Goal: Transaction & Acquisition: Purchase product/service

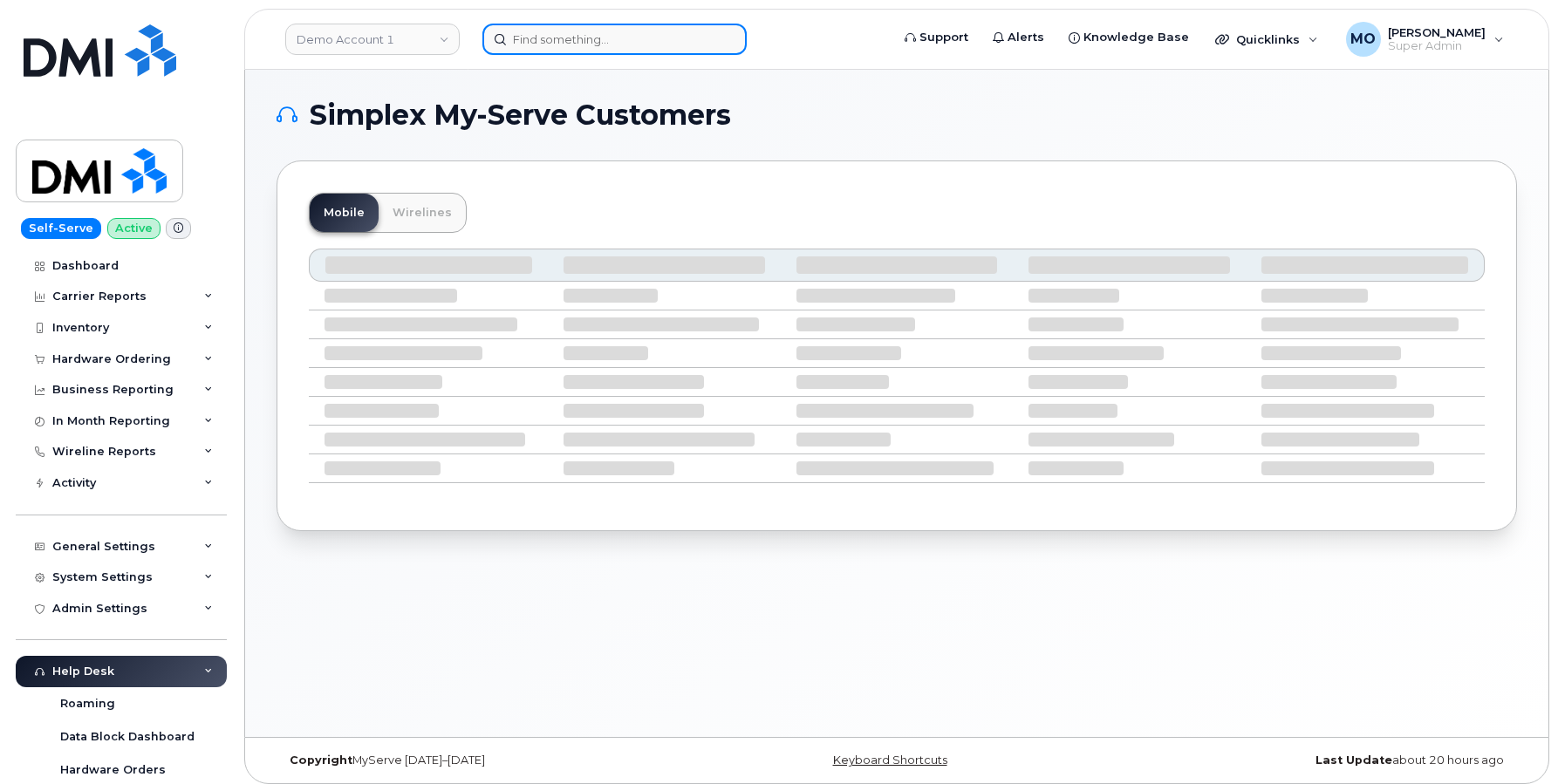
click at [513, 36] on input at bounding box center [614, 39] width 265 height 31
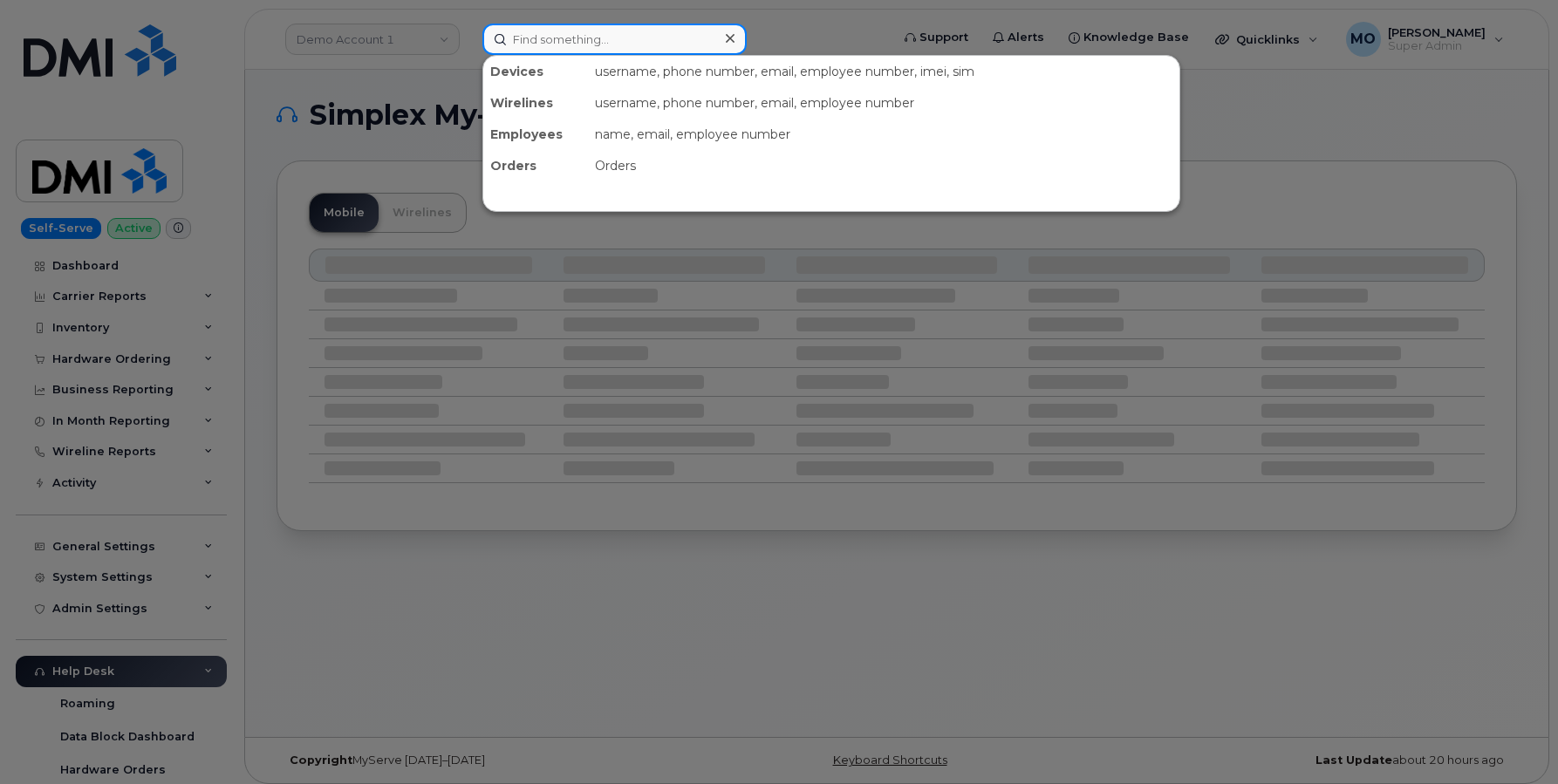
paste input "292156"
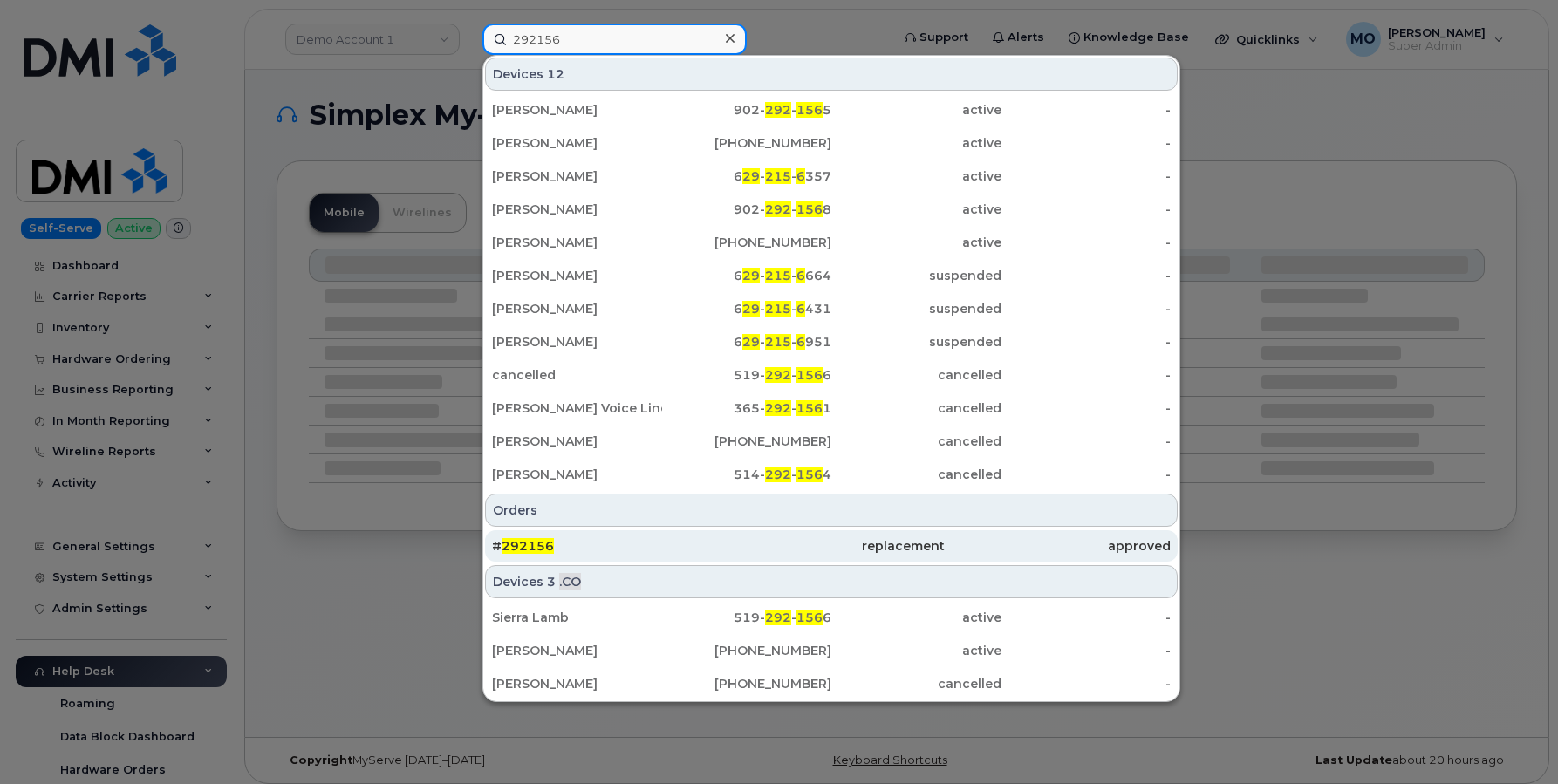
type input "292156"
click at [526, 540] on span "292156" at bounding box center [528, 546] width 52 height 16
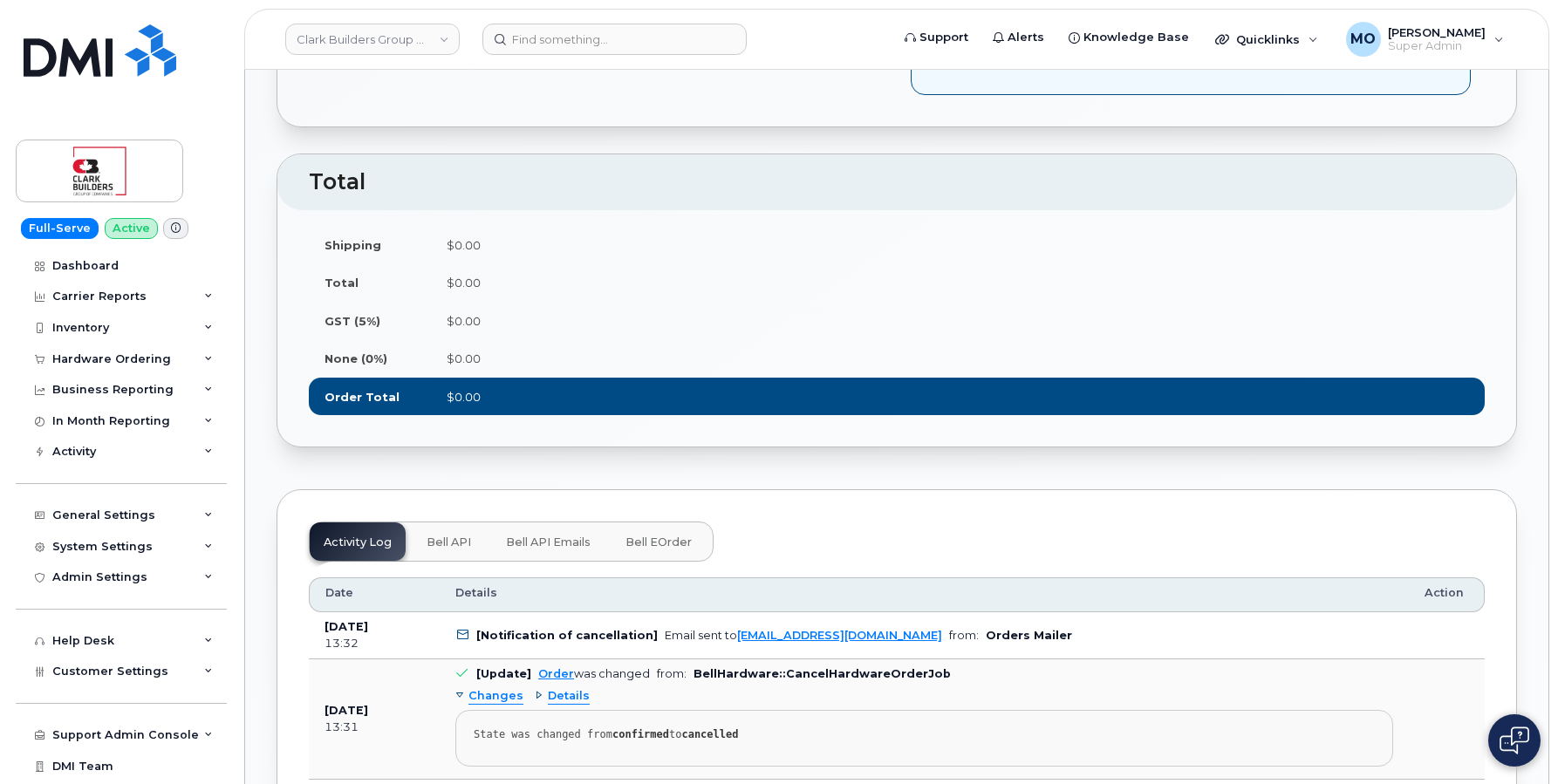
scroll to position [1212, 0]
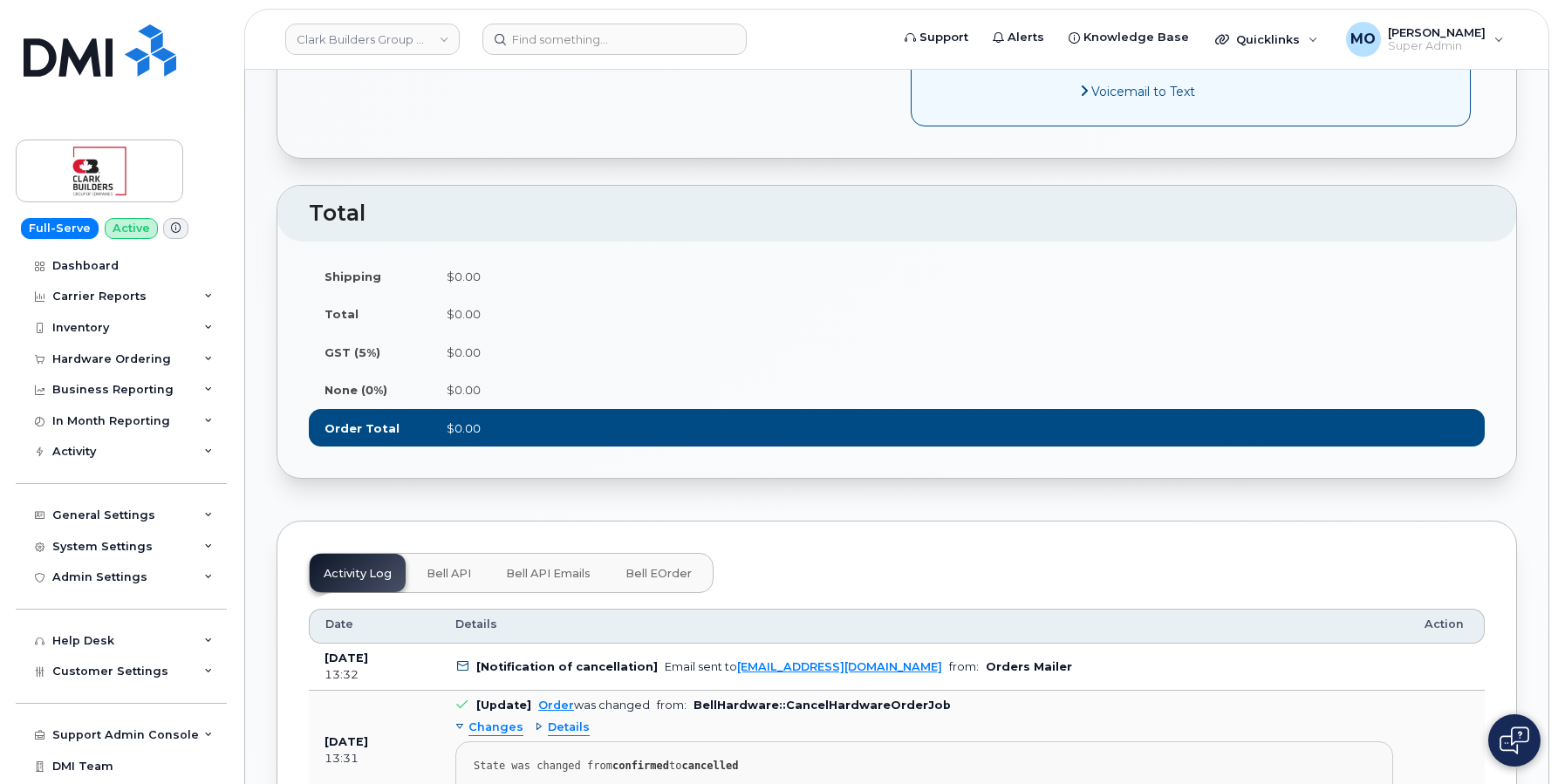
click at [653, 576] on span "Bell eOrder" at bounding box center [658, 573] width 66 height 14
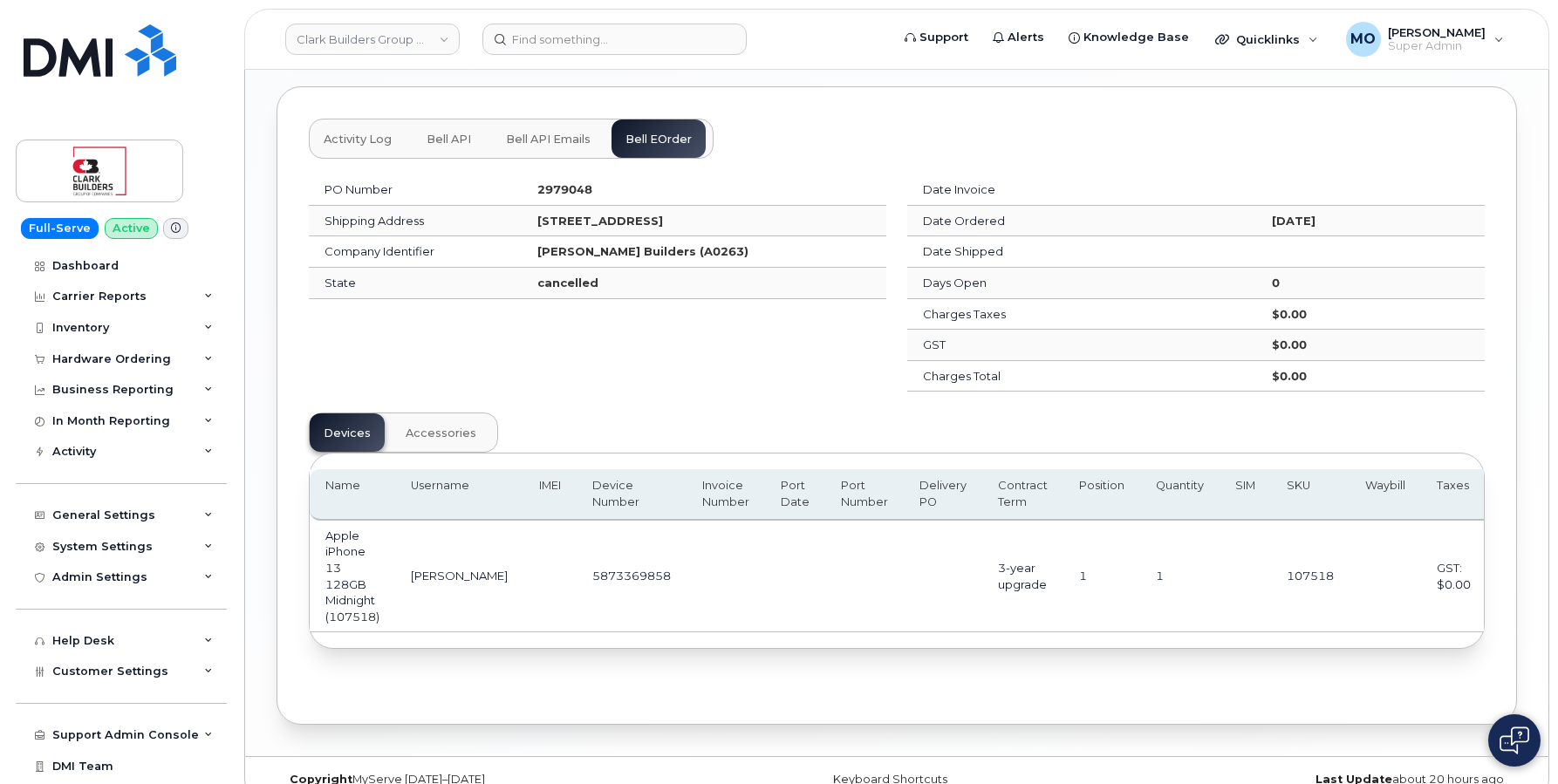
scroll to position [1689, 0]
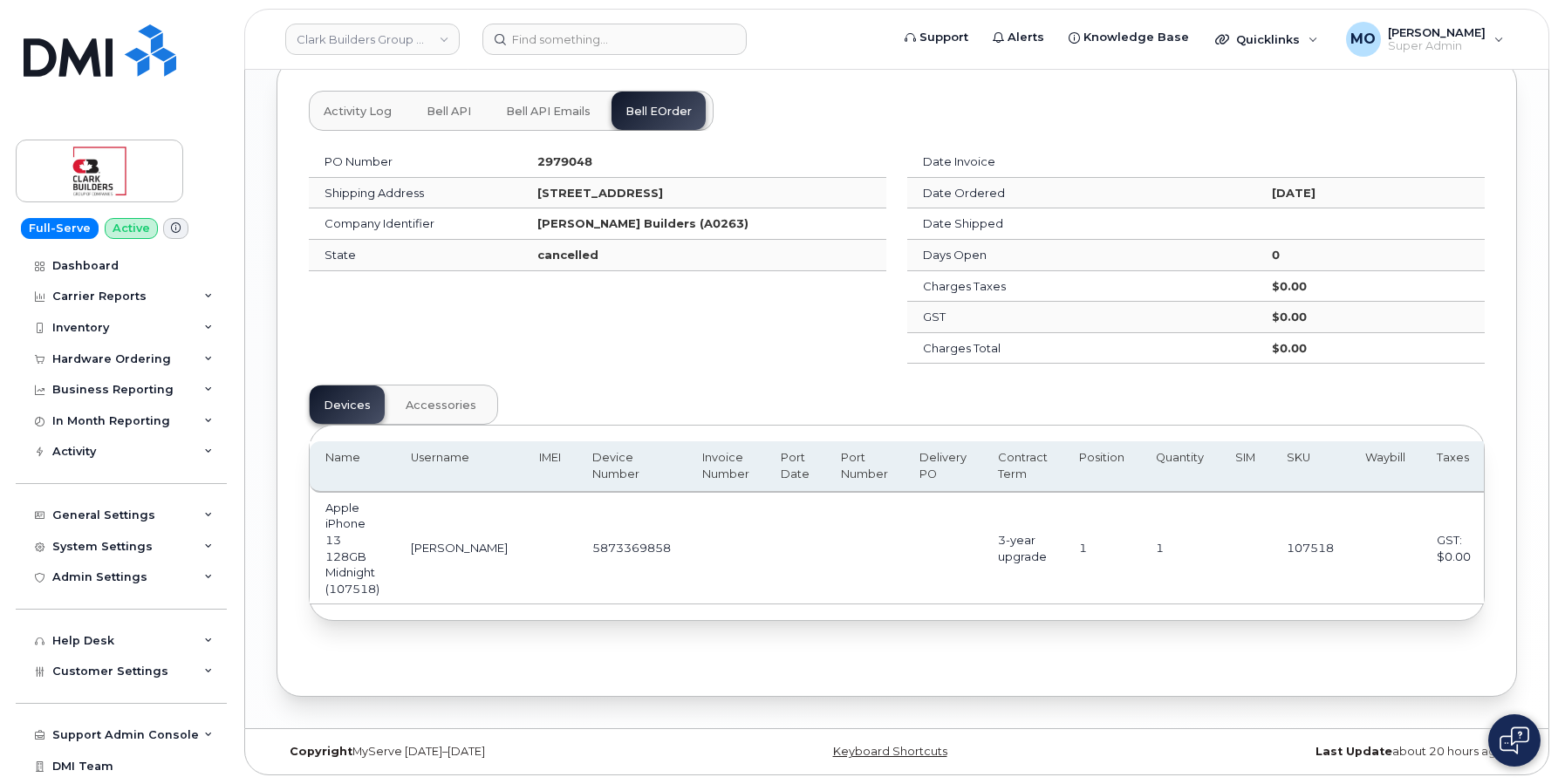
click at [467, 400] on span "Accessories" at bounding box center [441, 405] width 71 height 14
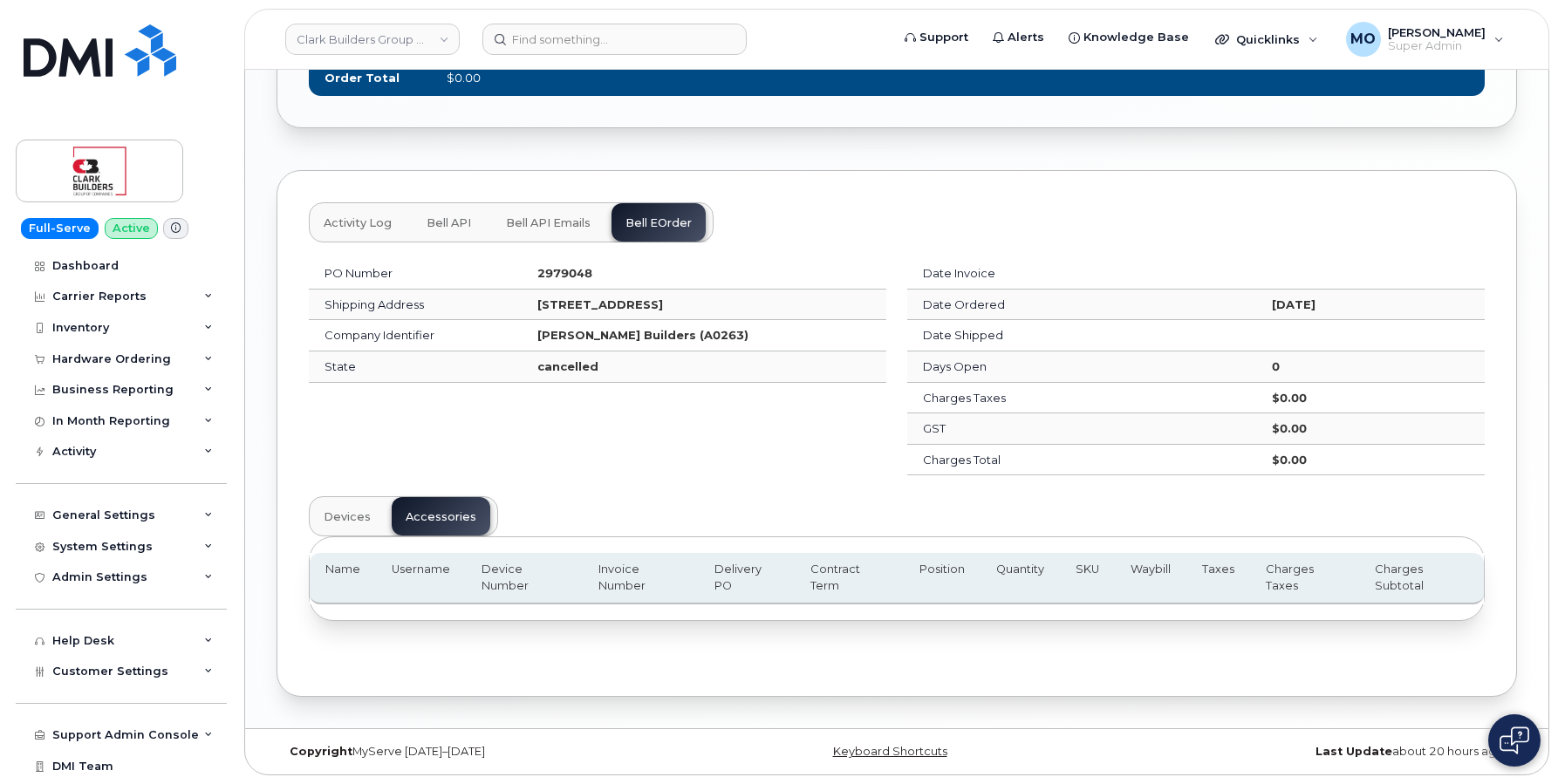
click at [350, 511] on span "Devices" at bounding box center [347, 517] width 47 height 14
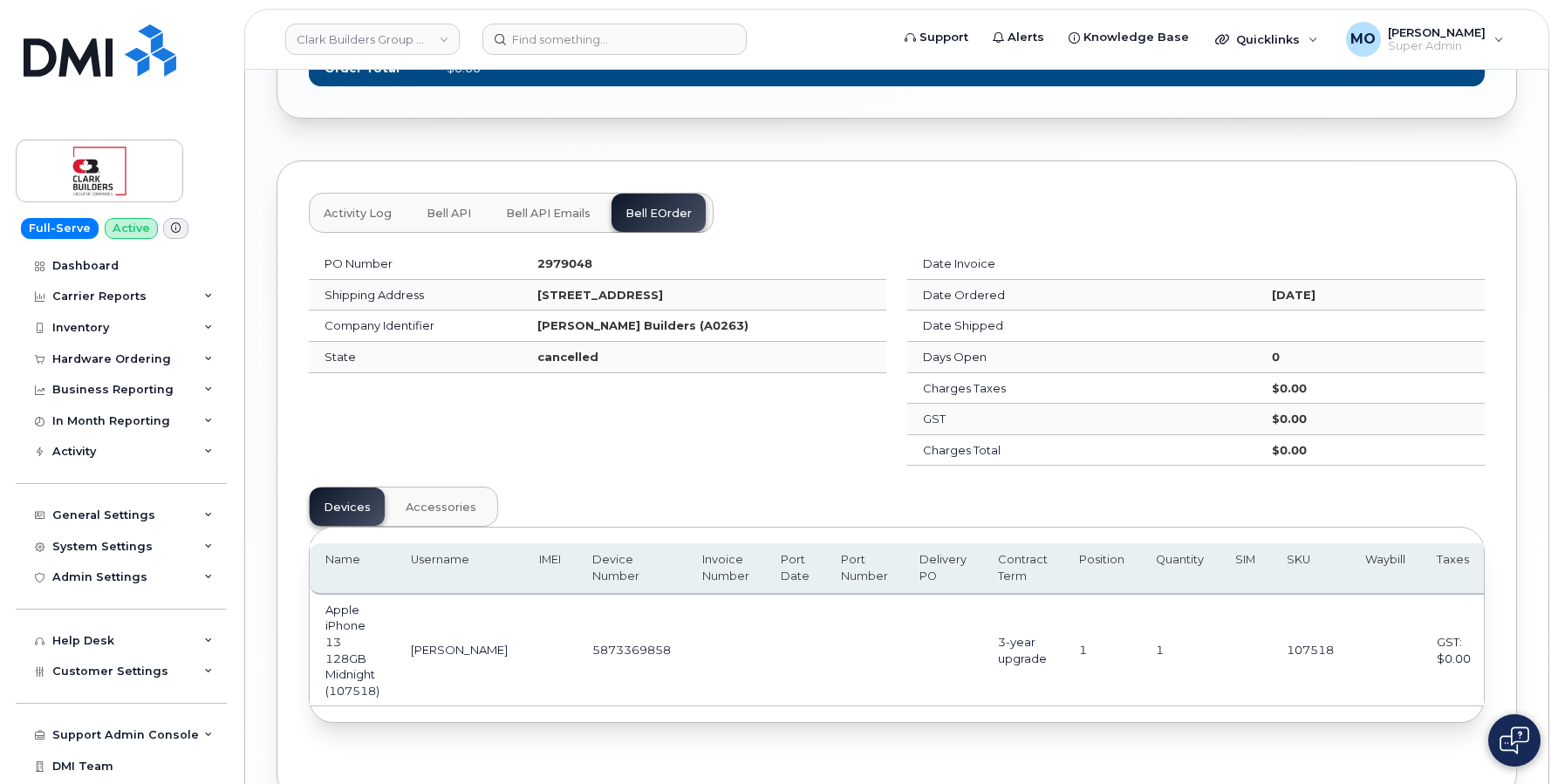
click at [444, 216] on span "Bell API" at bounding box center [448, 213] width 44 height 14
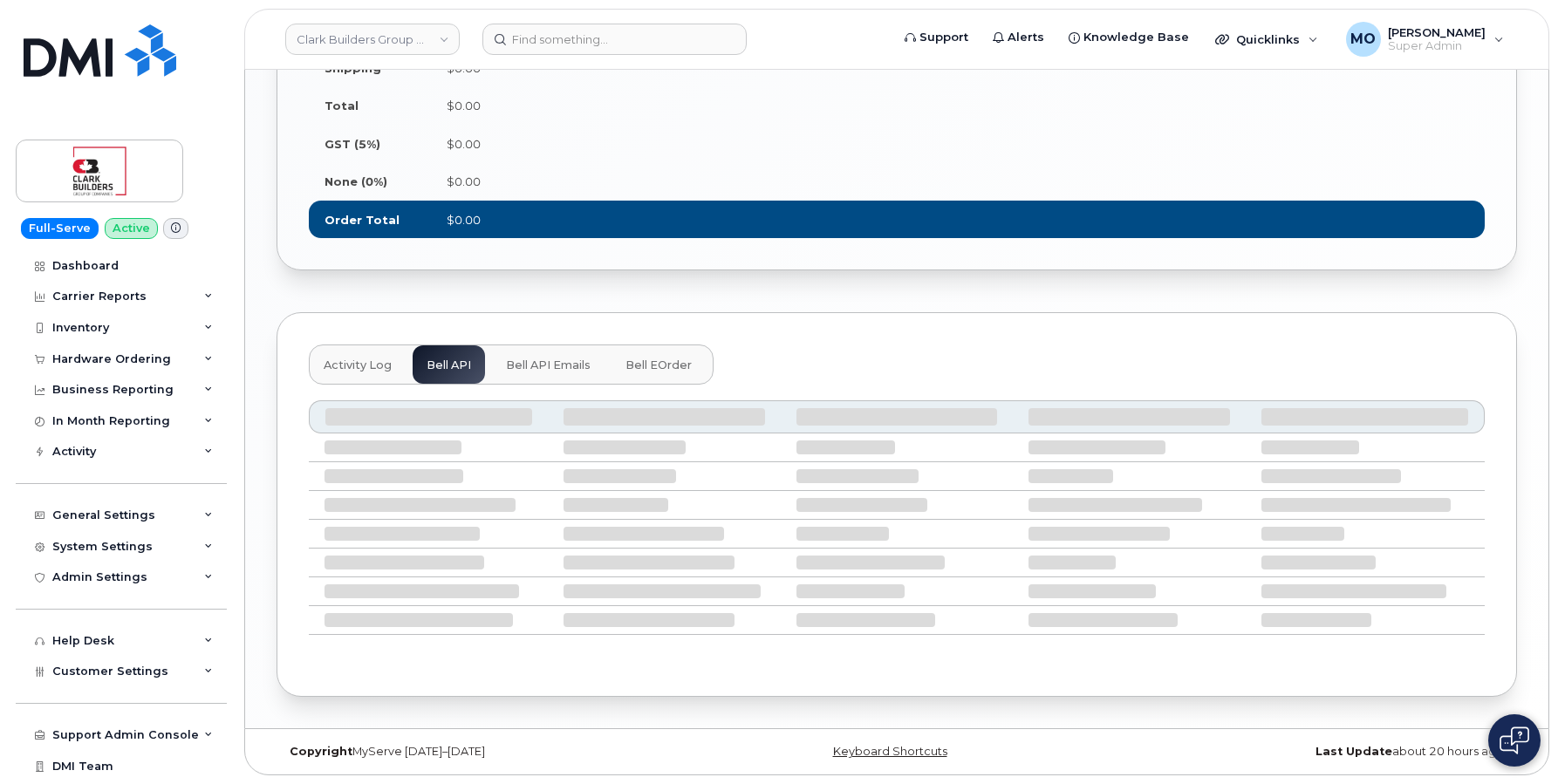
scroll to position [1323, 0]
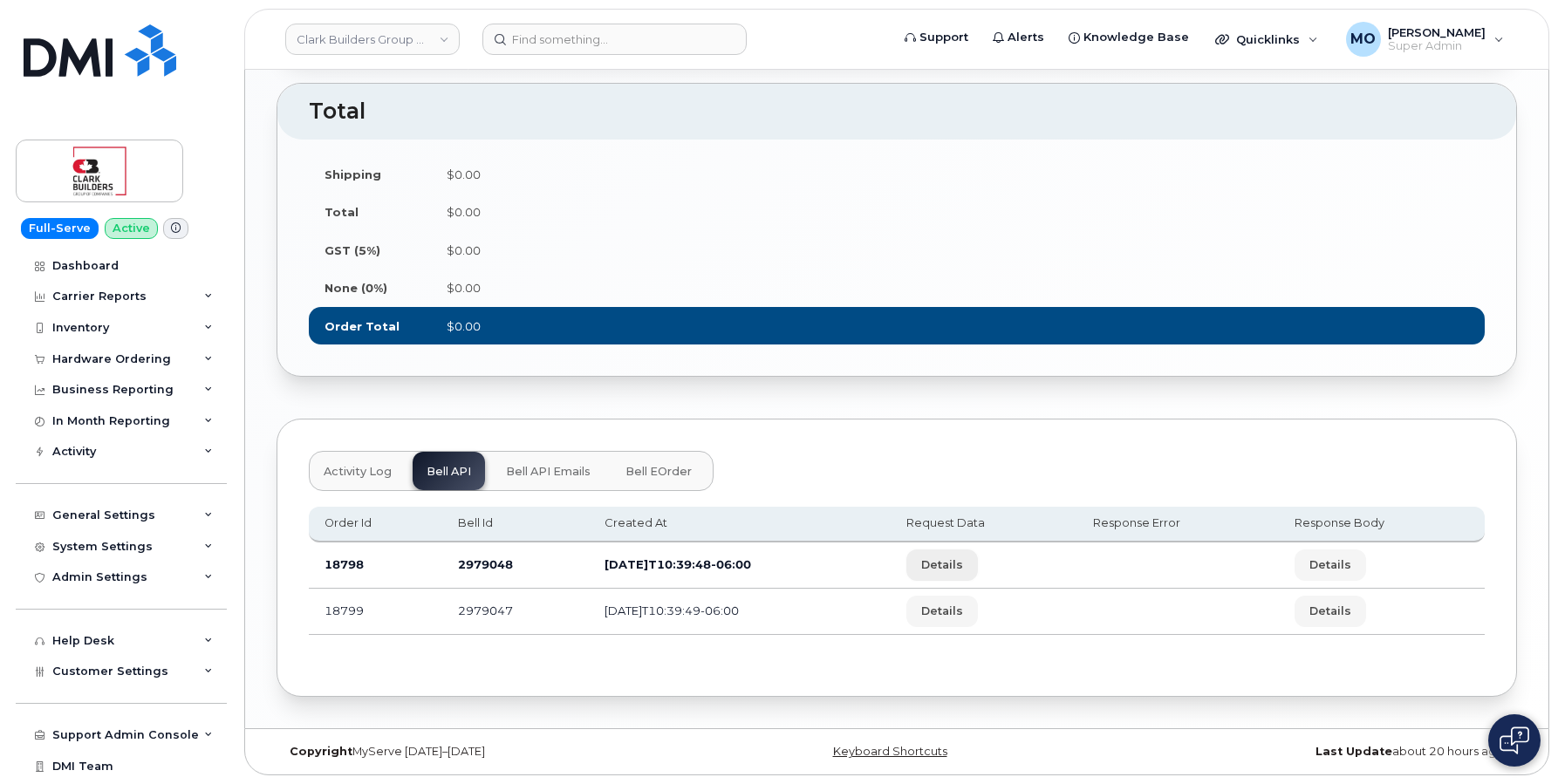
click at [964, 563] on span "Details" at bounding box center [942, 565] width 42 height 17
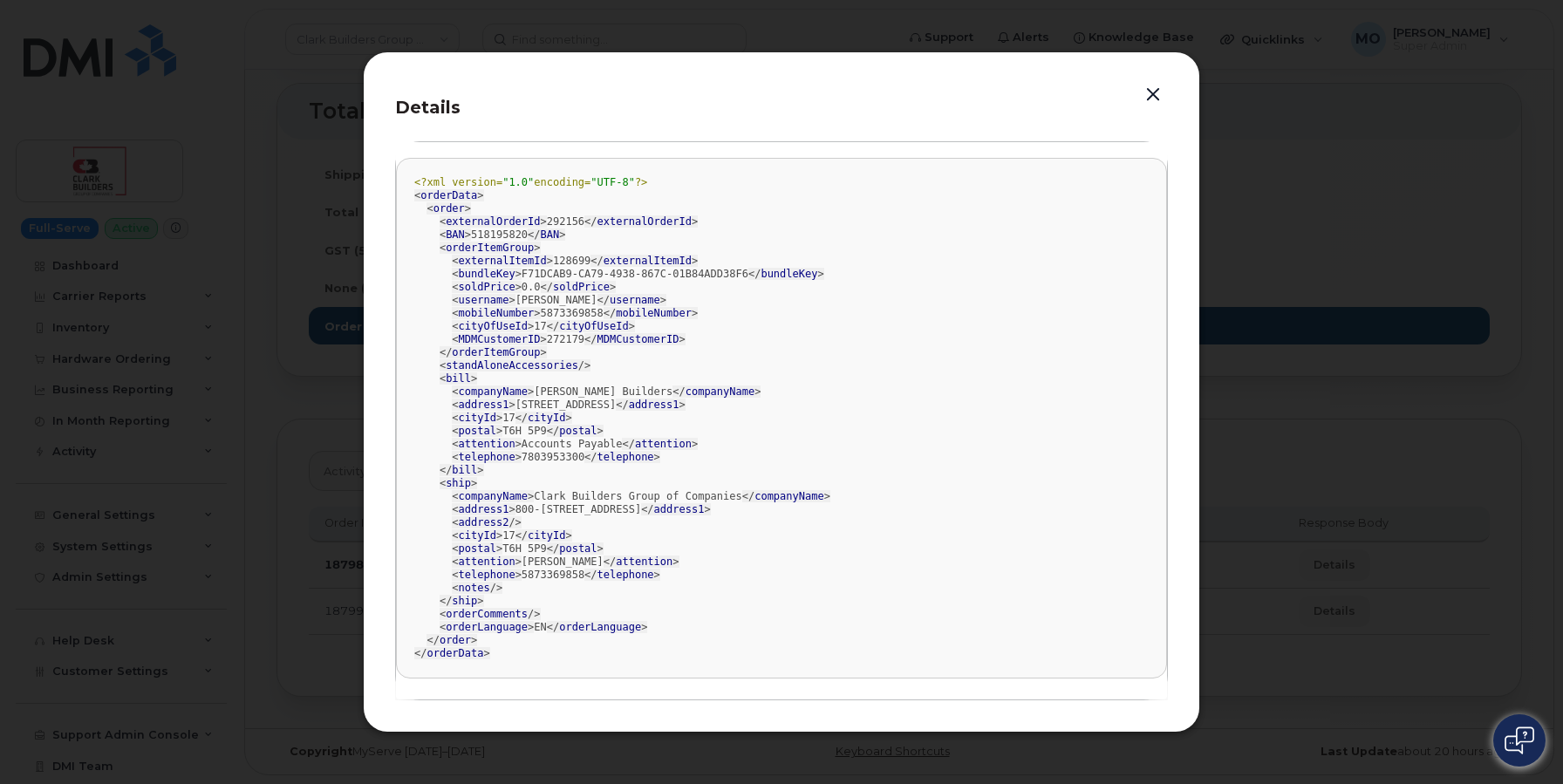
click at [1154, 90] on button "button" at bounding box center [1154, 94] width 27 height 25
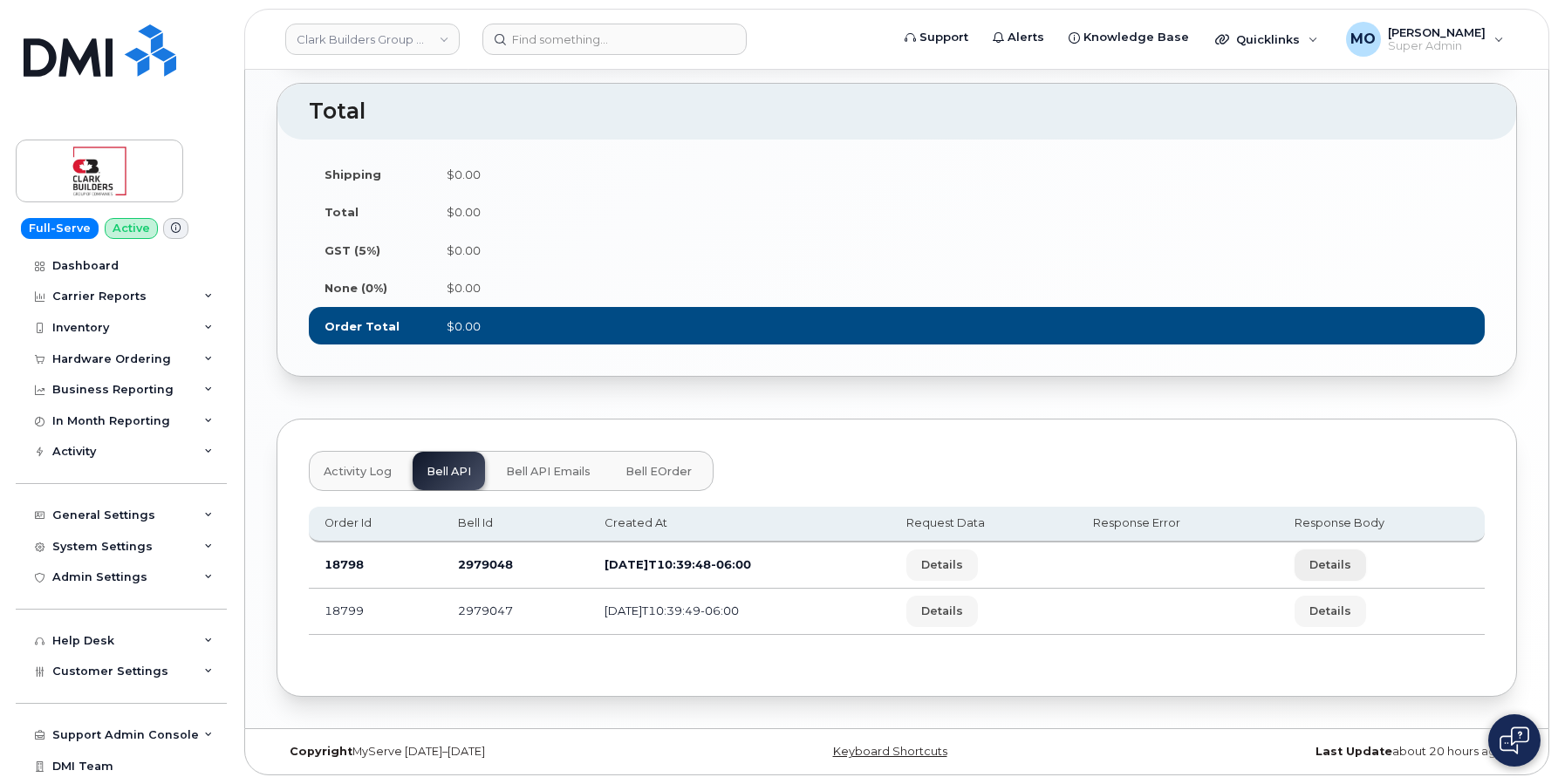
click at [1351, 561] on span "Details" at bounding box center [1331, 565] width 42 height 17
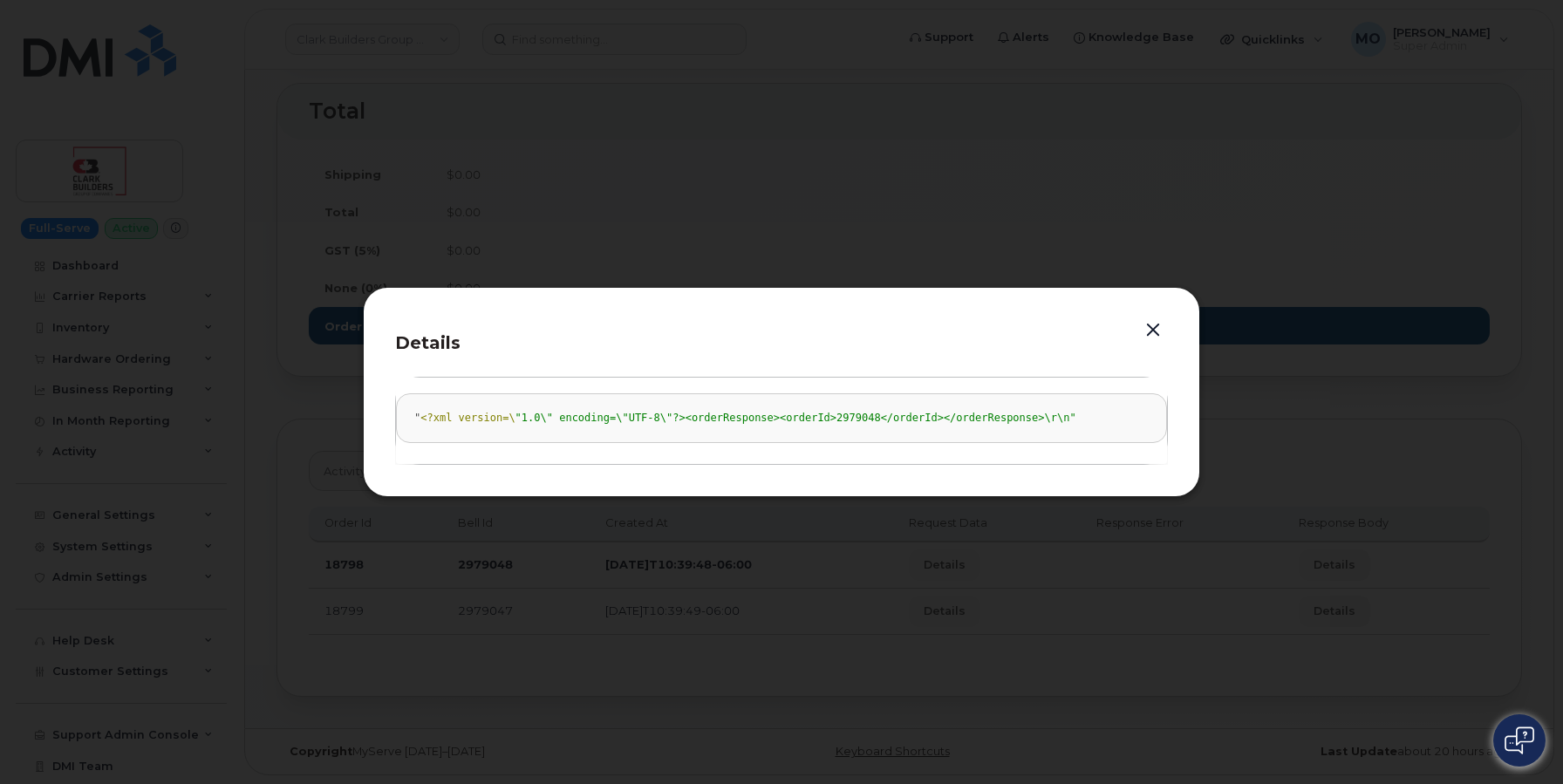
click at [1156, 327] on button "button" at bounding box center [1154, 331] width 27 height 25
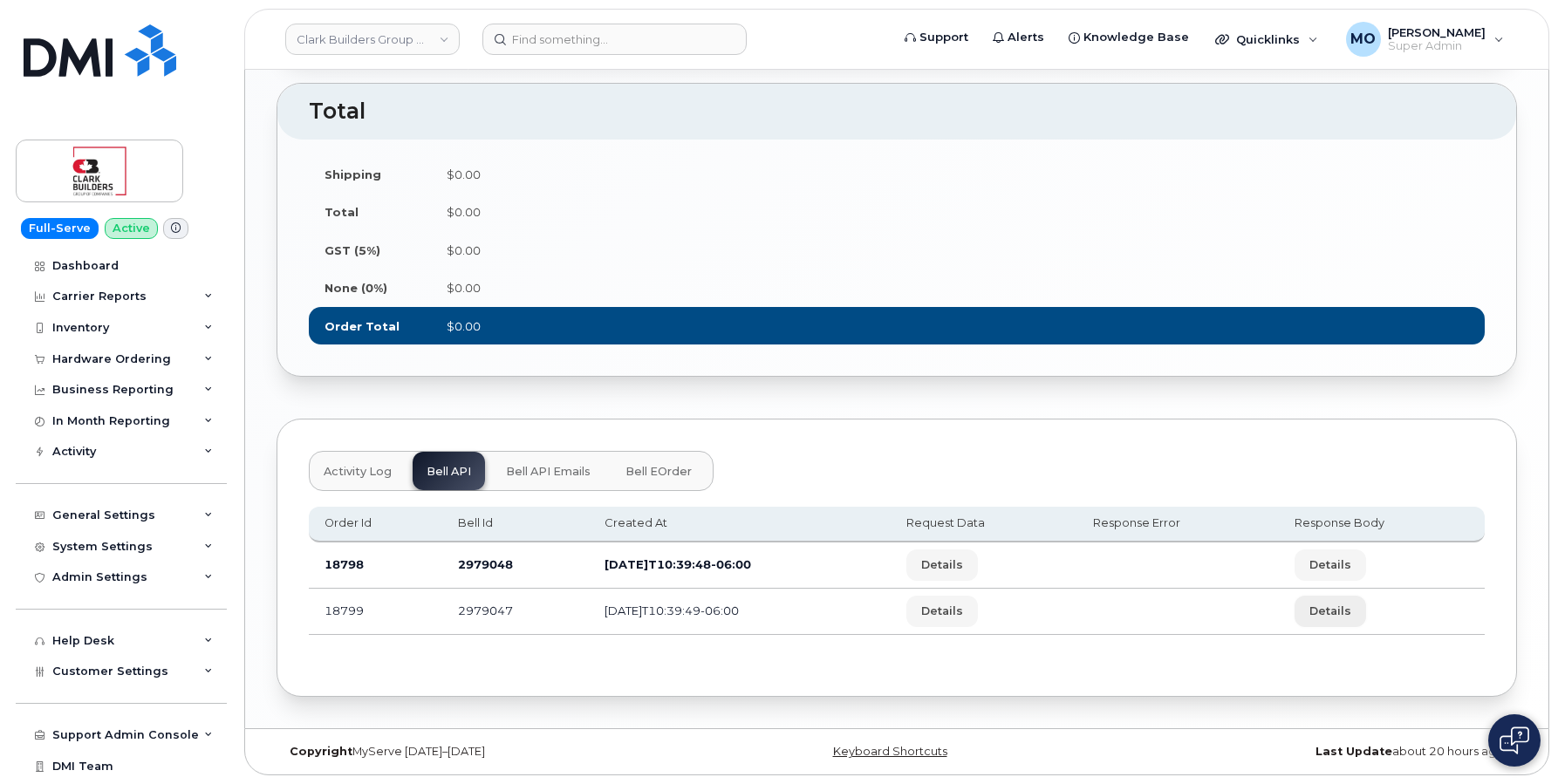
click at [1349, 613] on span "Details" at bounding box center [1331, 611] width 42 height 17
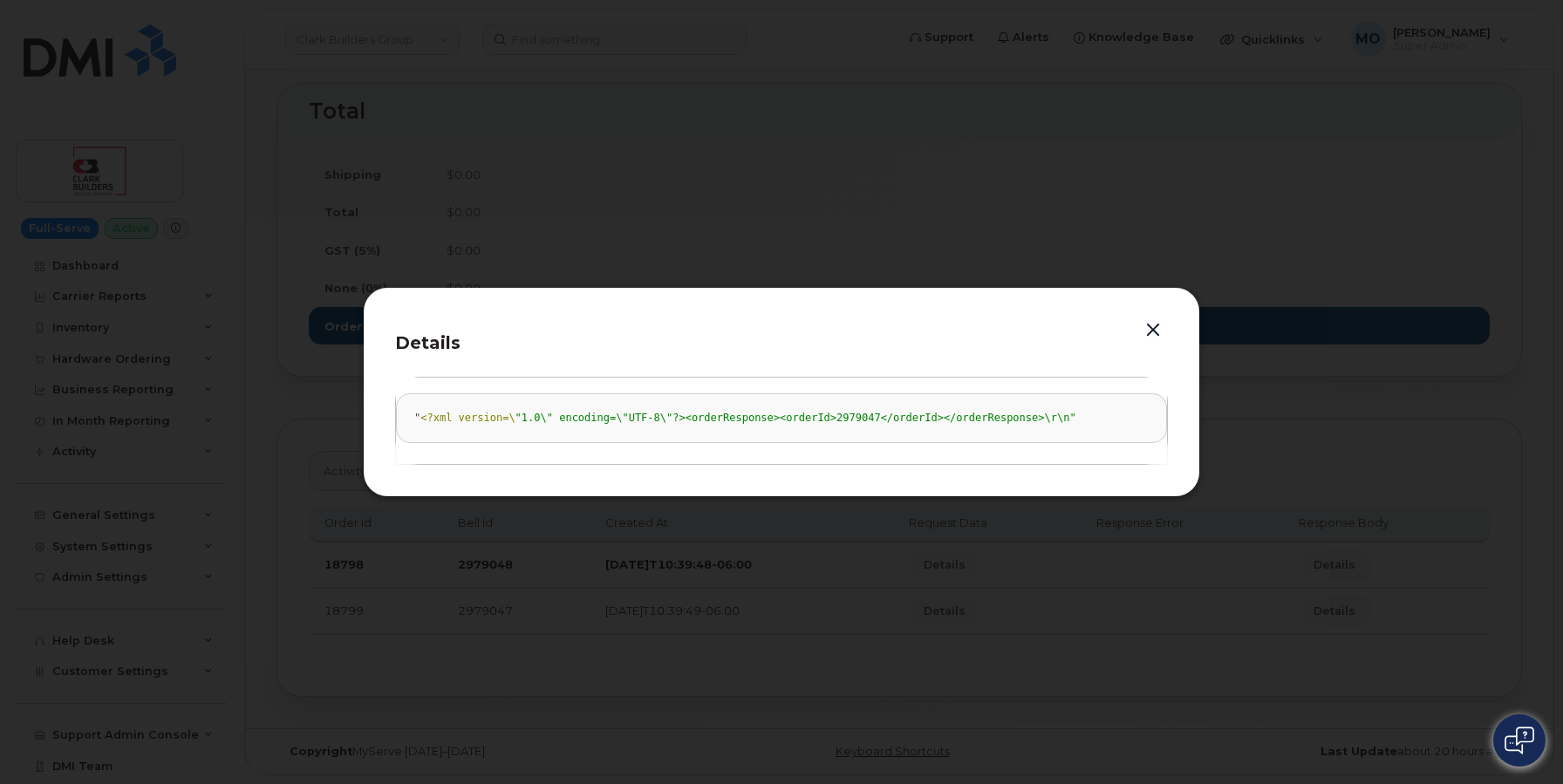
click at [849, 415] on span ""1.0\" encoding=\"UTF-8\"?><orderResponse><orderId>2979047</orderId></orderResp…" at bounding box center [796, 417] width 561 height 12
copy span "2979047"
click at [1149, 333] on button "button" at bounding box center [1154, 331] width 27 height 25
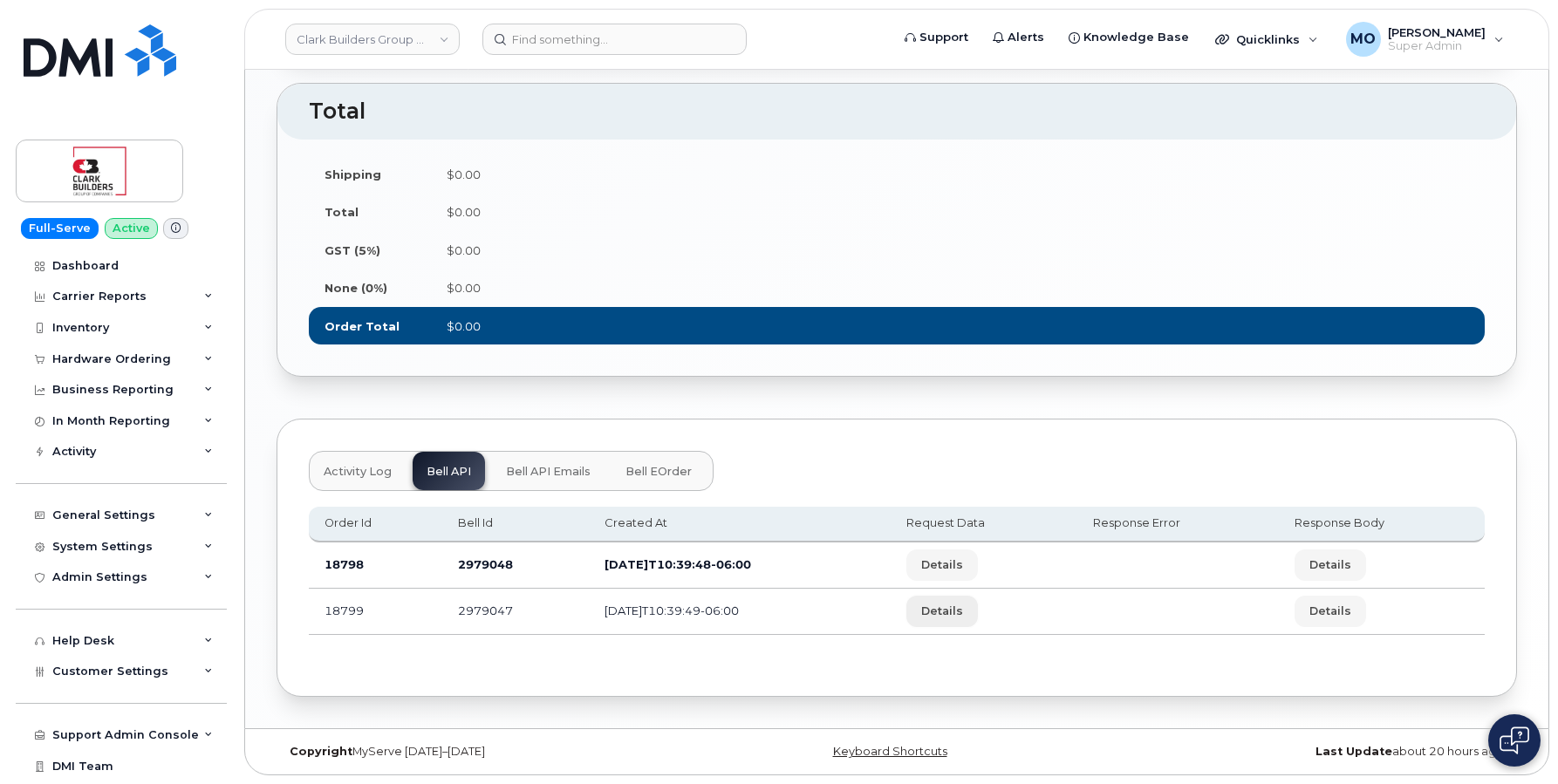
click at [960, 606] on span "Details" at bounding box center [942, 611] width 42 height 17
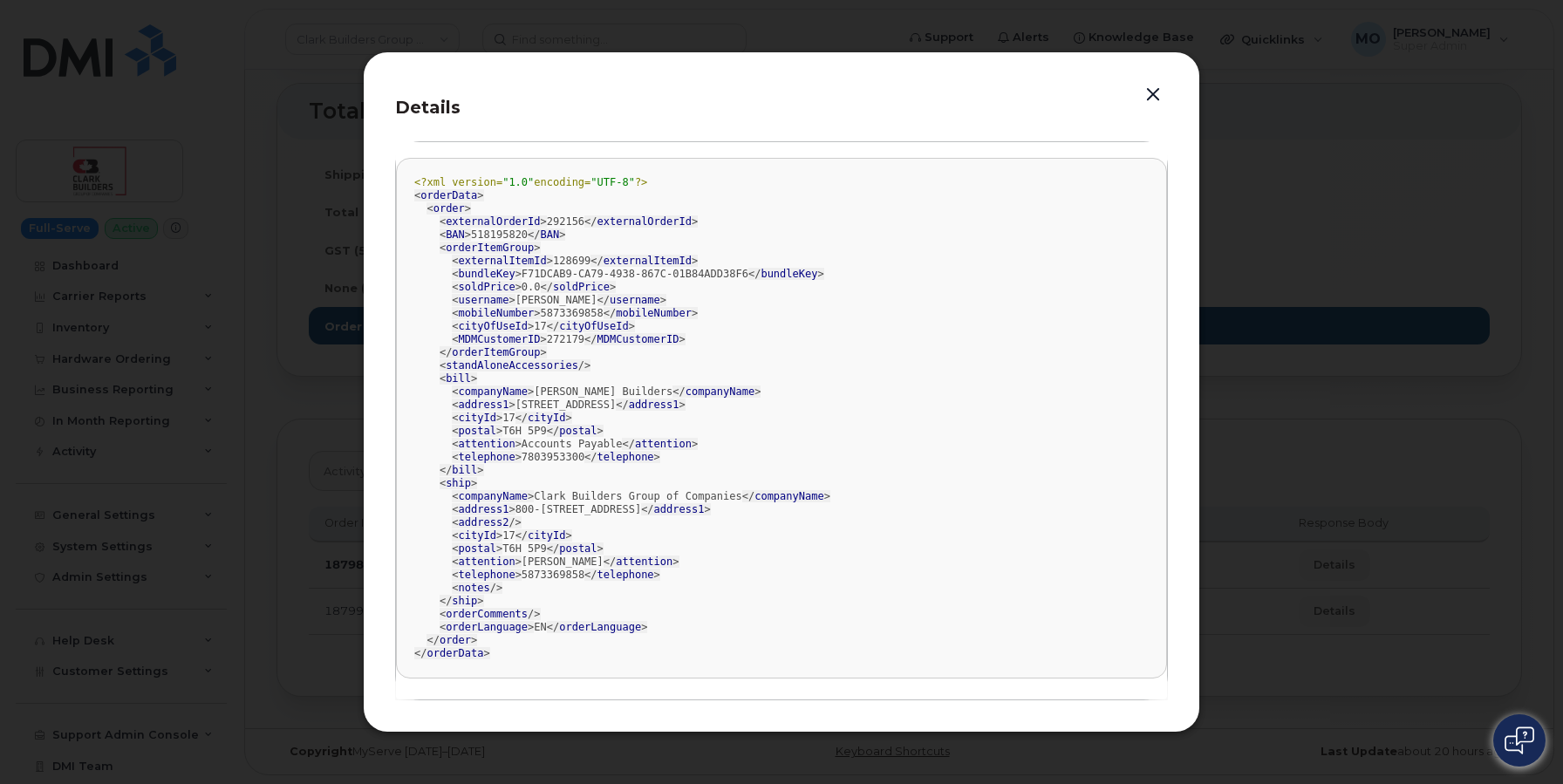
click at [1149, 89] on button "button" at bounding box center [1154, 94] width 27 height 25
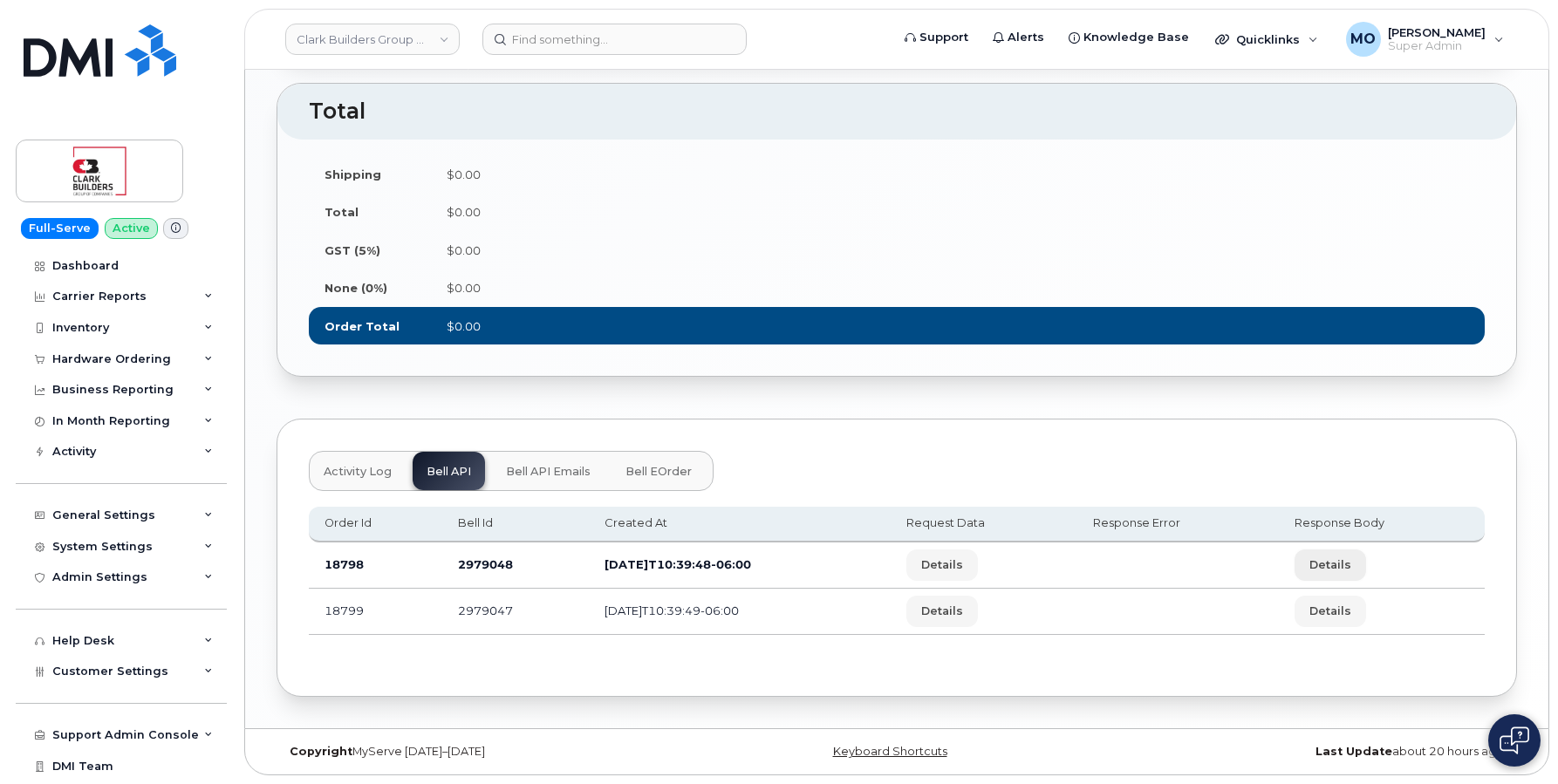
click at [1333, 561] on span "Details" at bounding box center [1331, 565] width 42 height 17
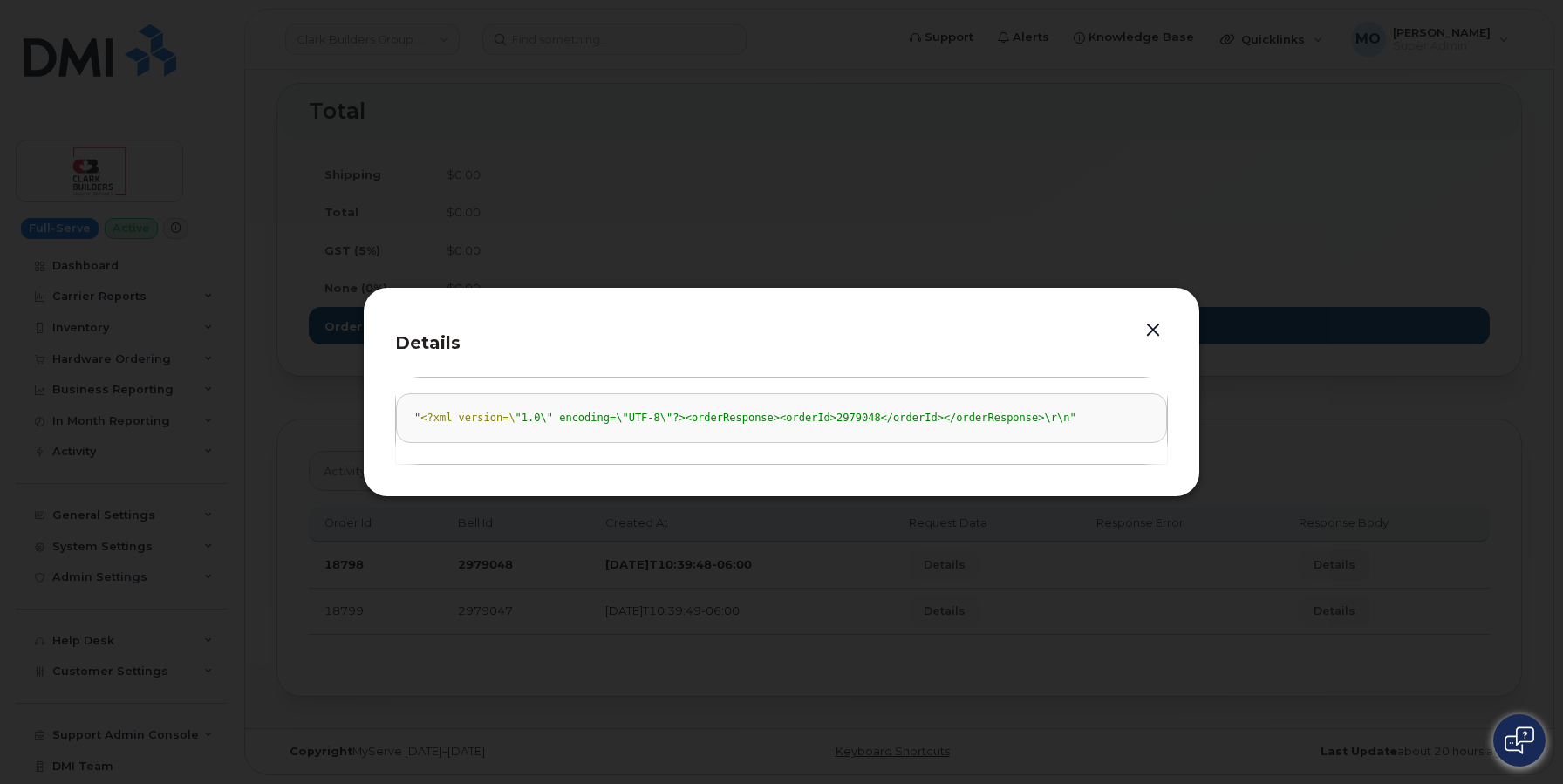
click at [1165, 327] on button "button" at bounding box center [1154, 331] width 27 height 25
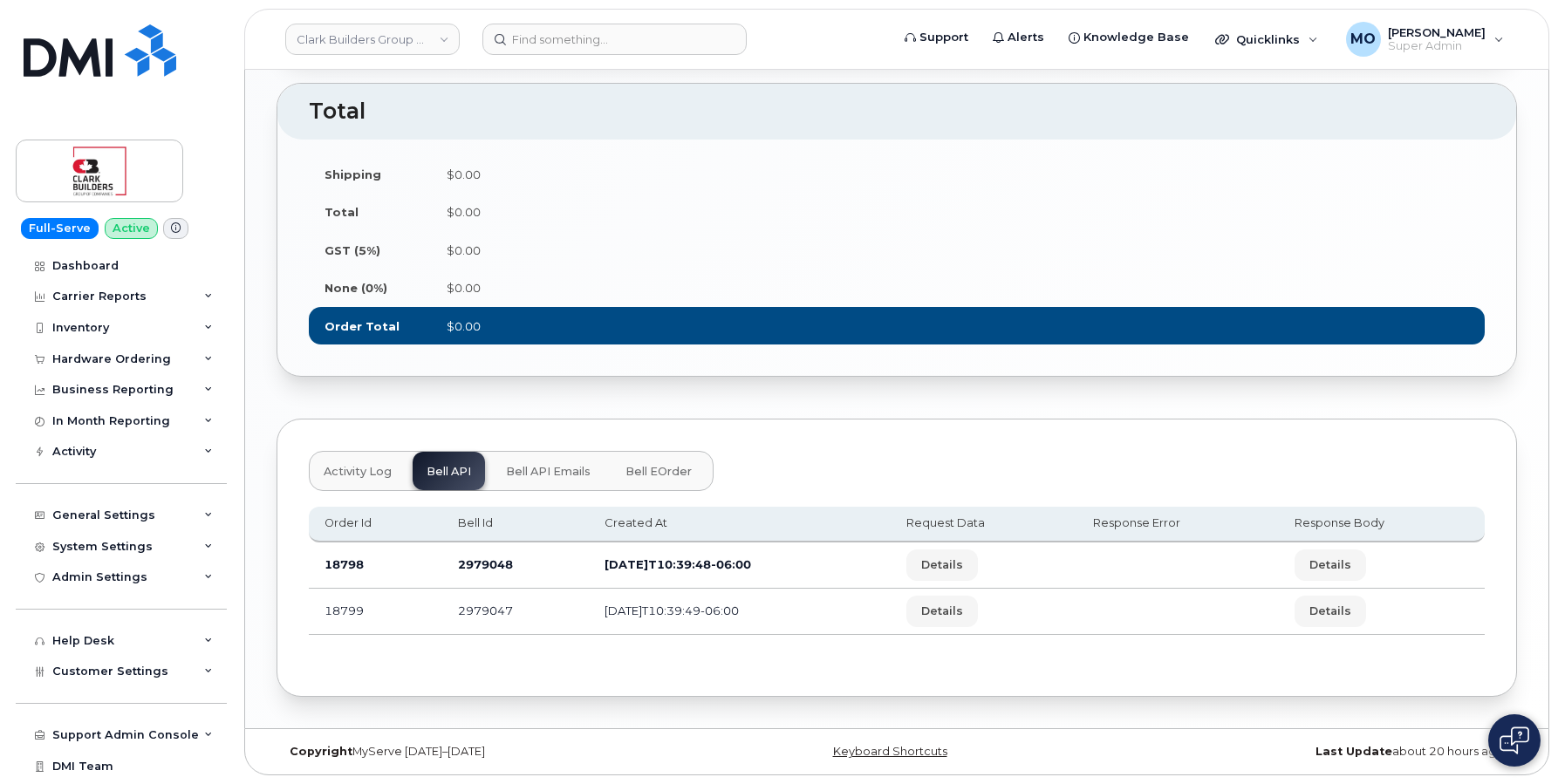
click at [524, 454] on button "Bell API Emails" at bounding box center [548, 470] width 112 height 38
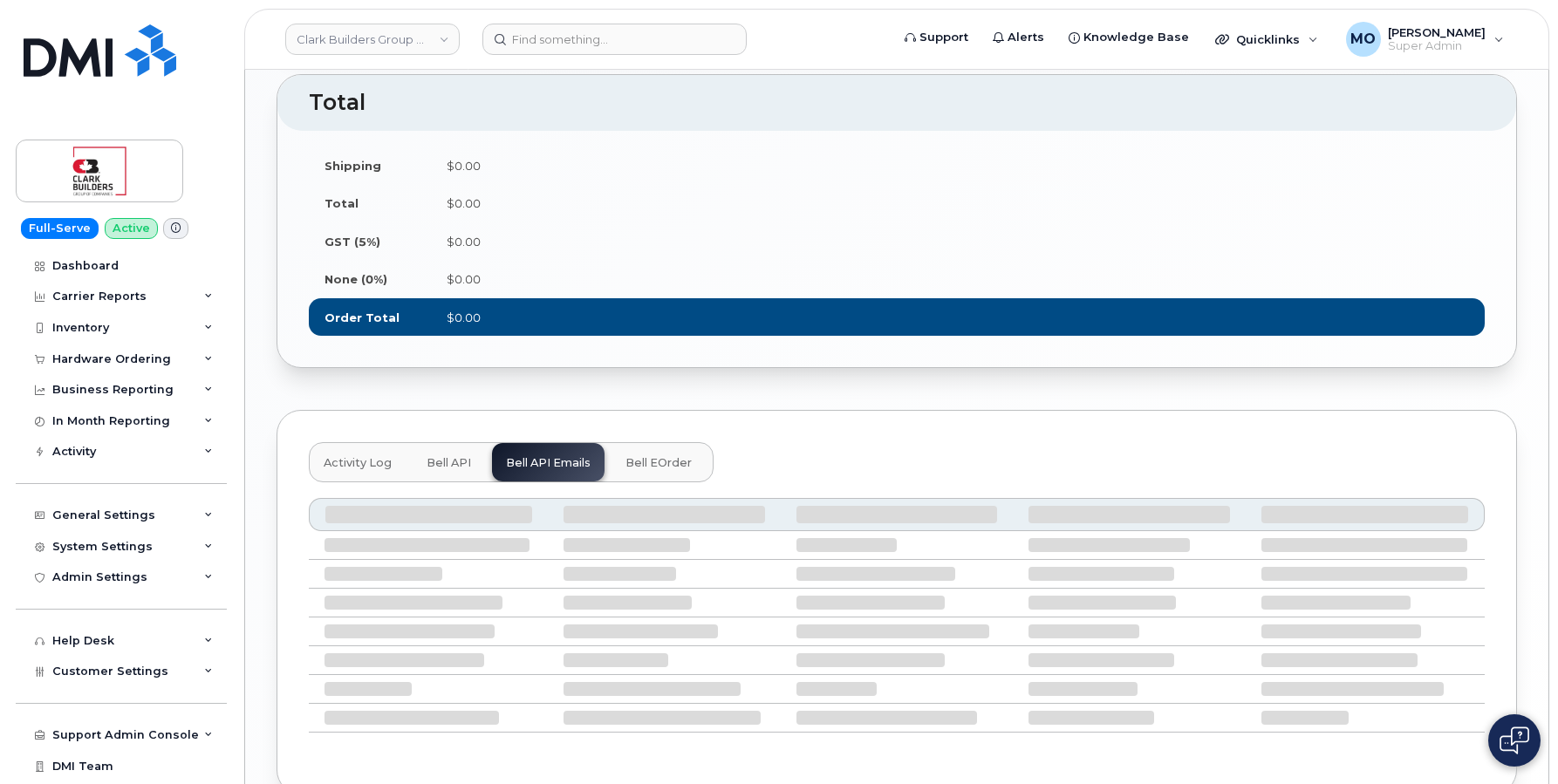
click at [372, 470] on span "Activity Log" at bounding box center [357, 463] width 68 height 14
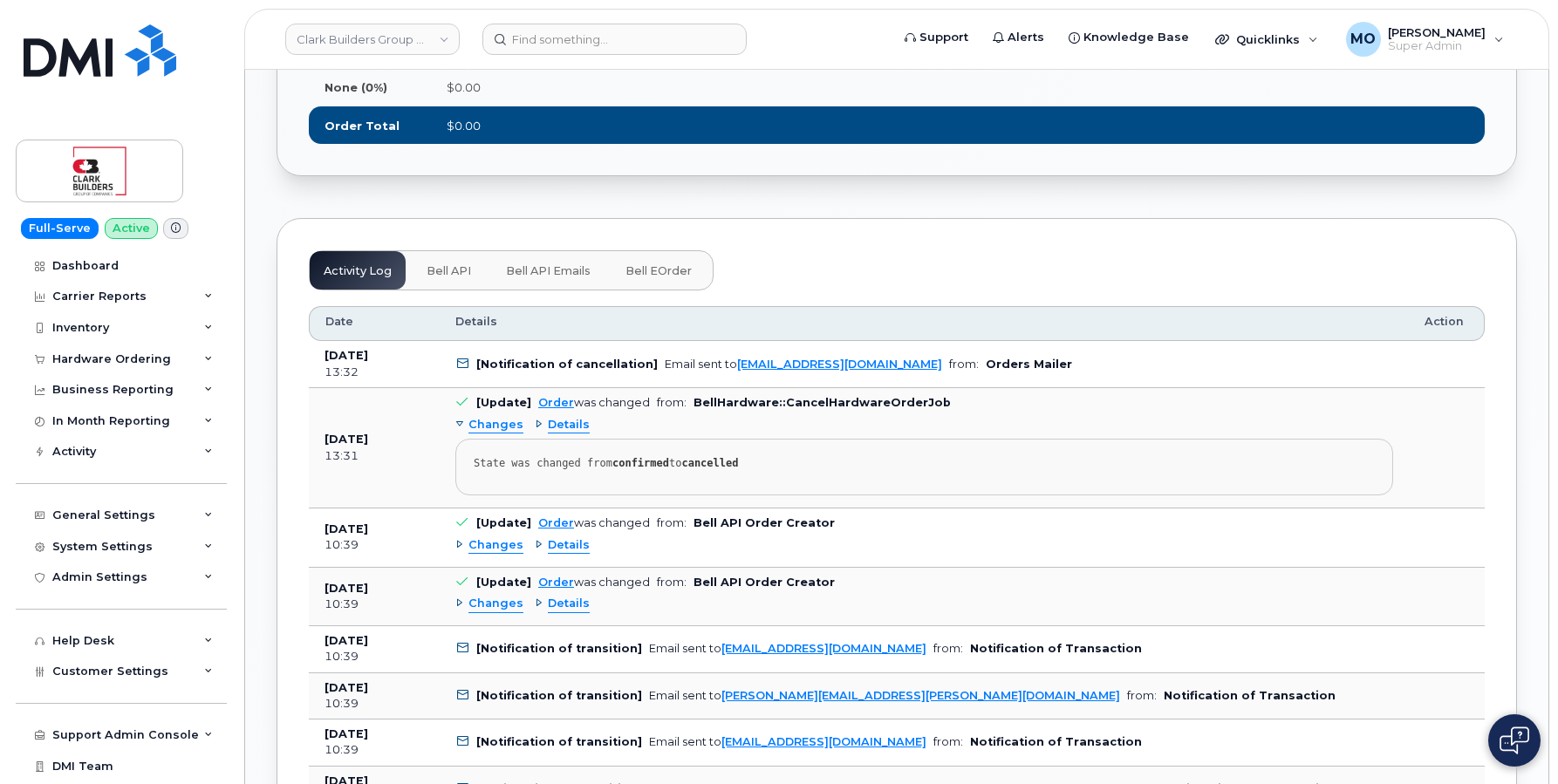
scroll to position [1610, 0]
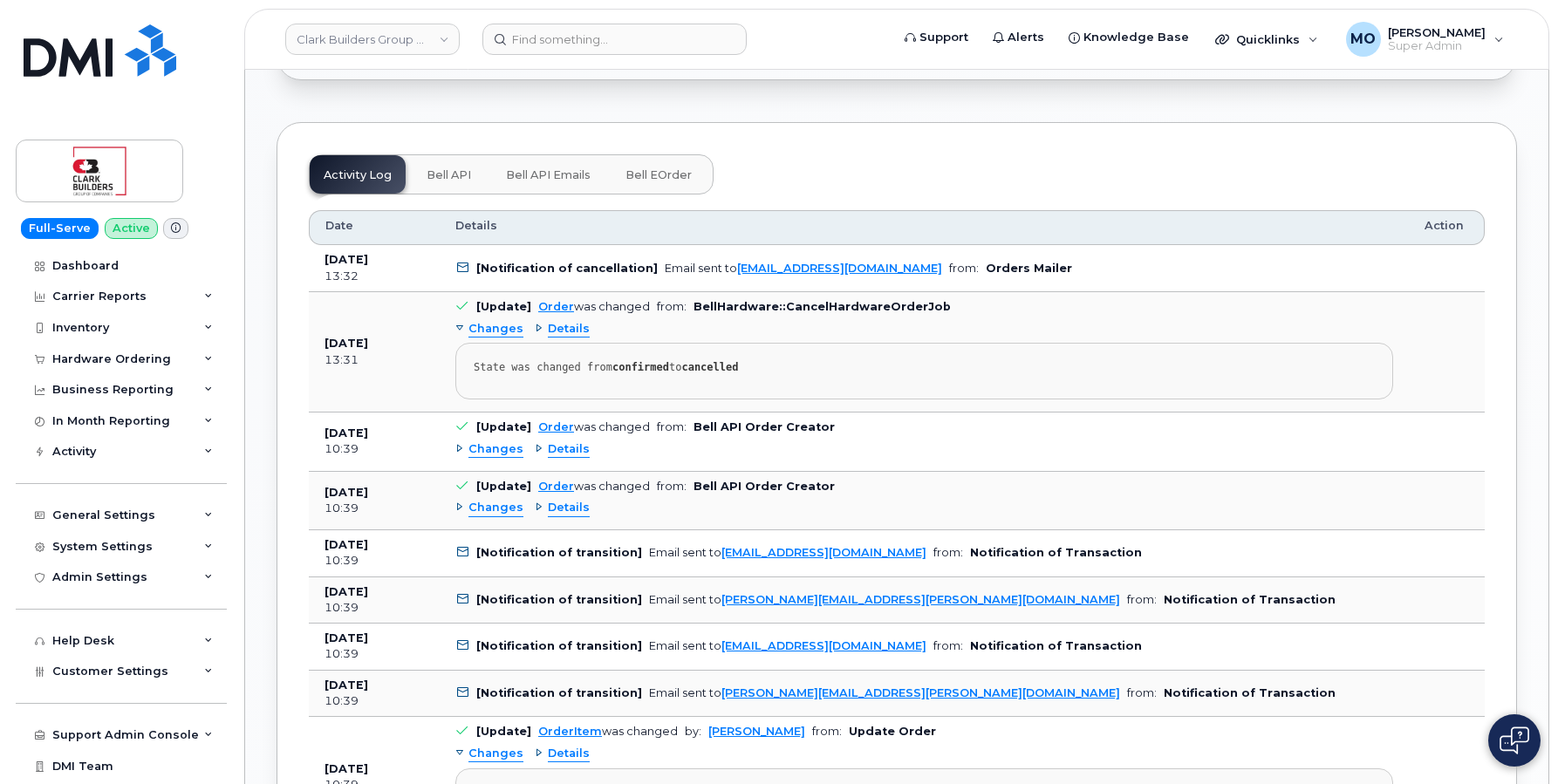
click at [462, 516] on div "Changes" at bounding box center [489, 508] width 68 height 17
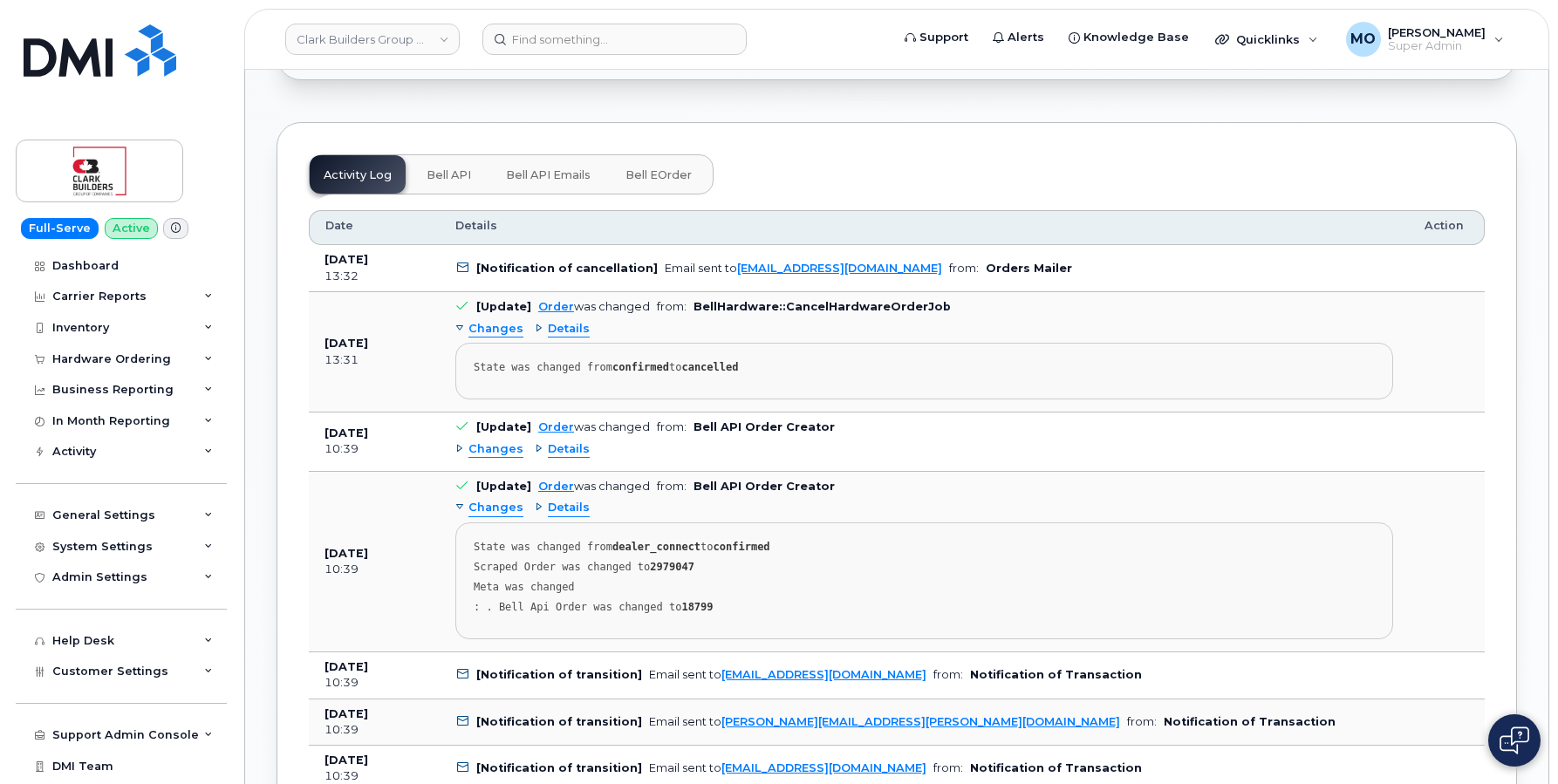
click at [460, 457] on div "Changes" at bounding box center [489, 450] width 68 height 17
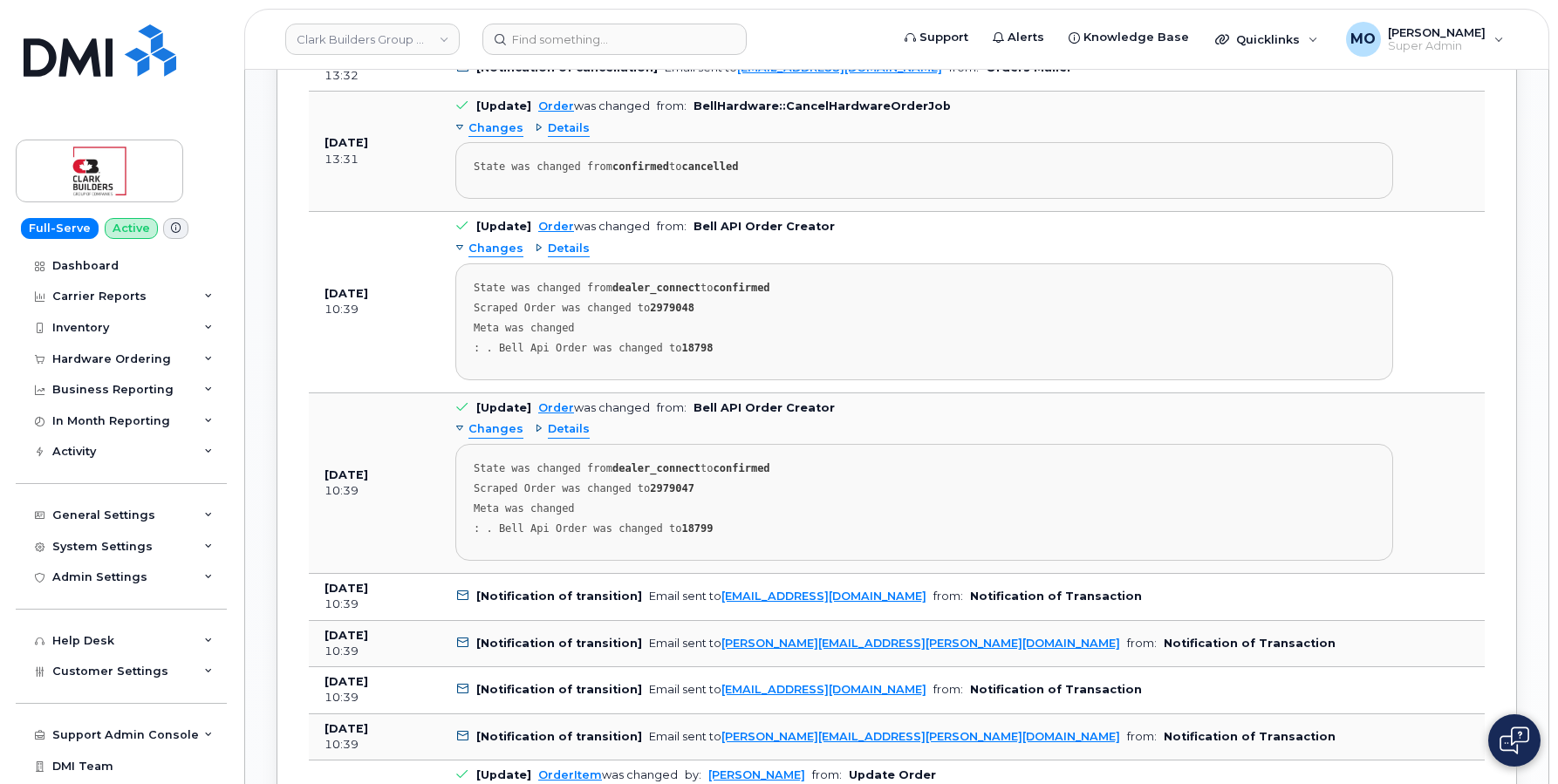
scroll to position [1813, 0]
click at [538, 436] on div "Details" at bounding box center [562, 427] width 55 height 17
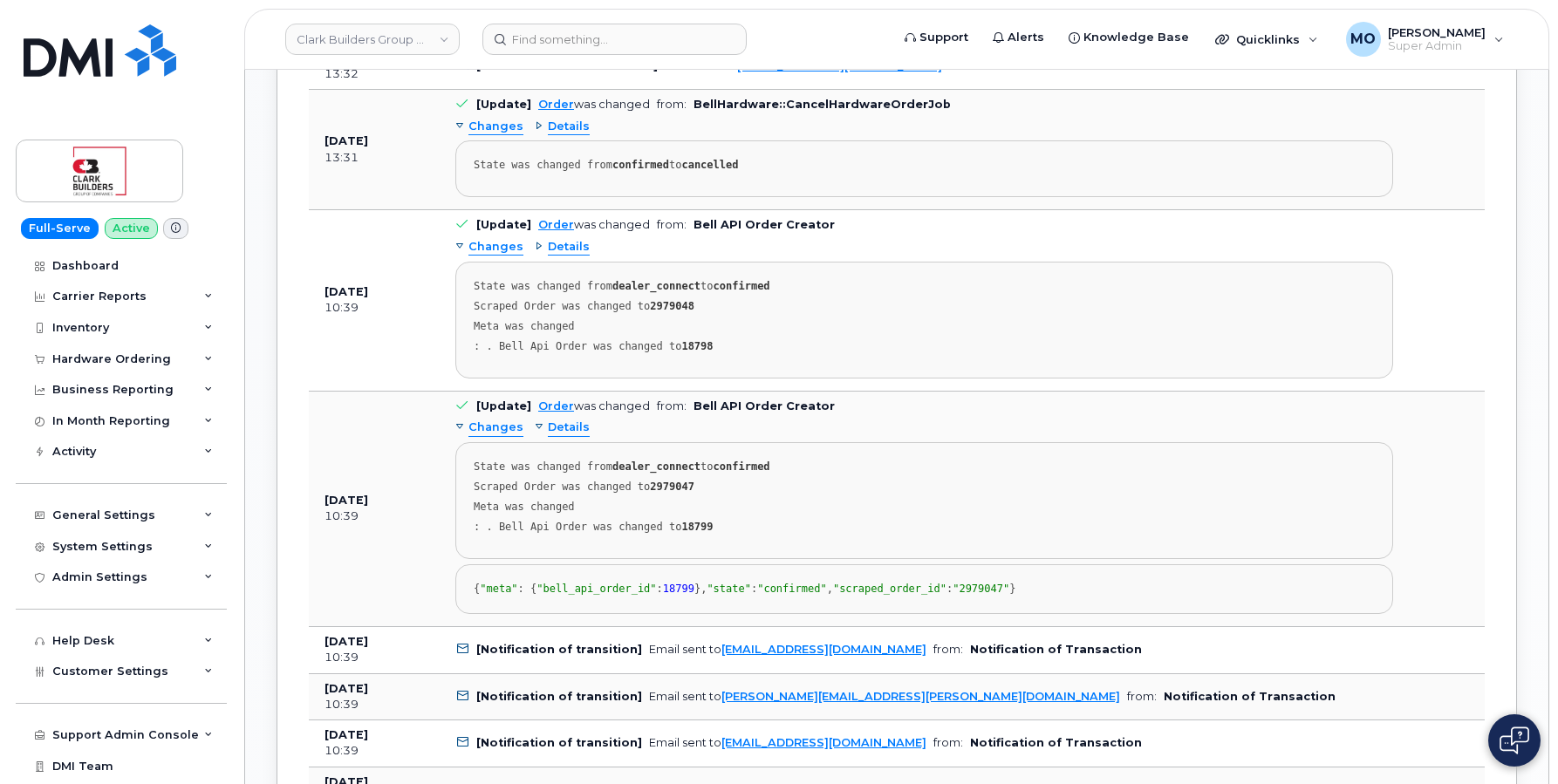
click at [534, 254] on div "Details" at bounding box center [562, 247] width 55 height 17
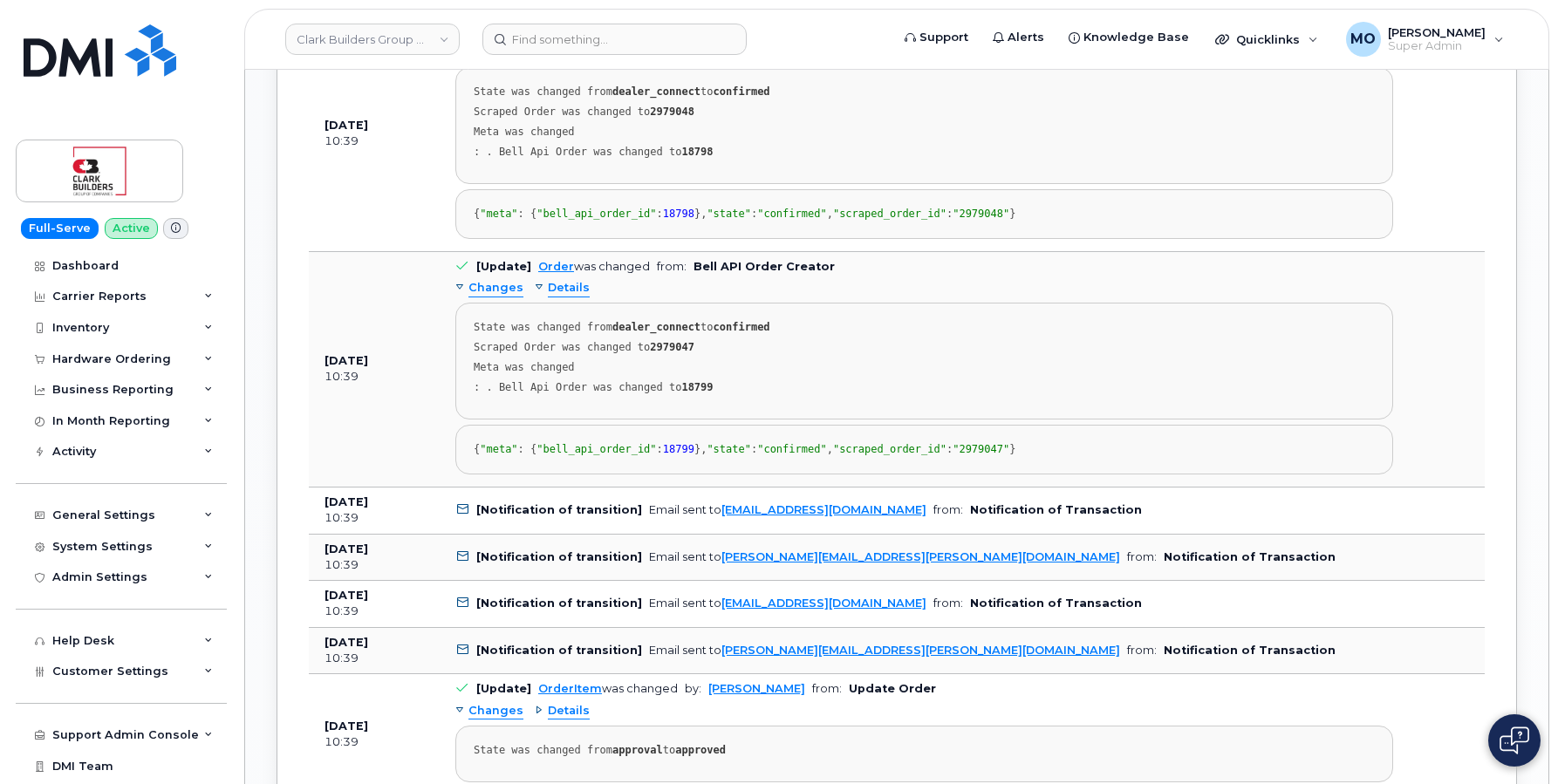
scroll to position [2029, 0]
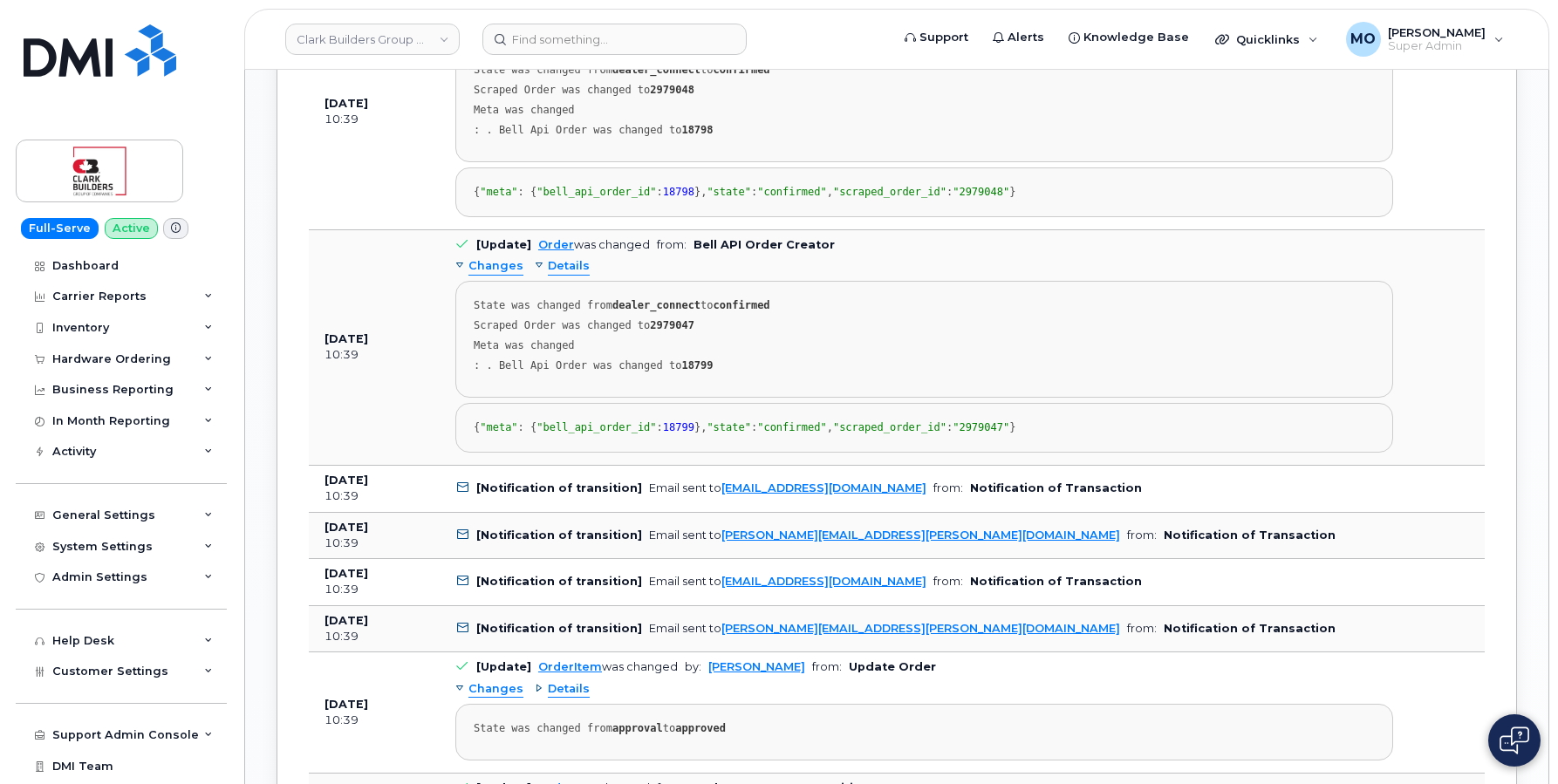
click at [834, 434] on span ""scraped_order_id"" at bounding box center [890, 427] width 113 height 12
copy span "scraped_order_id"
click at [556, 434] on span ""bell_api_order_id"" at bounding box center [595, 427] width 119 height 12
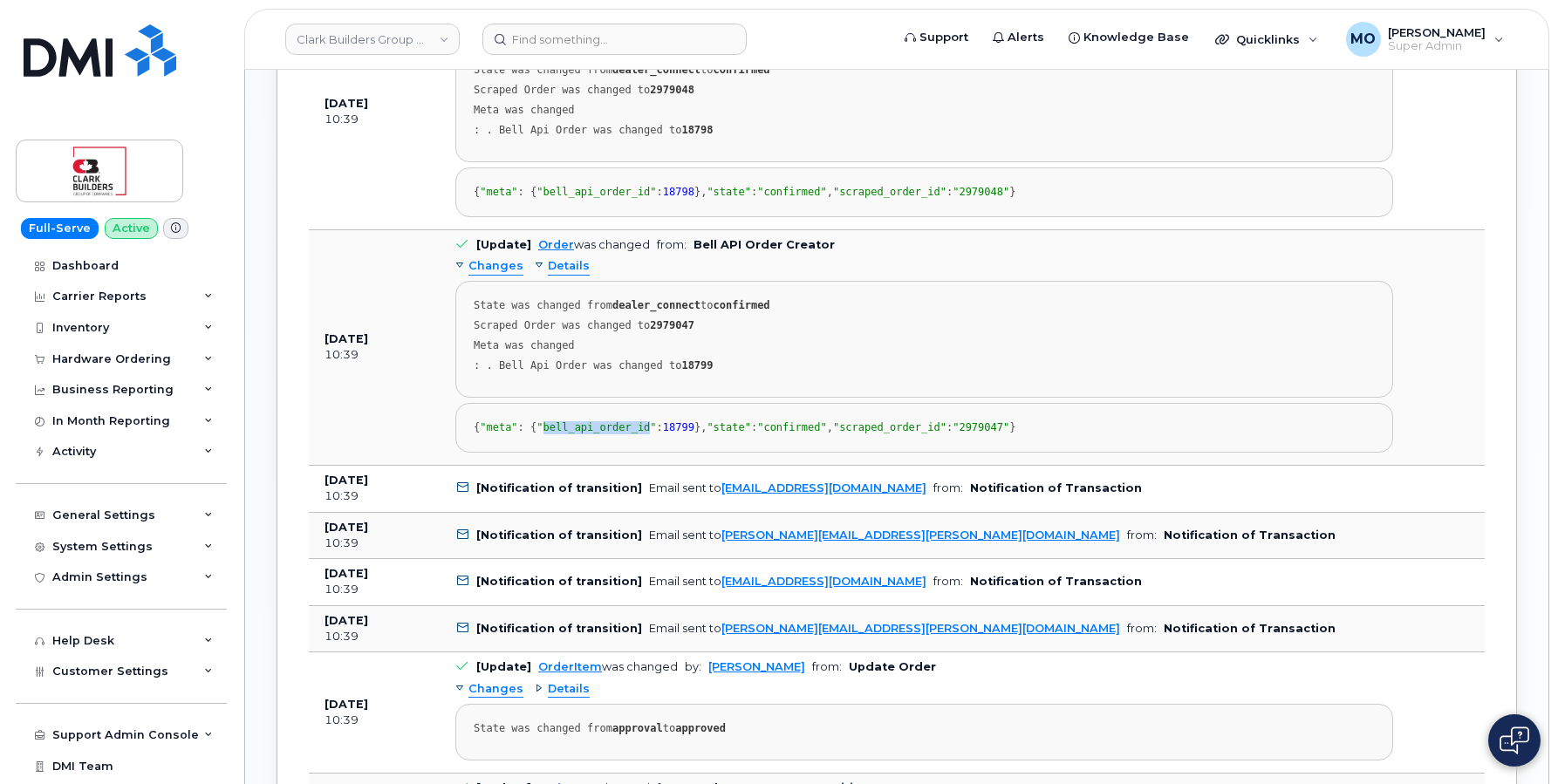
copy span "bell_api_order_id"
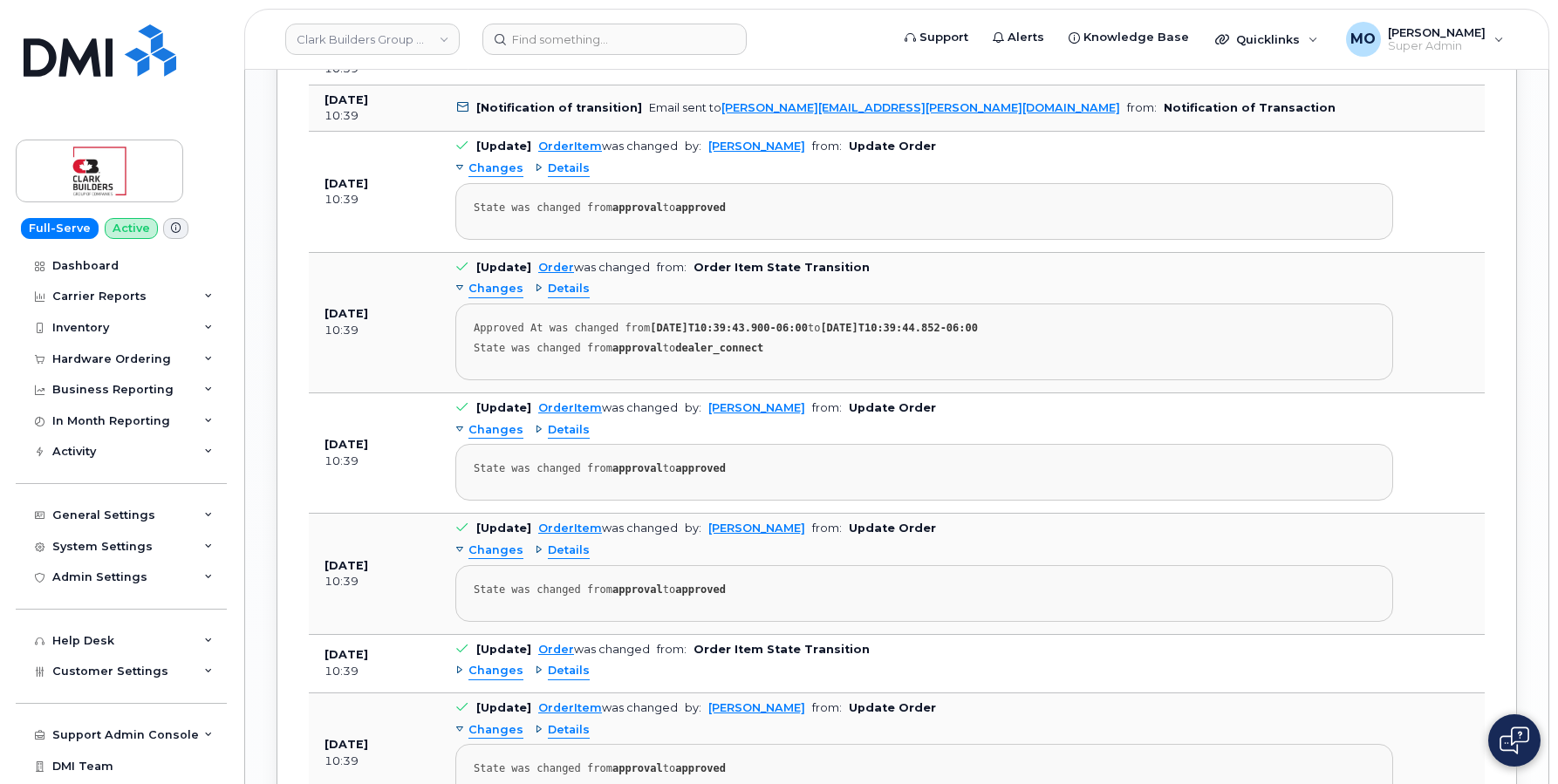
scroll to position [2526, 0]
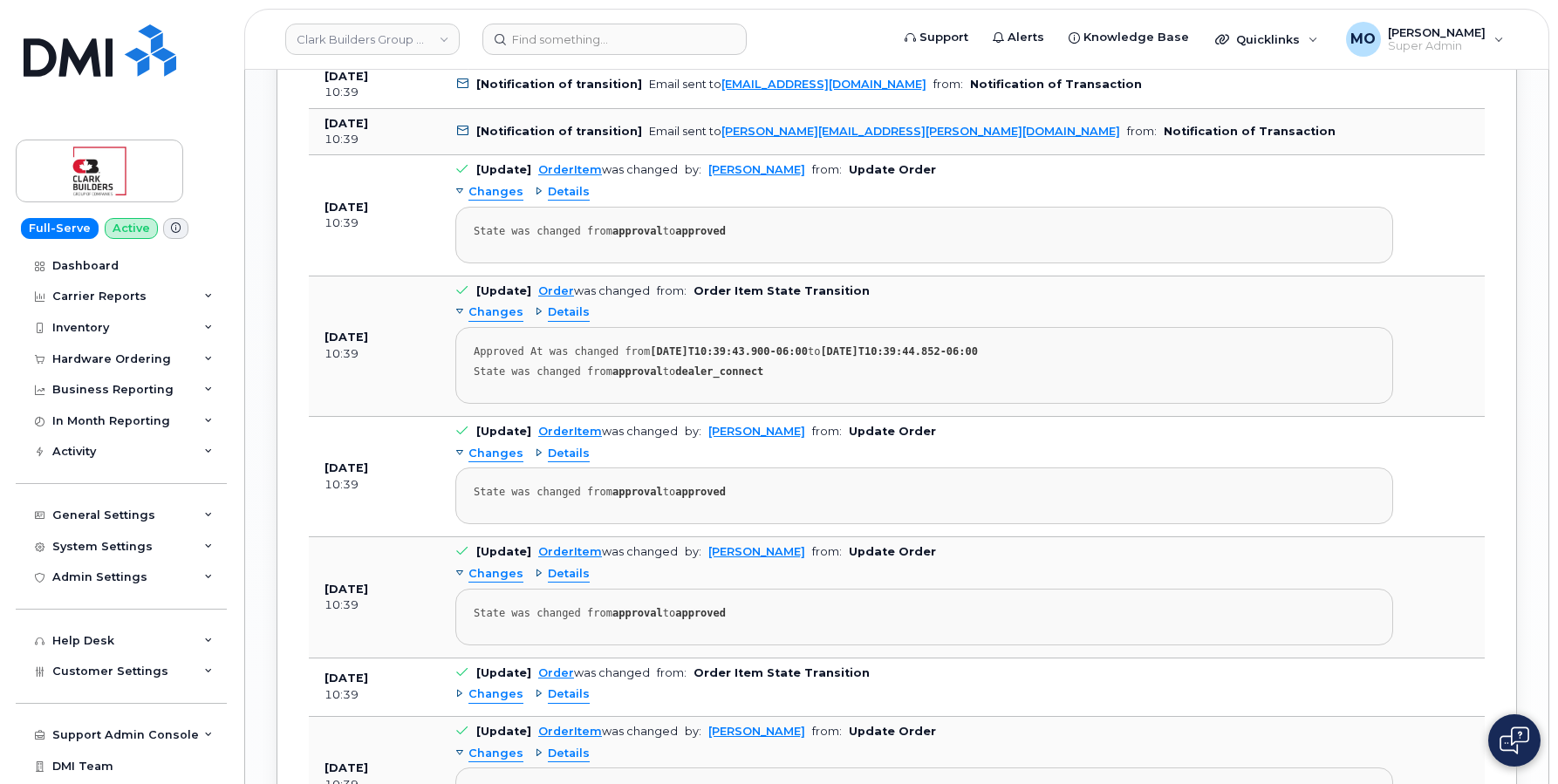
click at [536, 201] on div "Details" at bounding box center [562, 192] width 55 height 17
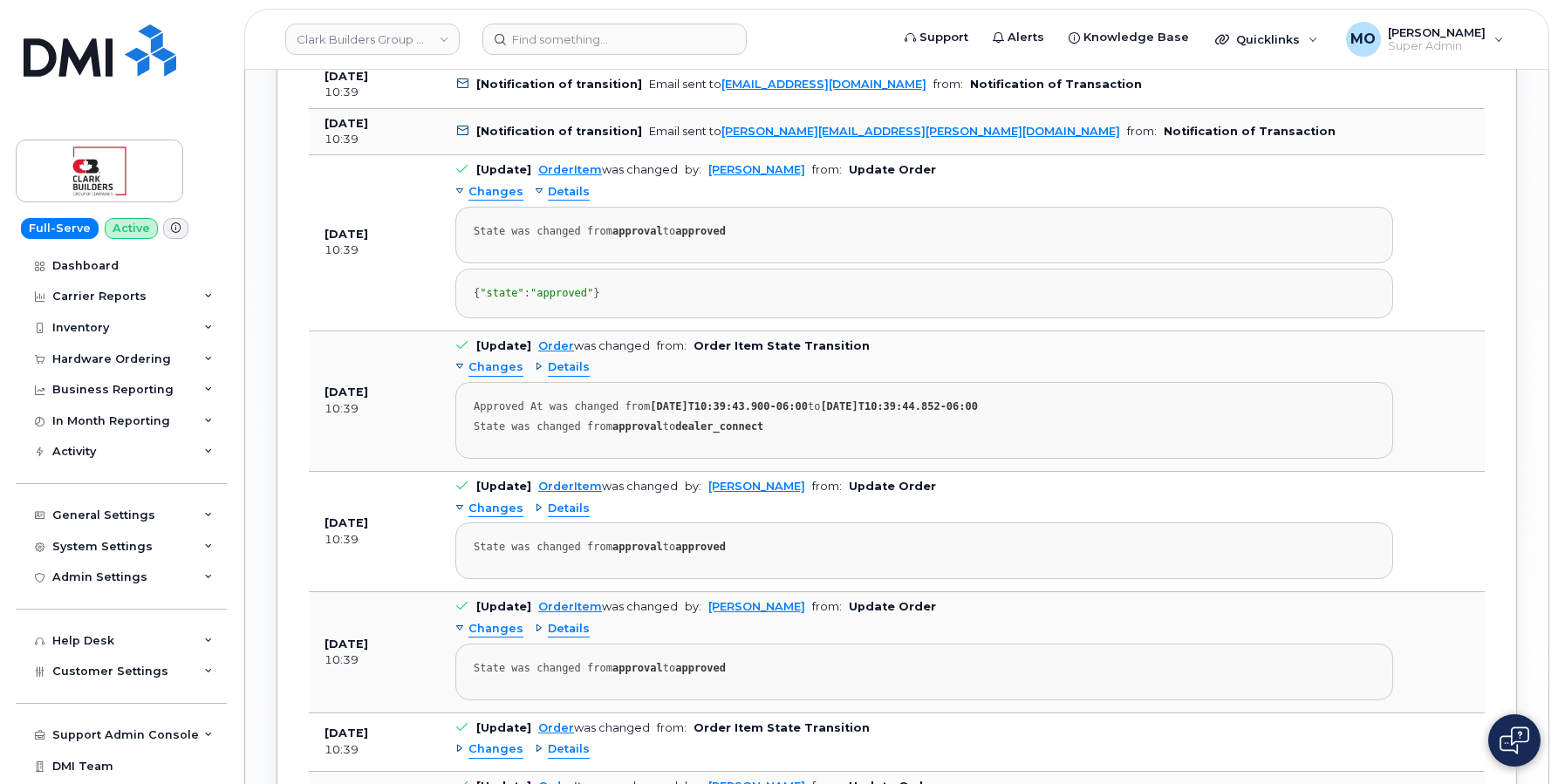
scroll to position [2581, 0]
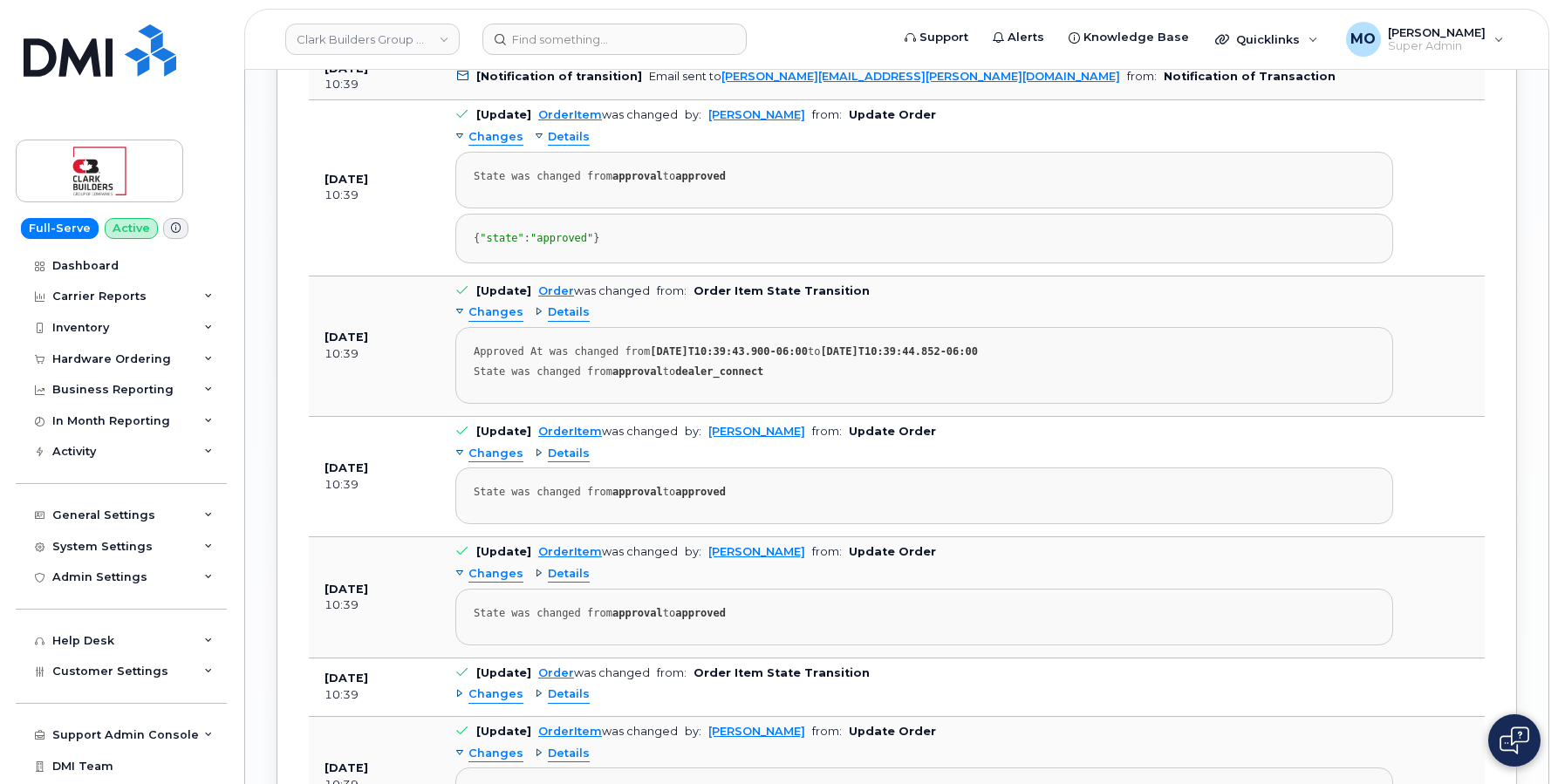
click at [534, 321] on div "Details" at bounding box center [562, 312] width 55 height 17
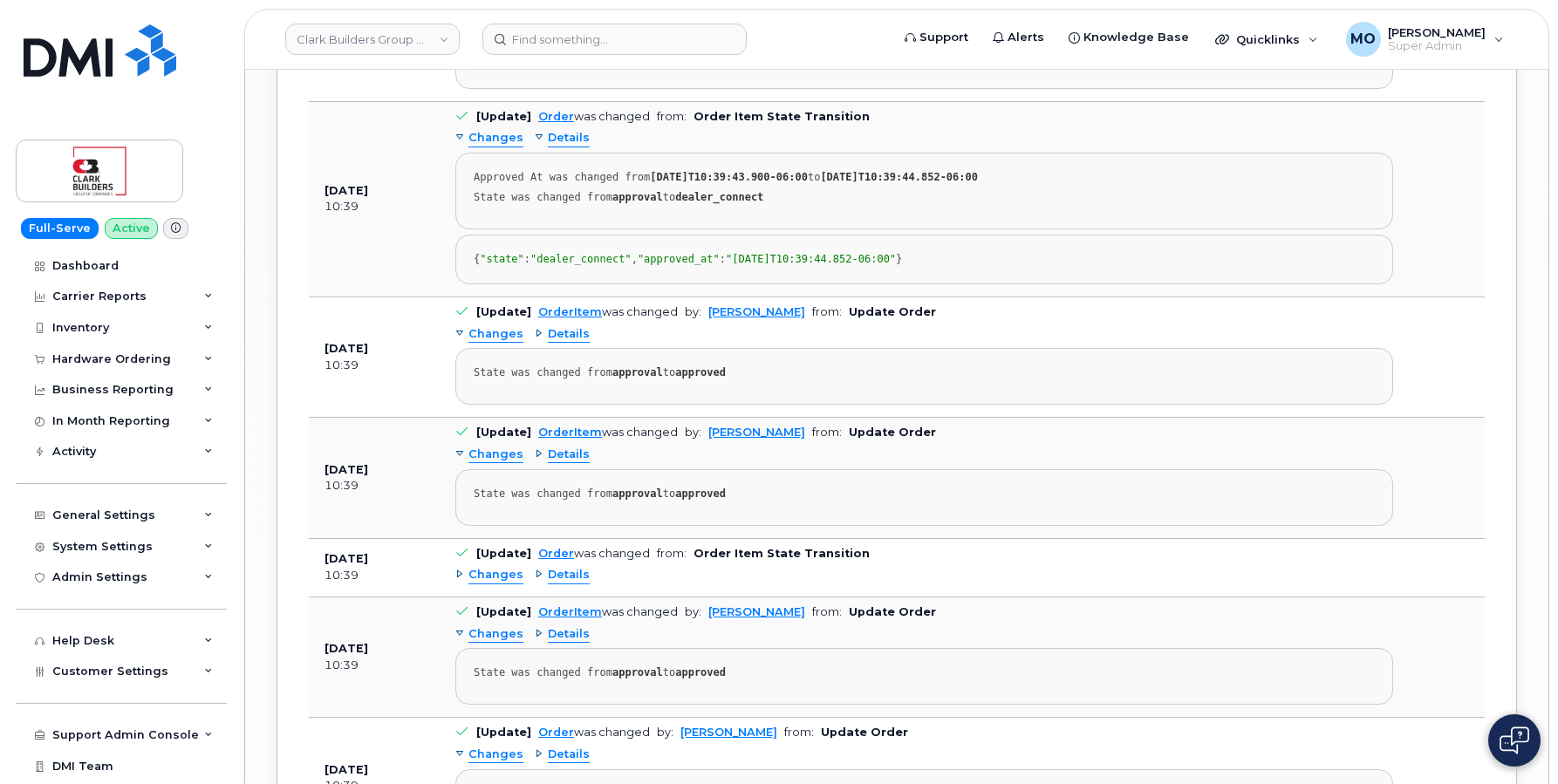
scroll to position [2876, 0]
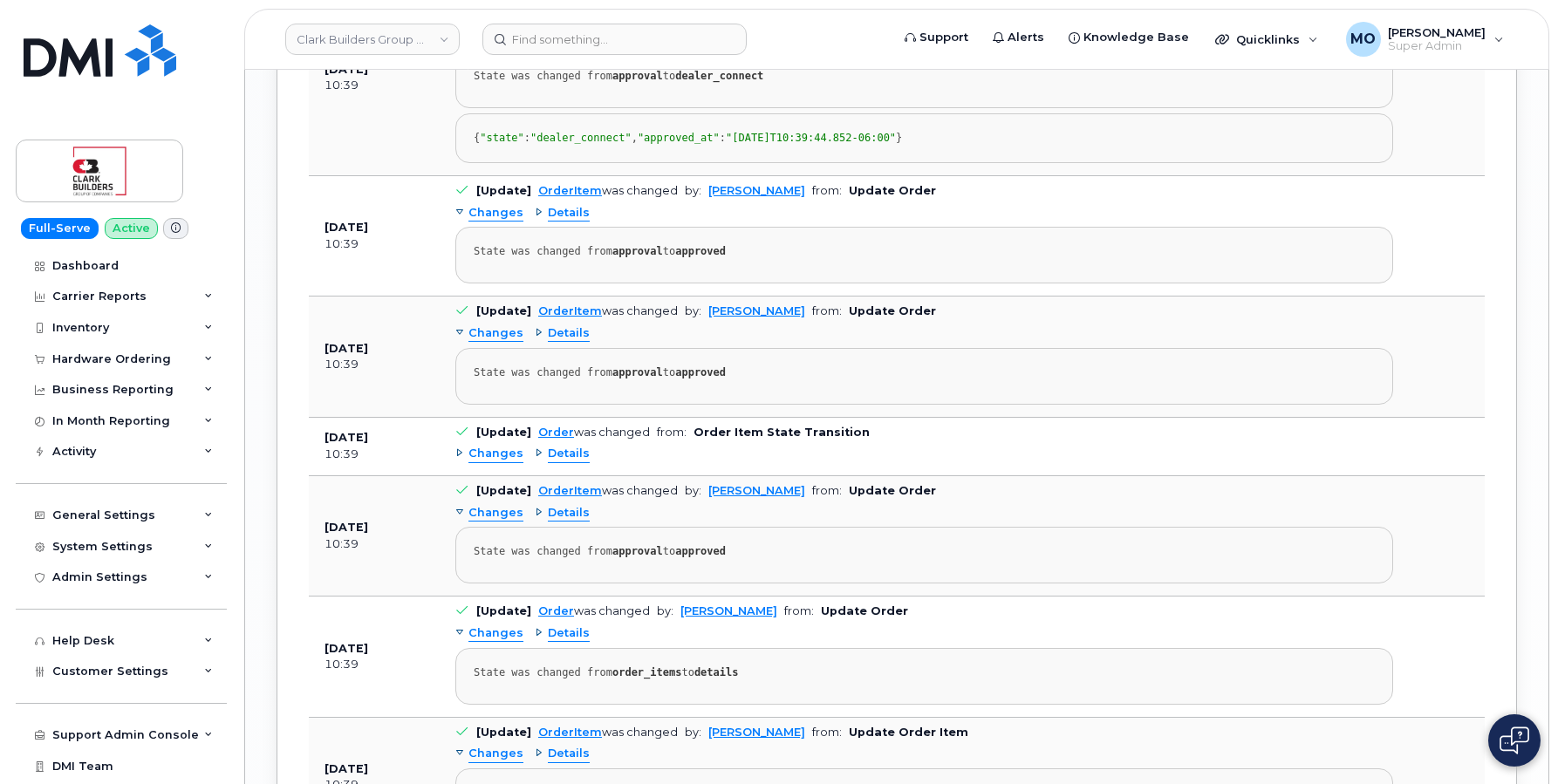
click at [537, 221] on div "Details" at bounding box center [562, 212] width 55 height 17
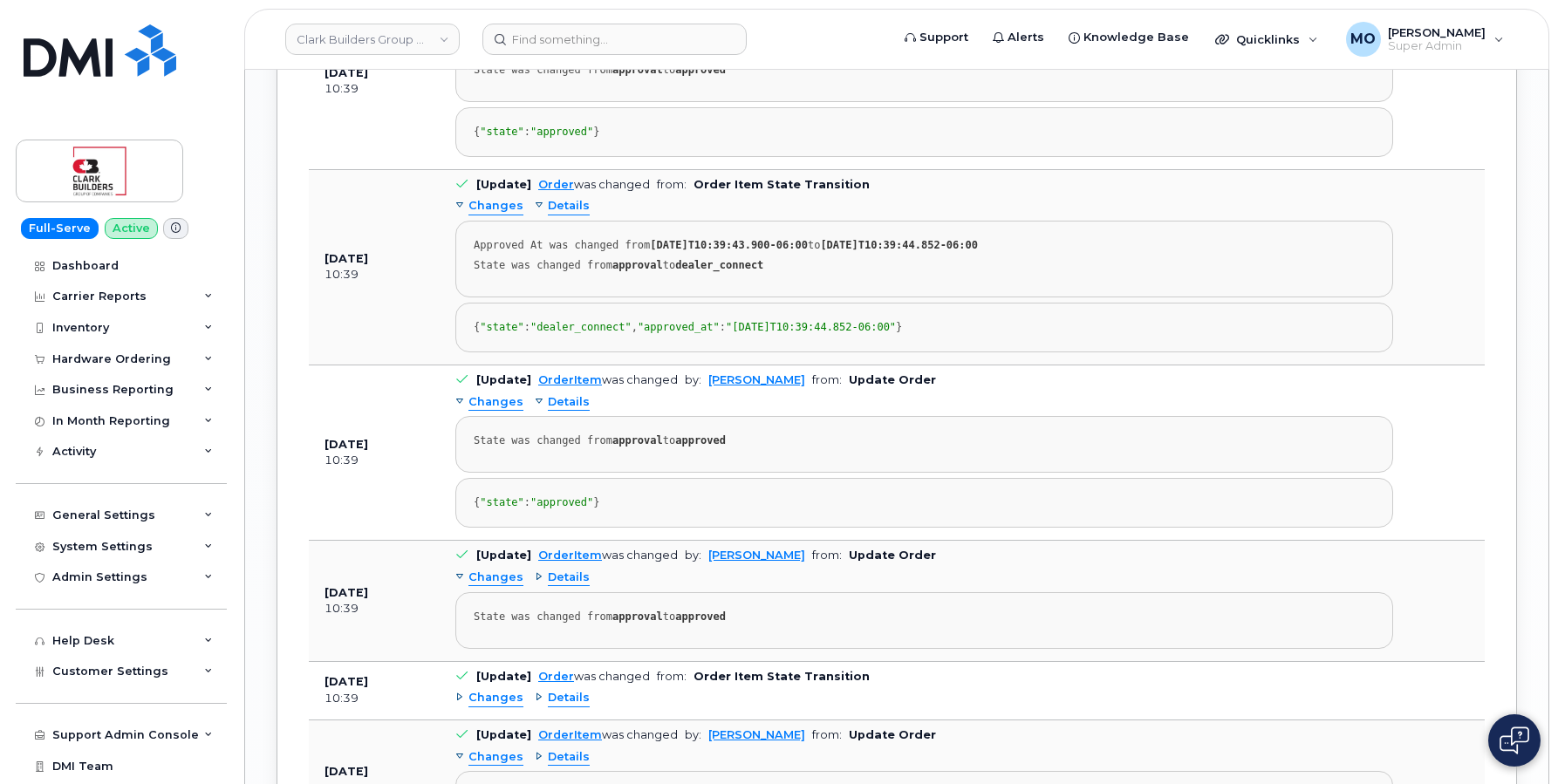
scroll to position [2684, 0]
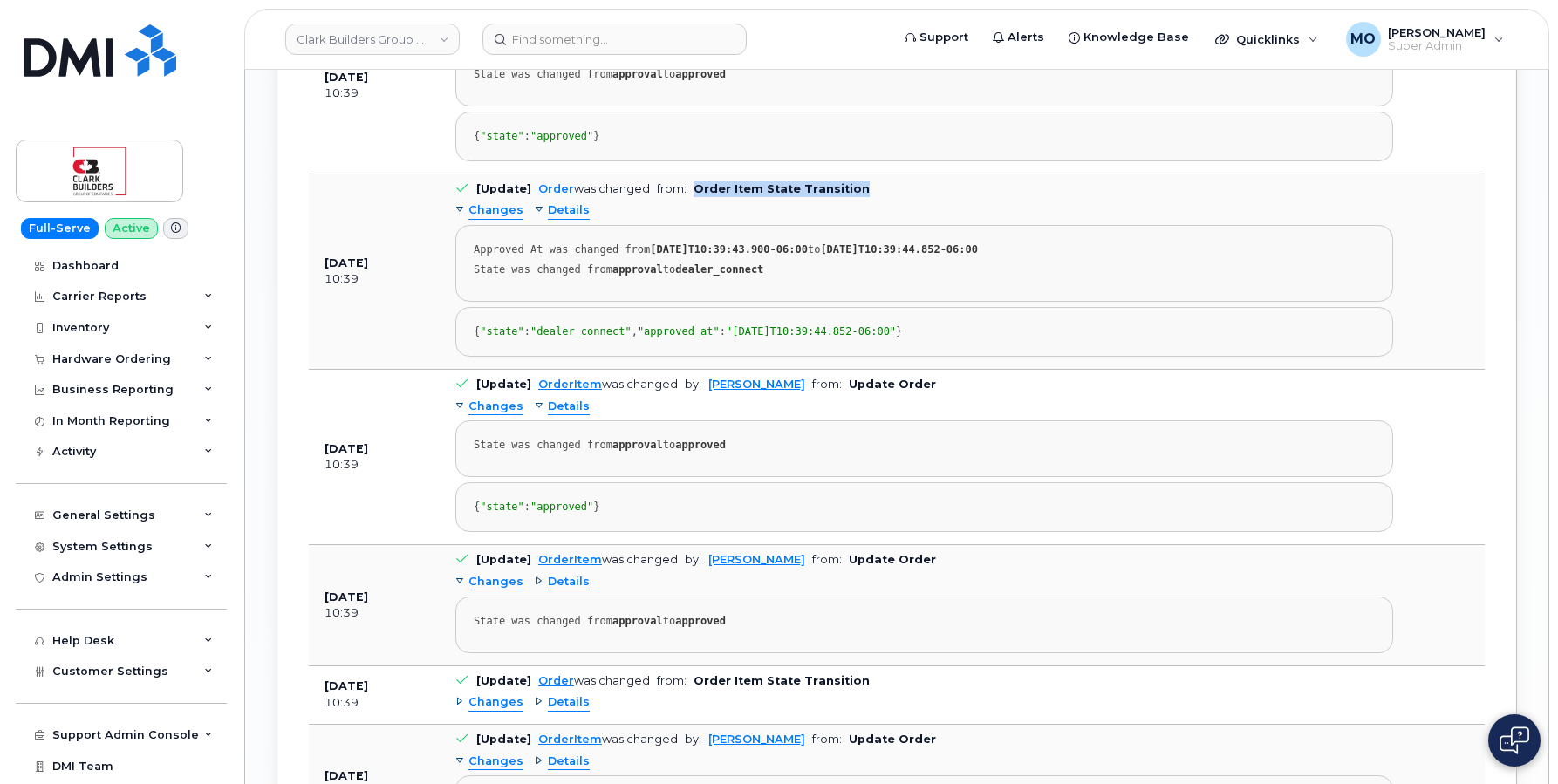
drag, startPoint x: 689, startPoint y: 381, endPoint x: 868, endPoint y: 379, distance: 179.0
click at [868, 370] on td "[Update] Order was changed from: Order Item State Transition Changes Details Ap…" at bounding box center [924, 271] width 969 height 196
copy b "Order Item State Transition"
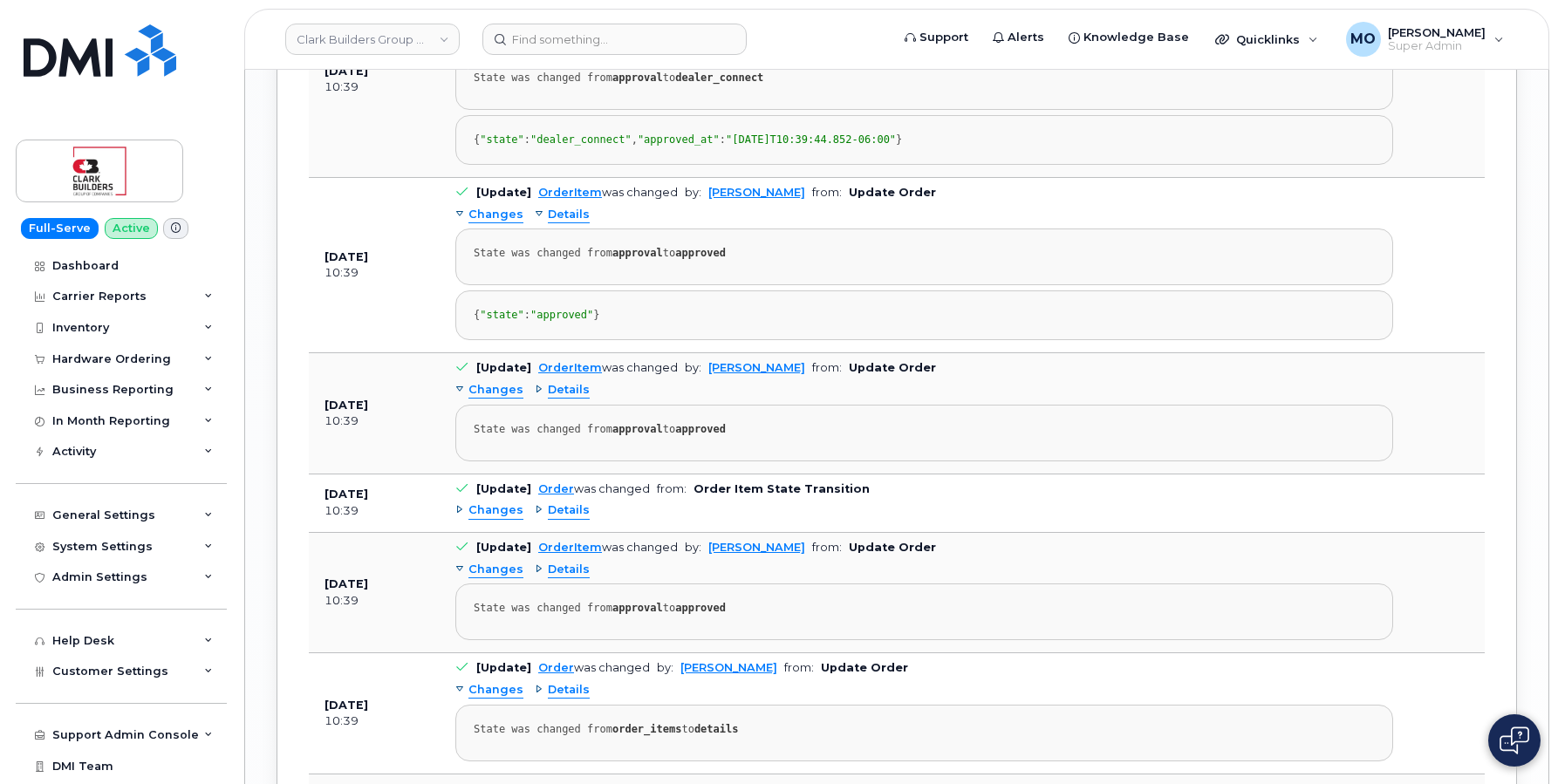
scroll to position [2806, 0]
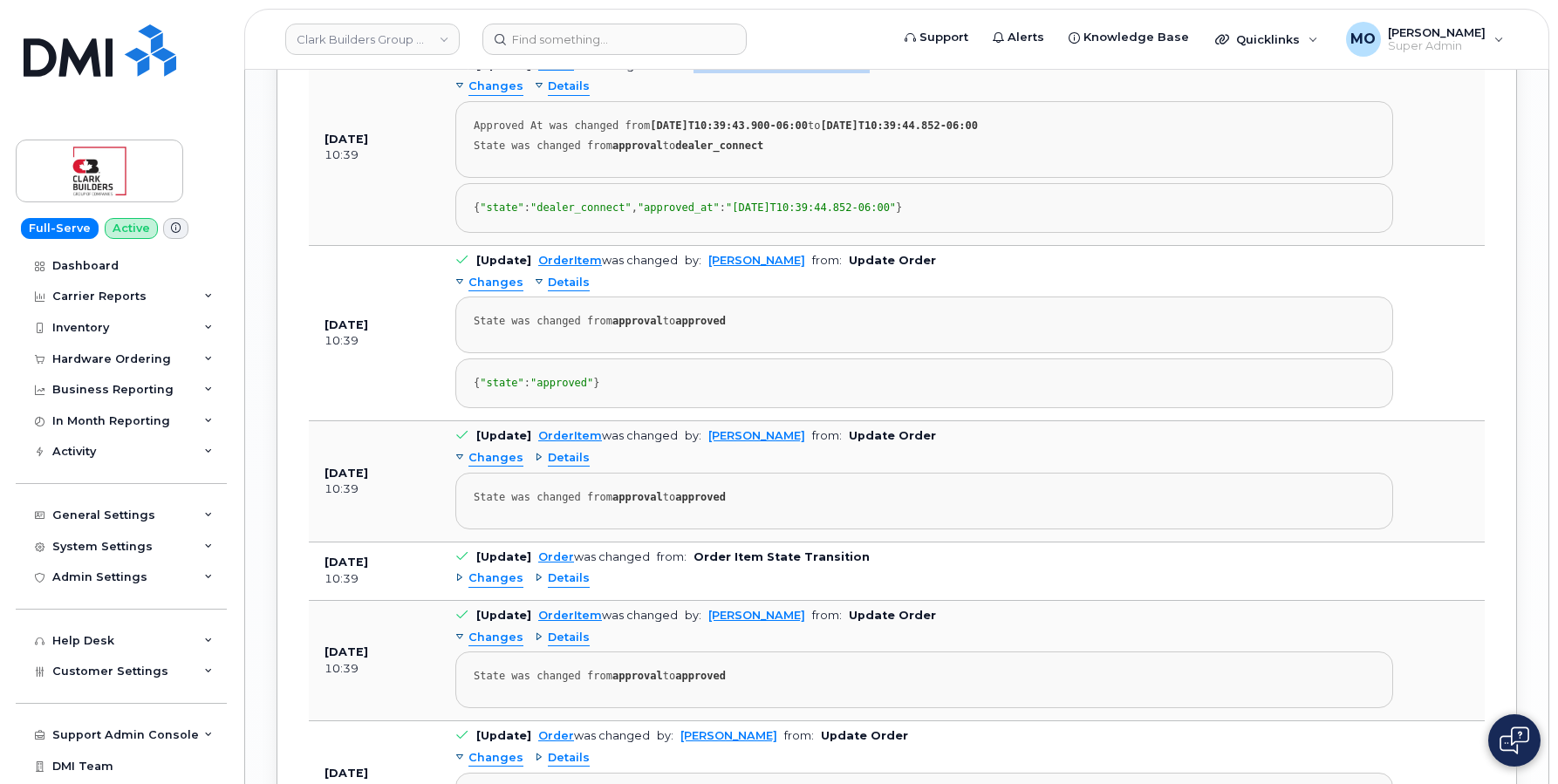
click at [709, 233] on div "Changes Details Approved At was changed from 2025-06-03T10:39:43.900-06:00 to 2…" at bounding box center [924, 152] width 938 height 159
drag, startPoint x: 690, startPoint y: 257, endPoint x: 853, endPoint y: 252, distance: 163.1
click at [853, 246] on td "[Update] Order was changed from: Order Item State Transition Changes Details Ap…" at bounding box center [924, 148] width 969 height 196
copy b "Order Item State Transition"
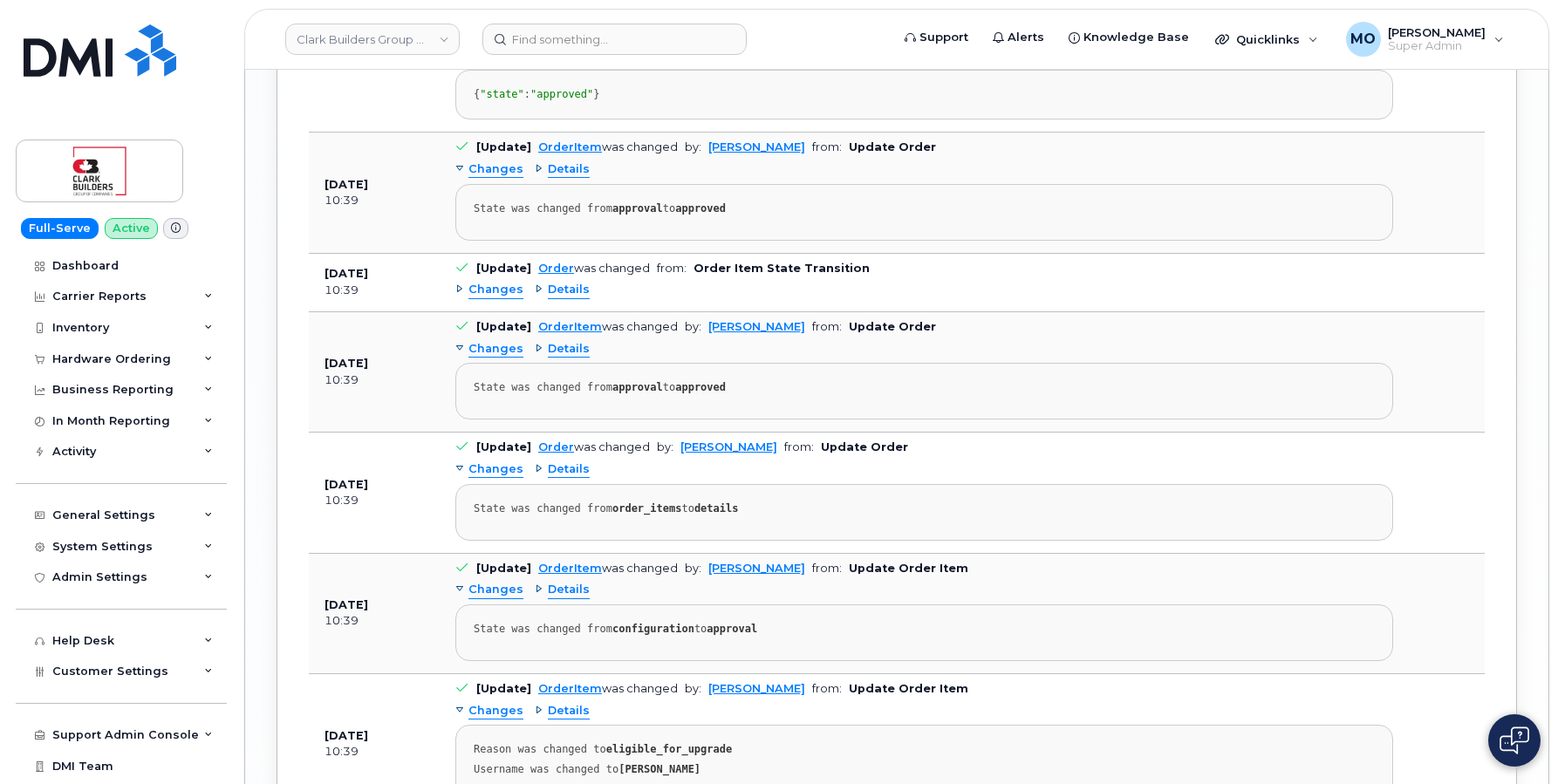
scroll to position [3118, 0]
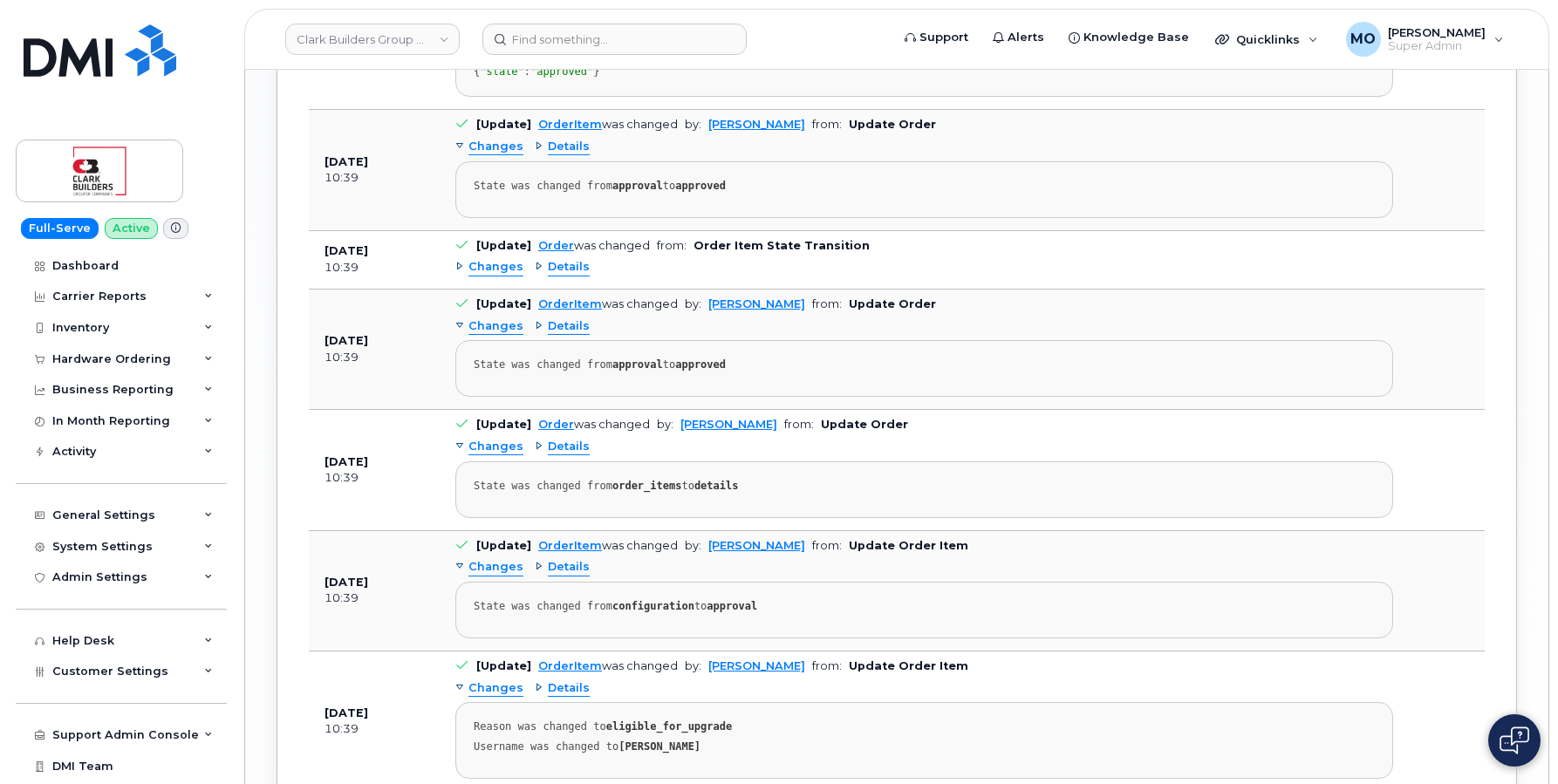
click at [536, 275] on div "Details" at bounding box center [562, 267] width 55 height 17
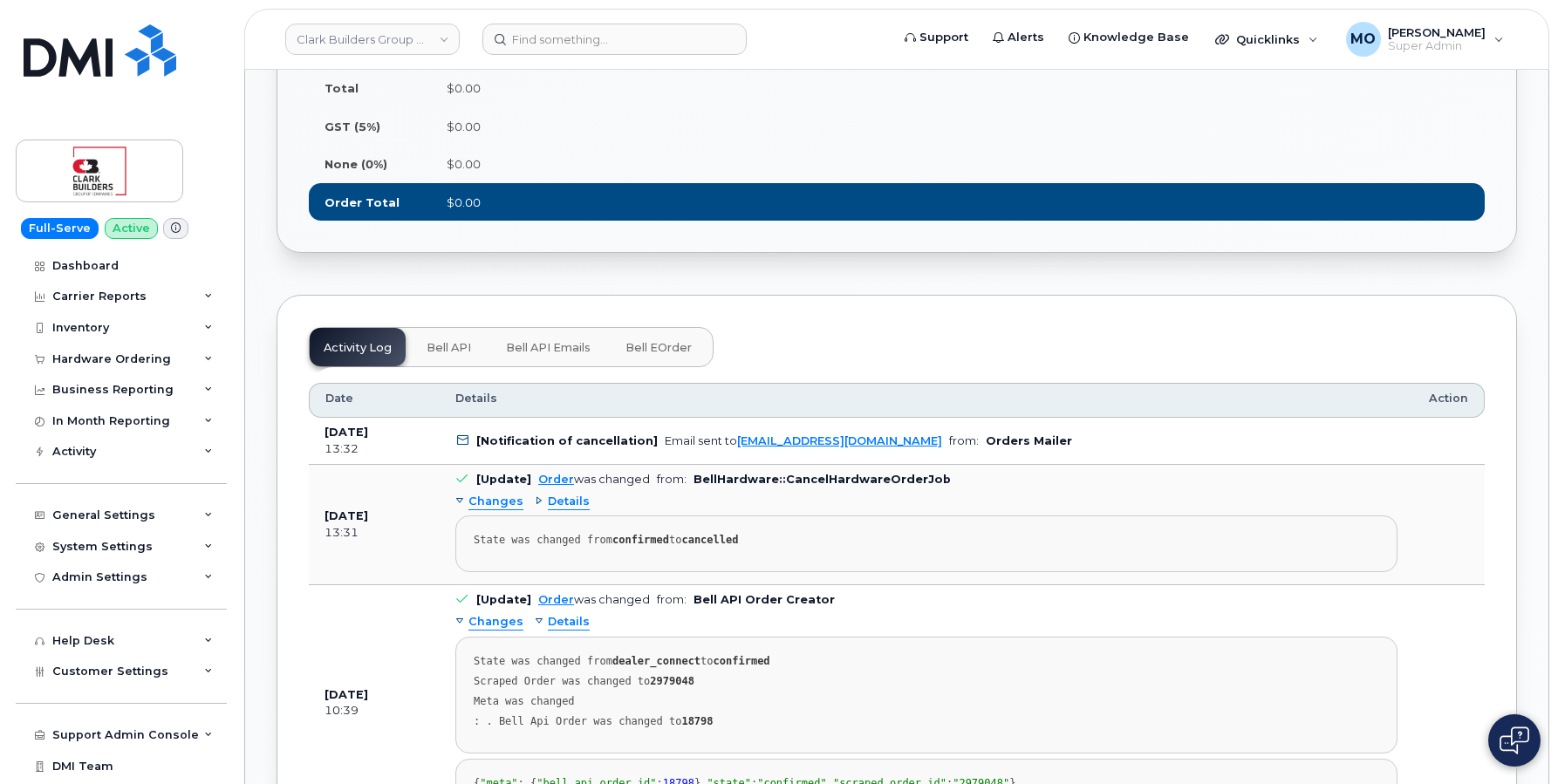
scroll to position [1432, 0]
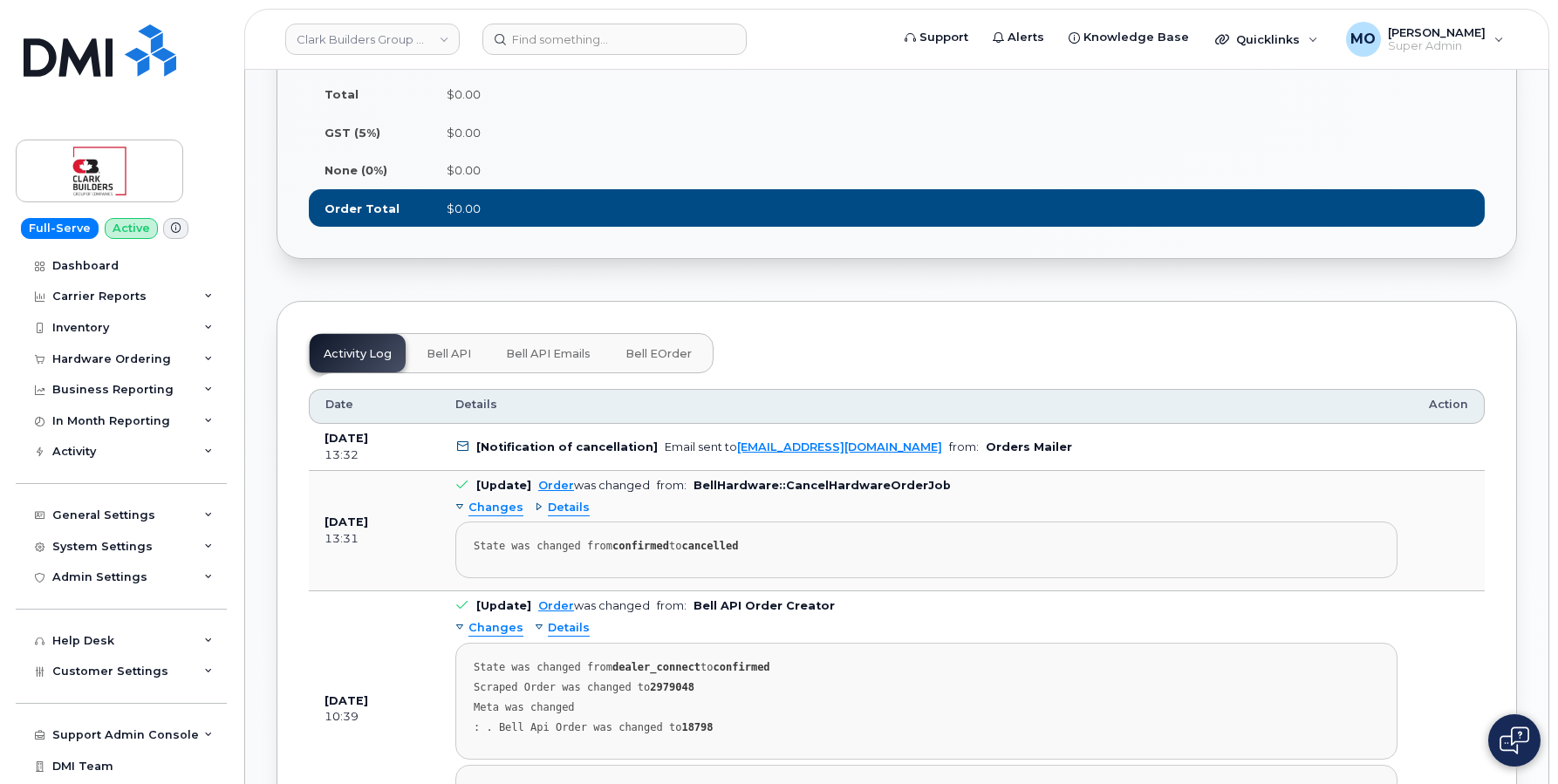
click at [464, 373] on button "Bell API" at bounding box center [449, 353] width 73 height 38
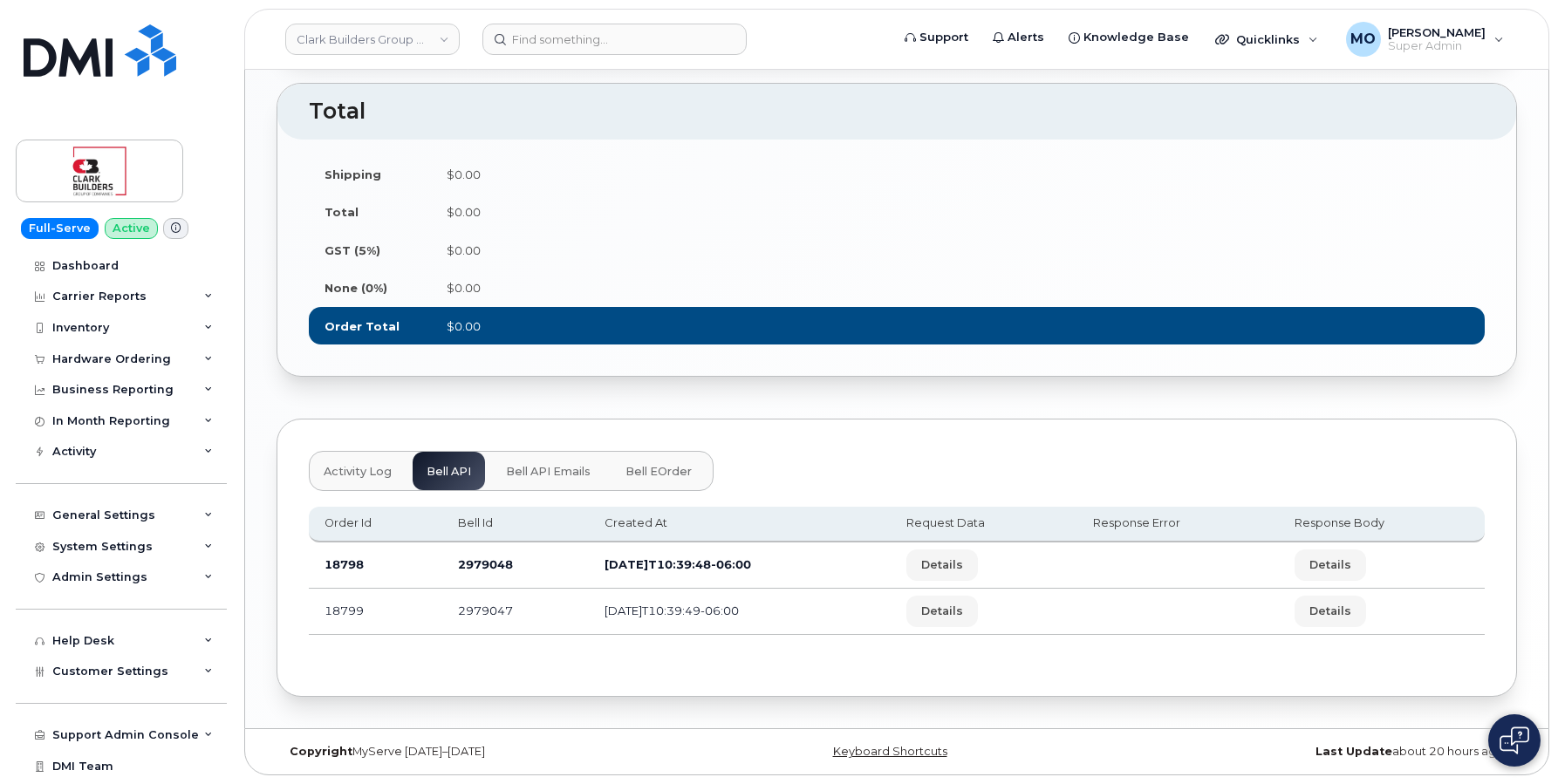
scroll to position [1323, 0]
click at [352, 484] on button "Activity Log" at bounding box center [358, 470] width 96 height 38
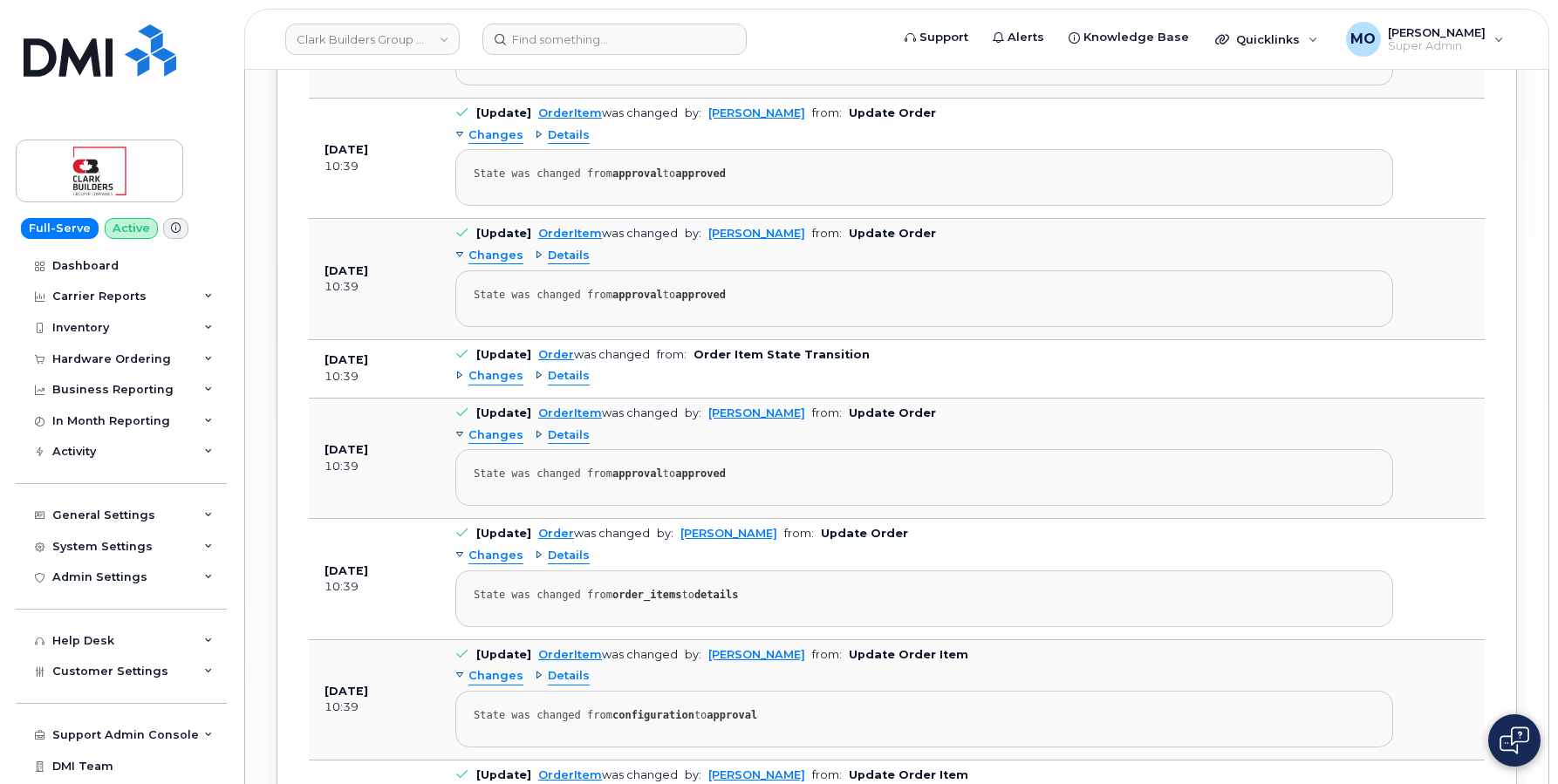
scroll to position [2492, 0]
click at [534, 383] on div "Details" at bounding box center [562, 374] width 55 height 17
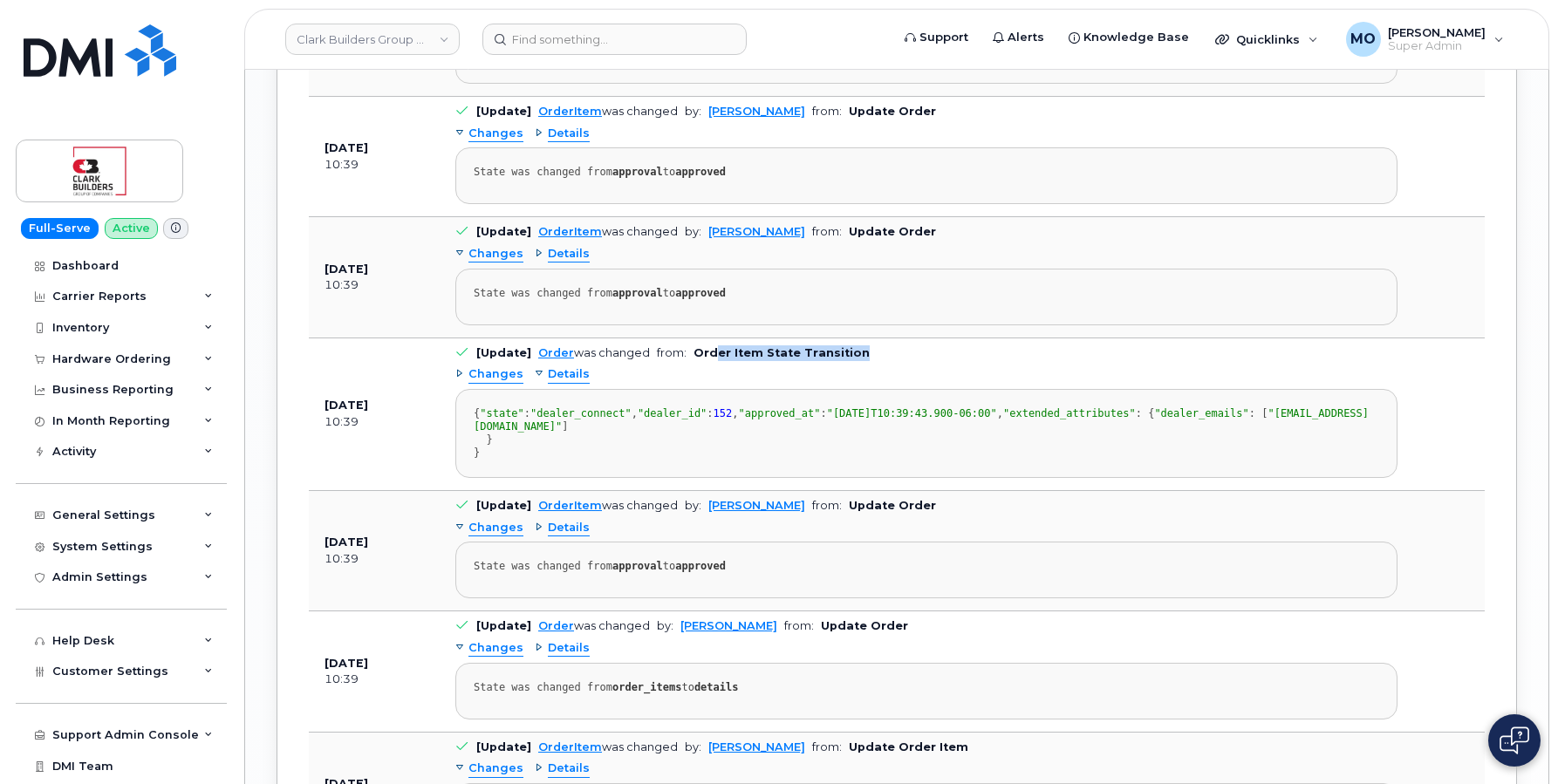
drag, startPoint x: 747, startPoint y: 363, endPoint x: 856, endPoint y: 361, distance: 109.0
click at [856, 361] on td "[Update] Order was changed from: Order Item State Transition Changes Details { …" at bounding box center [926, 414] width 973 height 152
drag, startPoint x: 688, startPoint y: 367, endPoint x: 852, endPoint y: 357, distance: 164.3
click at [852, 357] on td "[Update] Order was changed from: Order Item State Transition Changes Details { …" at bounding box center [926, 414] width 973 height 152
copy b "Order Item State Transition"
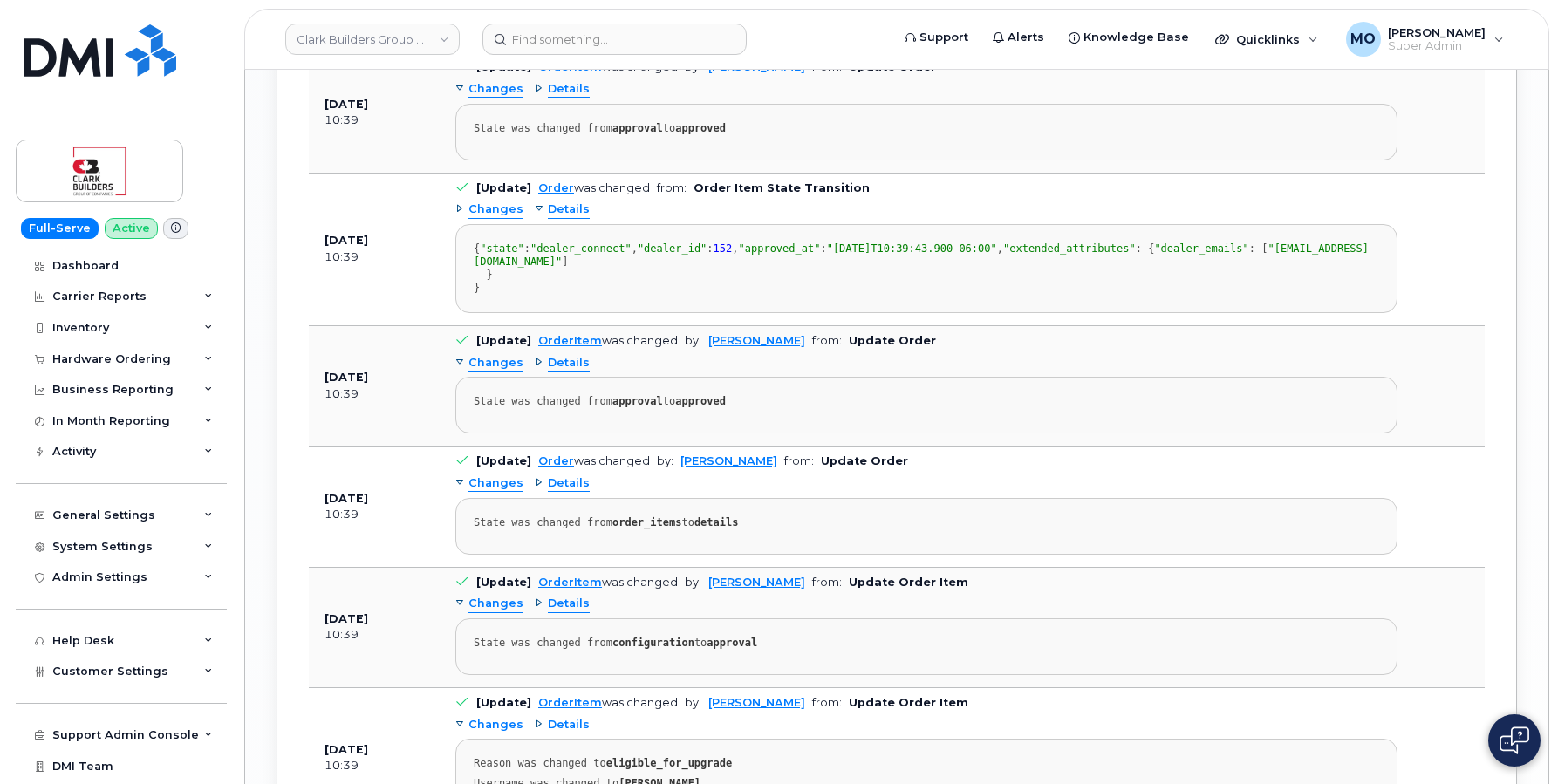
scroll to position [2662, 0]
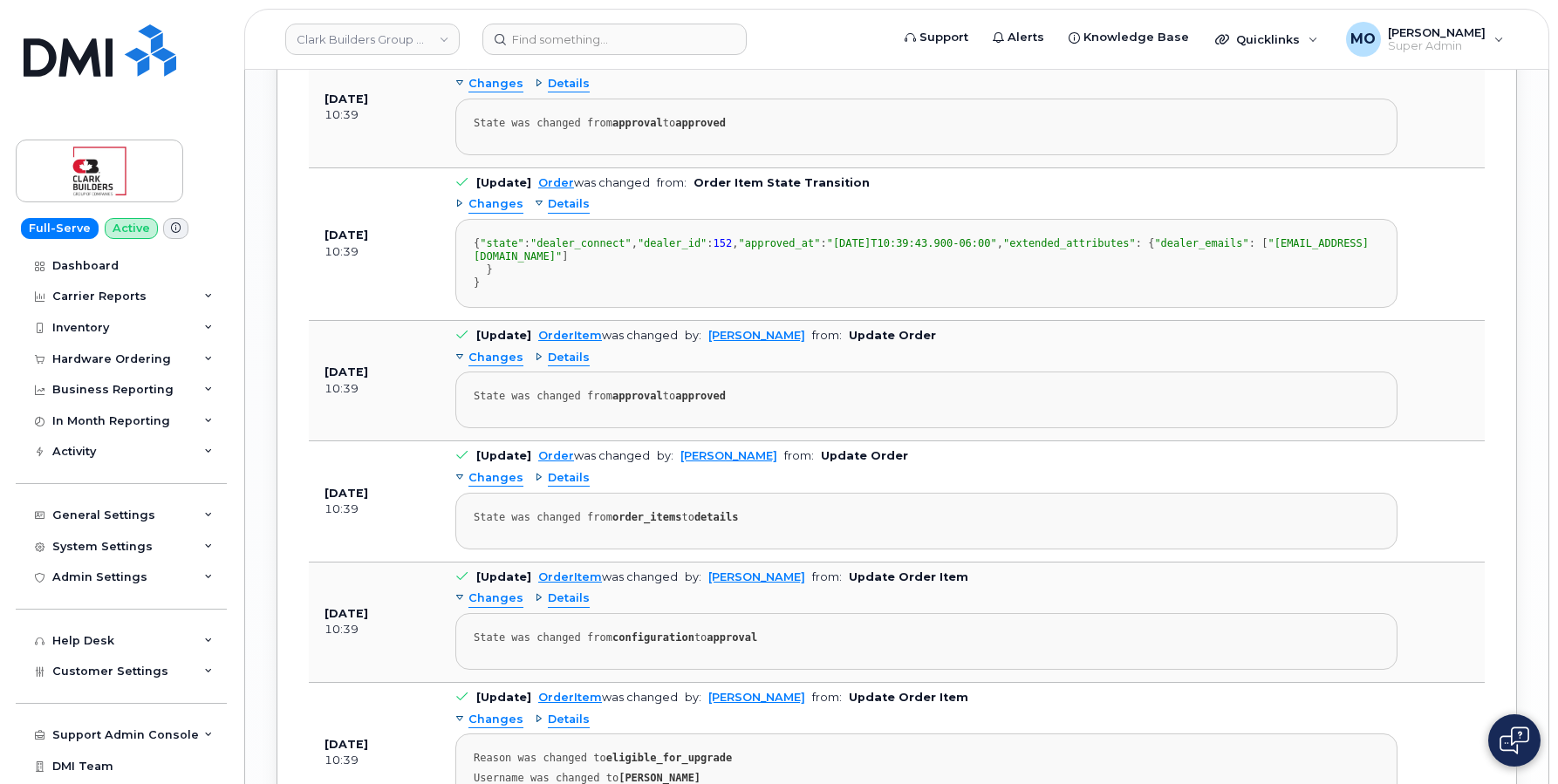
click at [534, 487] on div "Details" at bounding box center [562, 478] width 55 height 17
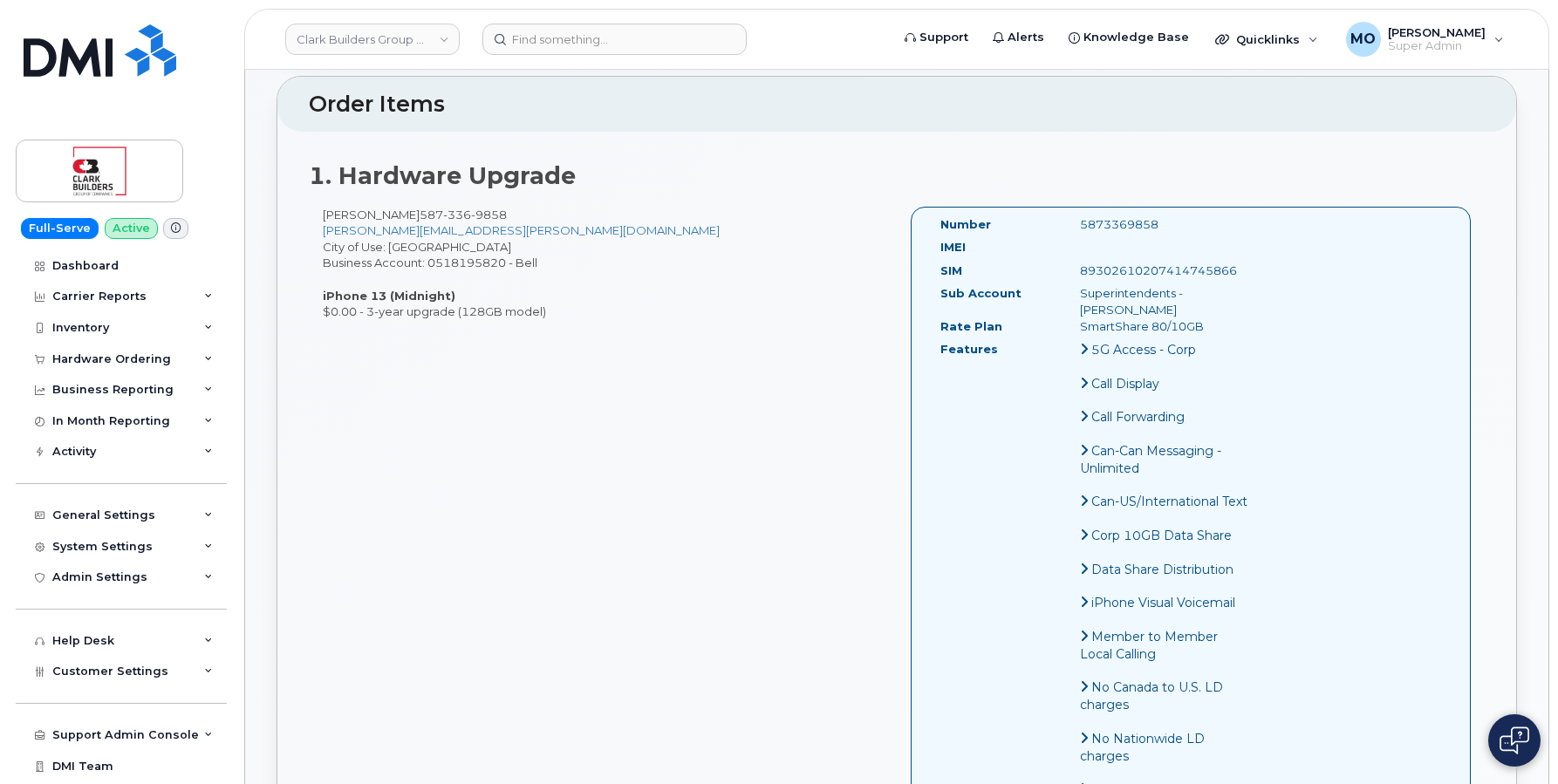
scroll to position [424, 0]
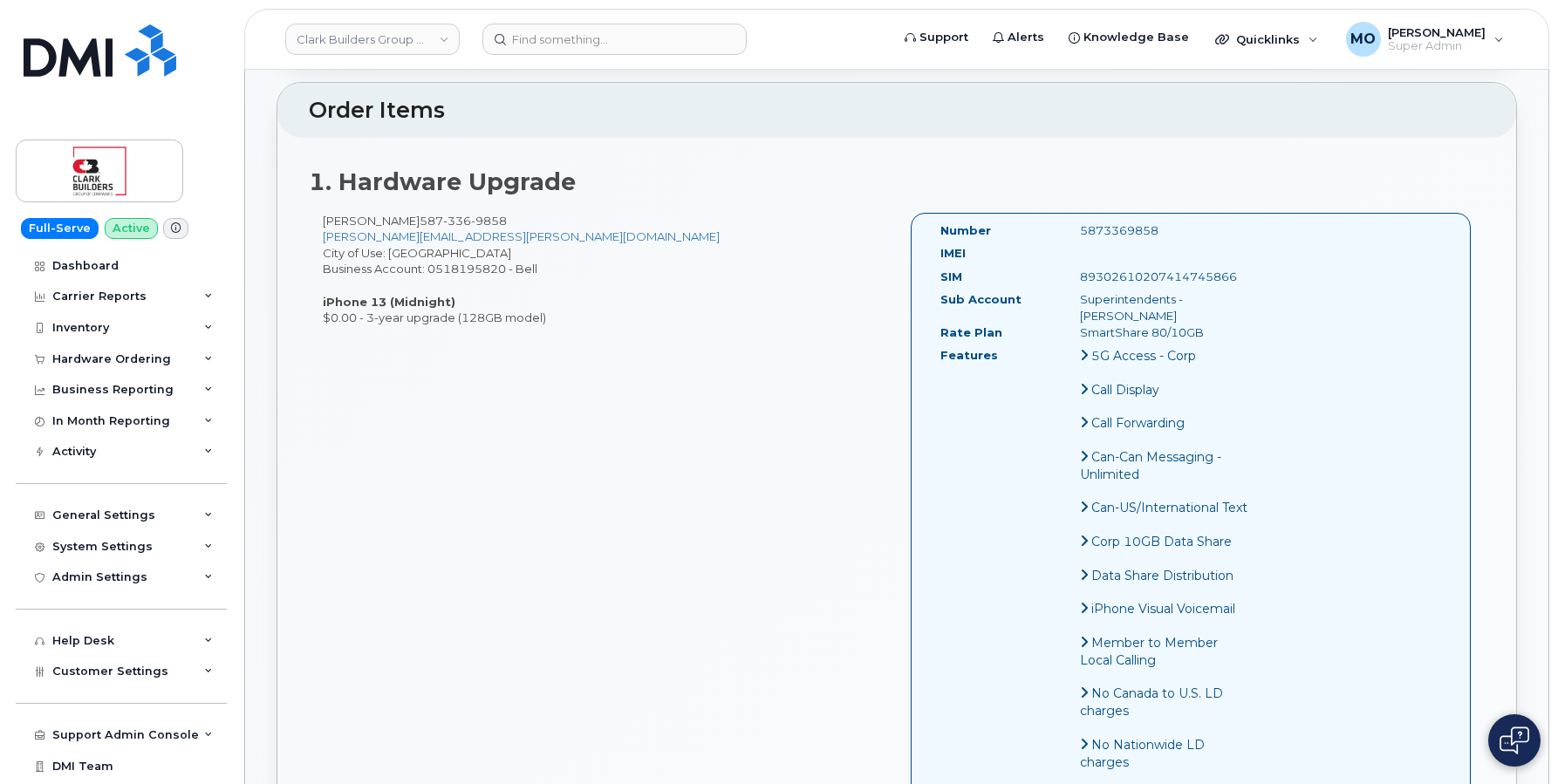
click at [1125, 234] on div "5873369858" at bounding box center [1164, 230] width 196 height 17
copy div "5873369858"
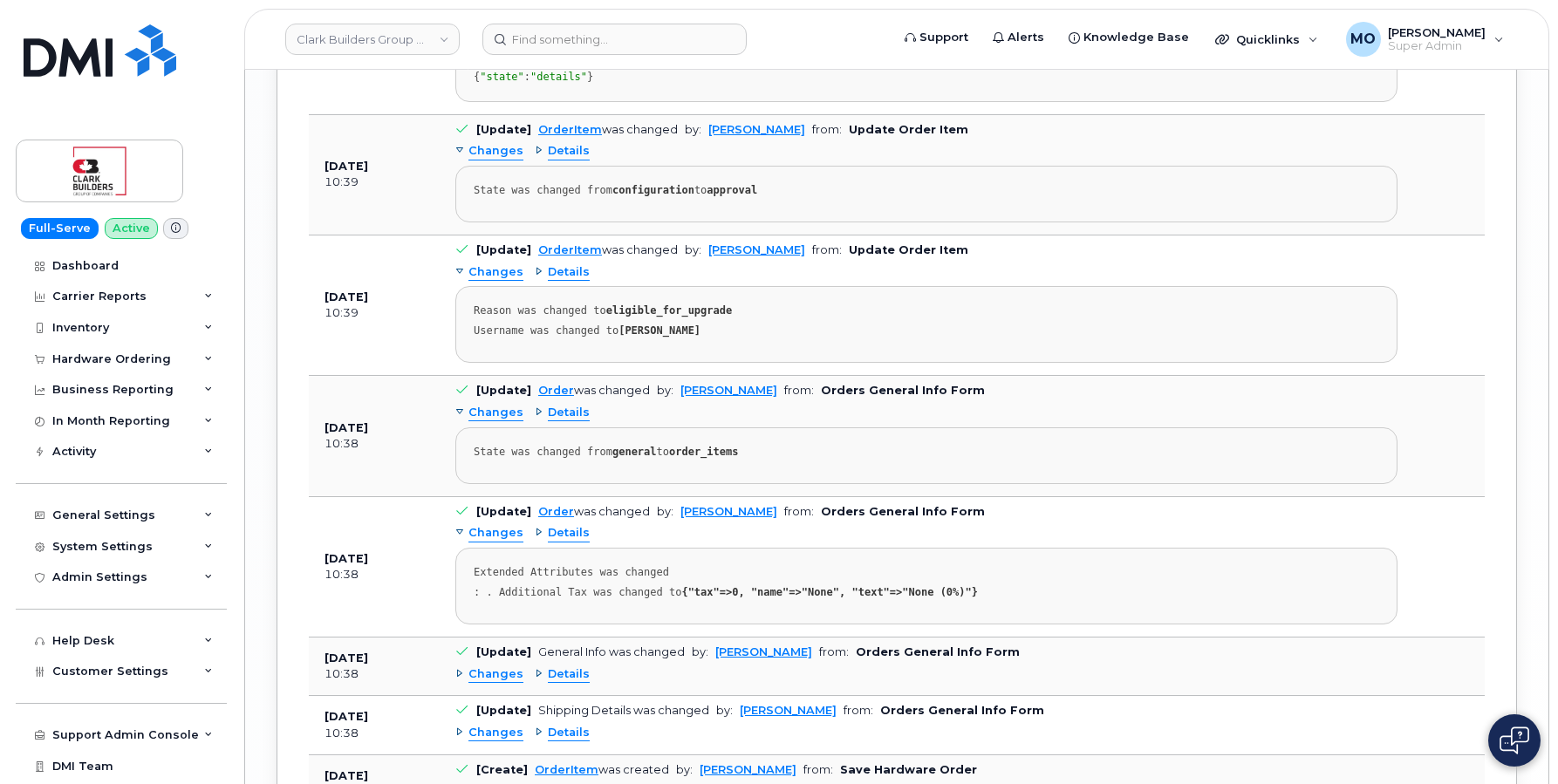
scroll to position [3155, 0]
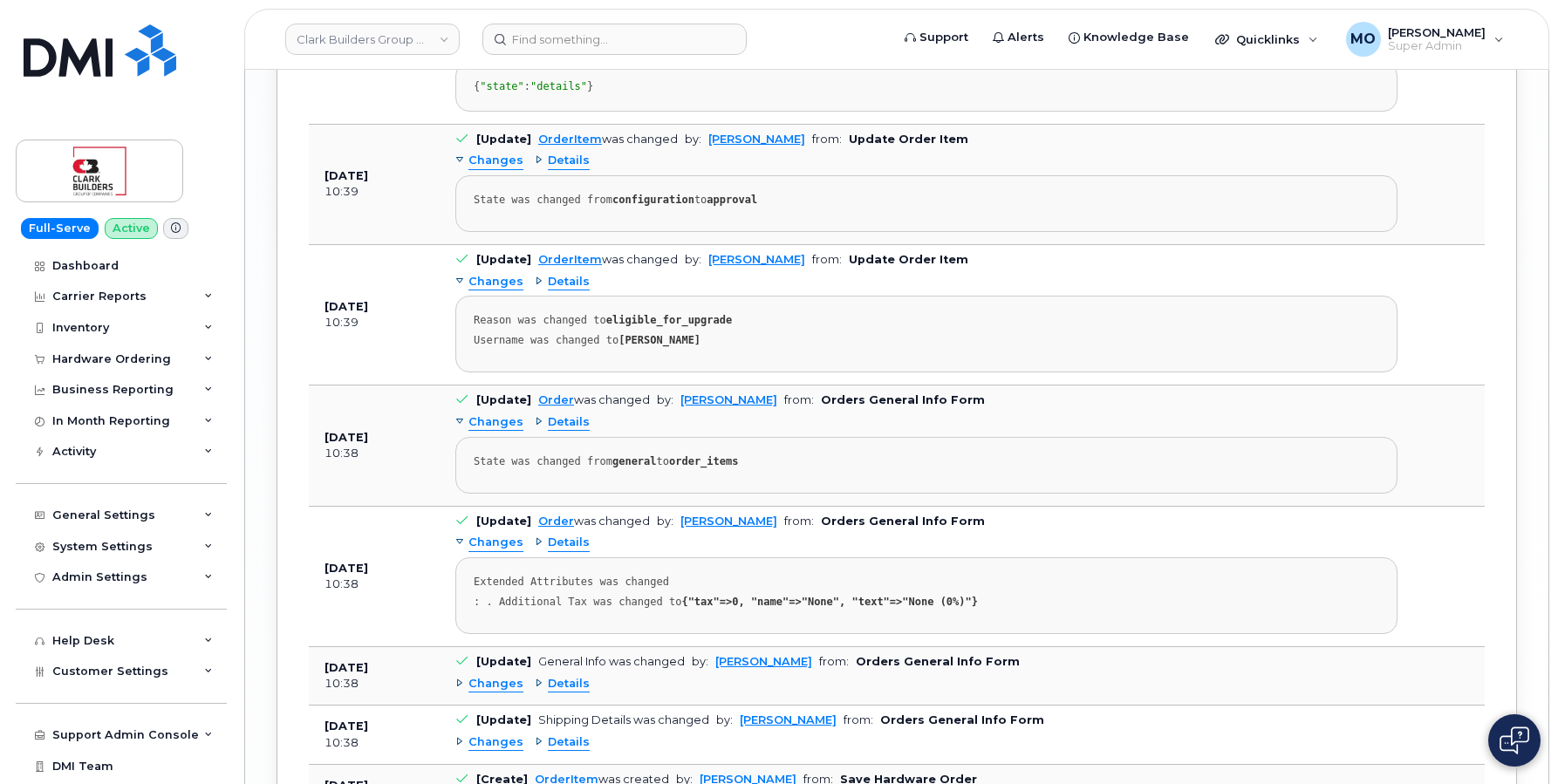
click at [537, 290] on div "Details" at bounding box center [562, 281] width 55 height 17
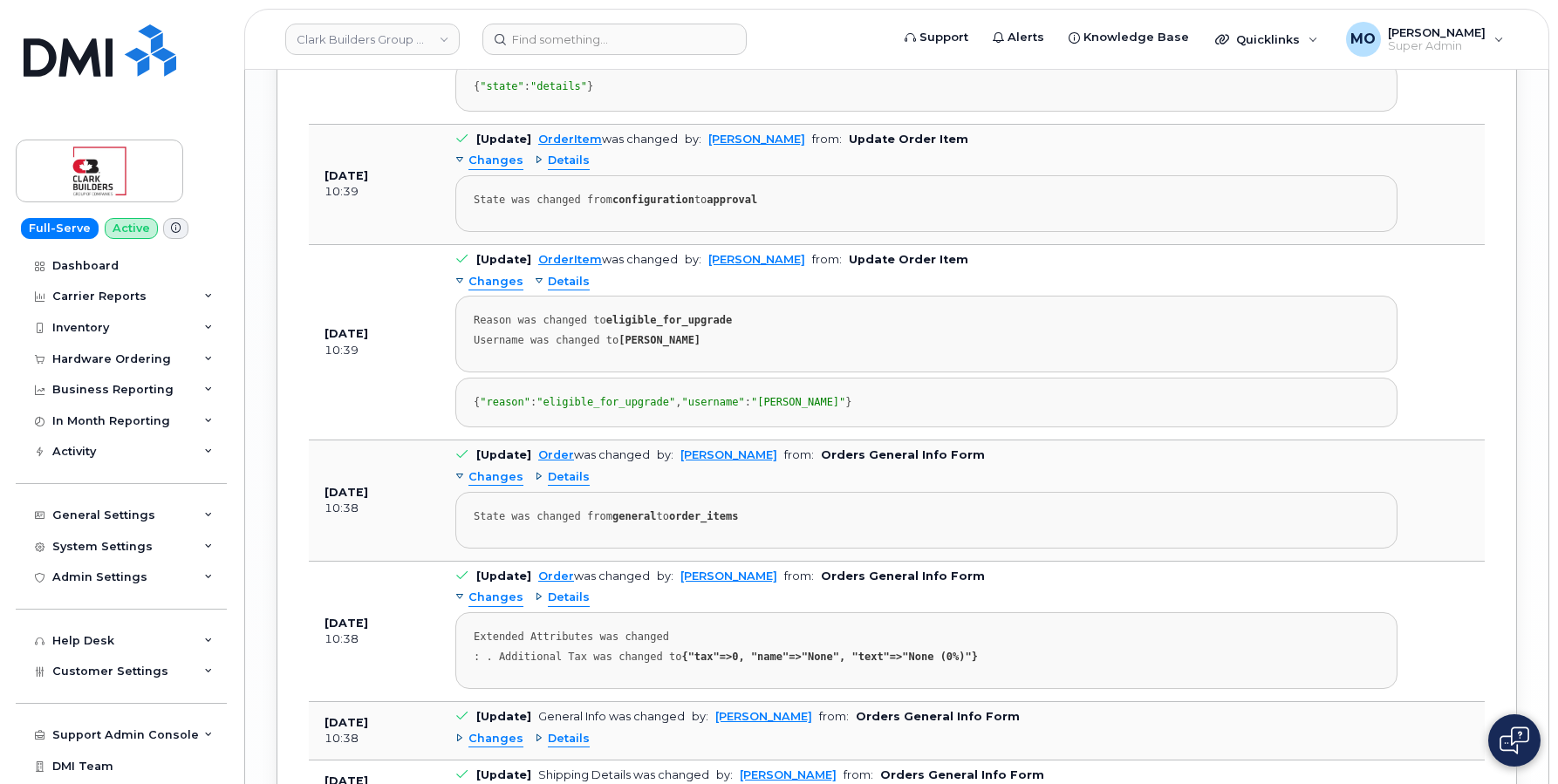
click at [529, 232] on div "Changes Details State was changed from configuration to approval" at bounding box center [926, 190] width 942 height 85
click at [537, 169] on div "Details" at bounding box center [562, 160] width 55 height 17
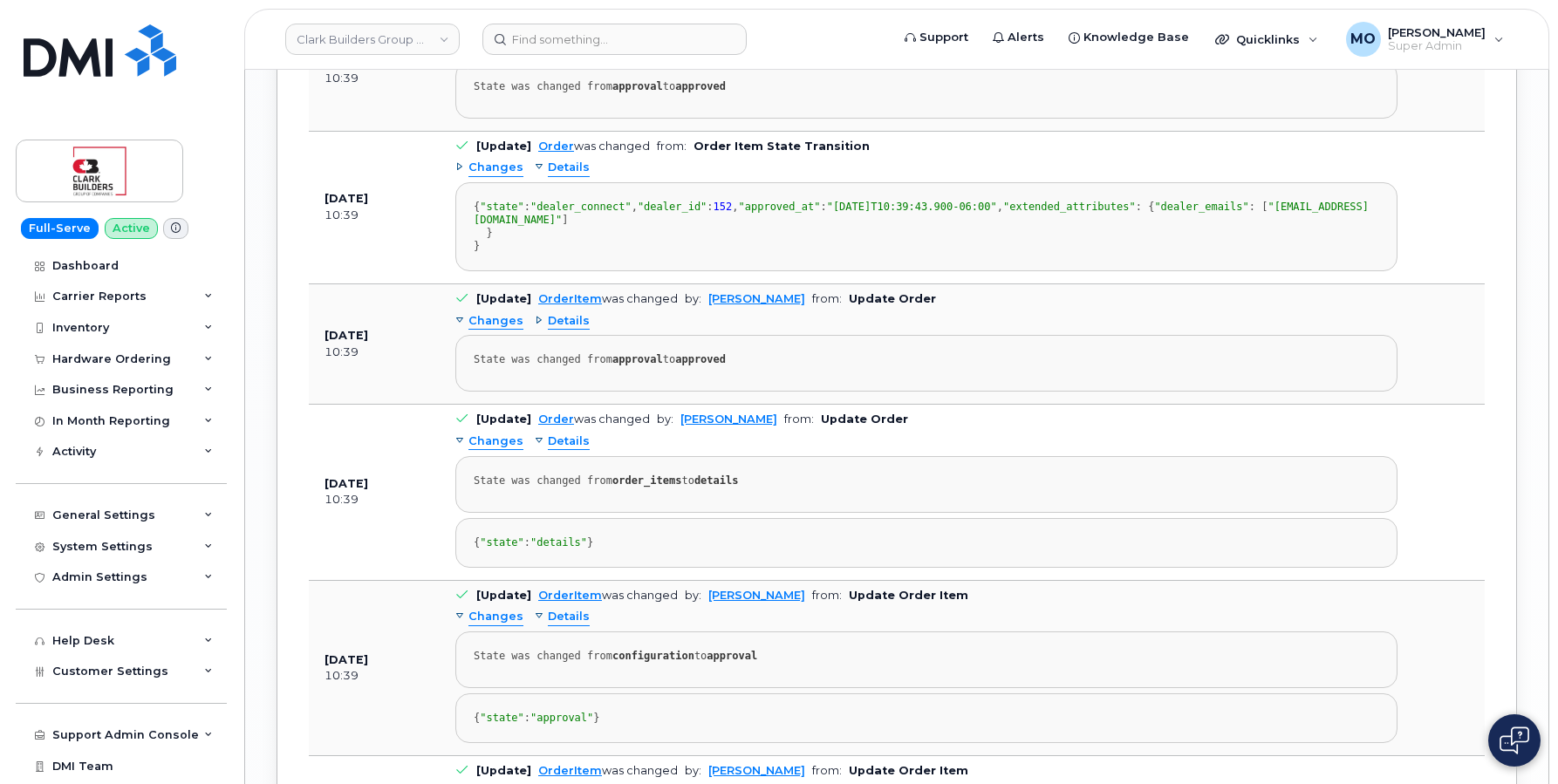
scroll to position [2771, 0]
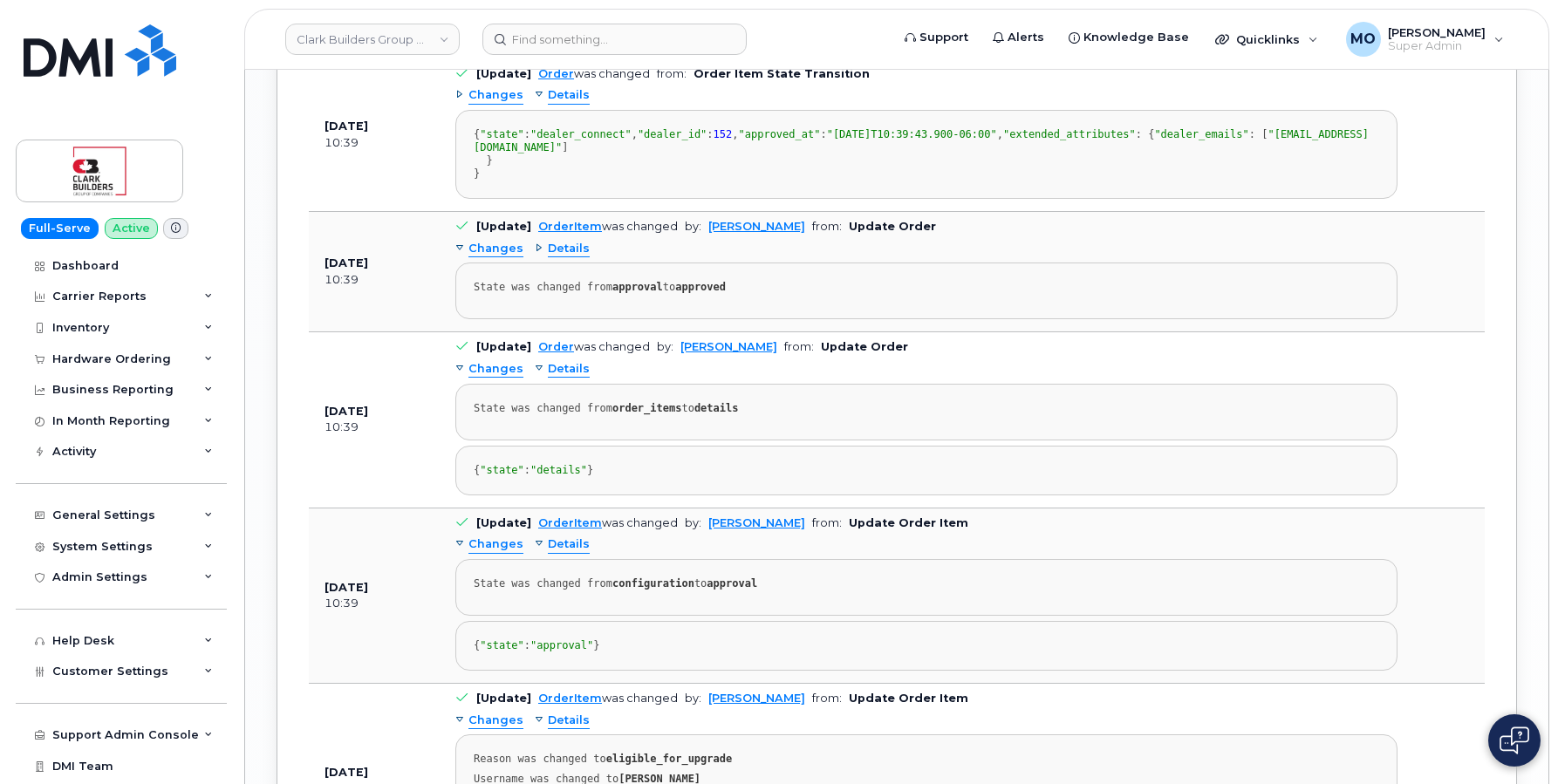
click at [538, 257] on div "Details" at bounding box center [562, 249] width 55 height 17
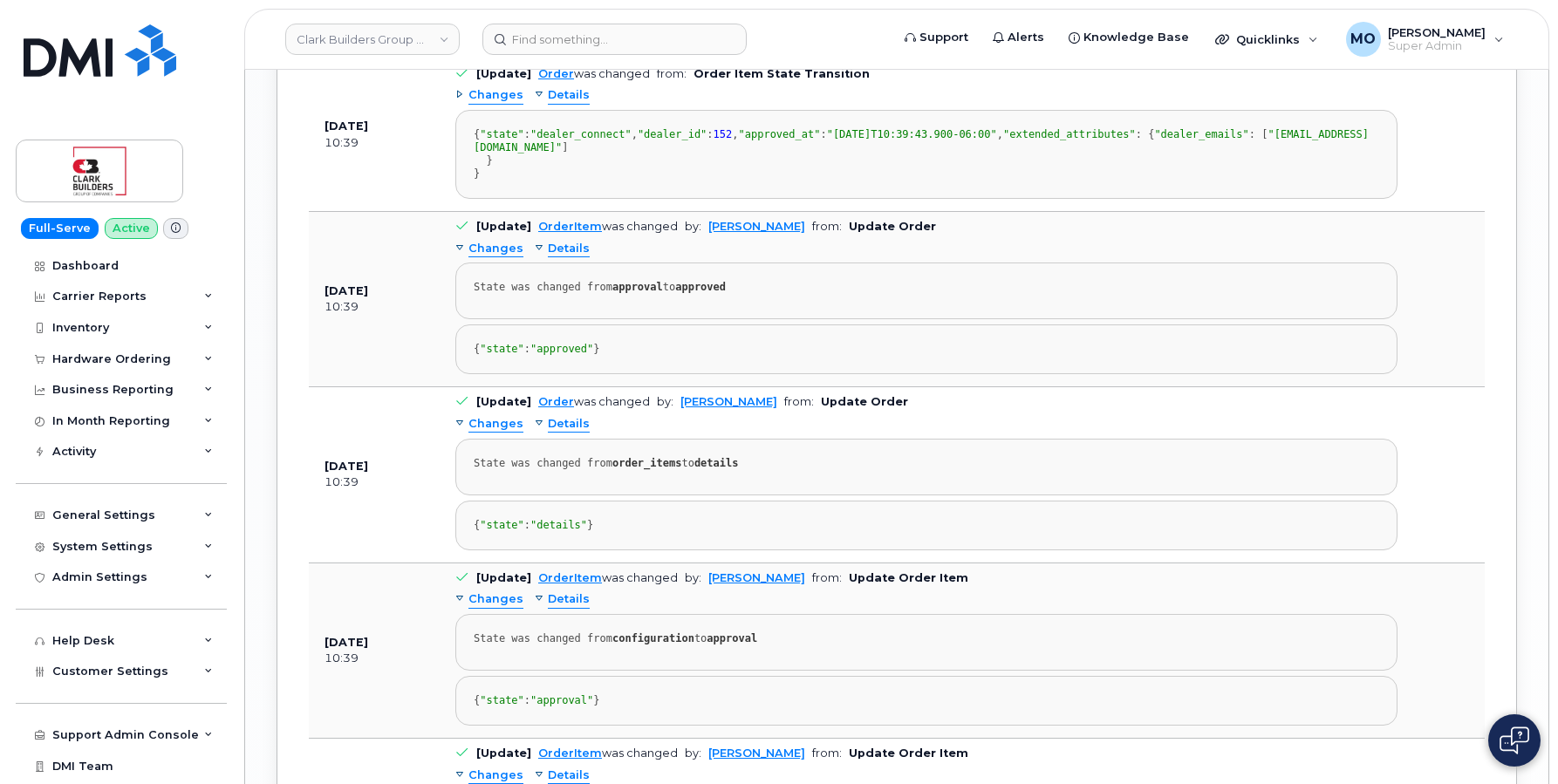
click at [538, 257] on div "Details" at bounding box center [562, 249] width 55 height 17
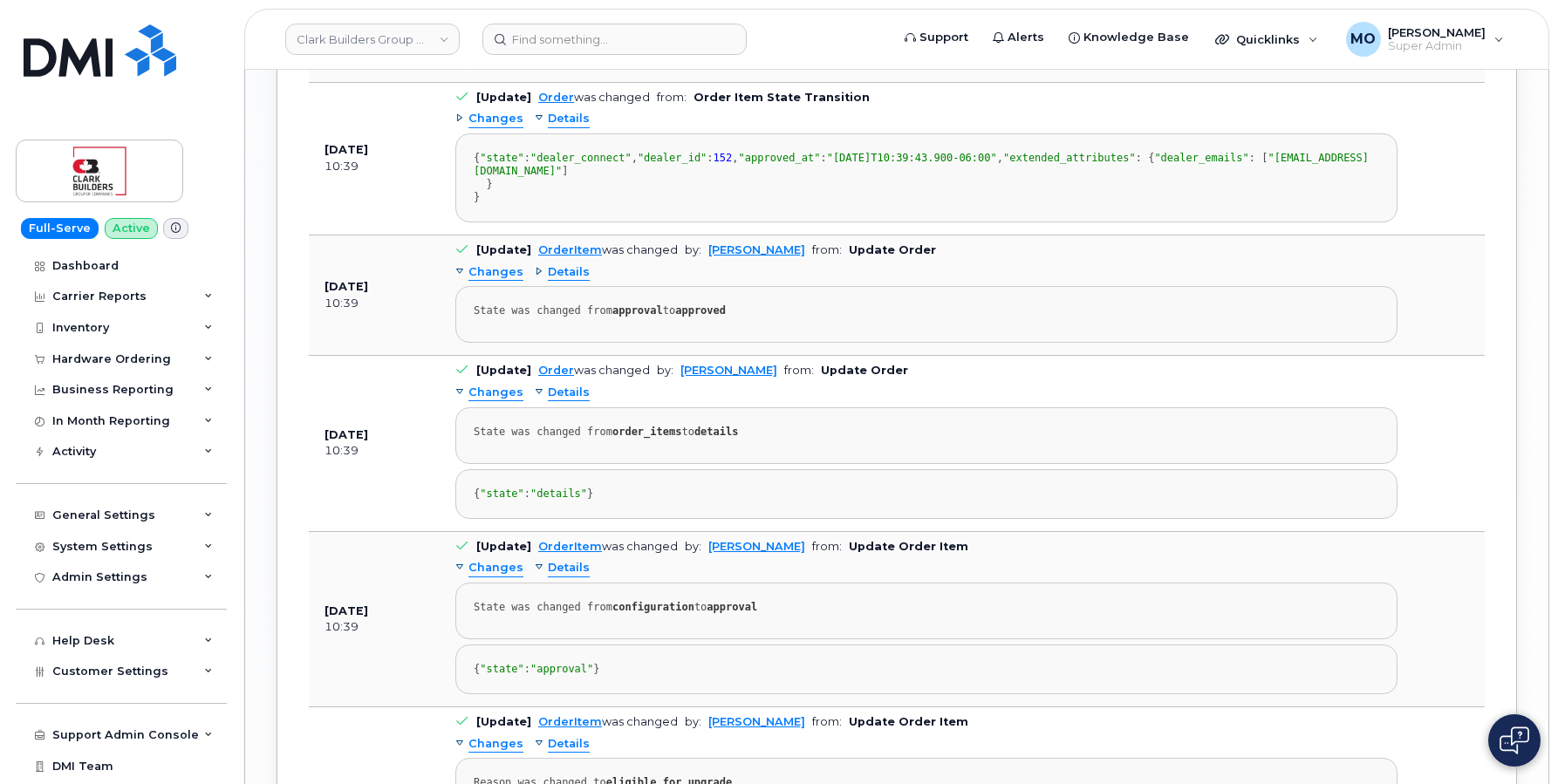
scroll to position [2746, 0]
click at [538, 281] on div "Details" at bounding box center [562, 272] width 55 height 17
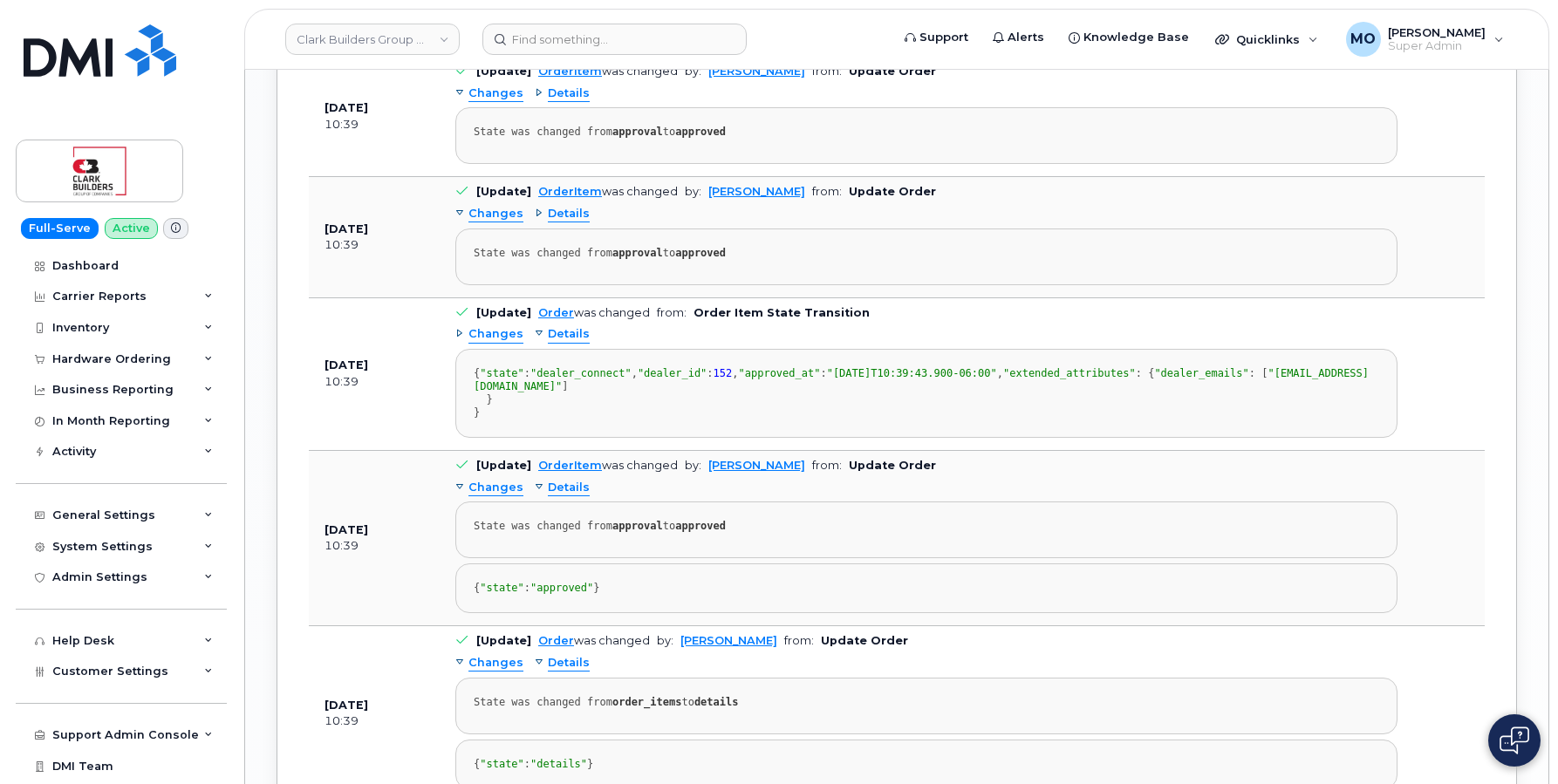
click at [534, 222] on div "Details" at bounding box center [562, 213] width 55 height 17
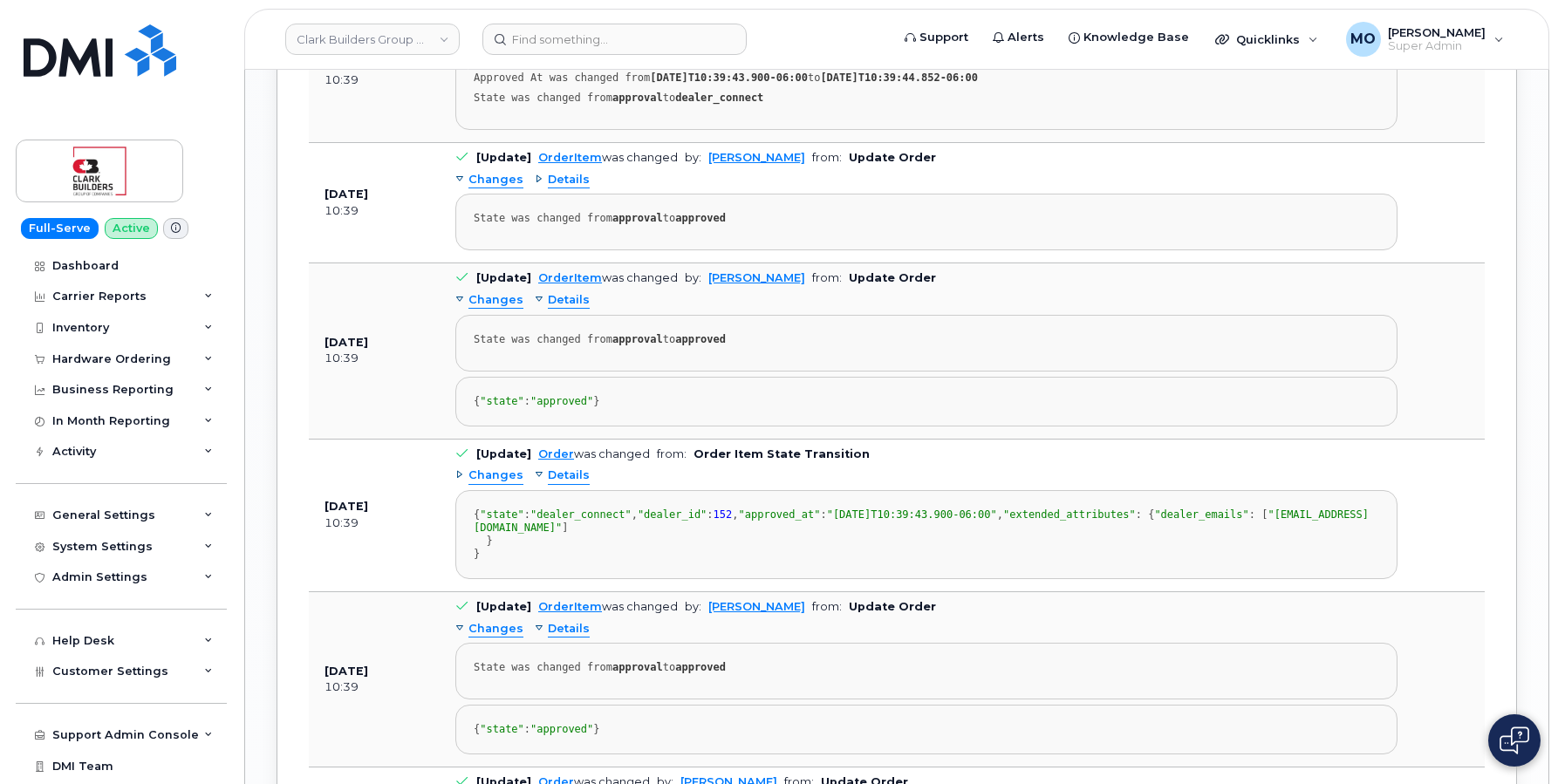
scroll to position [2393, 0]
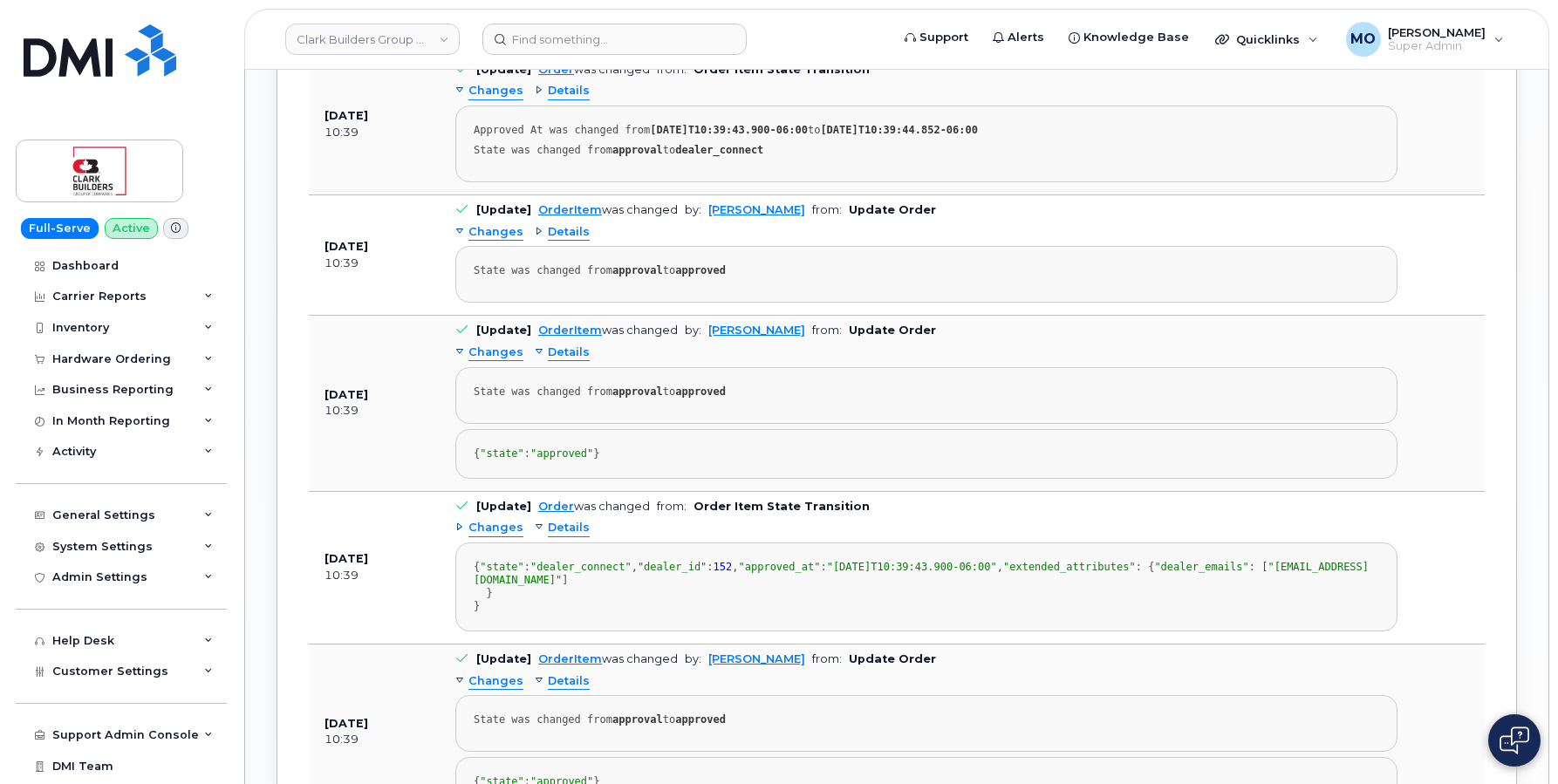
click at [539, 241] on div "Details" at bounding box center [562, 232] width 55 height 17
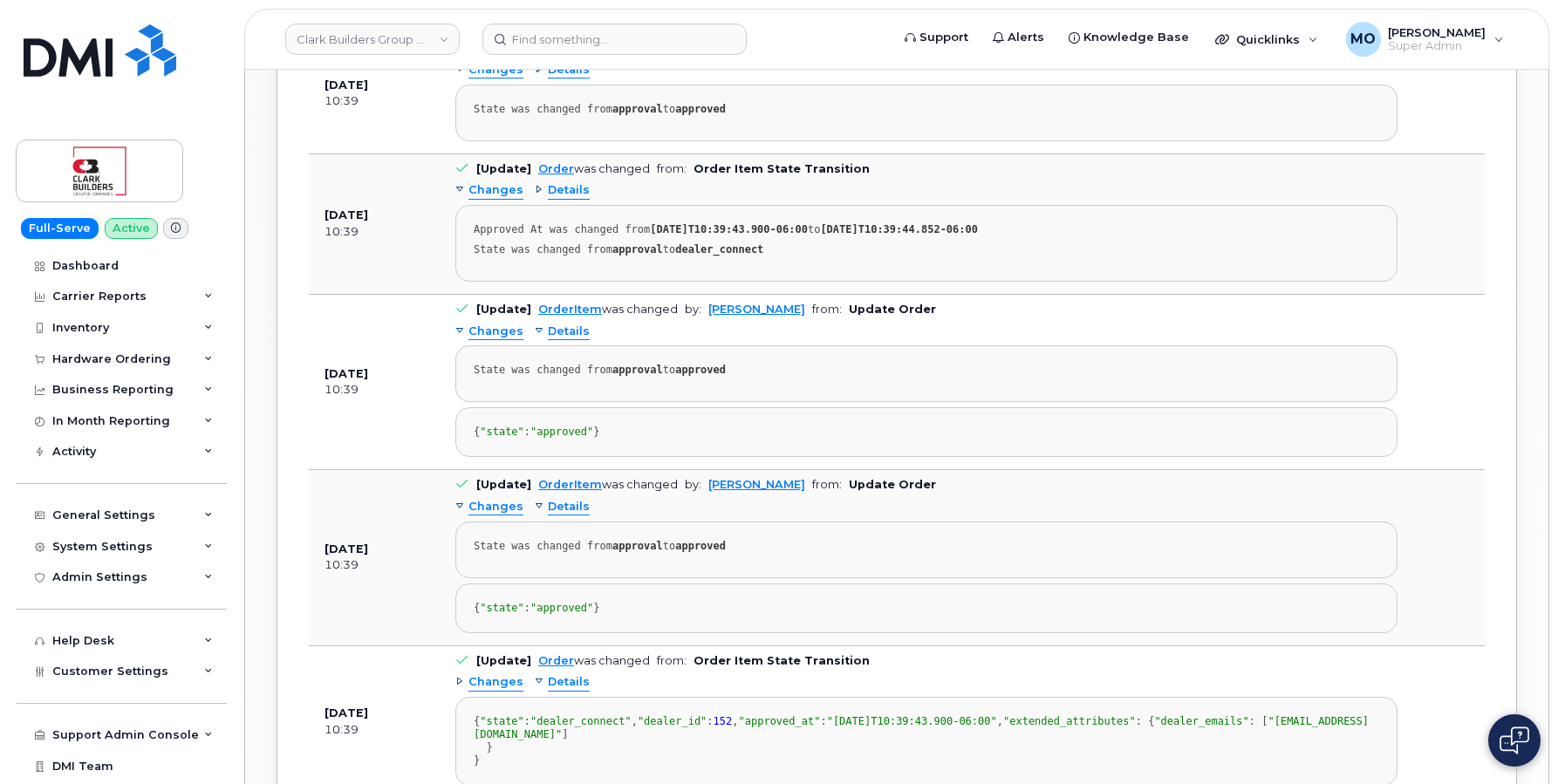
scroll to position [2228, 0]
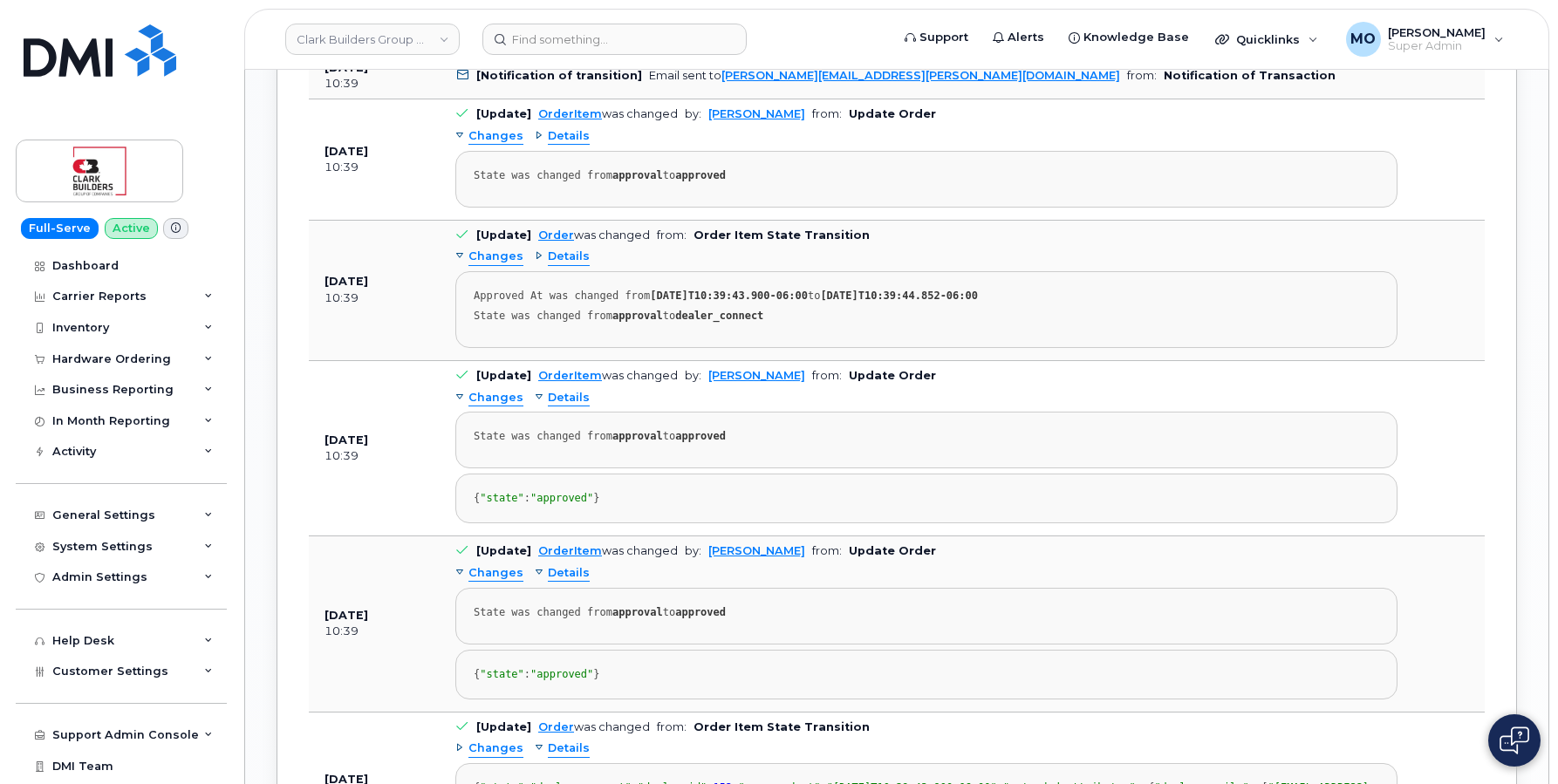
click at [535, 265] on div "Details" at bounding box center [562, 257] width 55 height 17
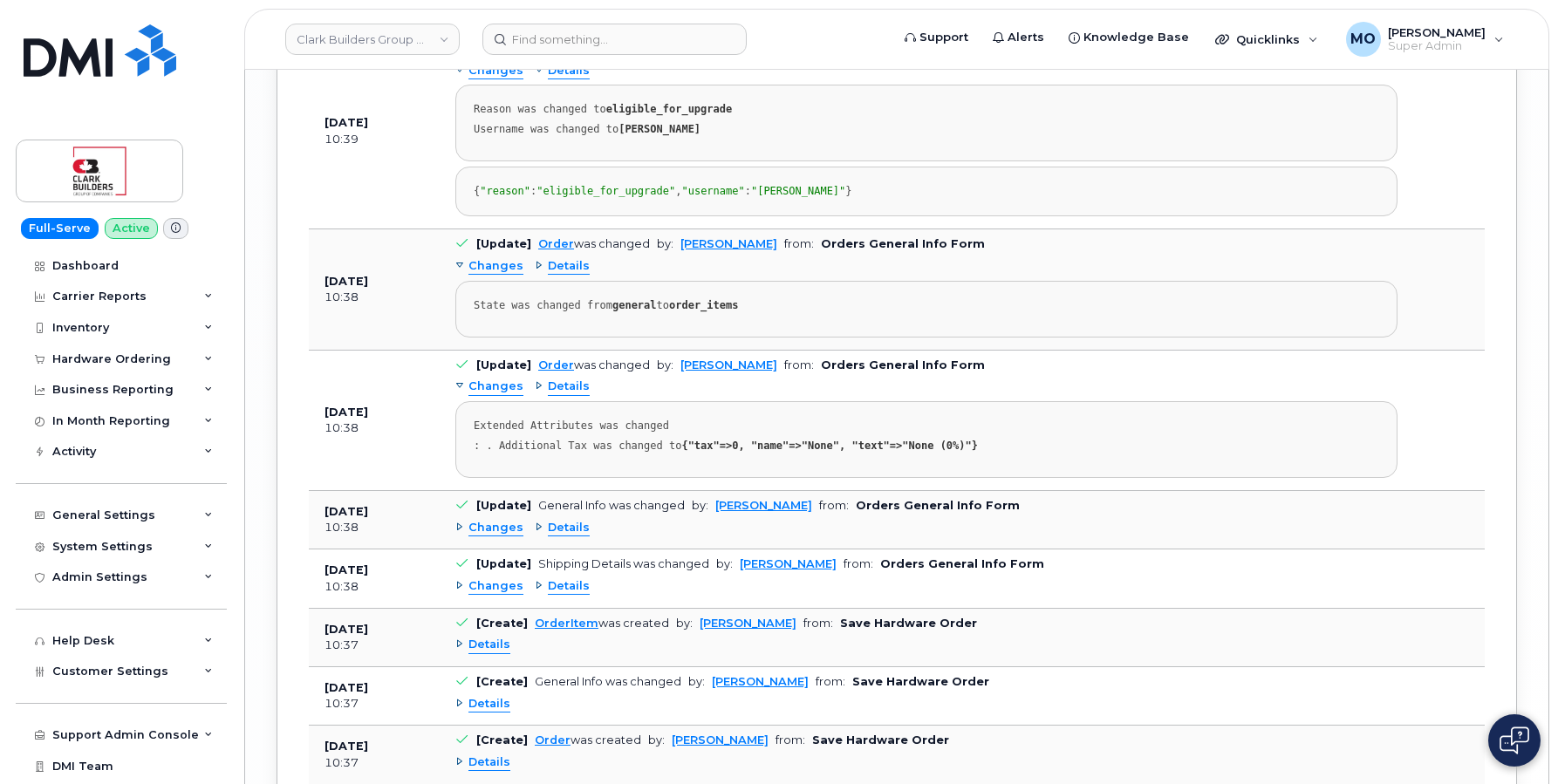
scroll to position [3634, 0]
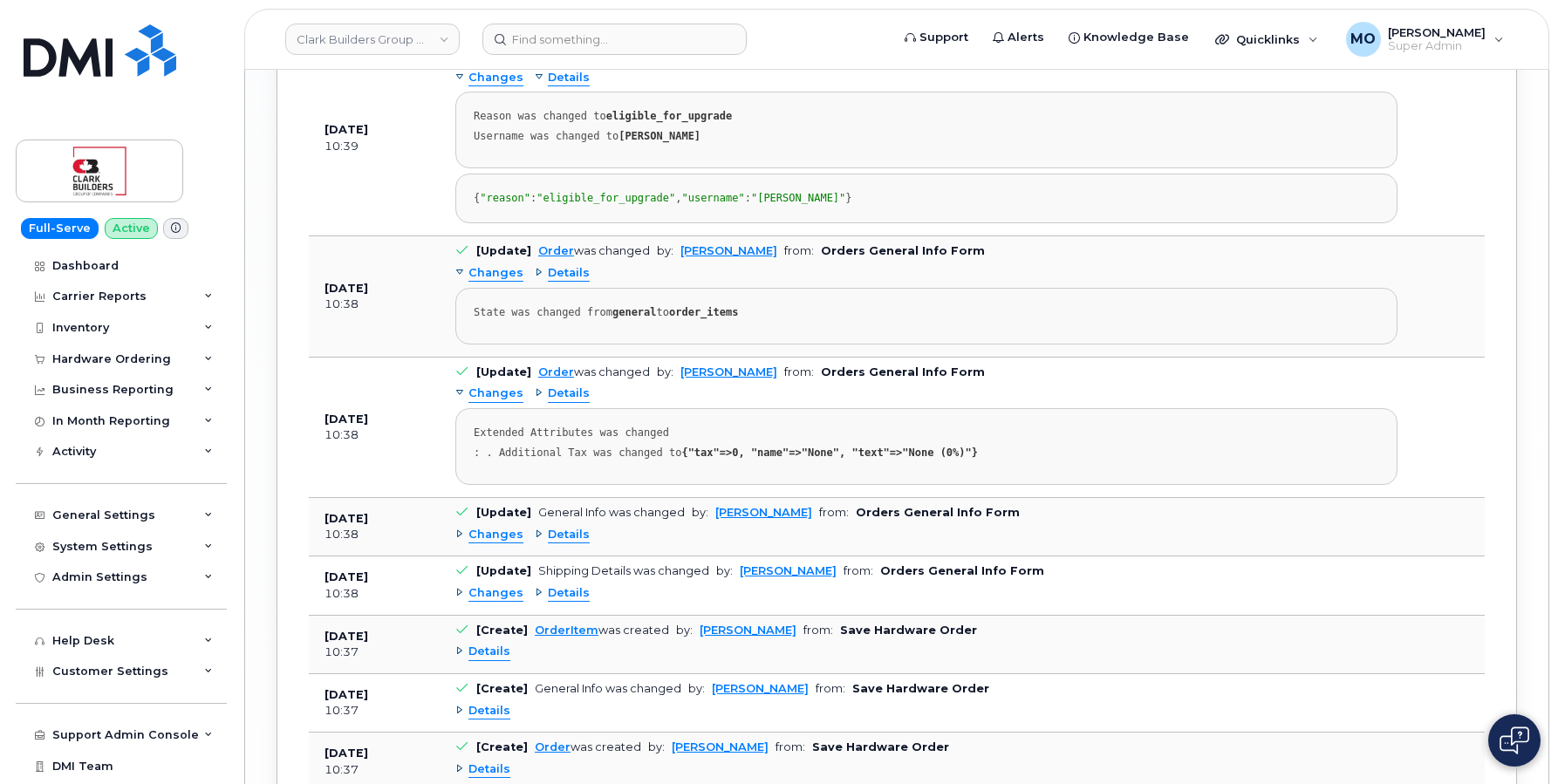
click at [539, 87] on div "Details" at bounding box center [562, 78] width 55 height 17
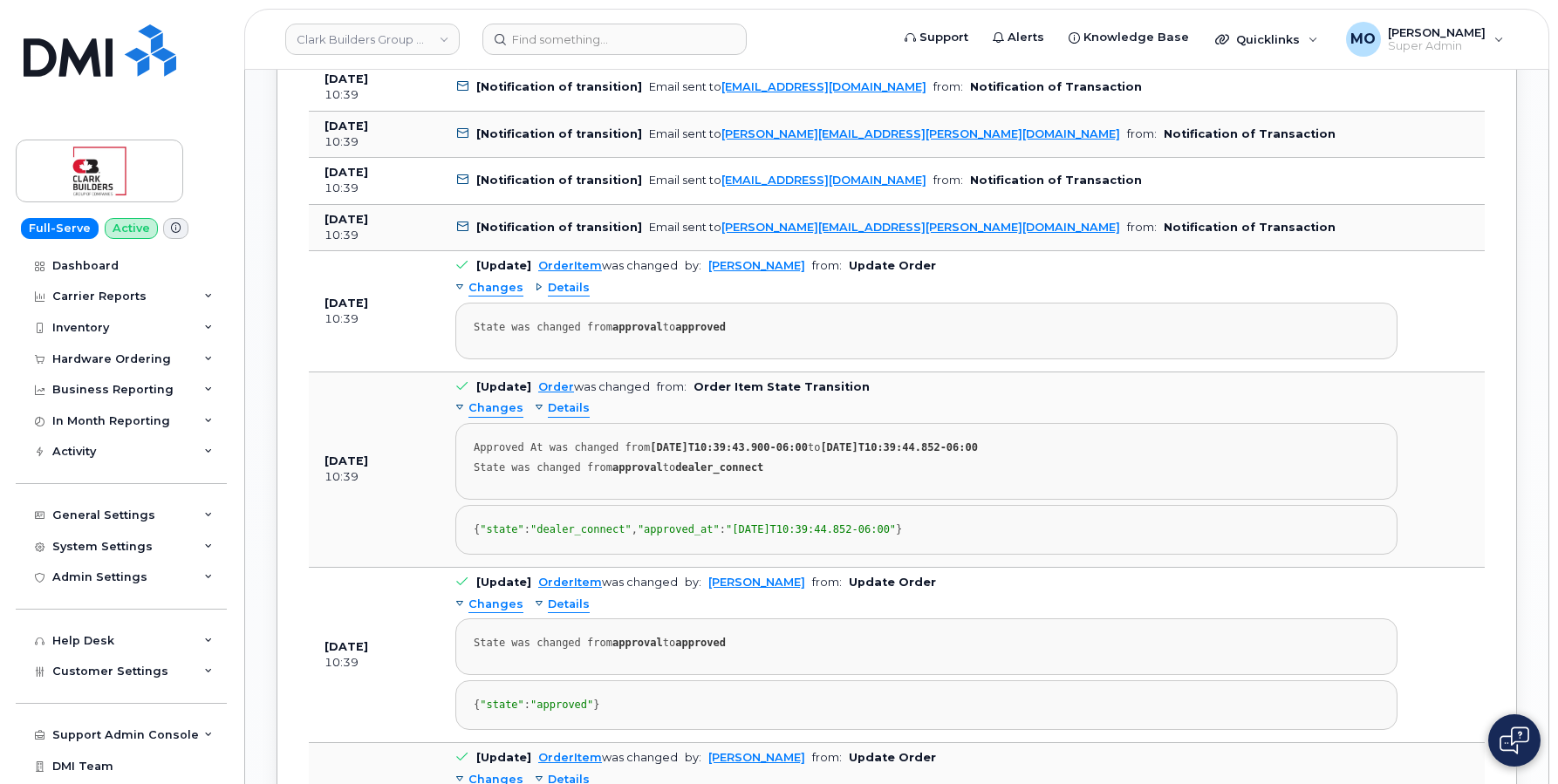
scroll to position [2051, 0]
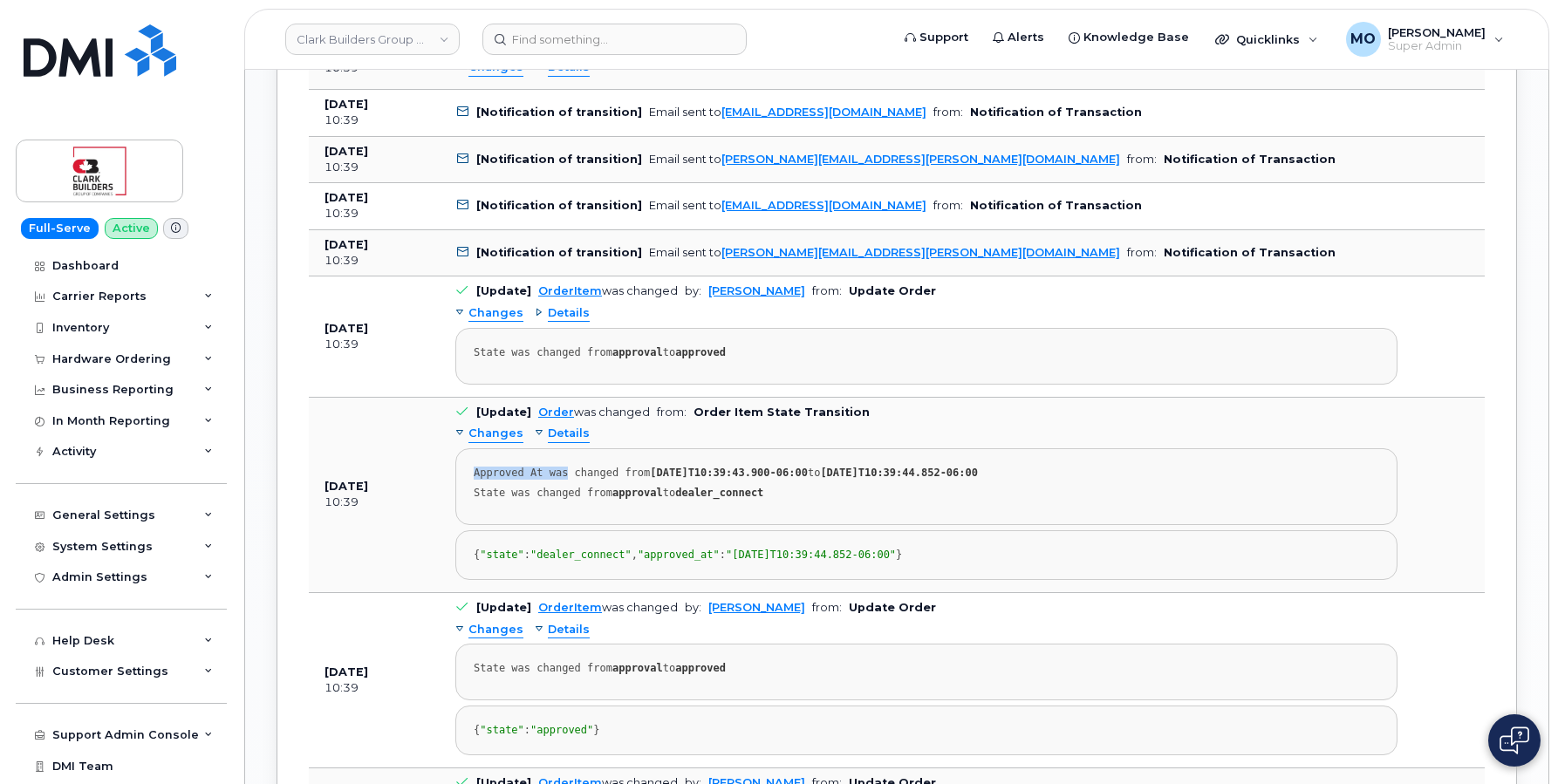
drag, startPoint x: 470, startPoint y: 481, endPoint x: 571, endPoint y: 483, distance: 101.0
click at [571, 483] on pre "Approved At was changed from 2025-06-03T10:39:43.900-06:00 to 2025-06-03T10:39:…" at bounding box center [926, 487] width 942 height 77
copy div "Approved At was"
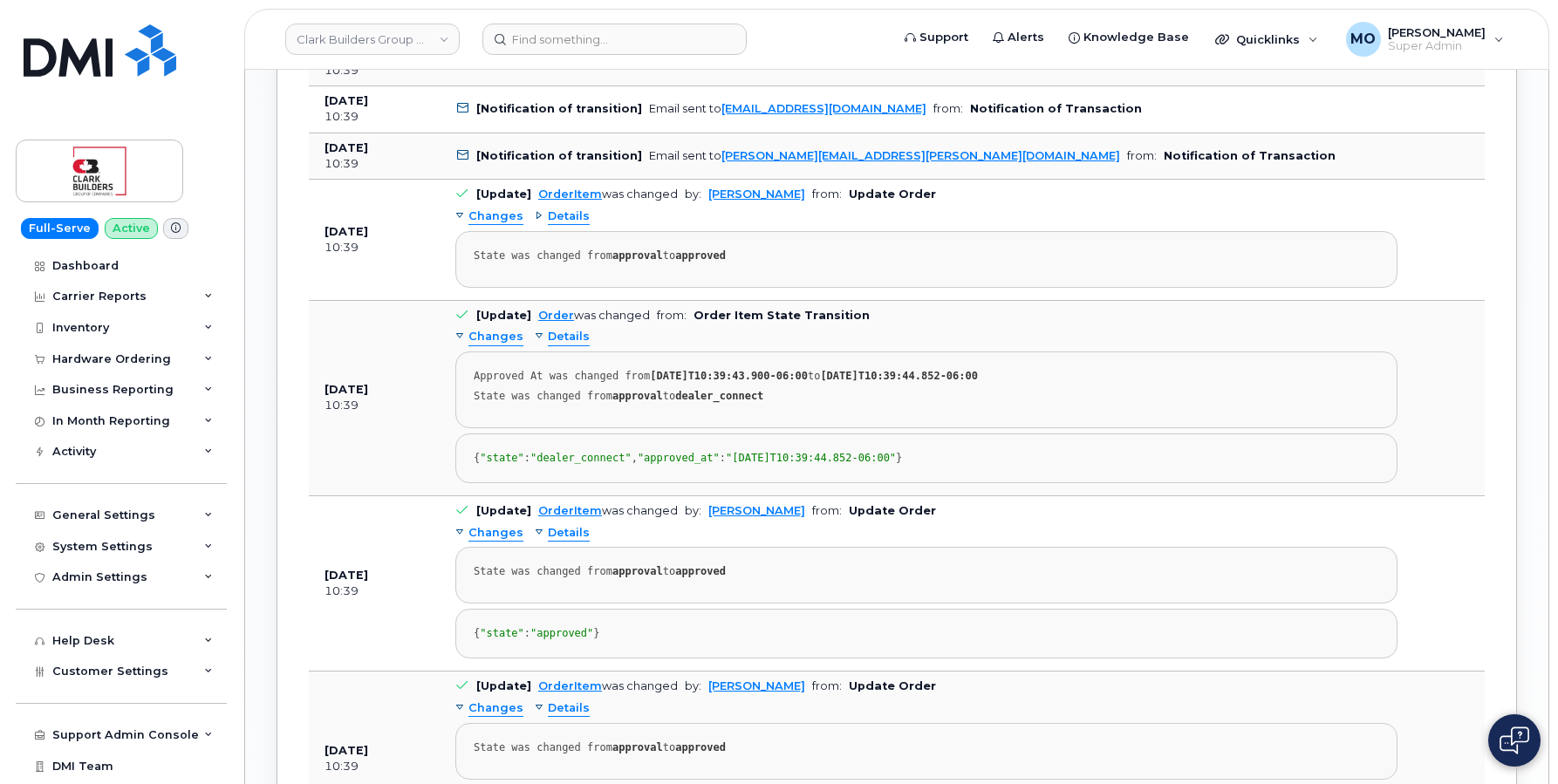
scroll to position [2288, 0]
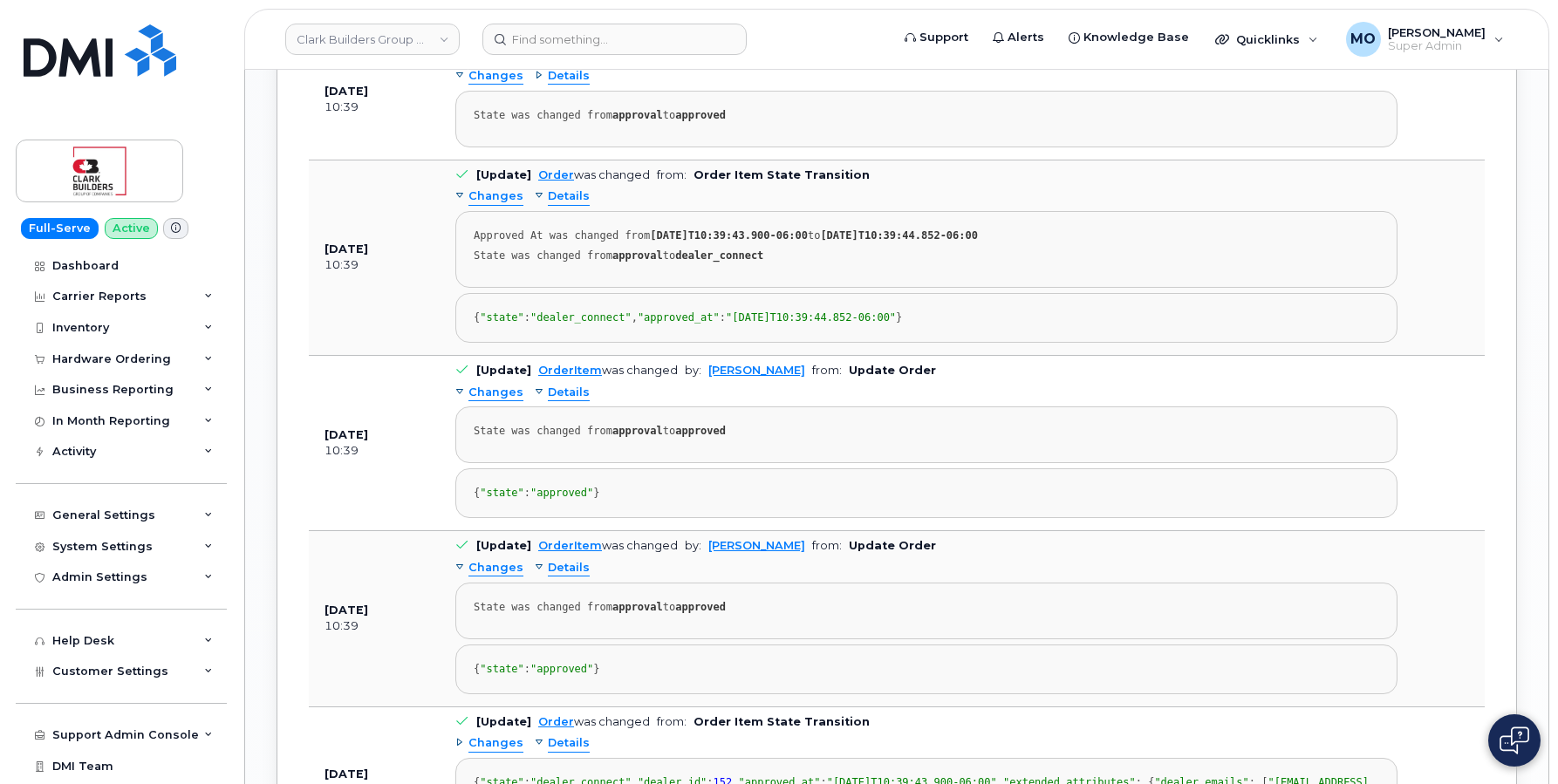
click at [553, 198] on span "Details" at bounding box center [569, 196] width 42 height 17
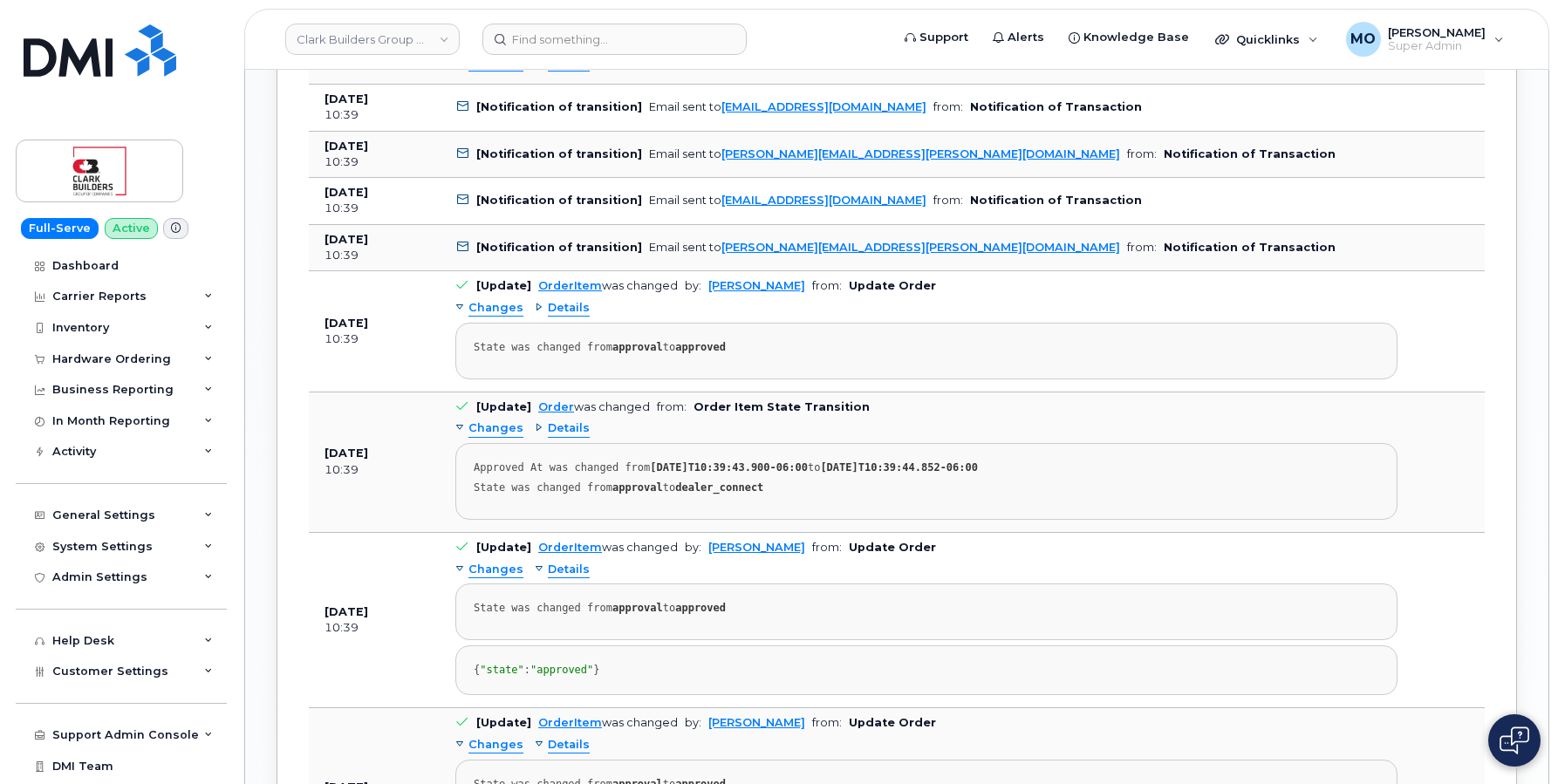
scroll to position [2069, 0]
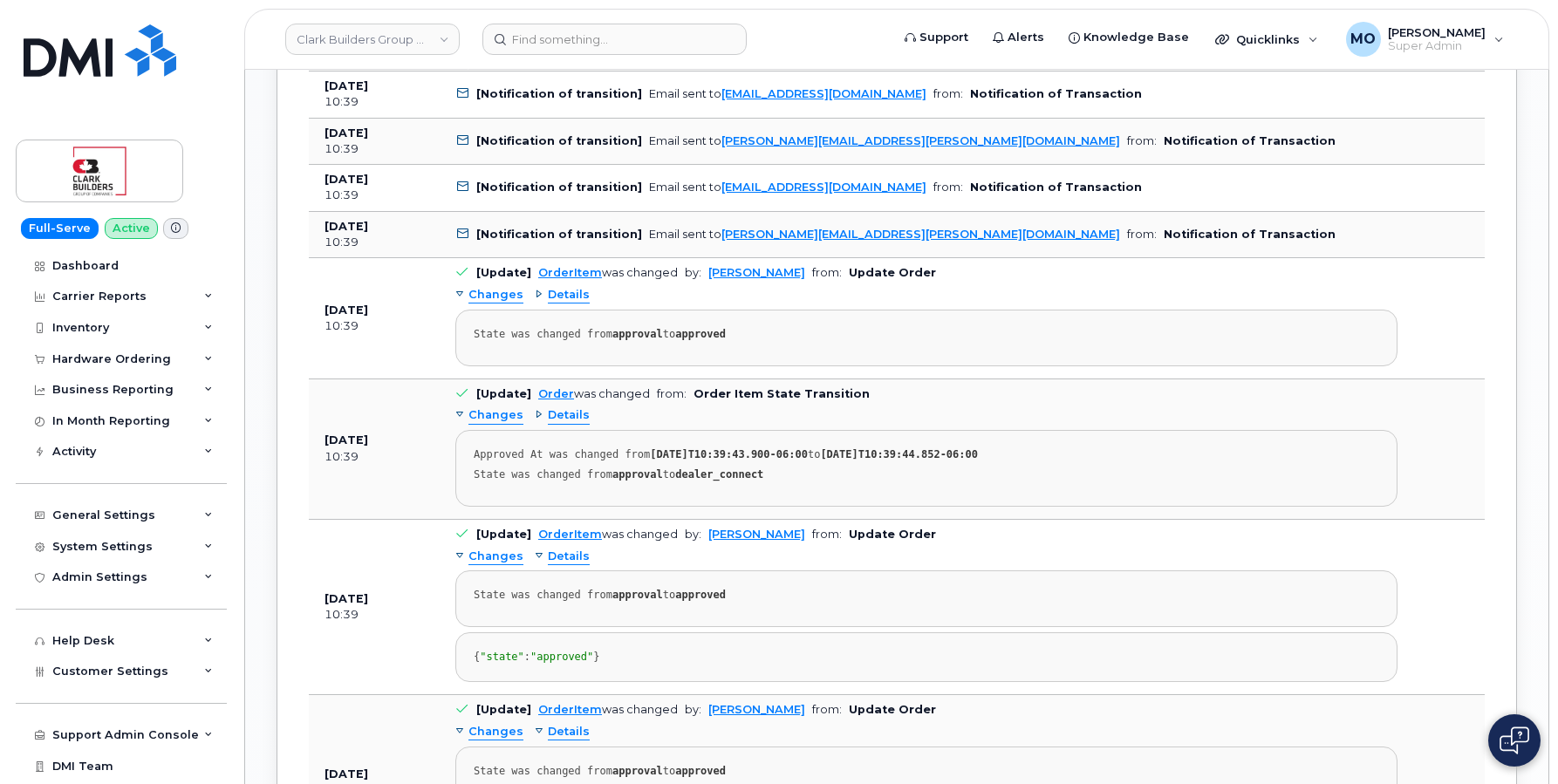
click at [742, 481] on div "State was changed from approval to dealer_connect" at bounding box center [926, 474] width 905 height 13
copy strong "dealer_connect"
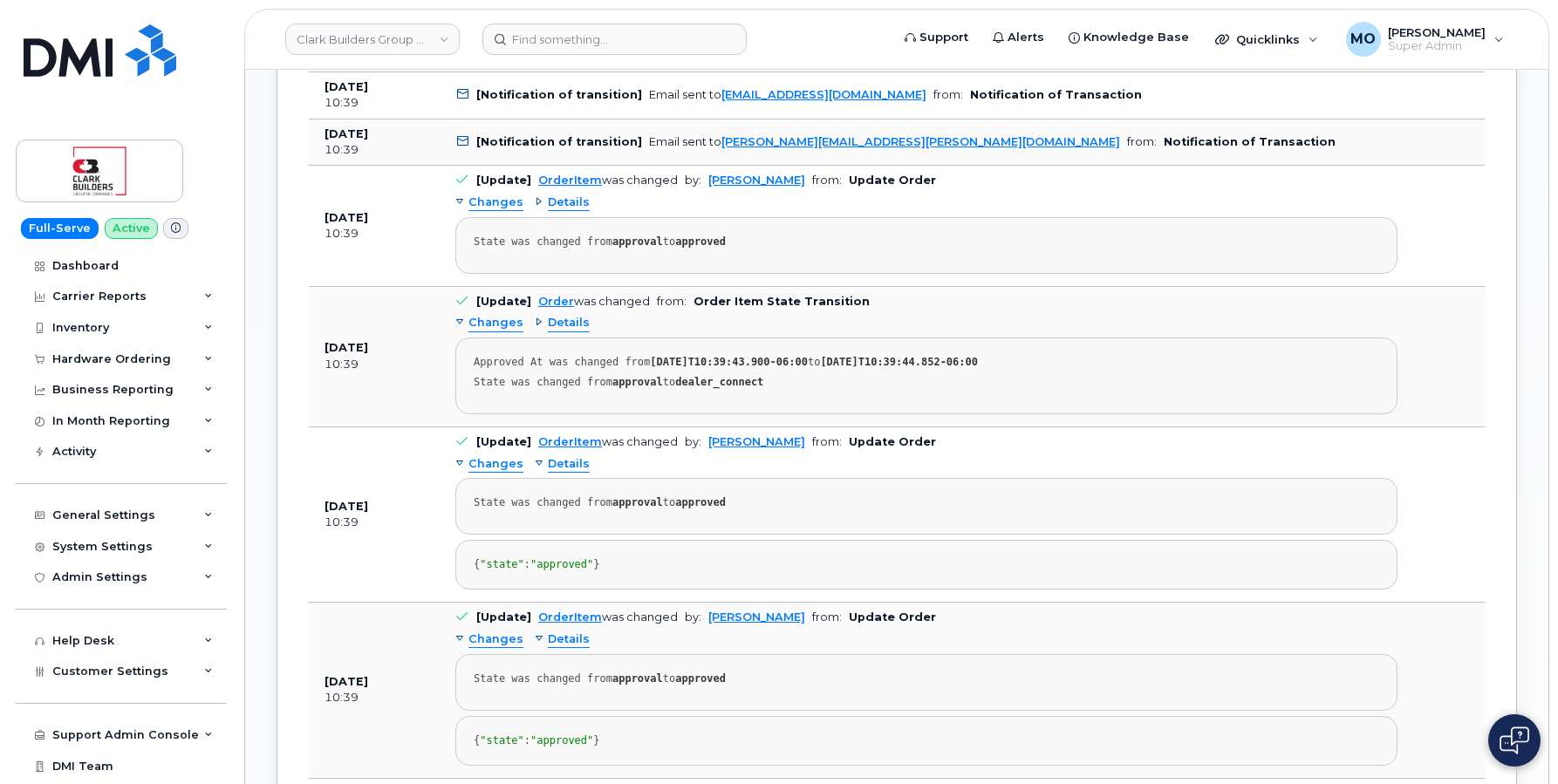
scroll to position [2698, 0]
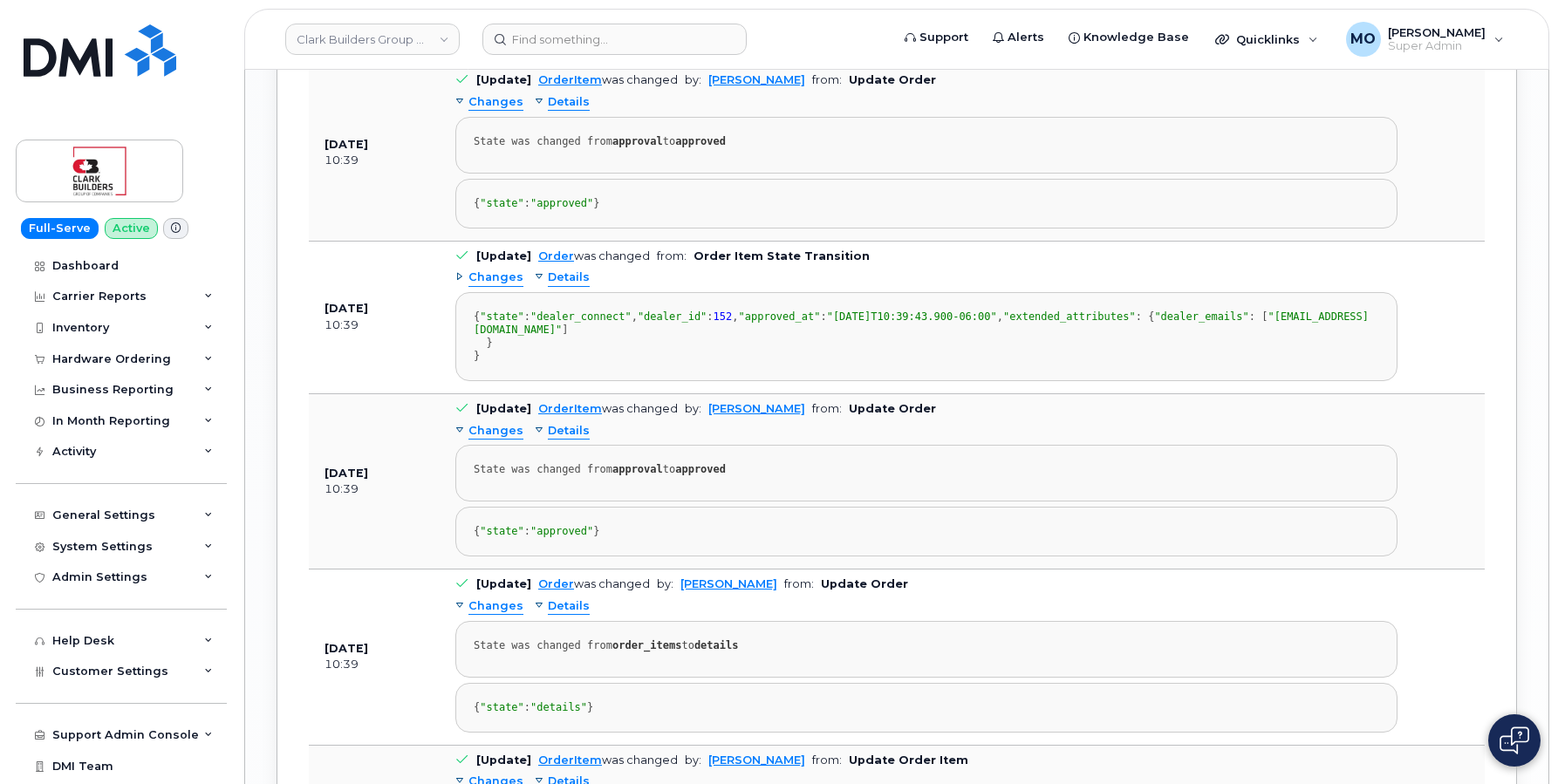
click at [470, 286] on span "Changes" at bounding box center [496, 277] width 55 height 17
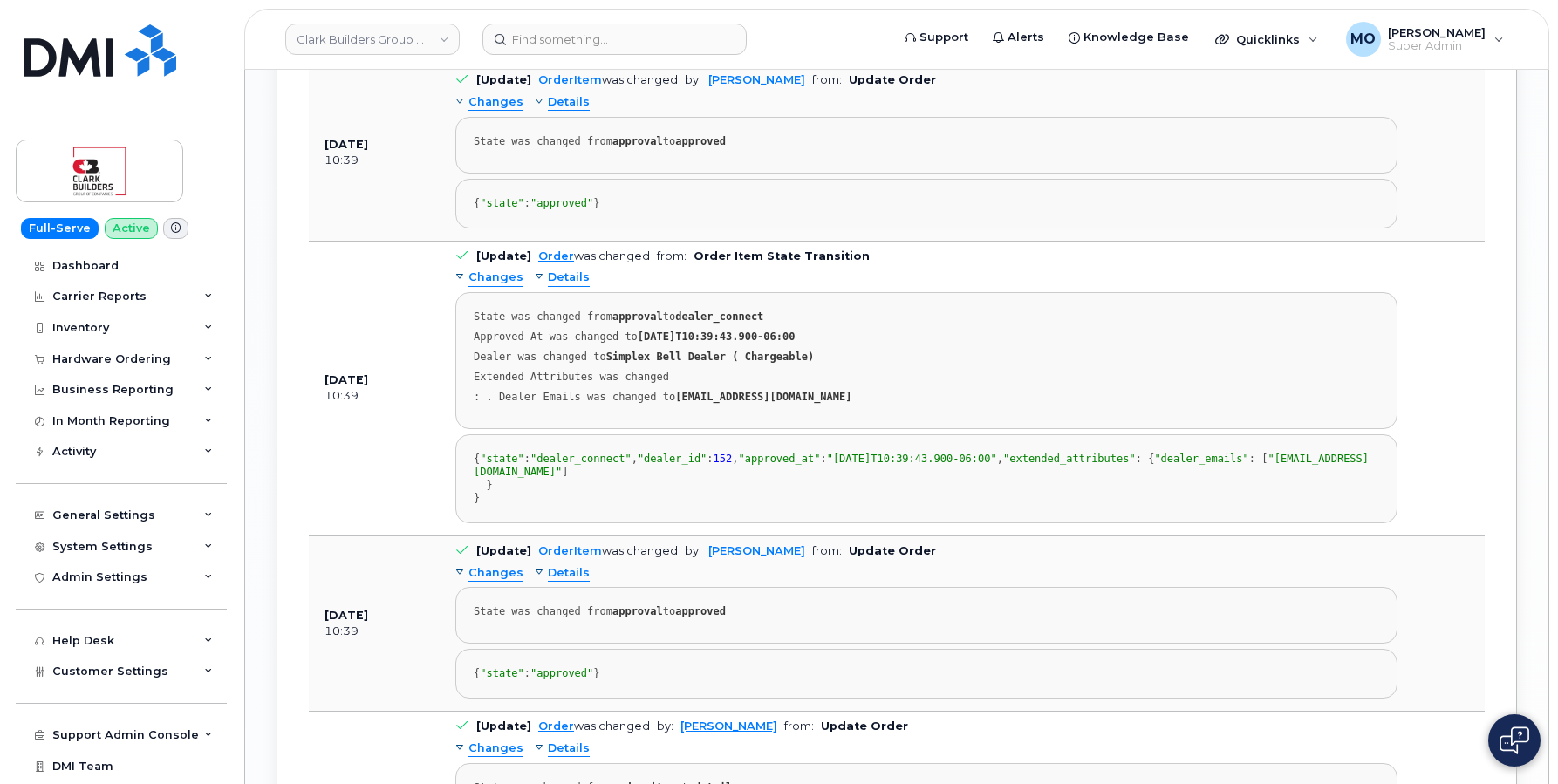
scroll to position [2841, 0]
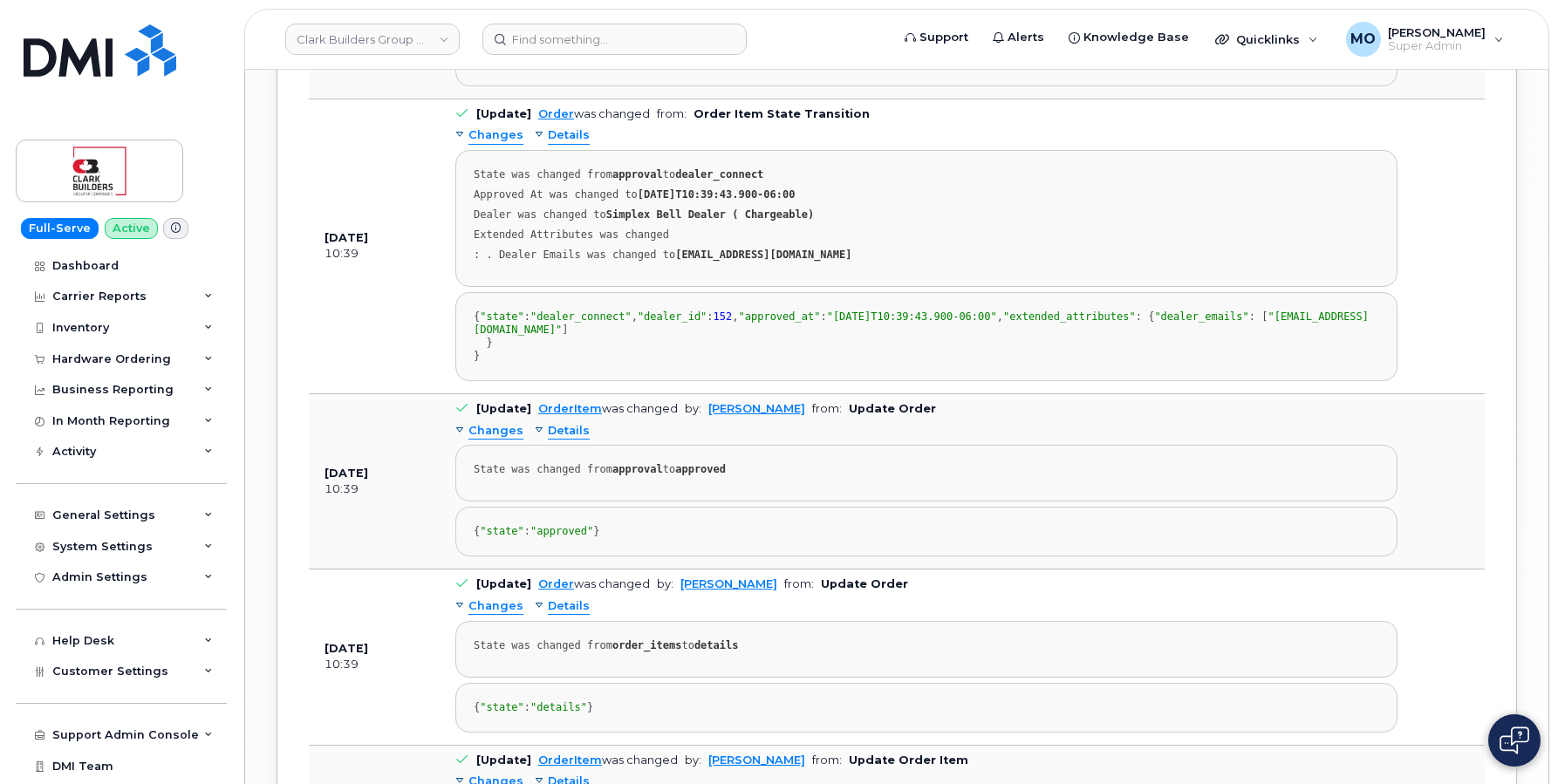
click at [548, 144] on span "Details" at bounding box center [569, 135] width 42 height 17
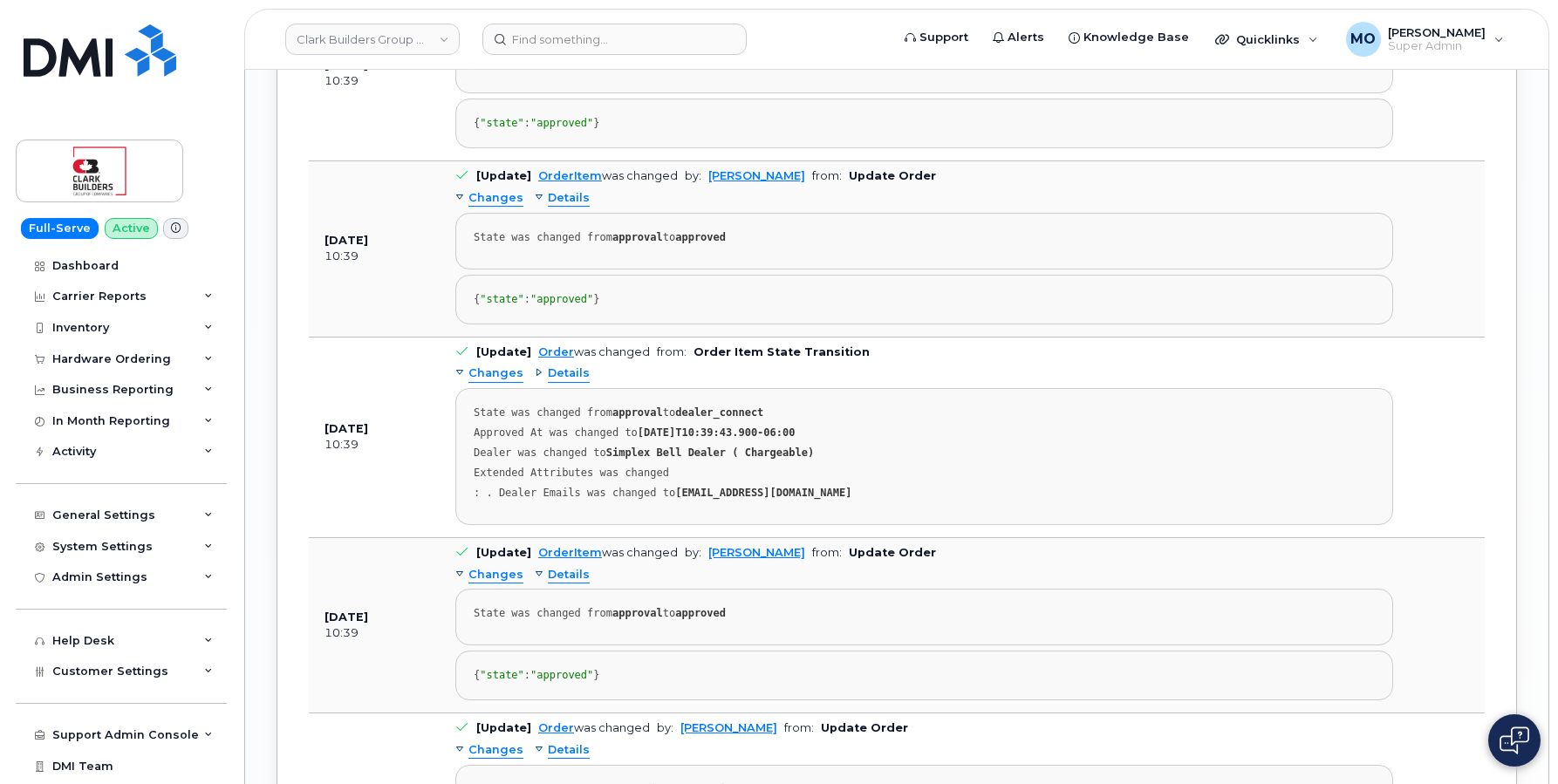
scroll to position [2599, 0]
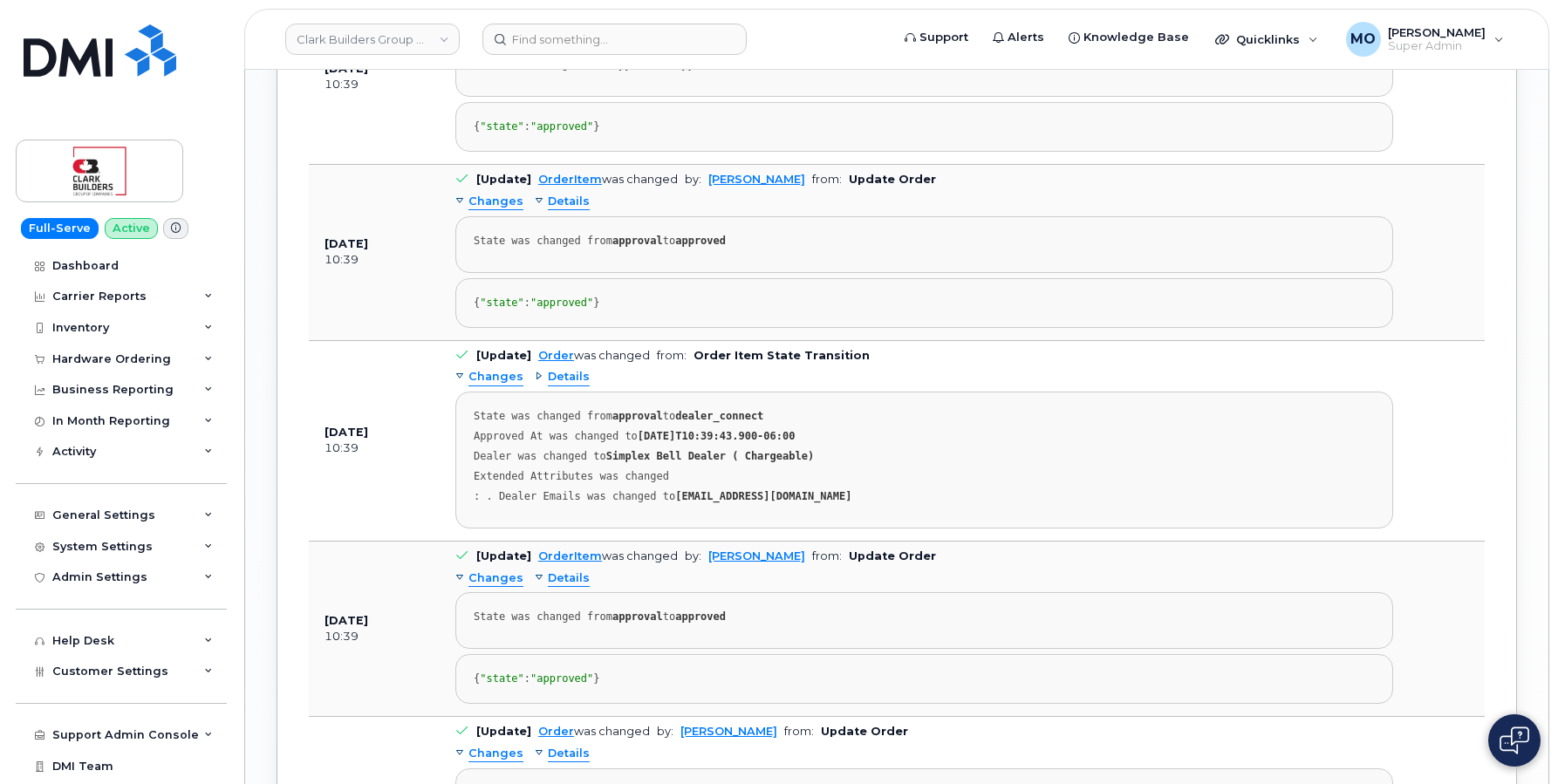
click at [534, 211] on div "Details" at bounding box center [562, 202] width 55 height 17
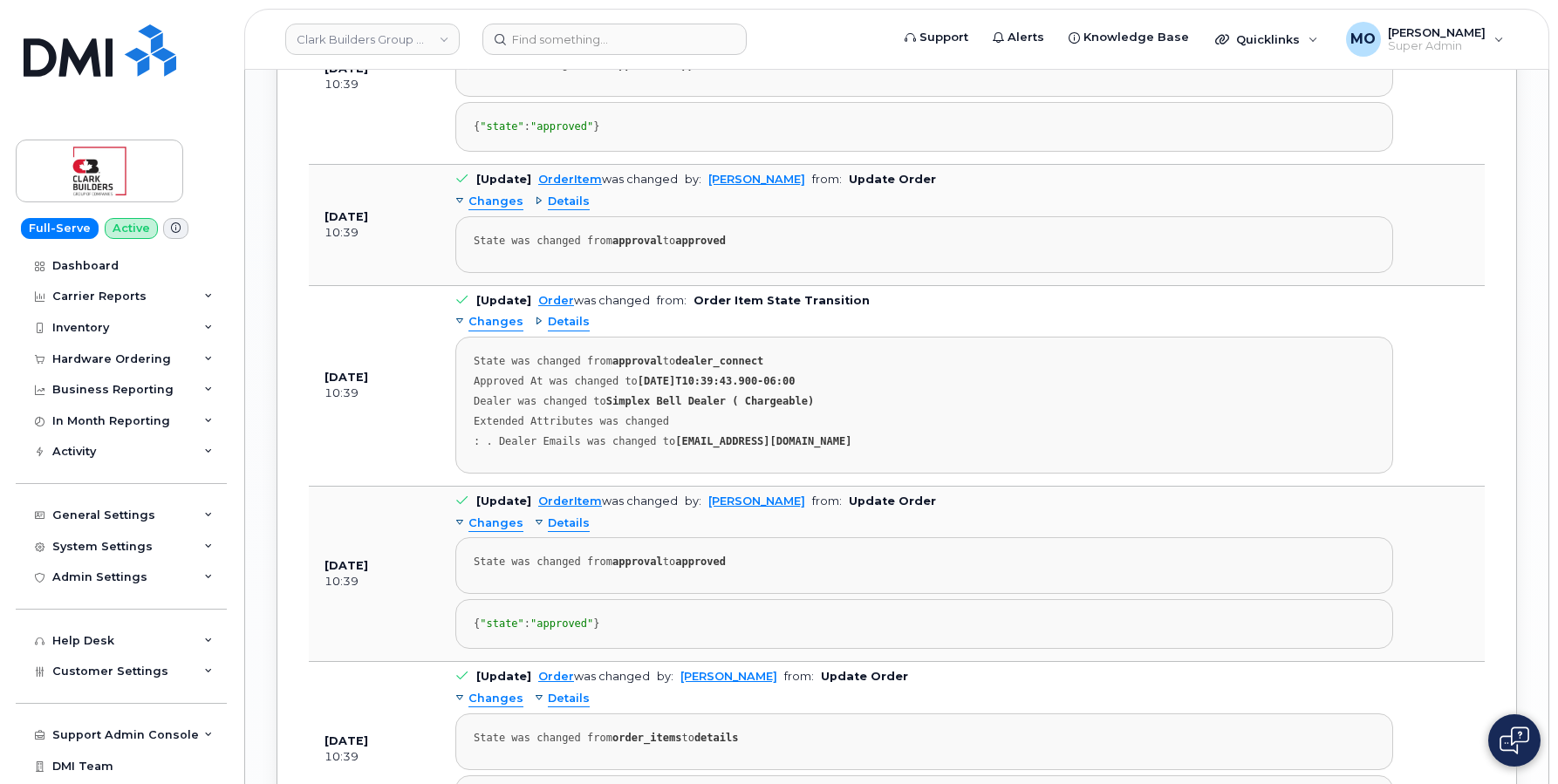
click at [548, 532] on span "Details" at bounding box center [569, 523] width 42 height 17
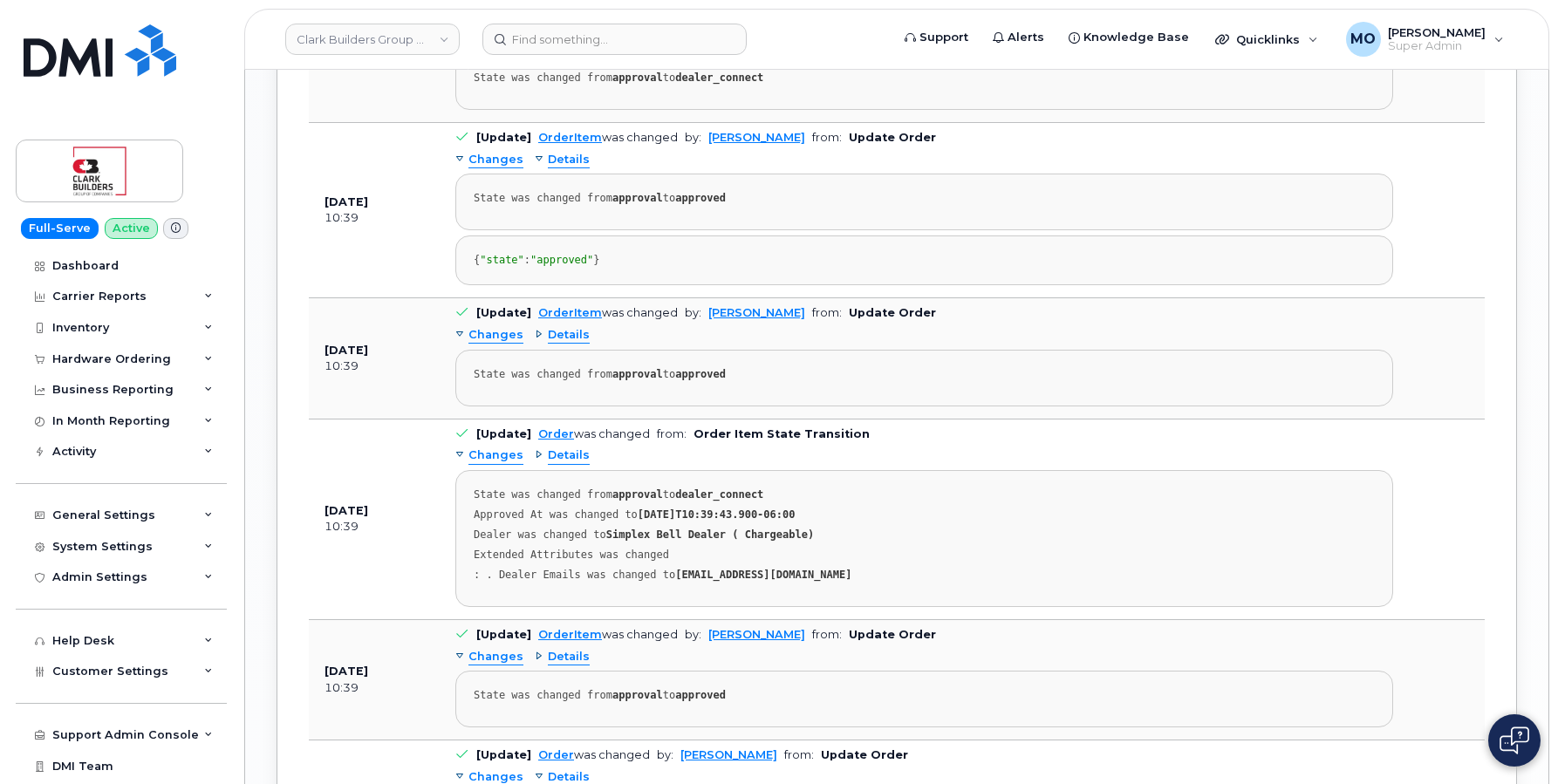
scroll to position [2443, 0]
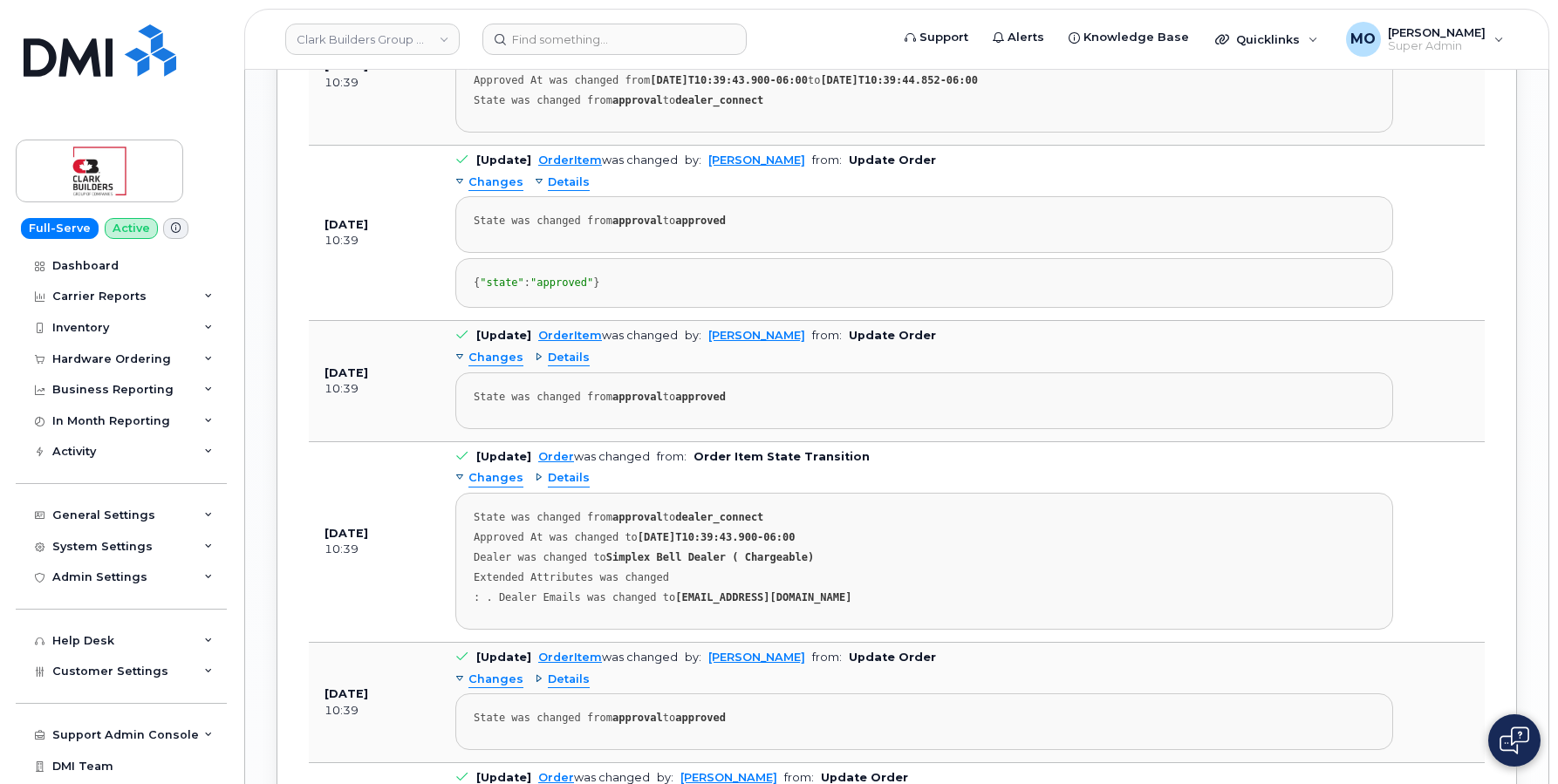
click at [541, 190] on div "Details" at bounding box center [562, 182] width 55 height 17
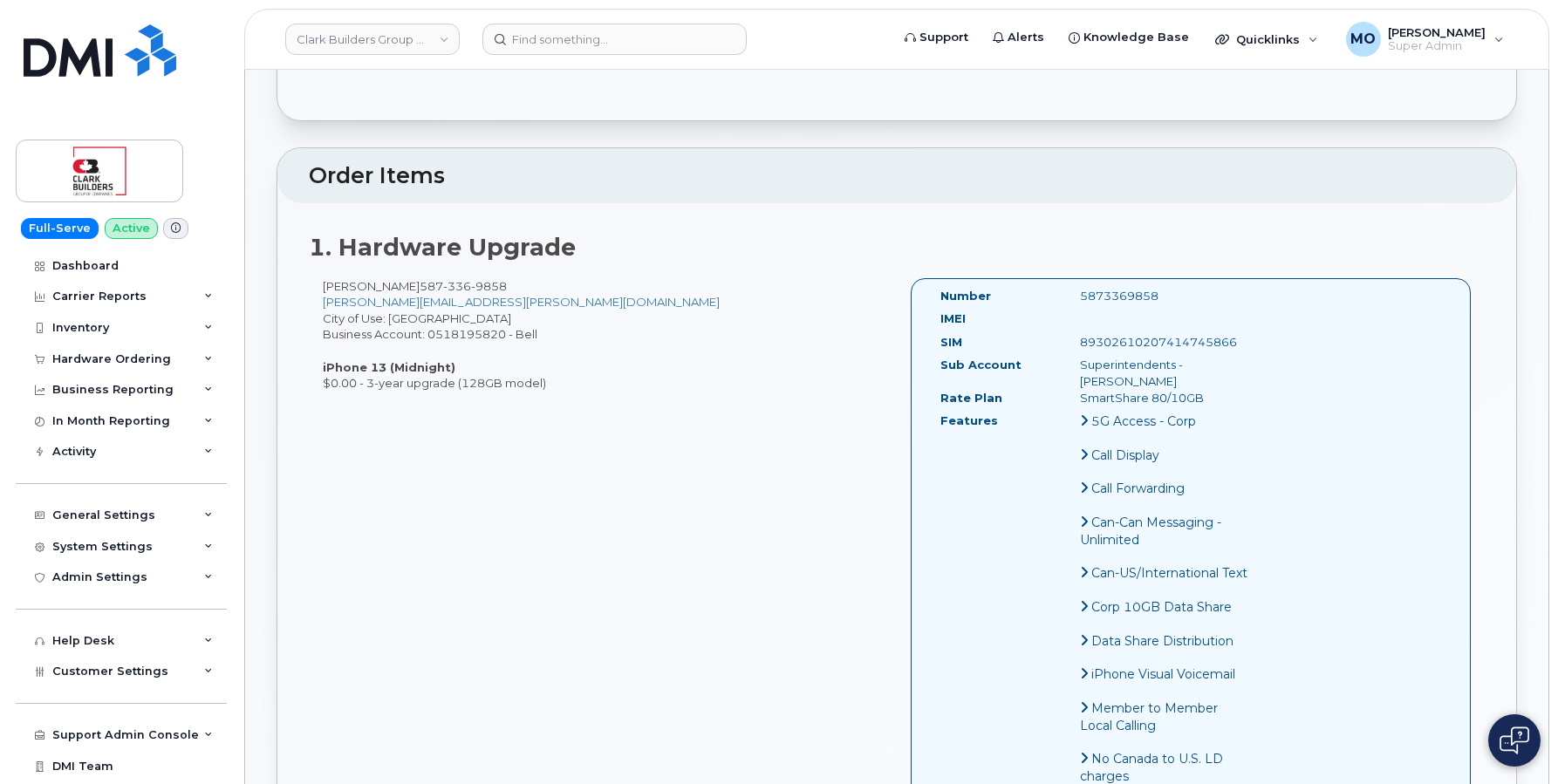
scroll to position [0, 0]
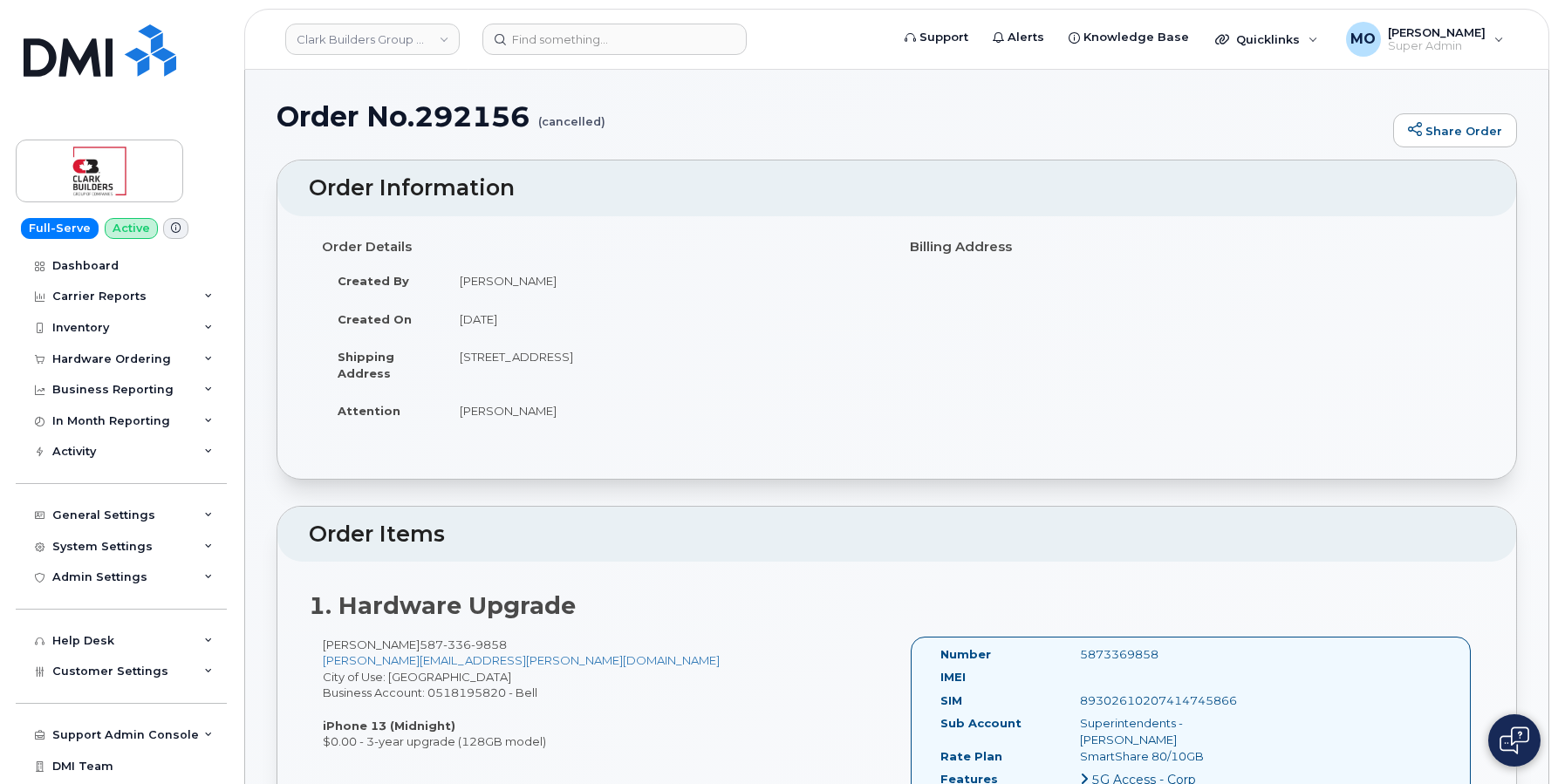
click at [499, 108] on h1 "Order No.292156 (cancelled)" at bounding box center [831, 116] width 1108 height 30
copy h1 "292156"
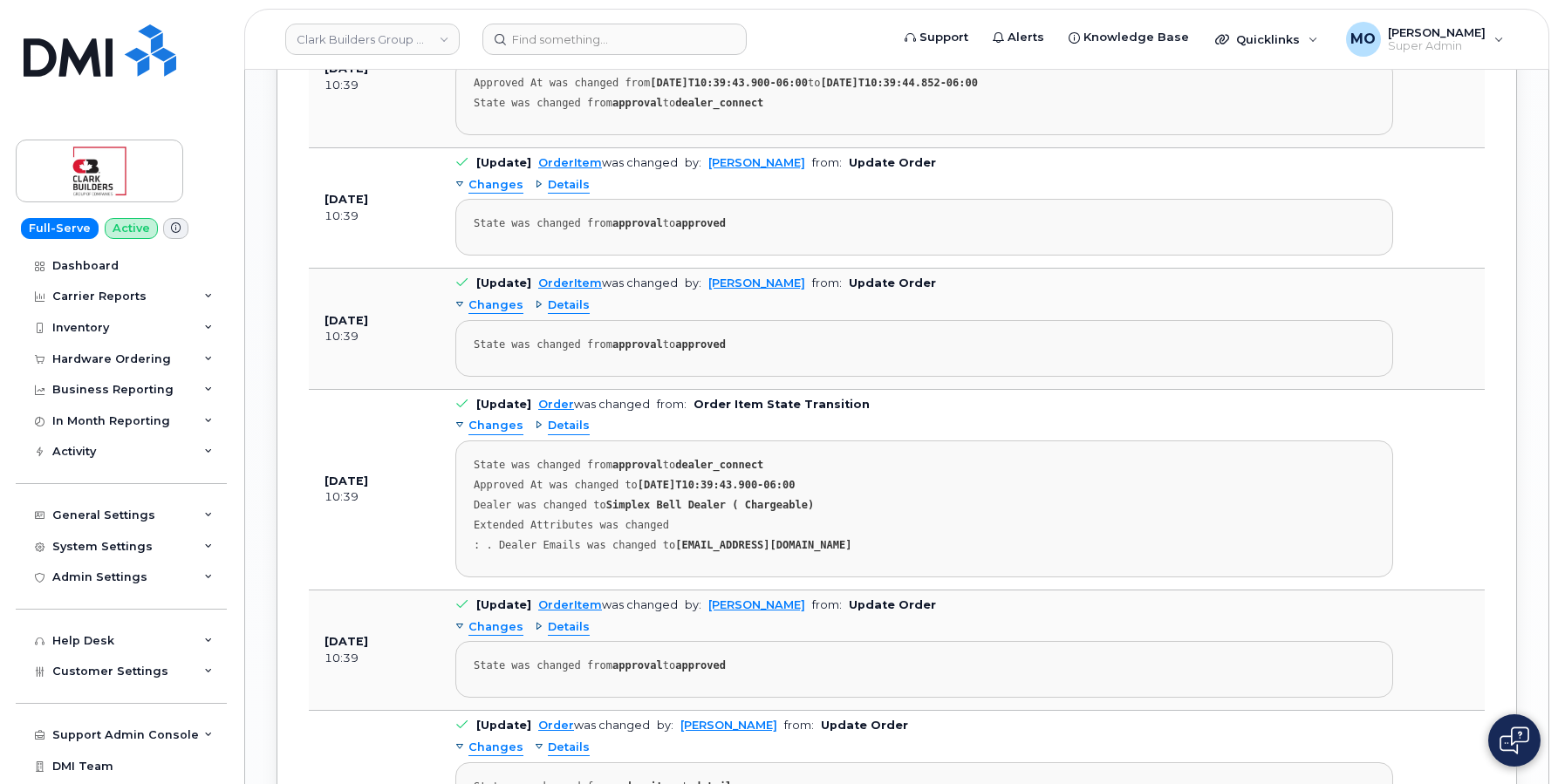
scroll to position [2511, 0]
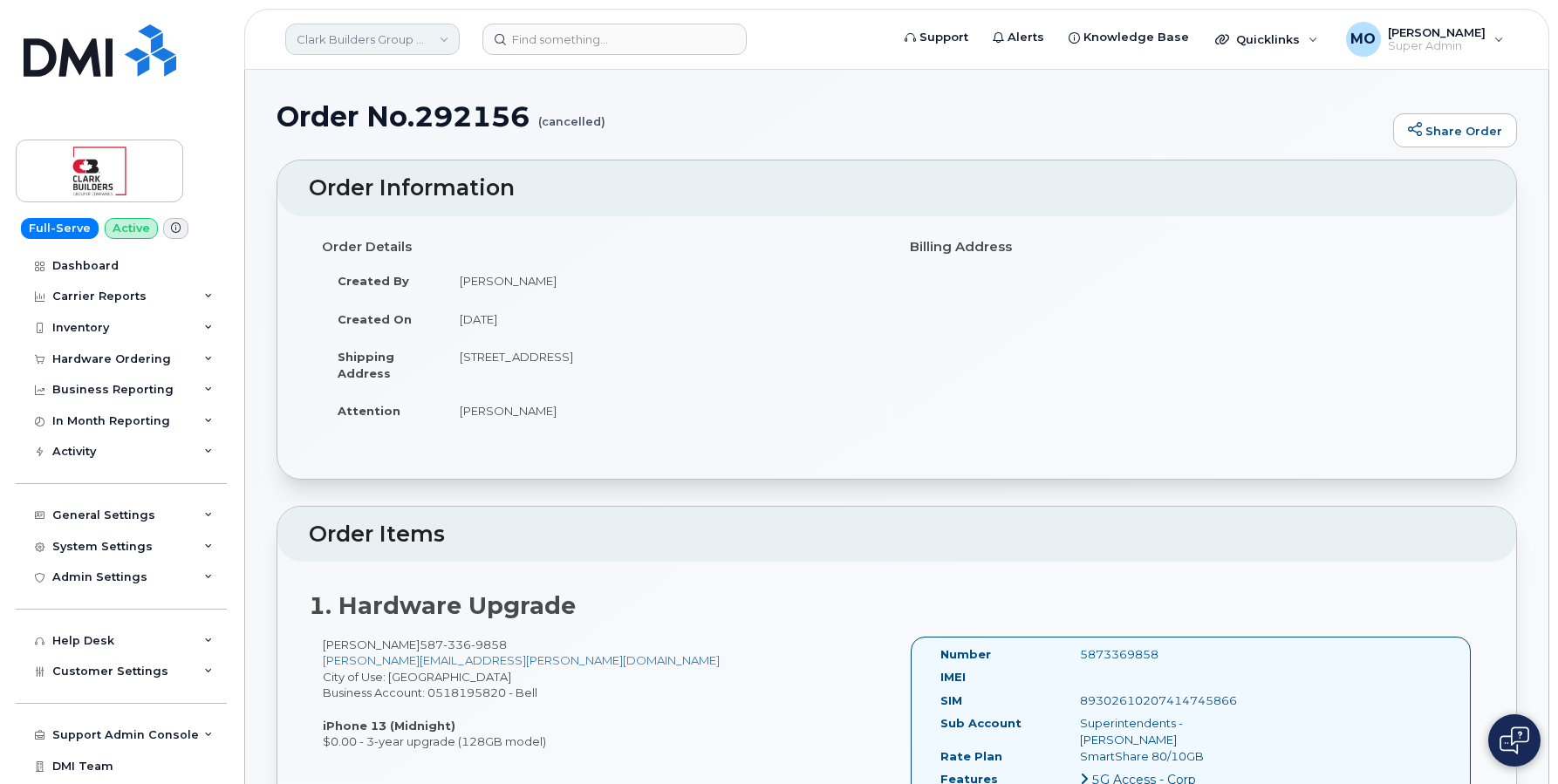
click at [418, 35] on link "Clark Builders Group of Companies" at bounding box center [372, 39] width 174 height 31
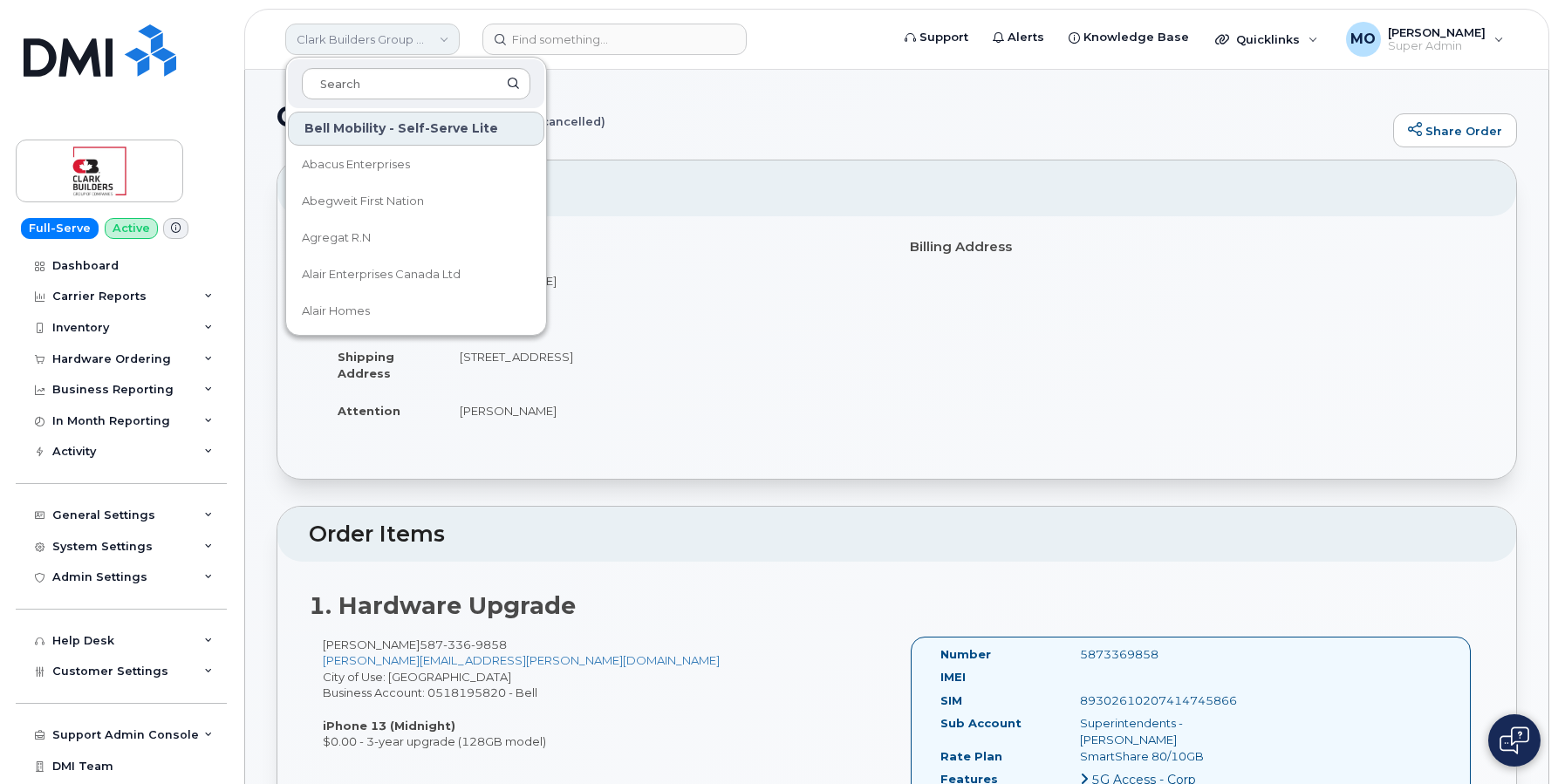
click at [418, 35] on link "Clark Builders Group of Companies" at bounding box center [372, 39] width 174 height 31
click at [163, 353] on div "Hardware Ordering" at bounding box center [111, 359] width 119 height 14
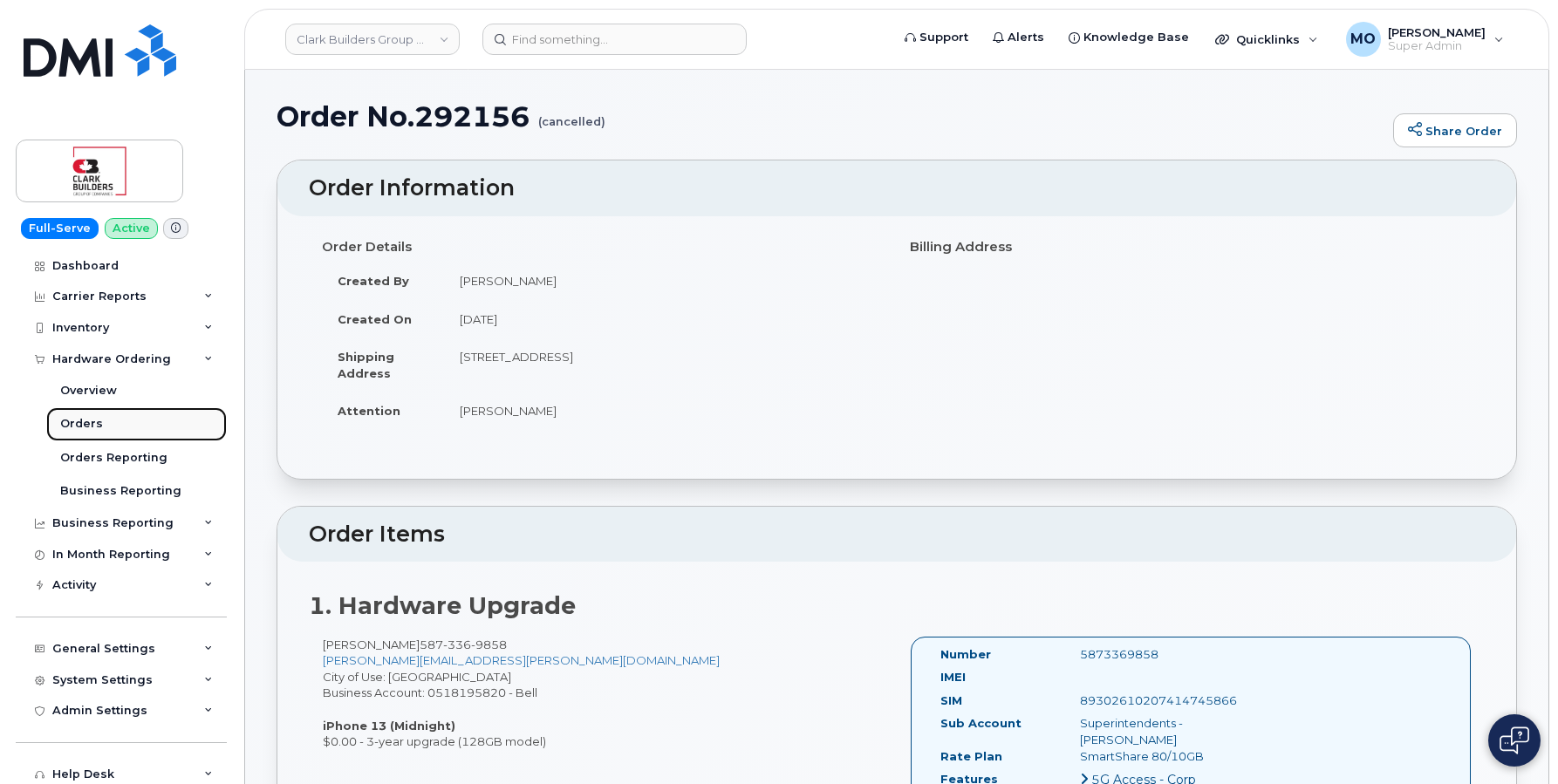
click at [98, 421] on link "Orders" at bounding box center [136, 424] width 180 height 33
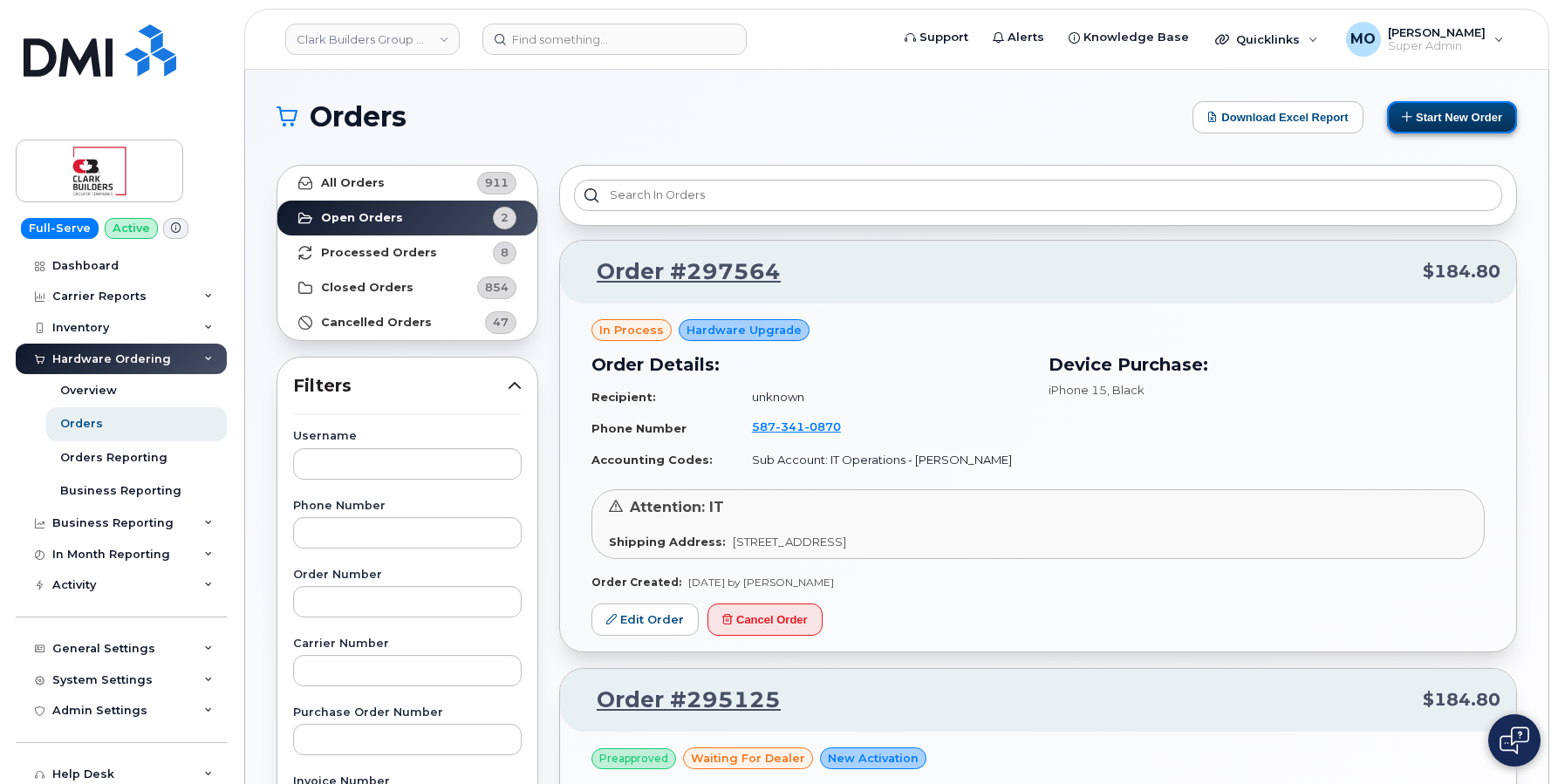
click at [1421, 127] on button "Start New Order" at bounding box center [1452, 117] width 130 height 32
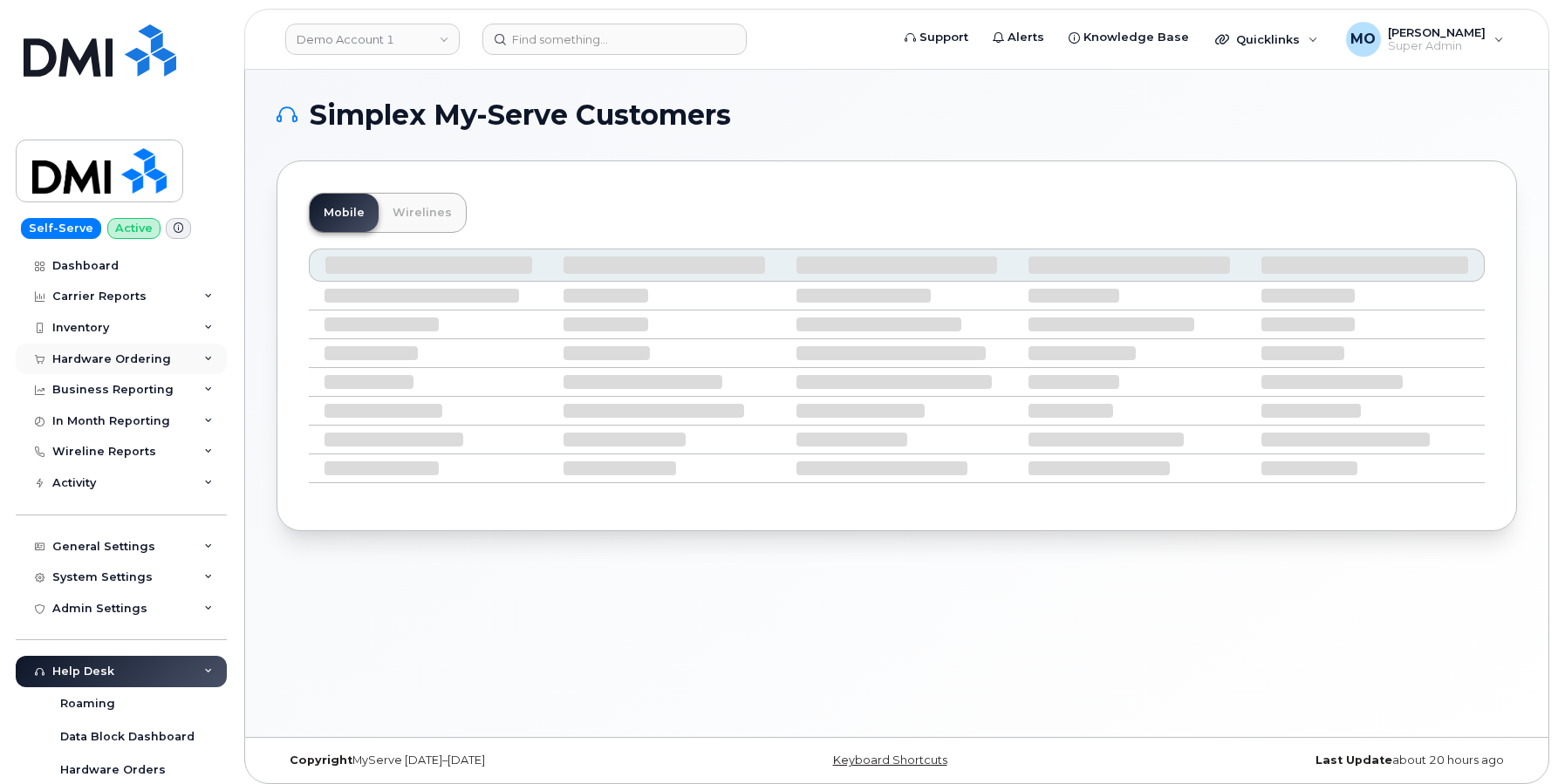
click at [148, 364] on div "Hardware Ordering" at bounding box center [111, 359] width 119 height 14
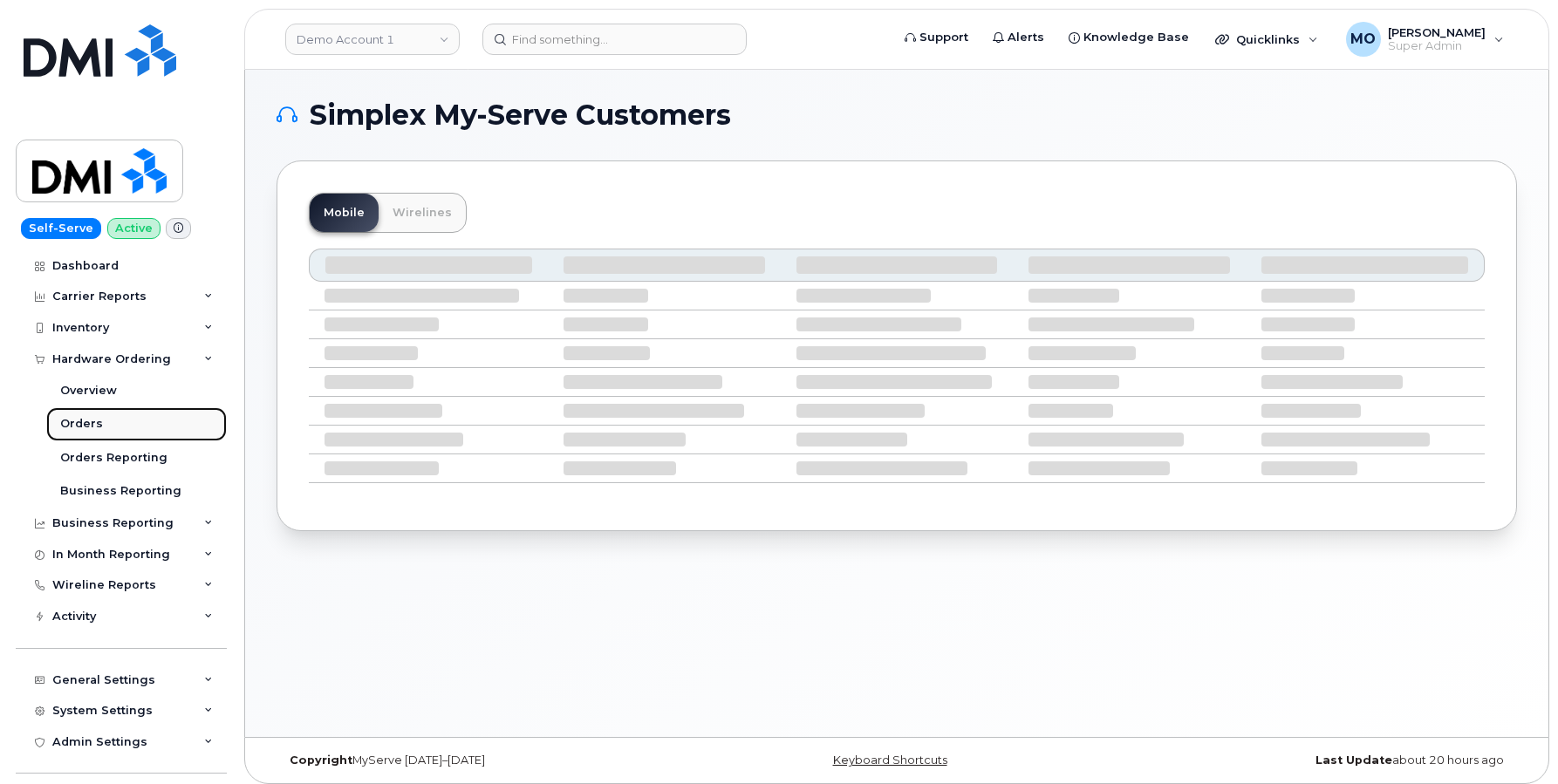
click at [96, 433] on link "Orders" at bounding box center [136, 424] width 180 height 33
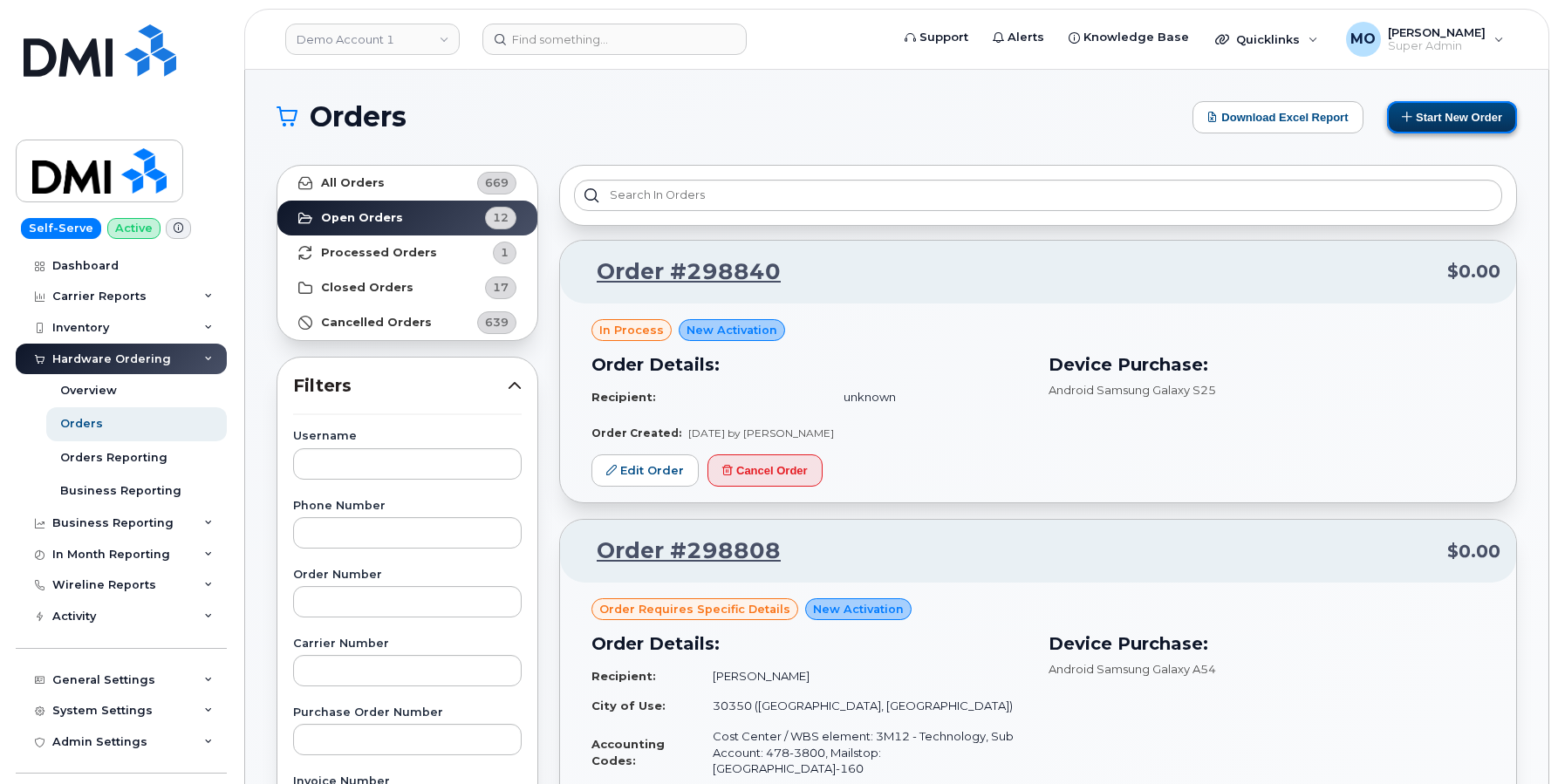
click at [1439, 105] on button "Start New Order" at bounding box center [1452, 117] width 130 height 32
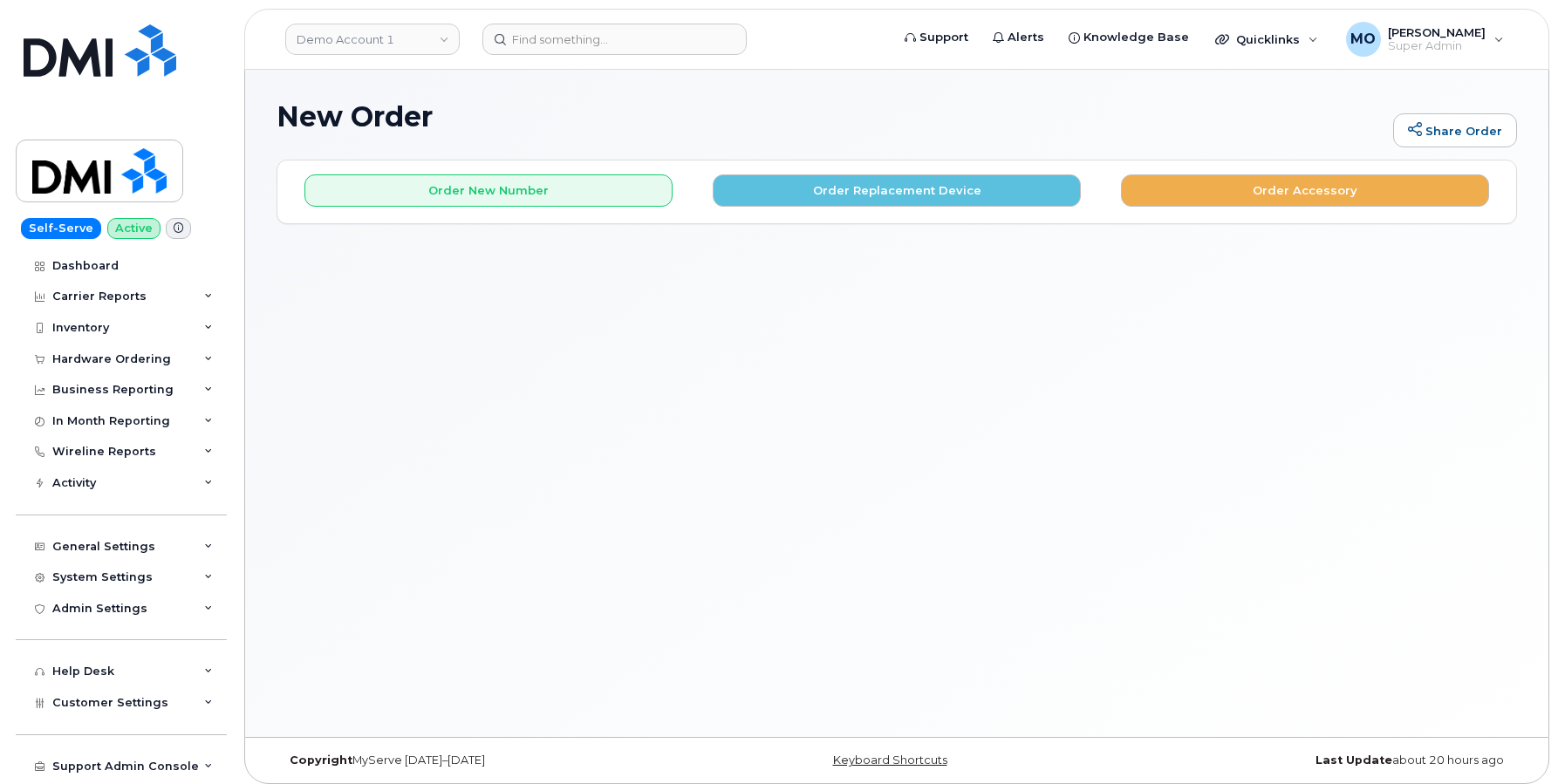
click at [1024, 173] on div "Order New Number Order Replacement Device Order Accessory" at bounding box center [897, 183] width 1239 height 46
click at [985, 185] on button "Order Replacement Device" at bounding box center [897, 190] width 368 height 32
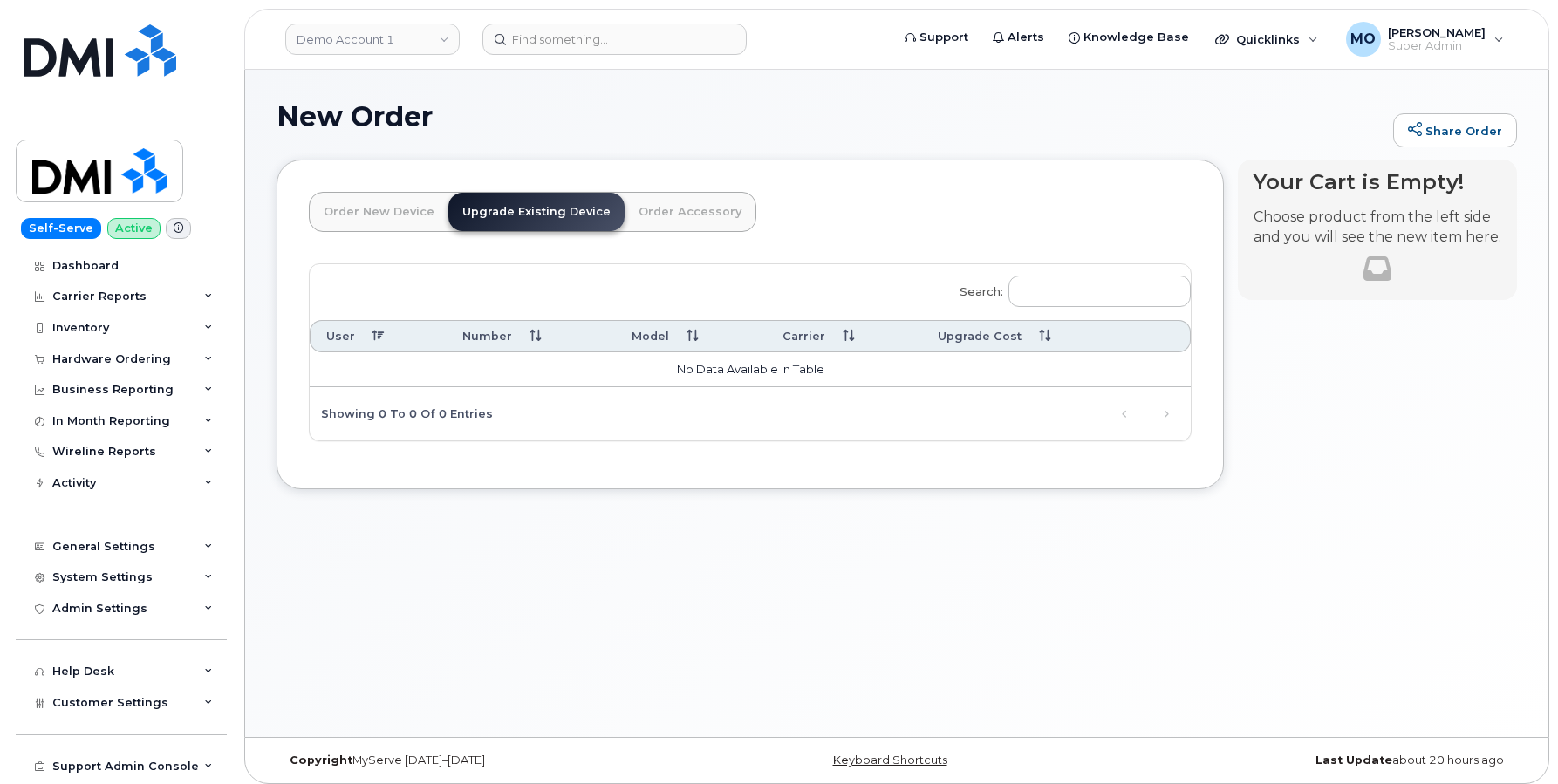
click at [408, 210] on link "Order New Device" at bounding box center [379, 211] width 139 height 38
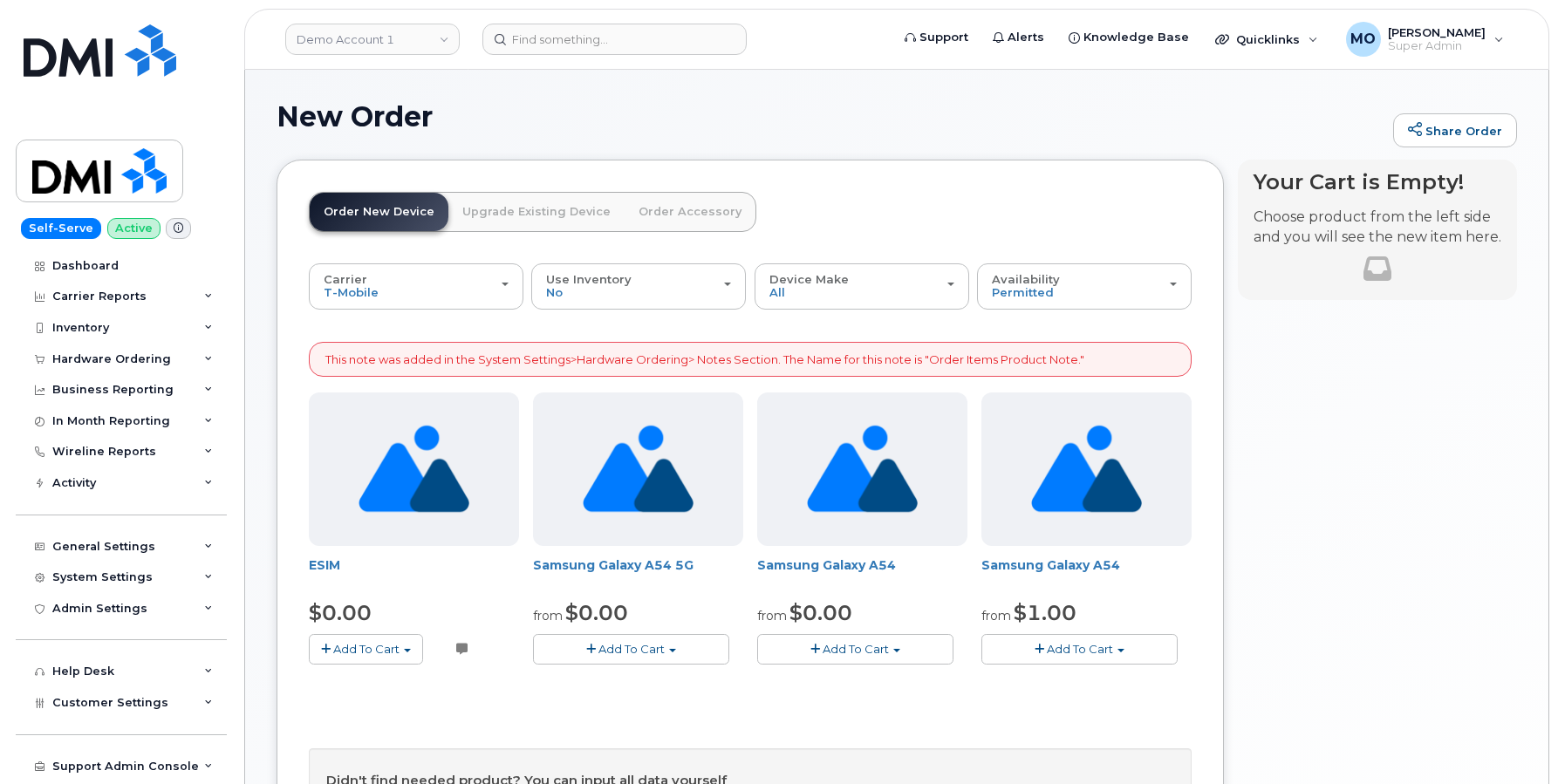
click at [687, 218] on link "Order Accessory" at bounding box center [690, 211] width 131 height 38
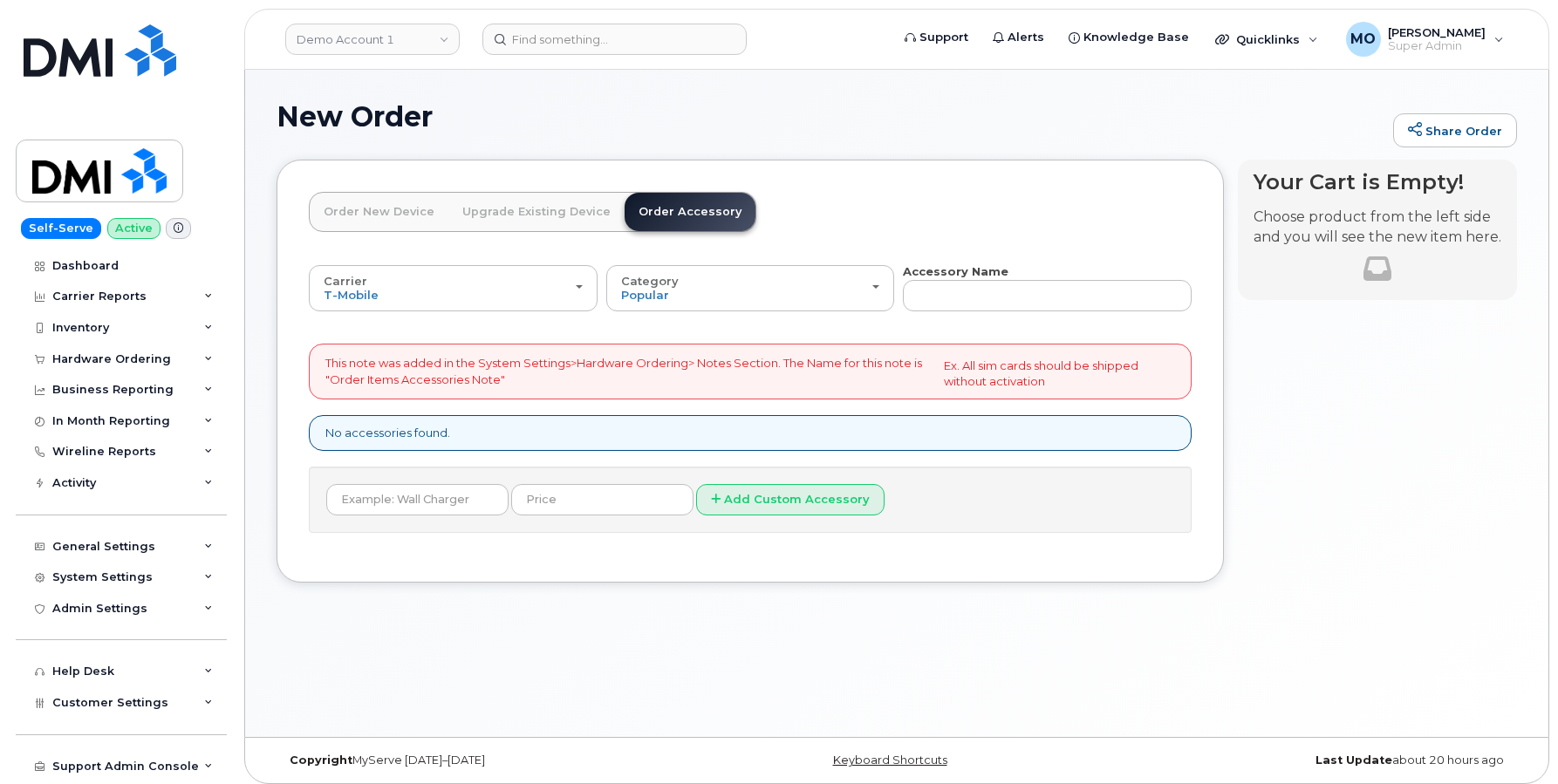
click at [510, 221] on link "Upgrade Existing Device" at bounding box center [536, 211] width 176 height 38
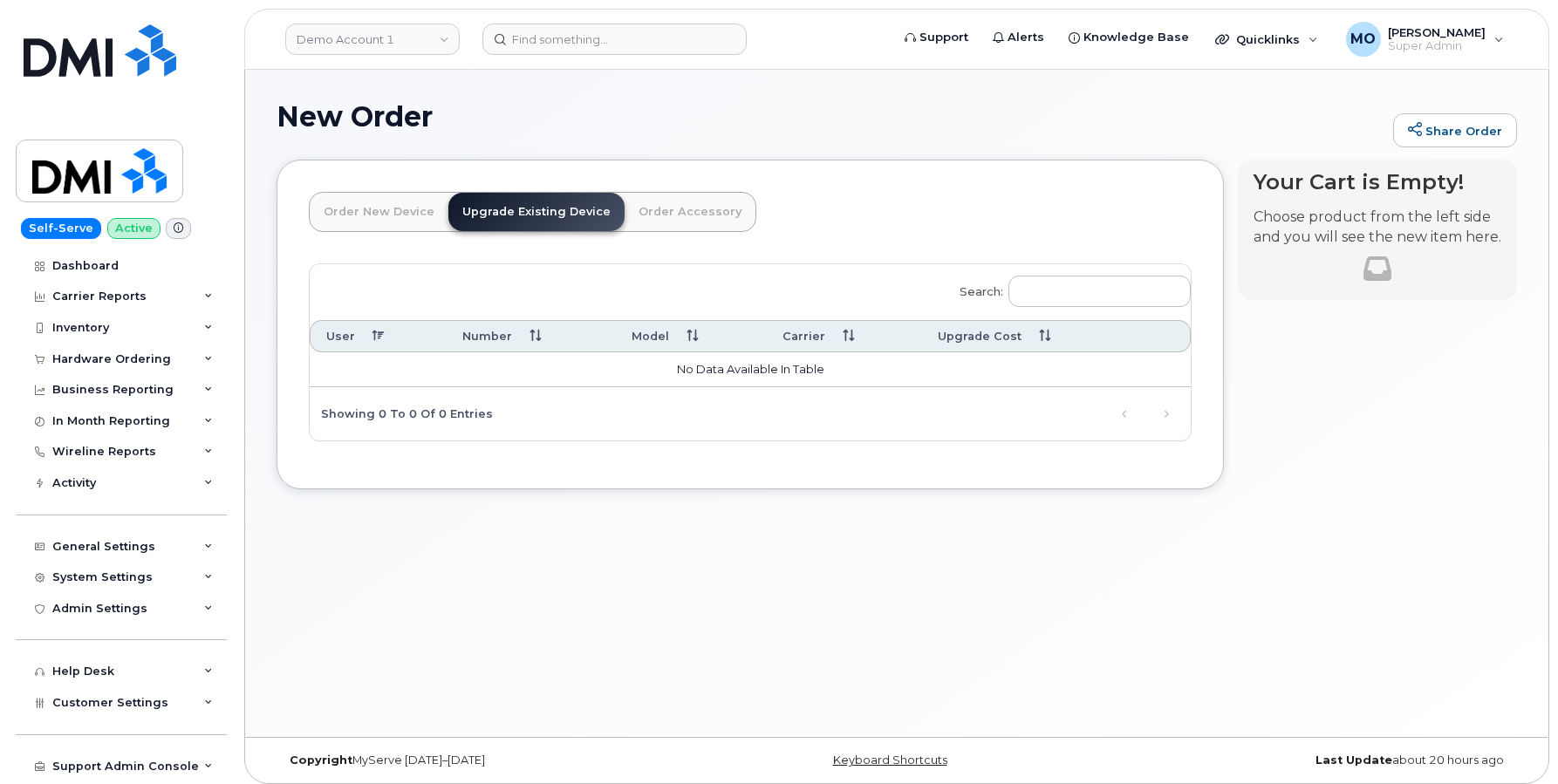
click at [606, 204] on link "Upgrade Existing Device" at bounding box center [536, 211] width 176 height 38
click at [677, 211] on link "Order Accessory" at bounding box center [690, 211] width 131 height 38
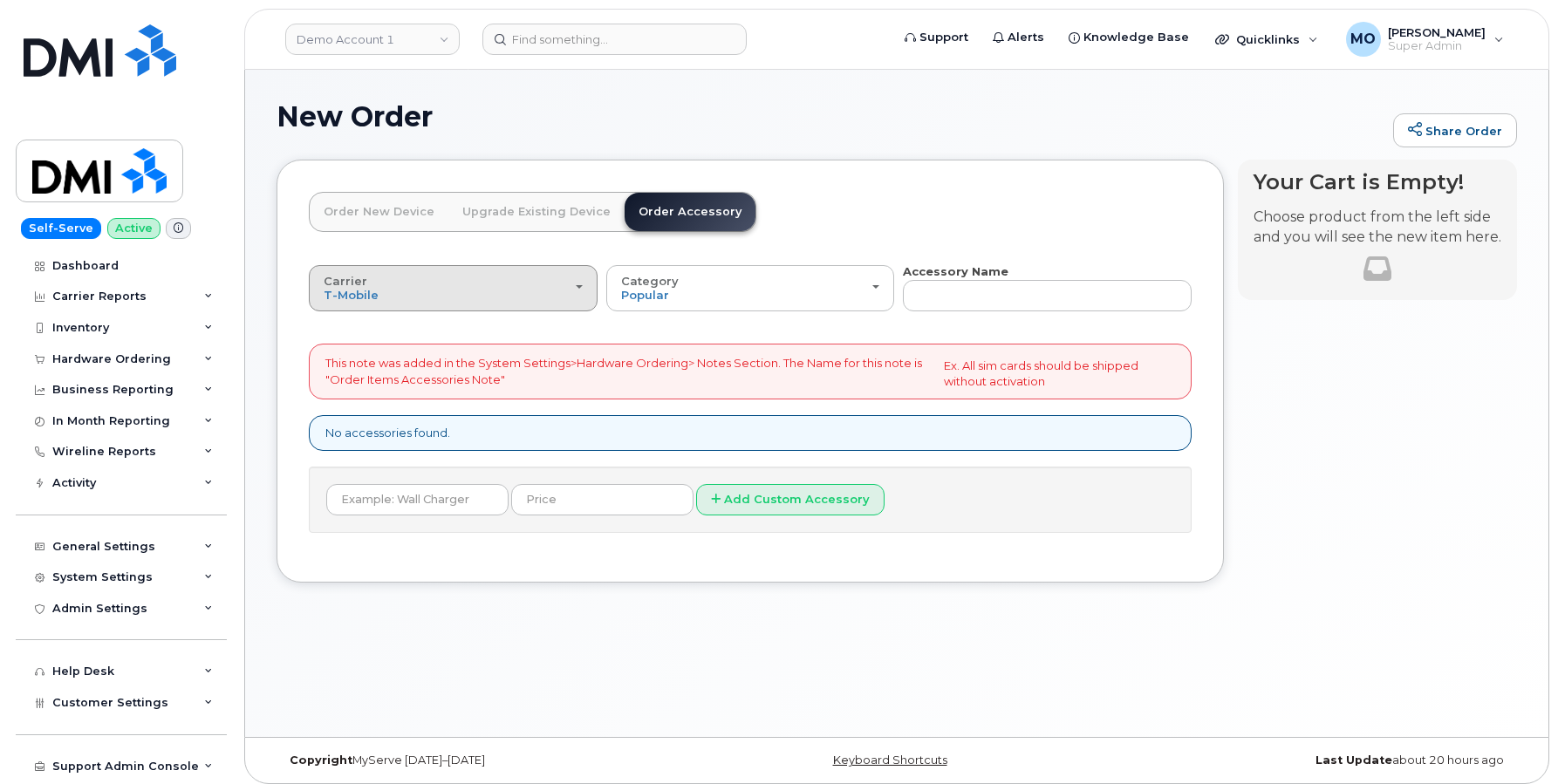
click at [585, 283] on button "Carrier T-Mobile Bell" at bounding box center [453, 287] width 288 height 45
click at [486, 365] on div "Bell" at bounding box center [453, 357] width 280 height 21
click at [659, 218] on link "Order Accessory" at bounding box center [690, 211] width 131 height 38
click at [538, 294] on div "Carrier T-Mobile Bell" at bounding box center [453, 287] width 259 height 27
click at [337, 364] on label "Bell" at bounding box center [335, 357] width 44 height 21
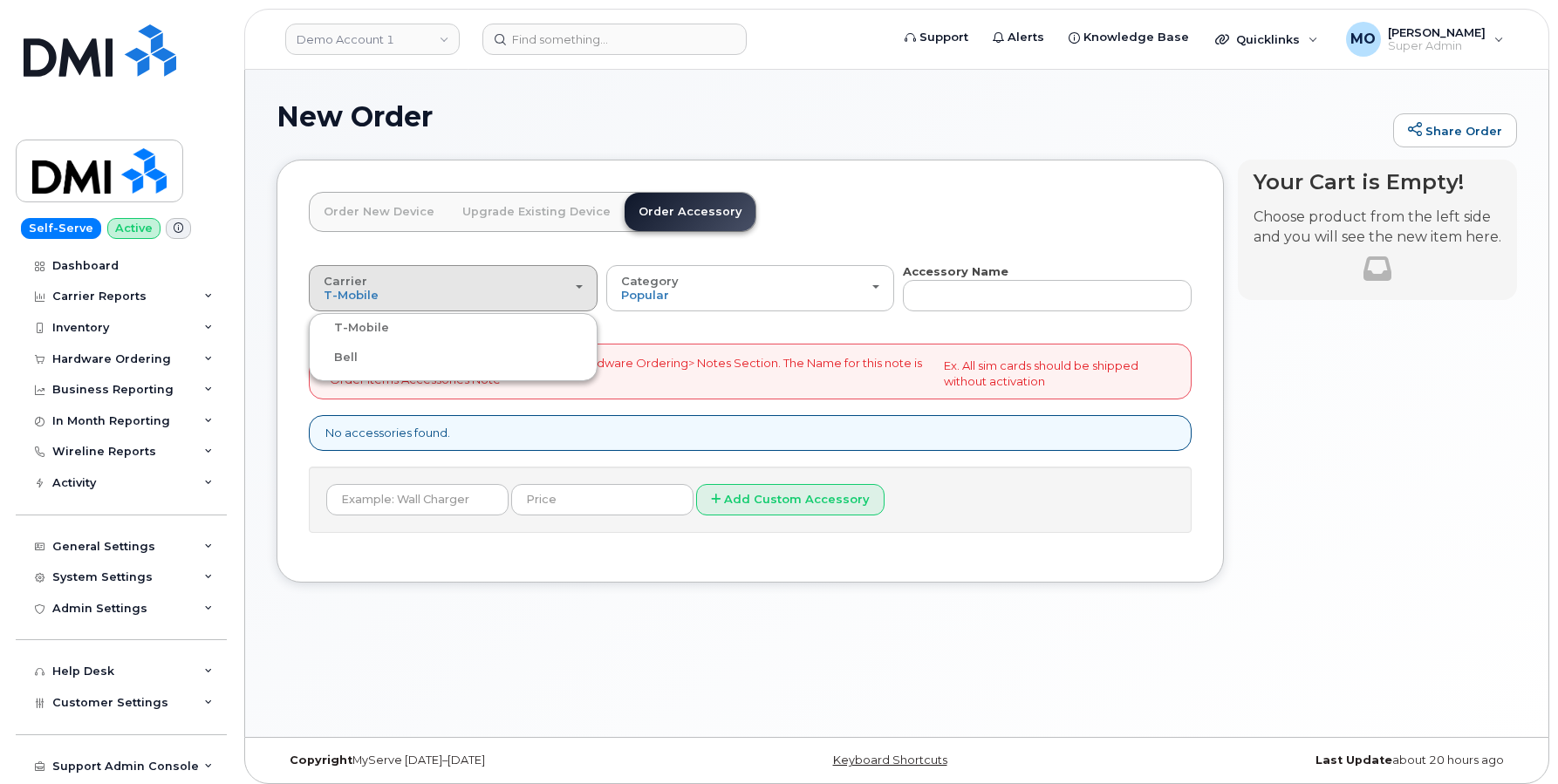
click at [0, 0] on input "Bell" at bounding box center [0, 0] width 0 height 0
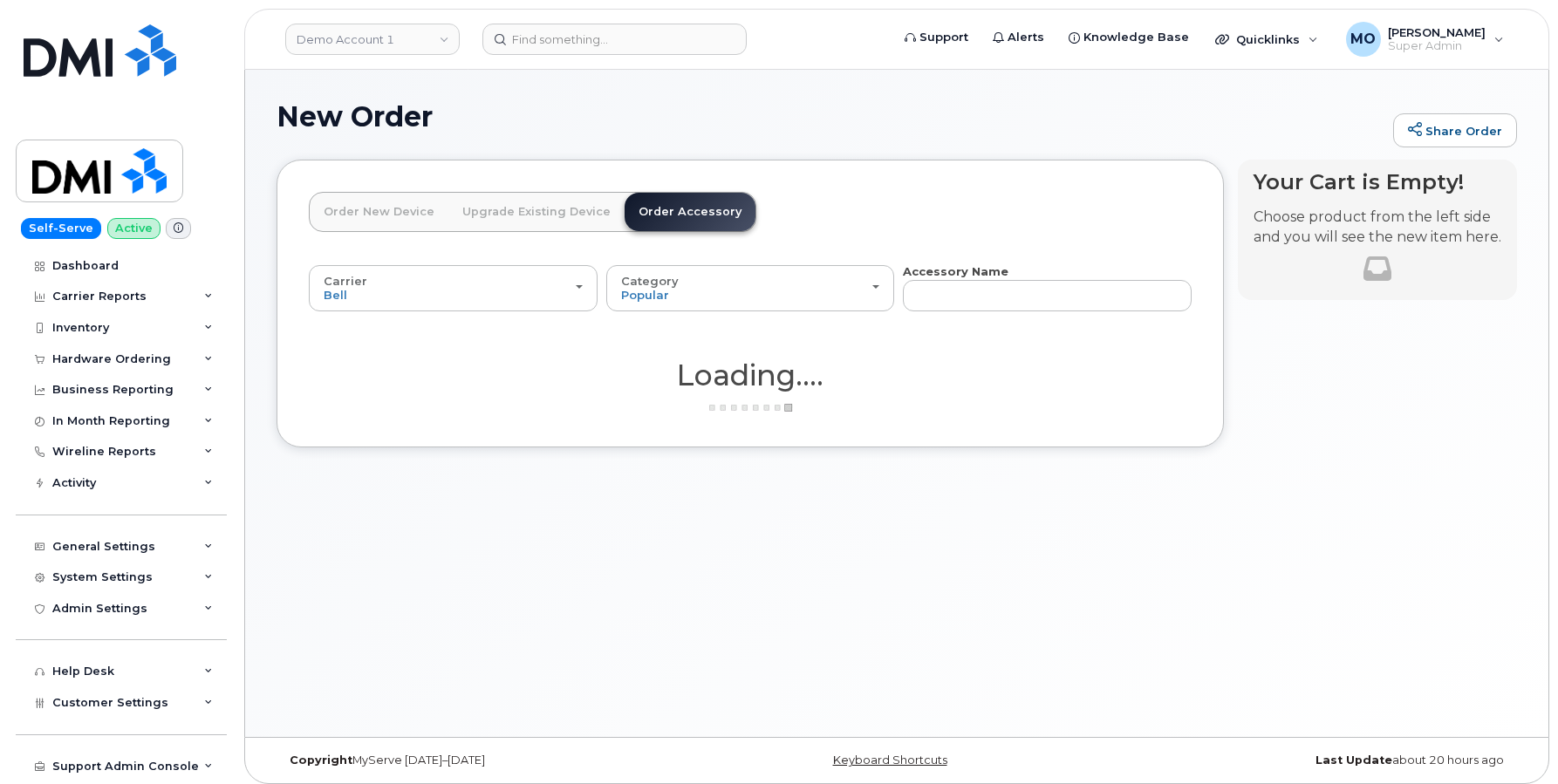
click at [381, 211] on link "Order New Device" at bounding box center [379, 211] width 139 height 38
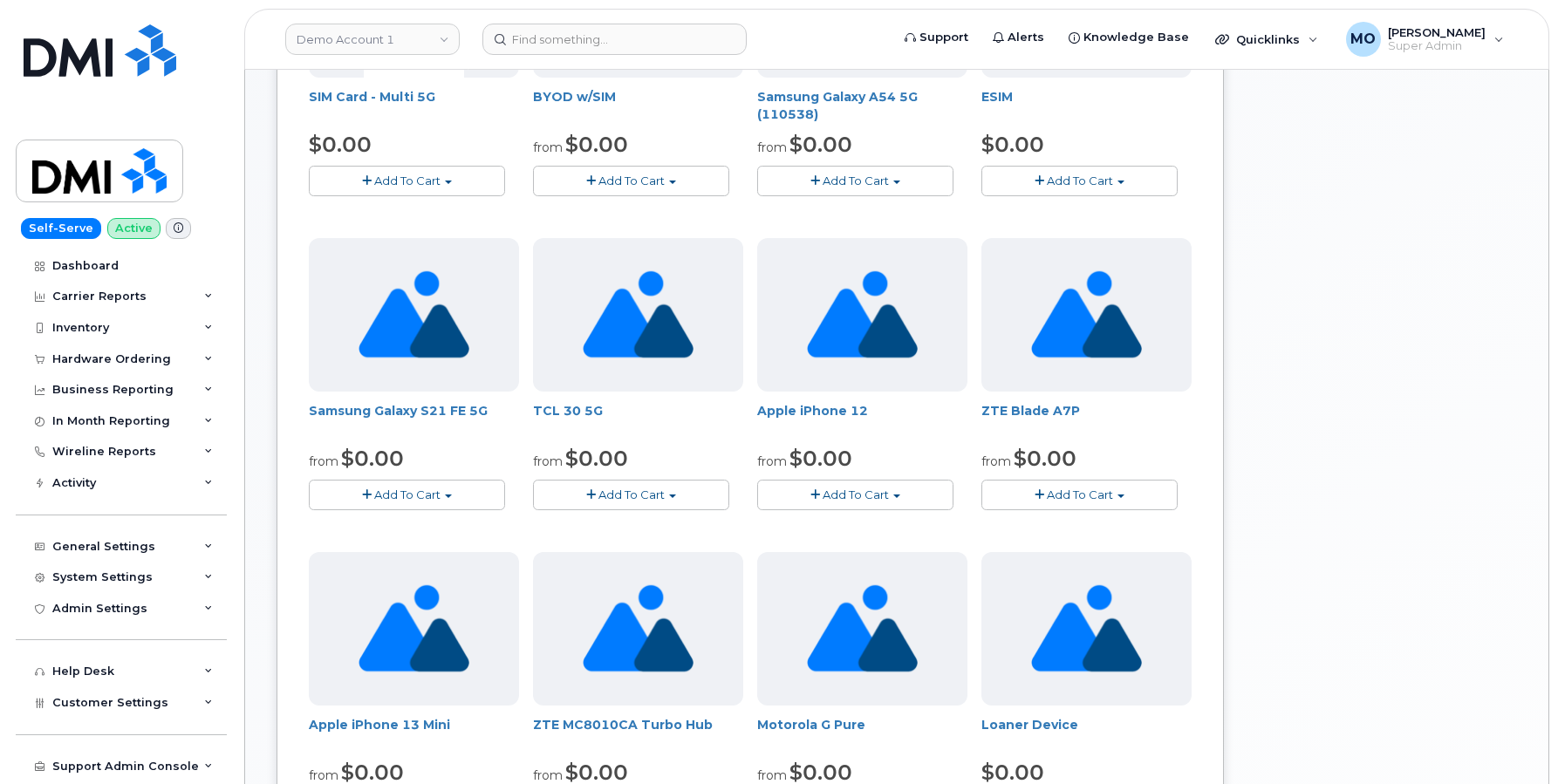
scroll to position [476, 0]
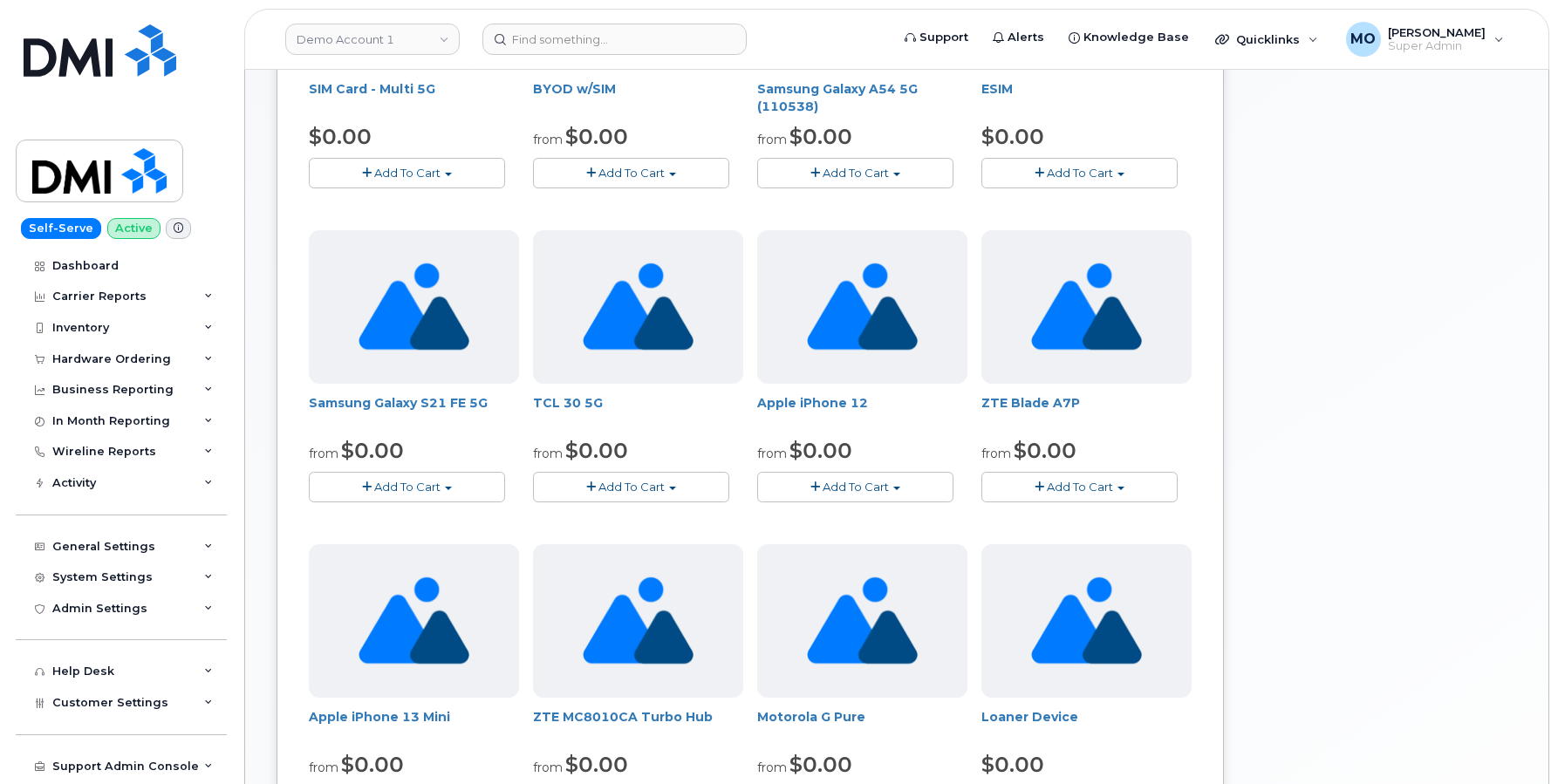
click at [438, 493] on span "Add To Cart" at bounding box center [406, 487] width 66 height 14
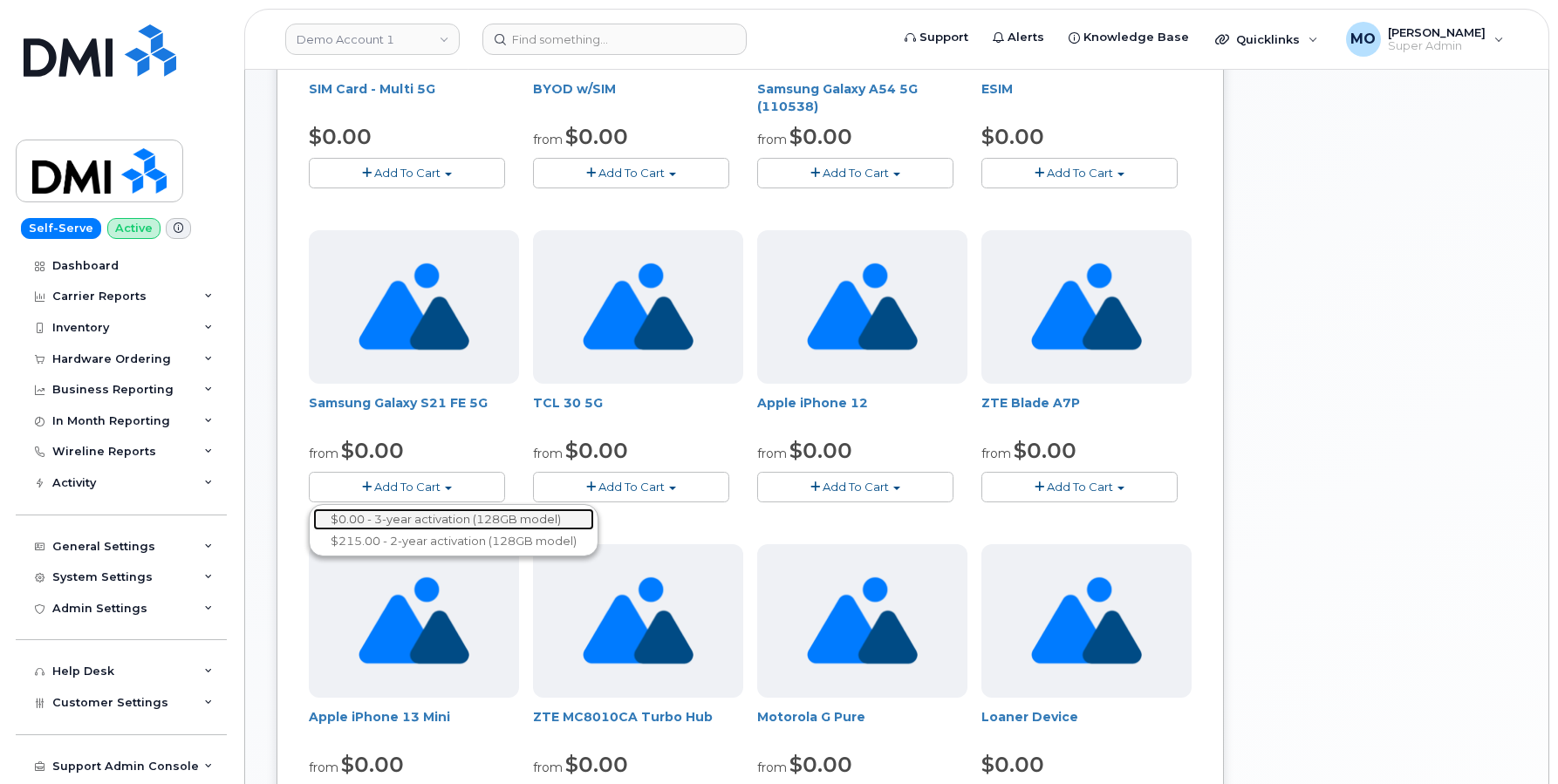
click at [405, 527] on link "$0.00 - 3-year activation (128GB model)" at bounding box center [453, 519] width 280 height 22
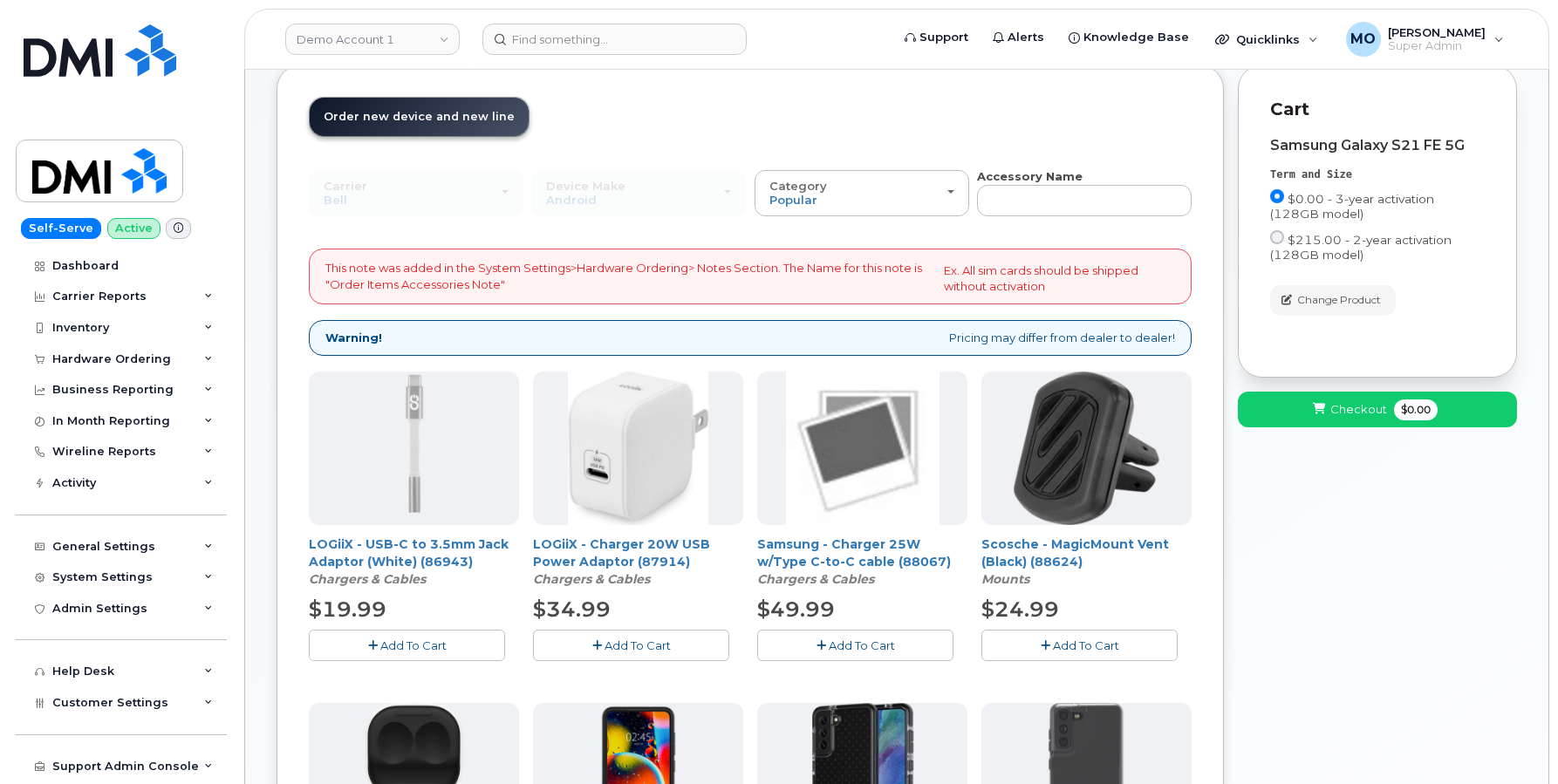
scroll to position [92, 0]
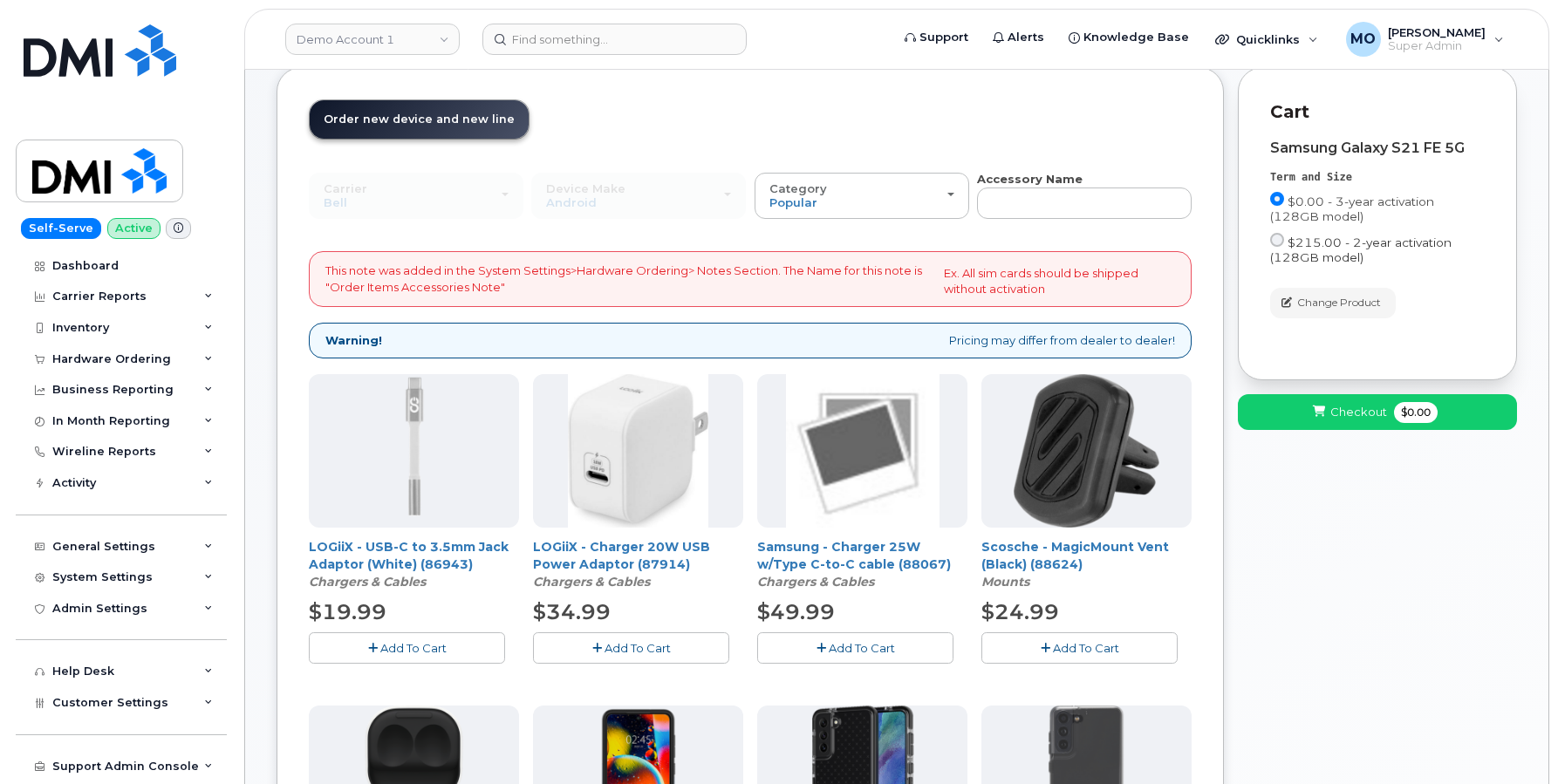
click at [1278, 241] on input "$215.00 - 2-year activation (128GB model)" at bounding box center [1278, 240] width 14 height 14
radio input "true"
click at [1278, 198] on input "$0.00 - 3-year activation (128GB model)" at bounding box center [1278, 199] width 14 height 14
radio input "true"
click at [1329, 422] on button "Checkout $0.00" at bounding box center [1378, 412] width 280 height 35
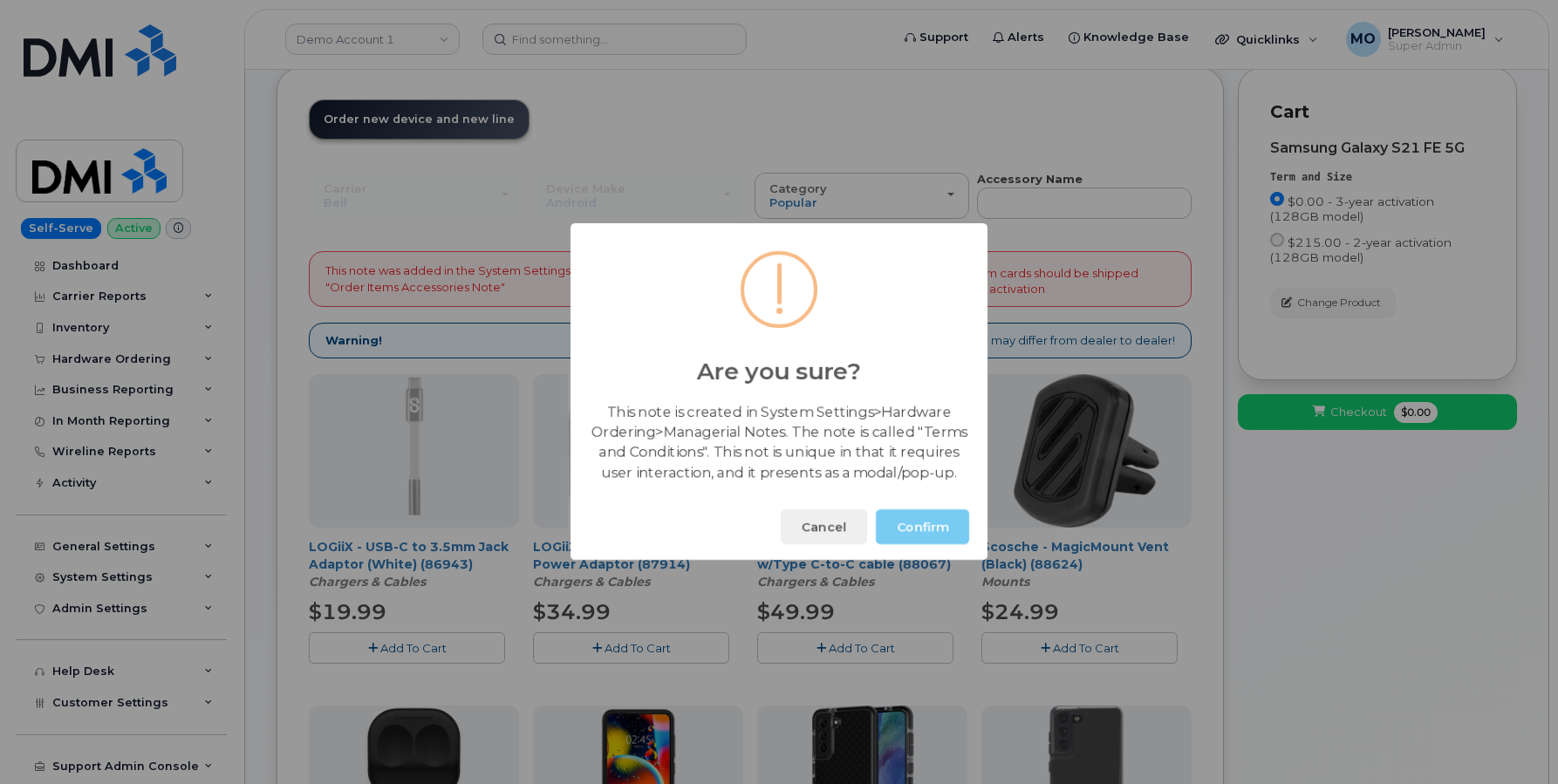
click at [910, 539] on button "Confirm" at bounding box center [922, 527] width 93 height 34
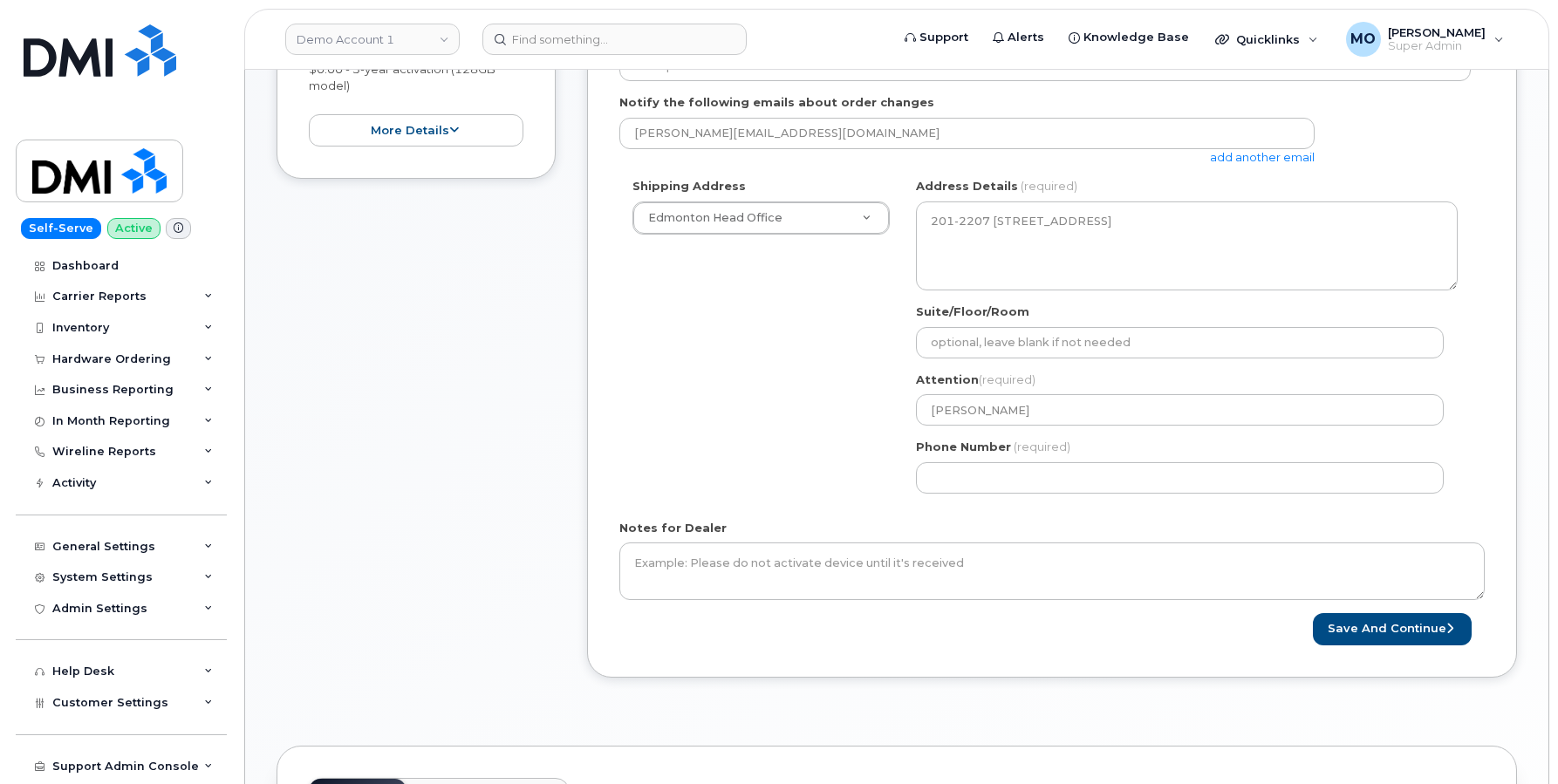
scroll to position [434, 0]
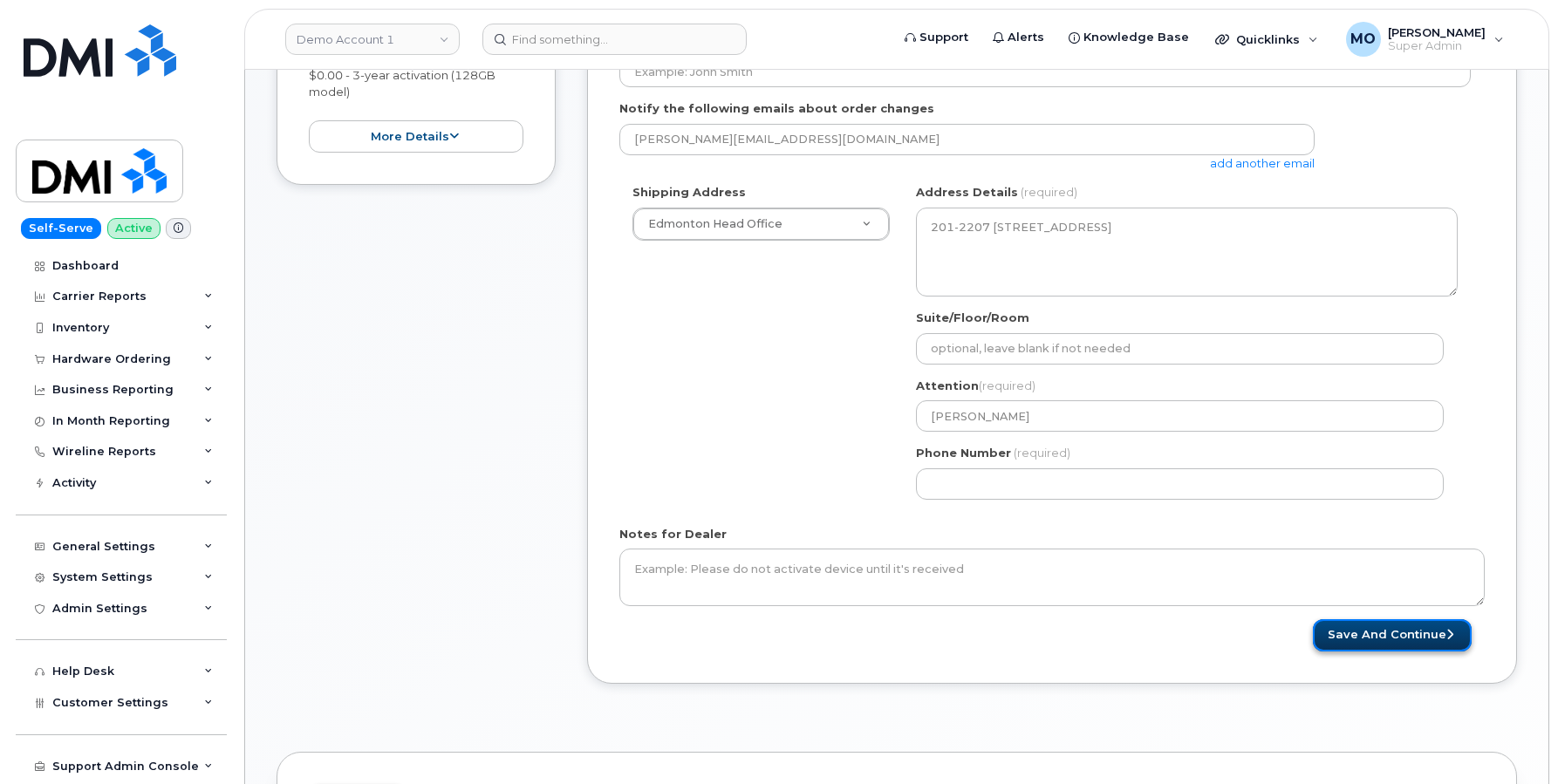
click at [1409, 639] on button "Save and Continue" at bounding box center [1392, 634] width 158 height 32
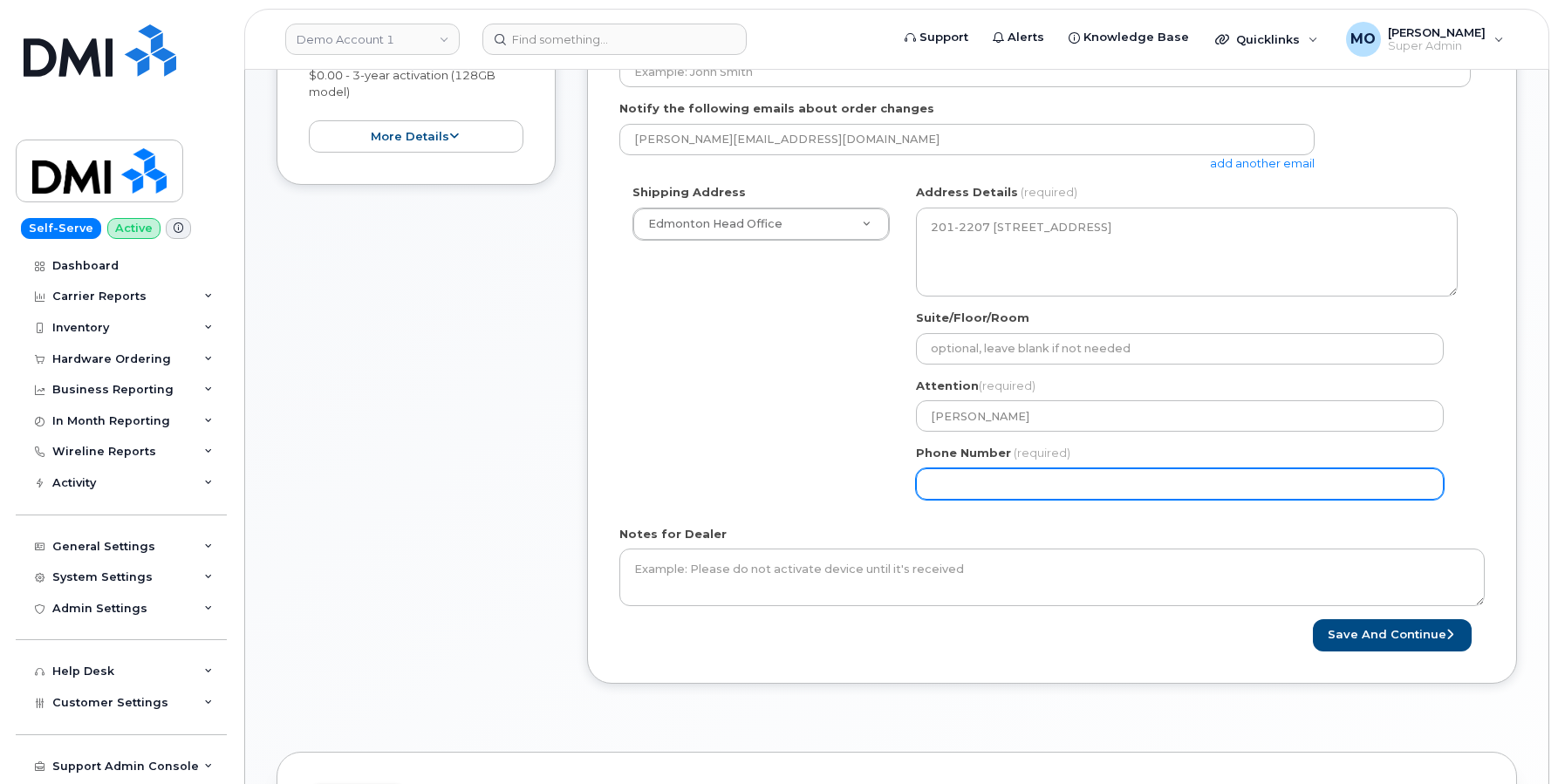
click at [1043, 480] on input "Phone Number" at bounding box center [1180, 484] width 528 height 31
select select
type input "090078601"
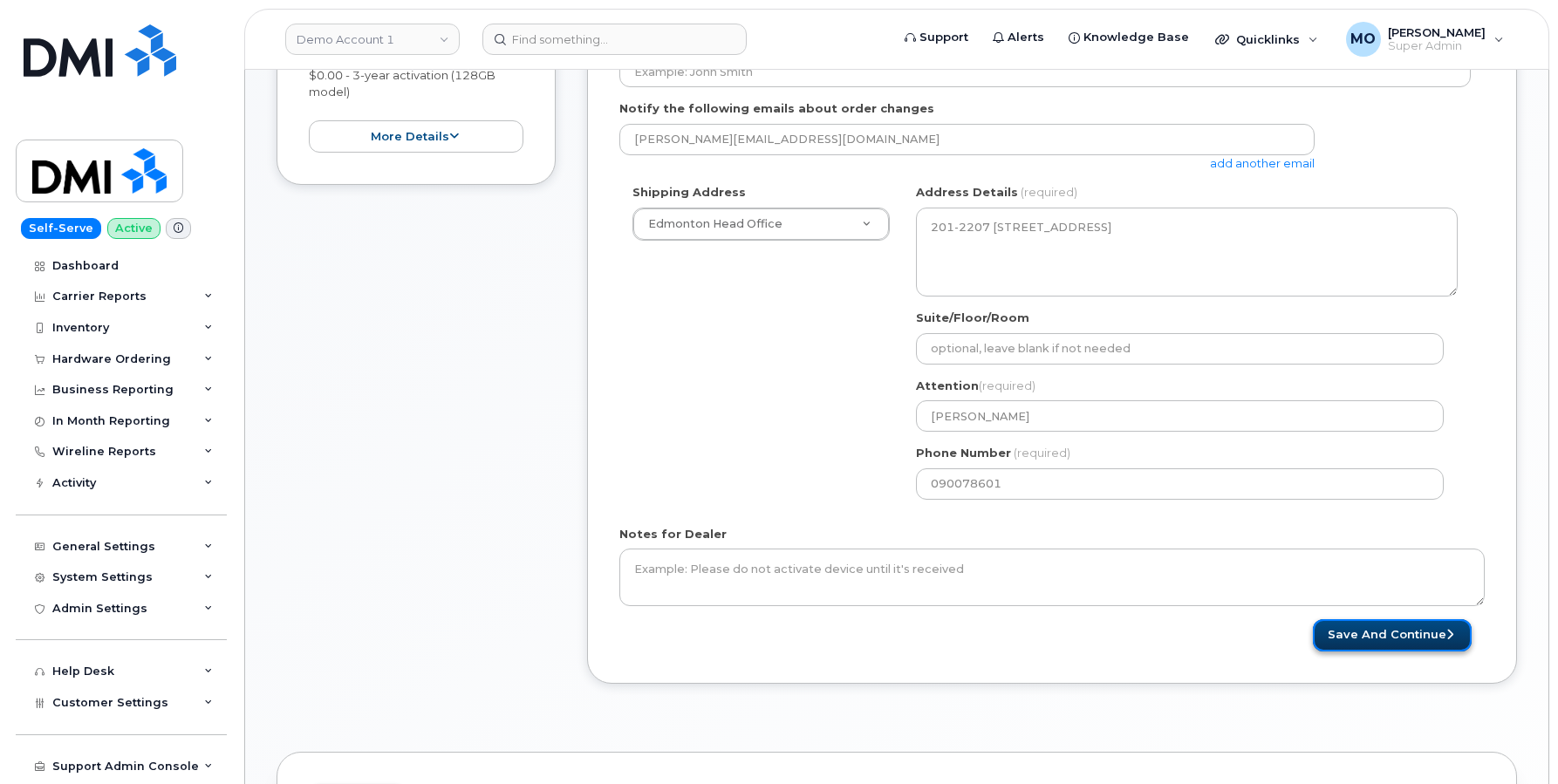
click at [1363, 633] on button "Save and Continue" at bounding box center [1392, 634] width 158 height 32
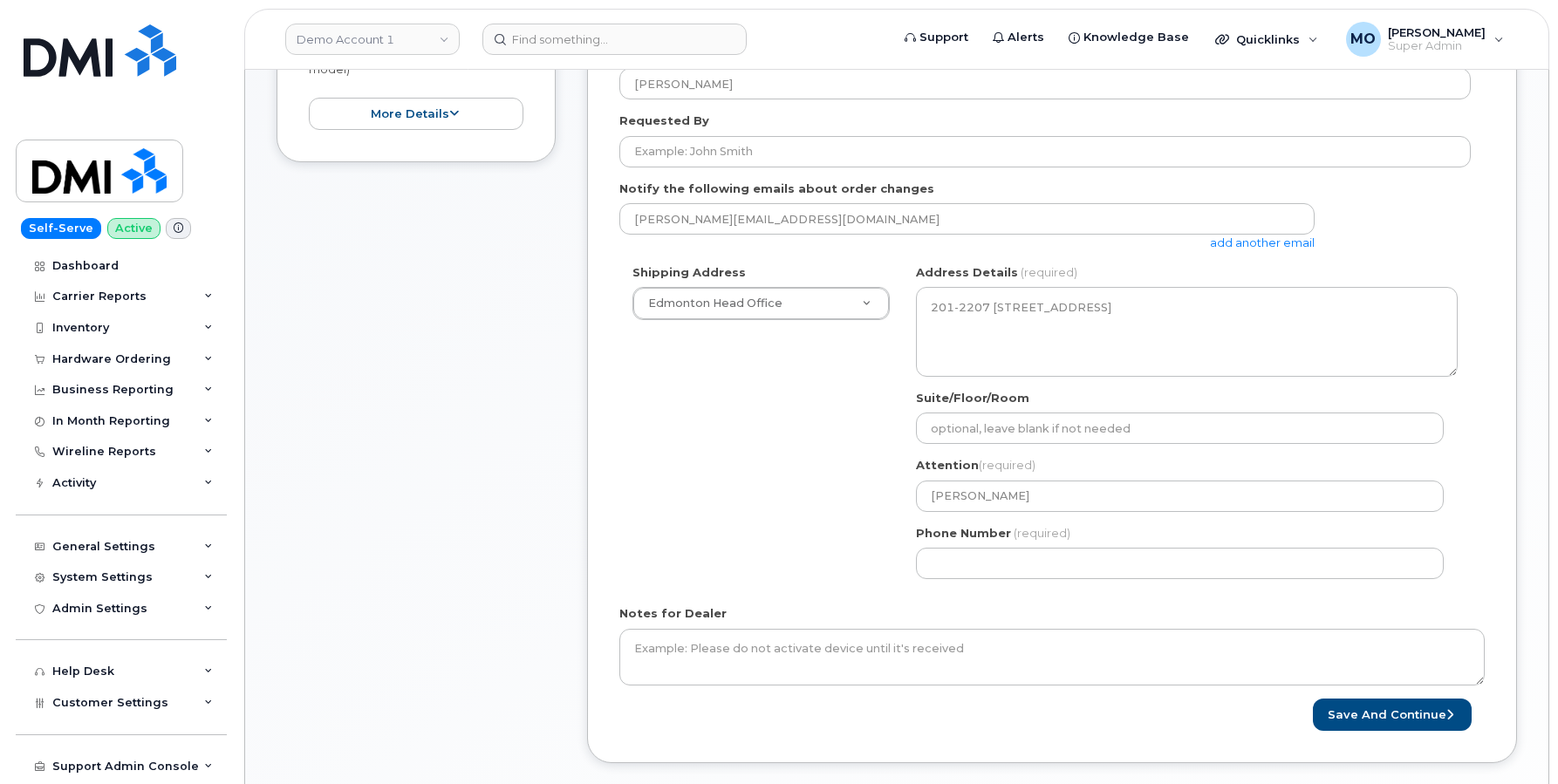
scroll to position [491, 0]
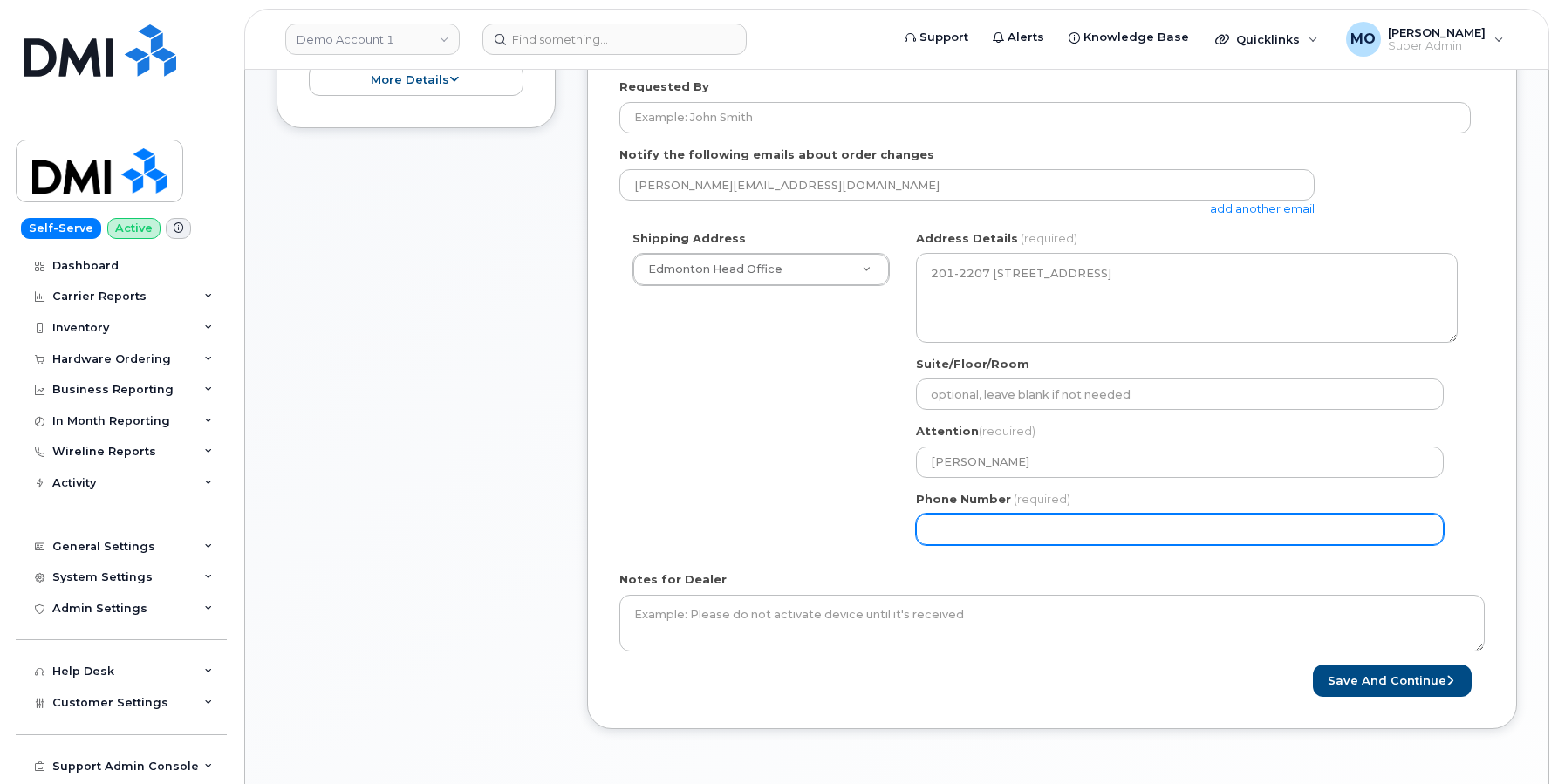
click at [986, 541] on input "Phone Number" at bounding box center [1180, 529] width 528 height 31
select select
type input "090078601"
select select
type input "0090078601"
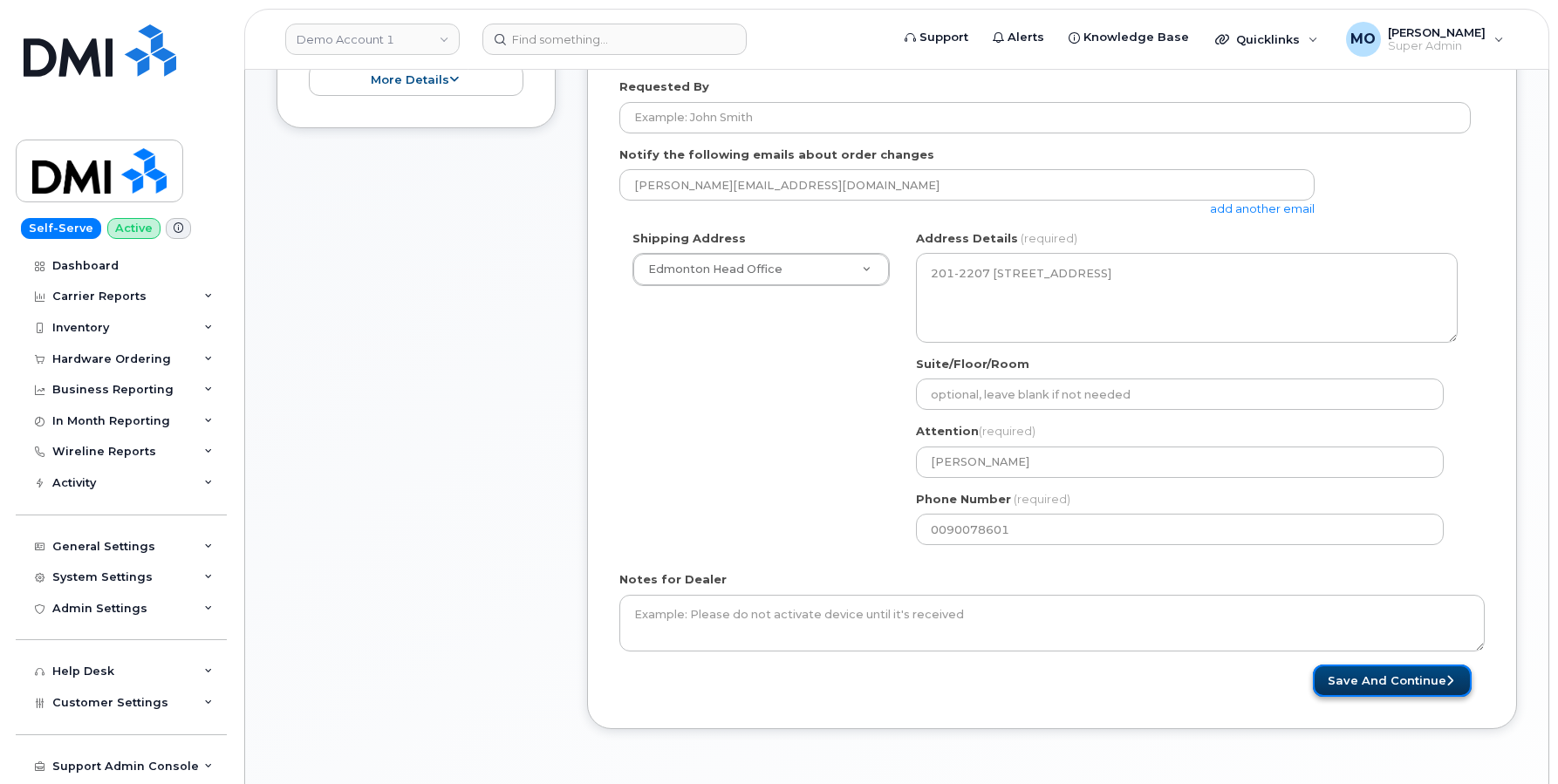
click at [1377, 680] on button "Save and Continue" at bounding box center [1392, 680] width 158 height 32
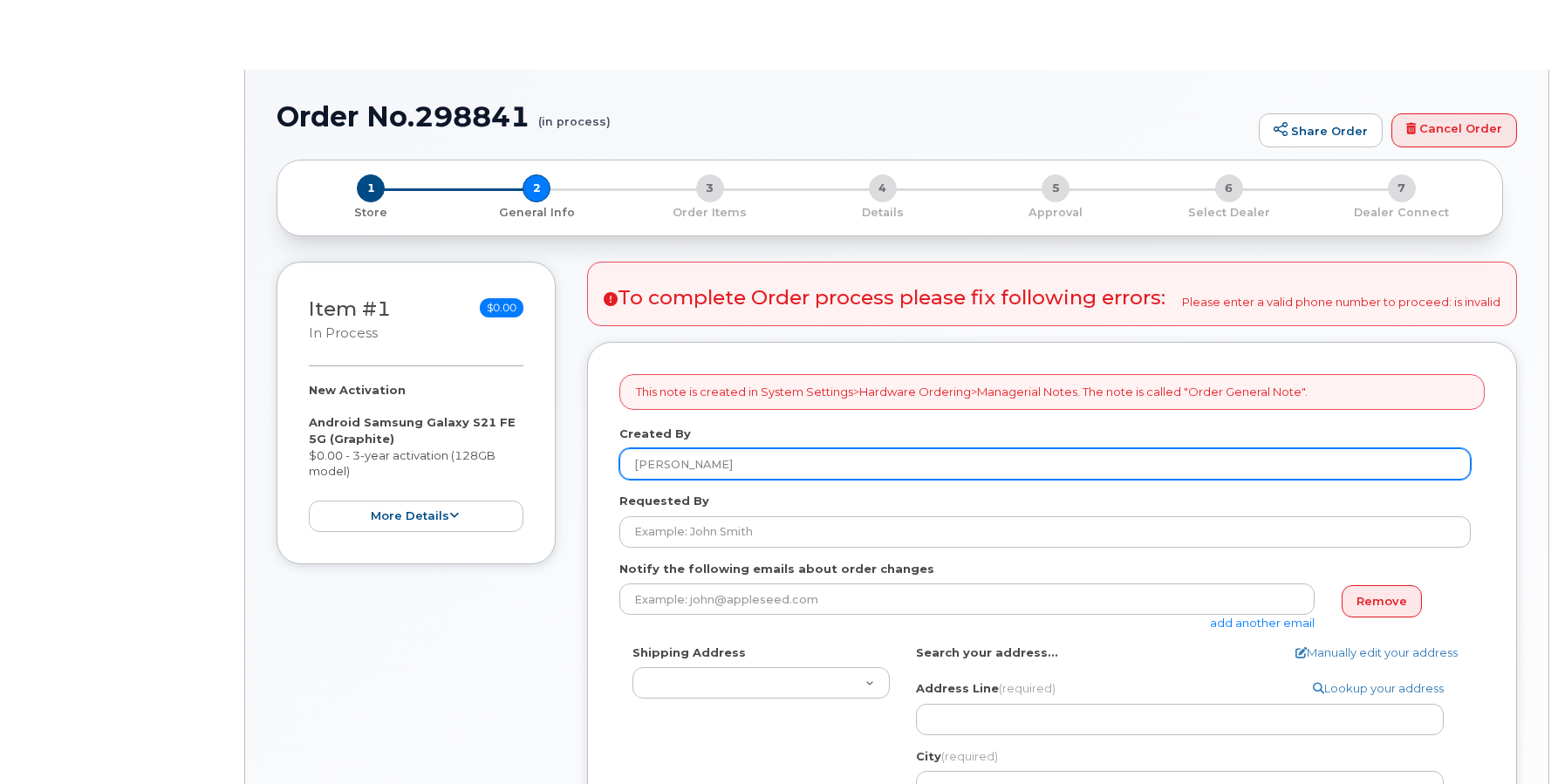
type textarea "201-2207 [STREET_ADDRESS]"
type input "[PERSON_NAME]"
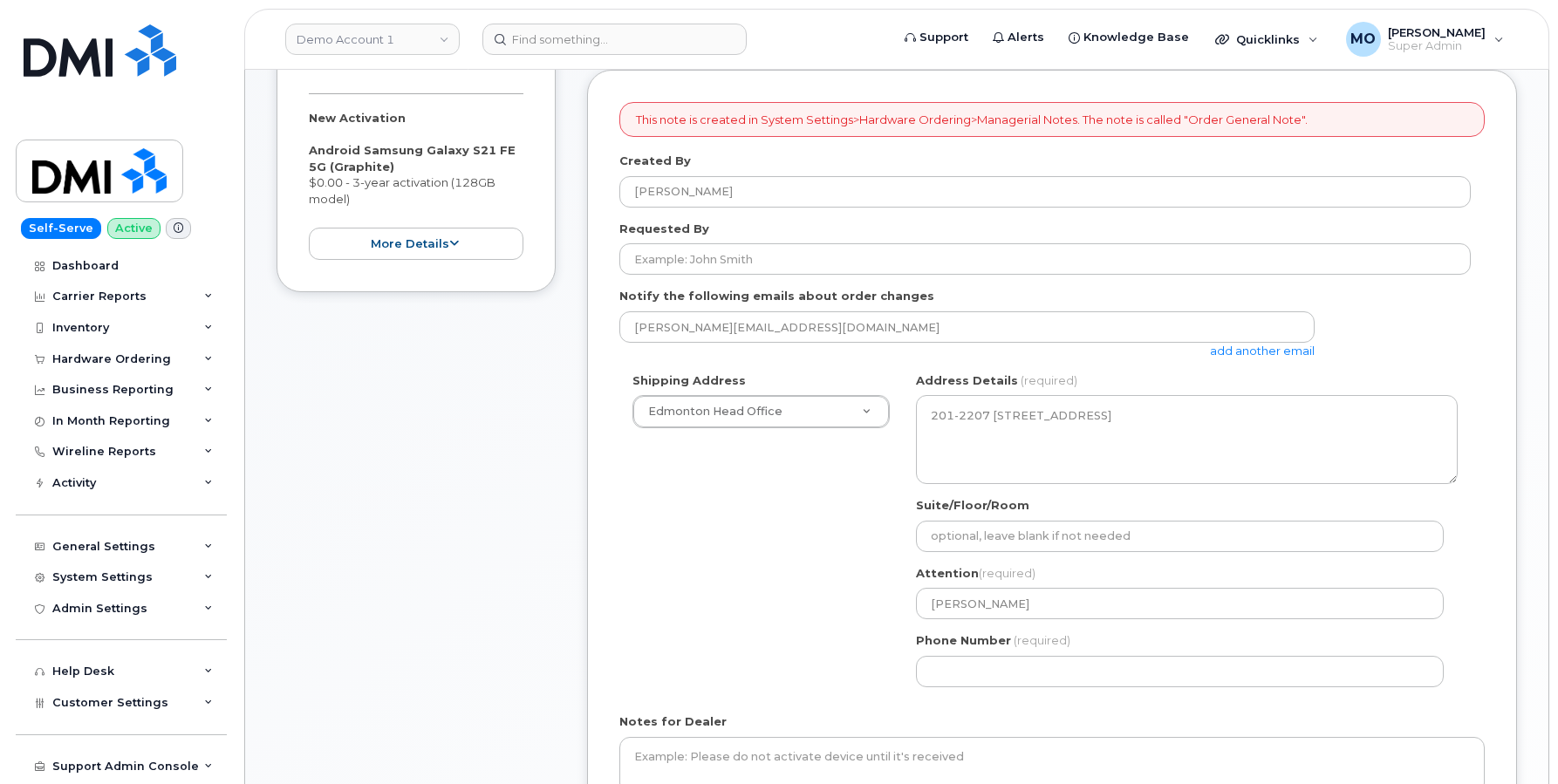
scroll to position [437, 0]
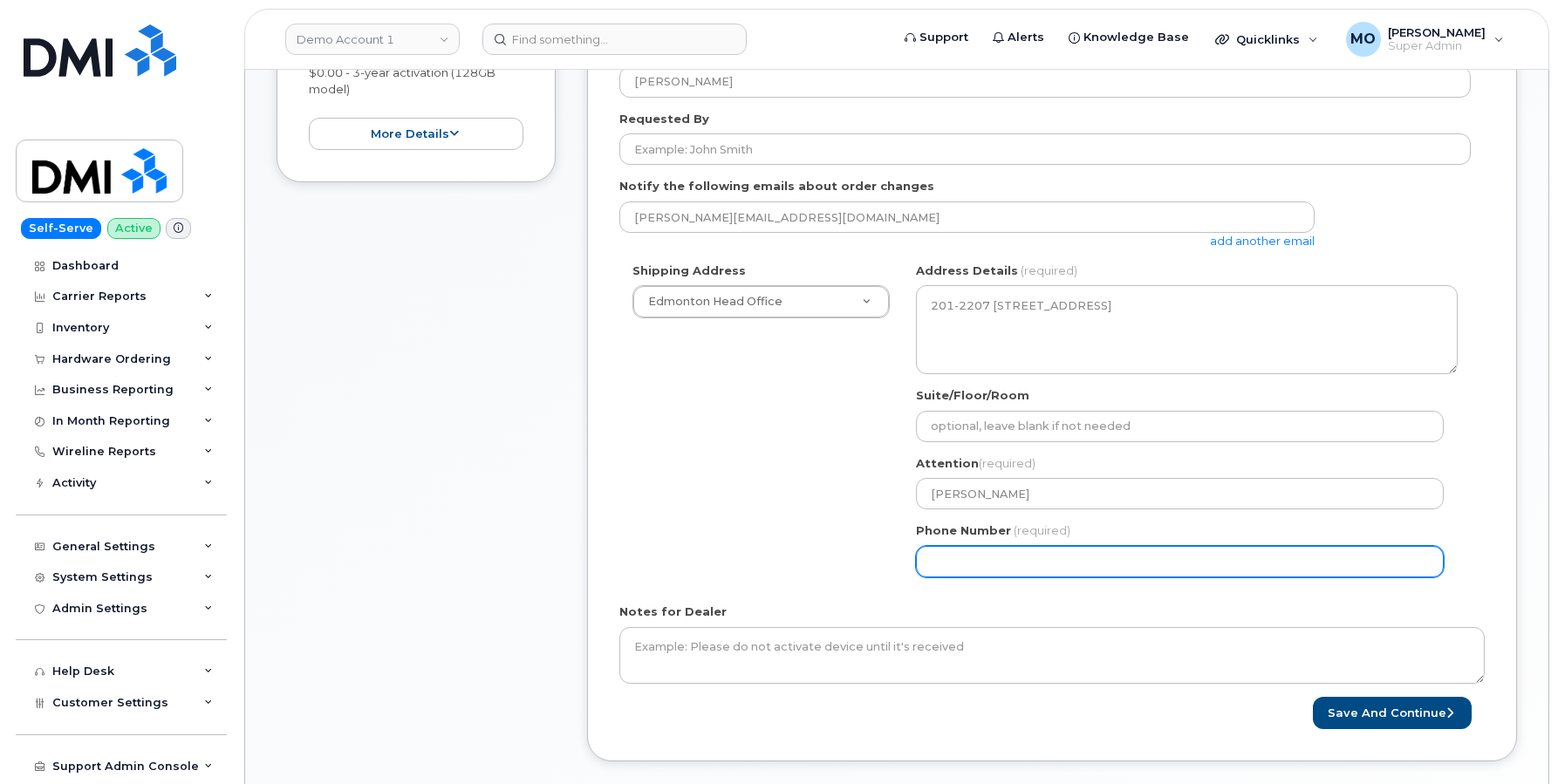
click at [1020, 548] on input "Phone Number" at bounding box center [1180, 562] width 528 height 31
paste input "5873369858"
select select
type input "5873369858"
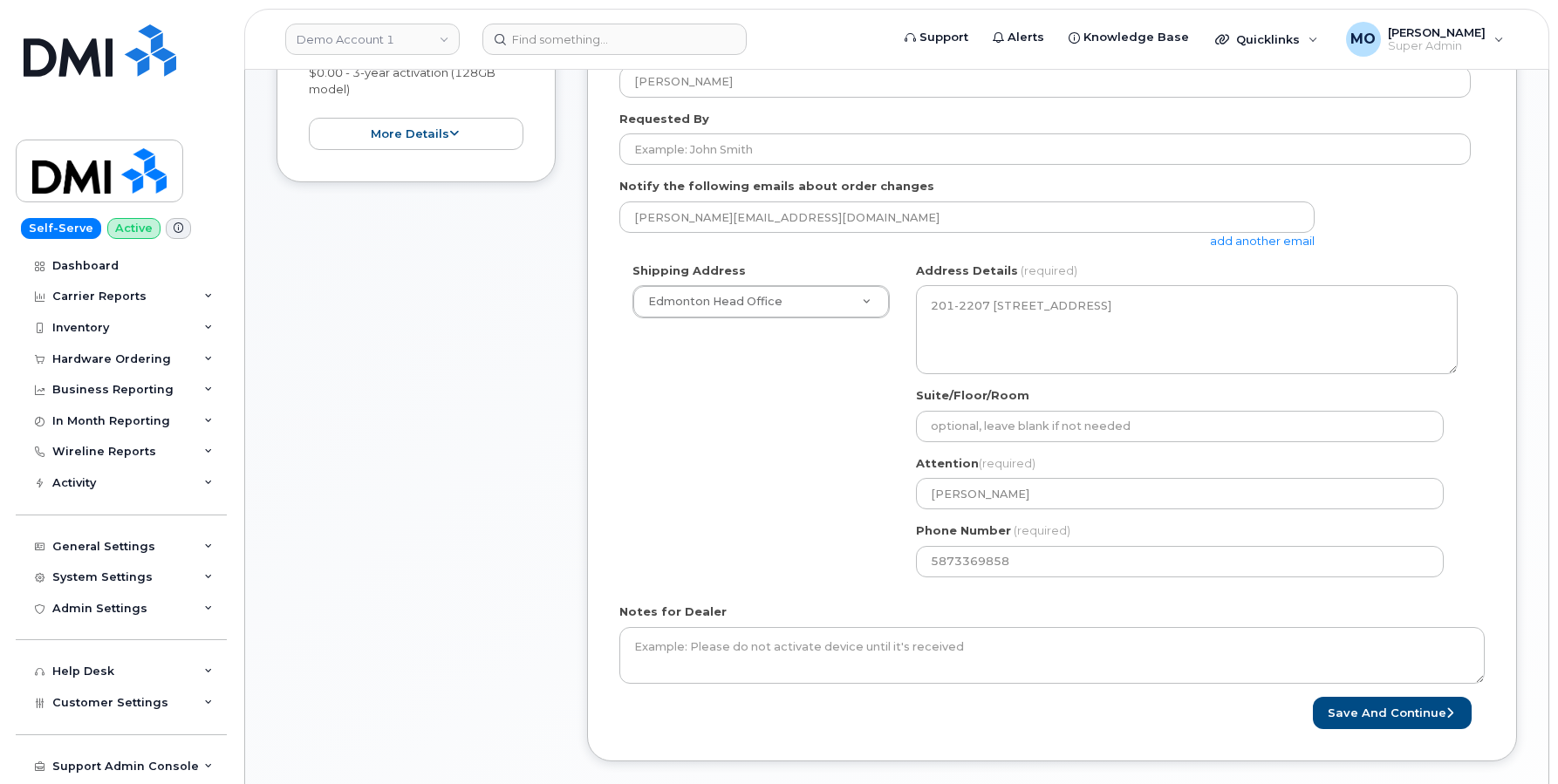
click at [1384, 730] on div "This note is created in System Settings>Hardware Ordering>Managerial Notes. The…" at bounding box center [1052, 360] width 930 height 802
click at [1421, 721] on button "Save and Continue" at bounding box center [1392, 712] width 158 height 32
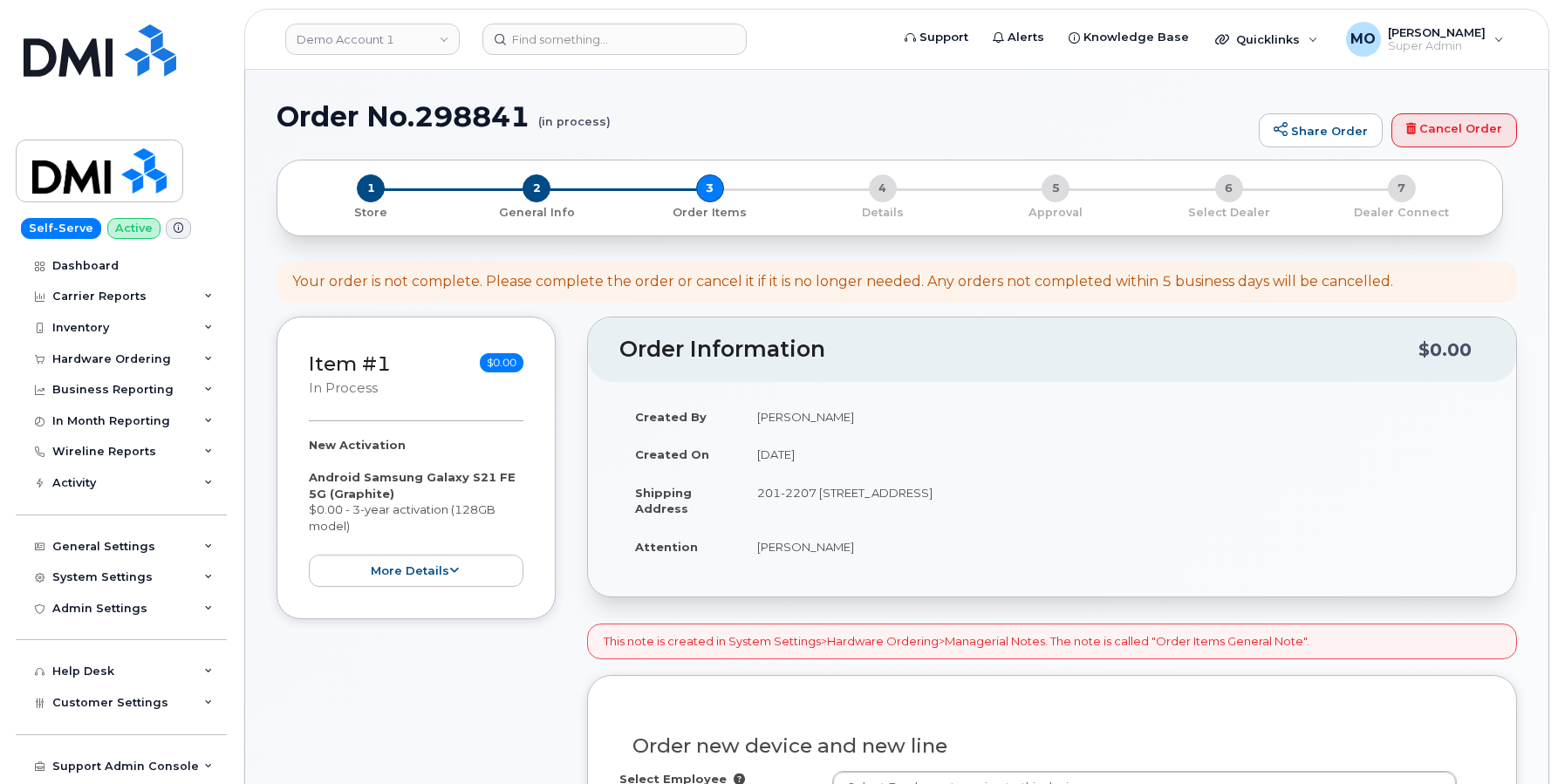
select select
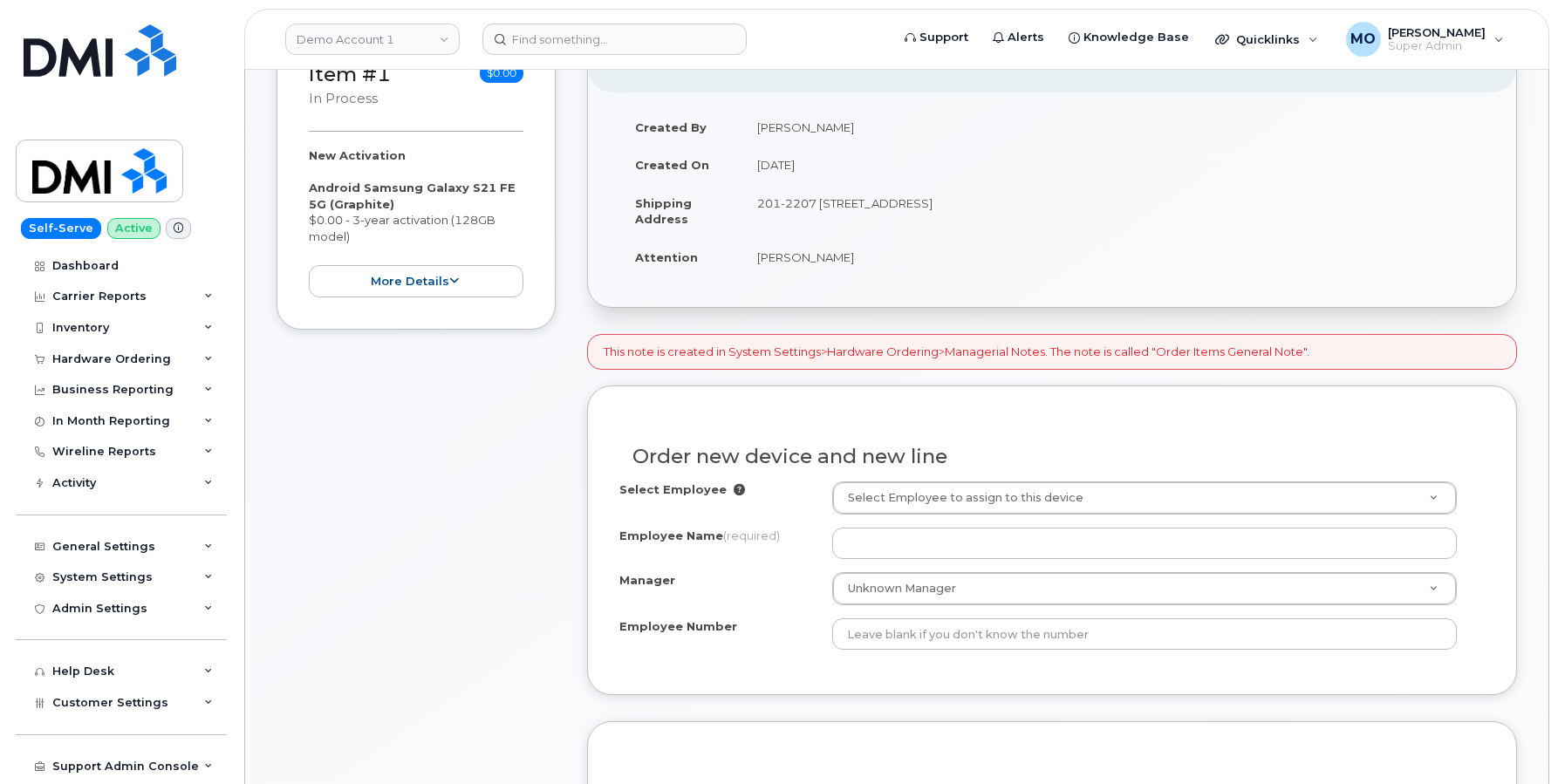
scroll to position [291, 0]
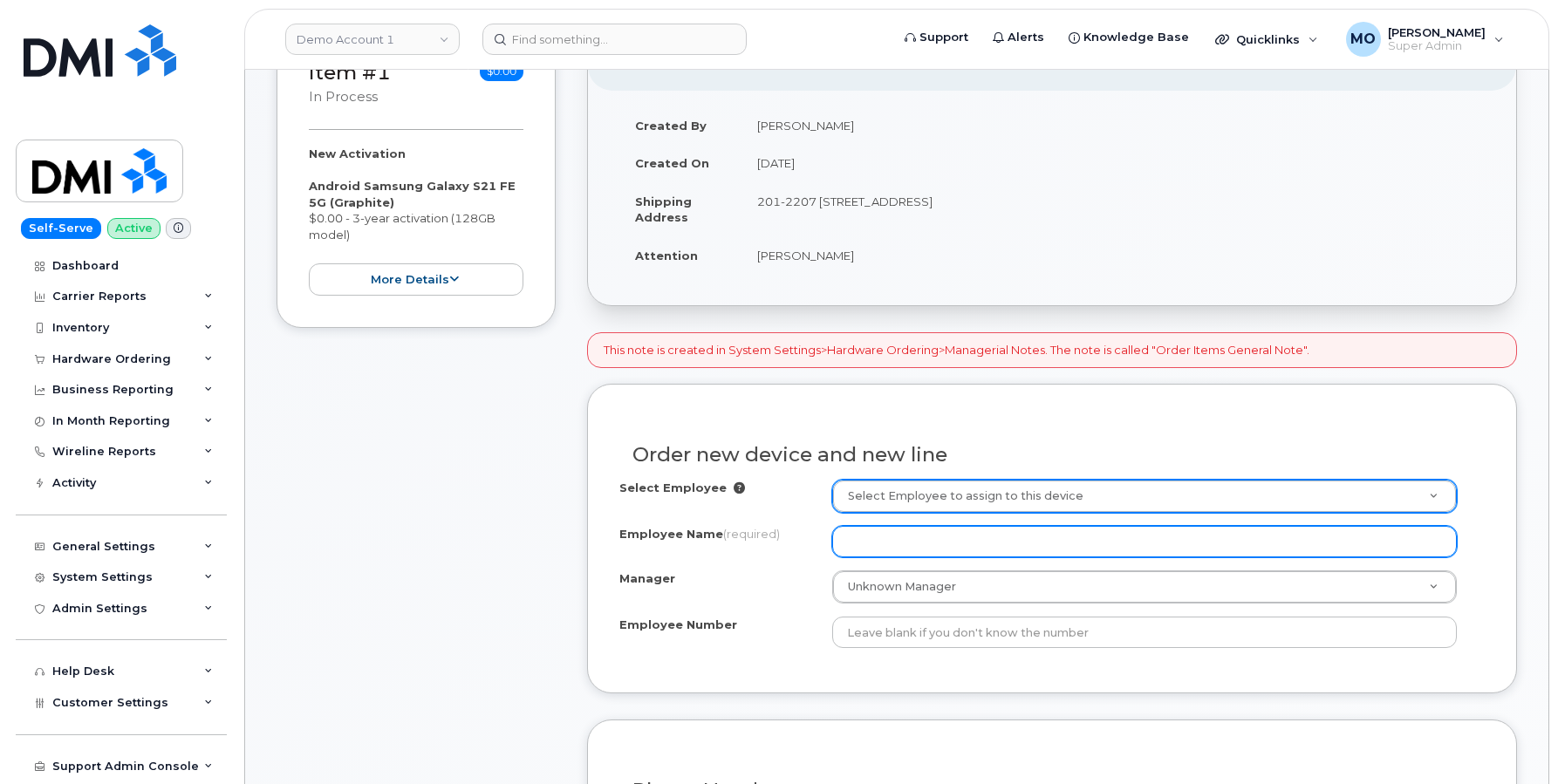
click at [871, 533] on input "Employee Name (required)" at bounding box center [1145, 542] width 625 height 31
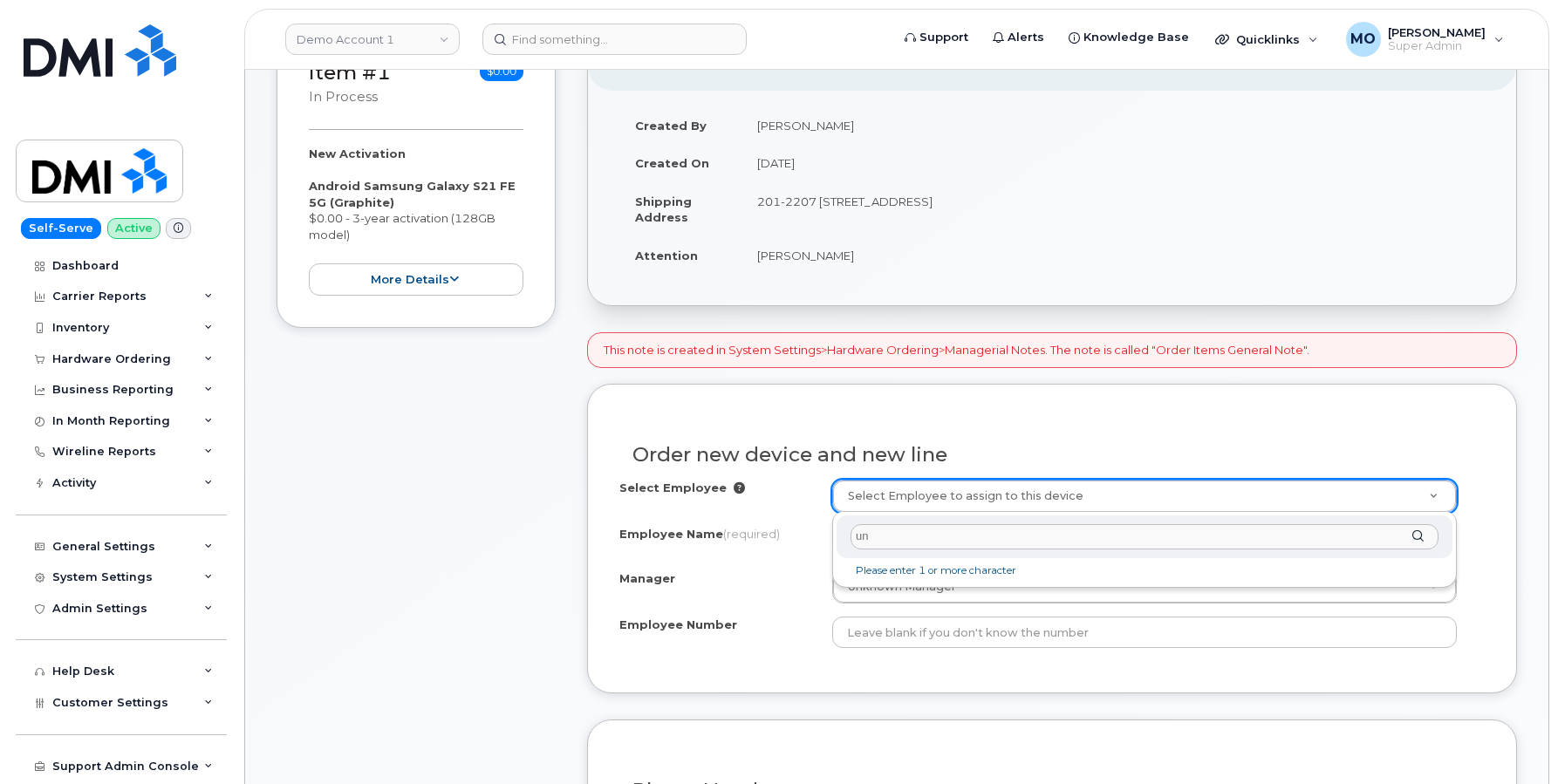
type input "u"
type input "emplo"
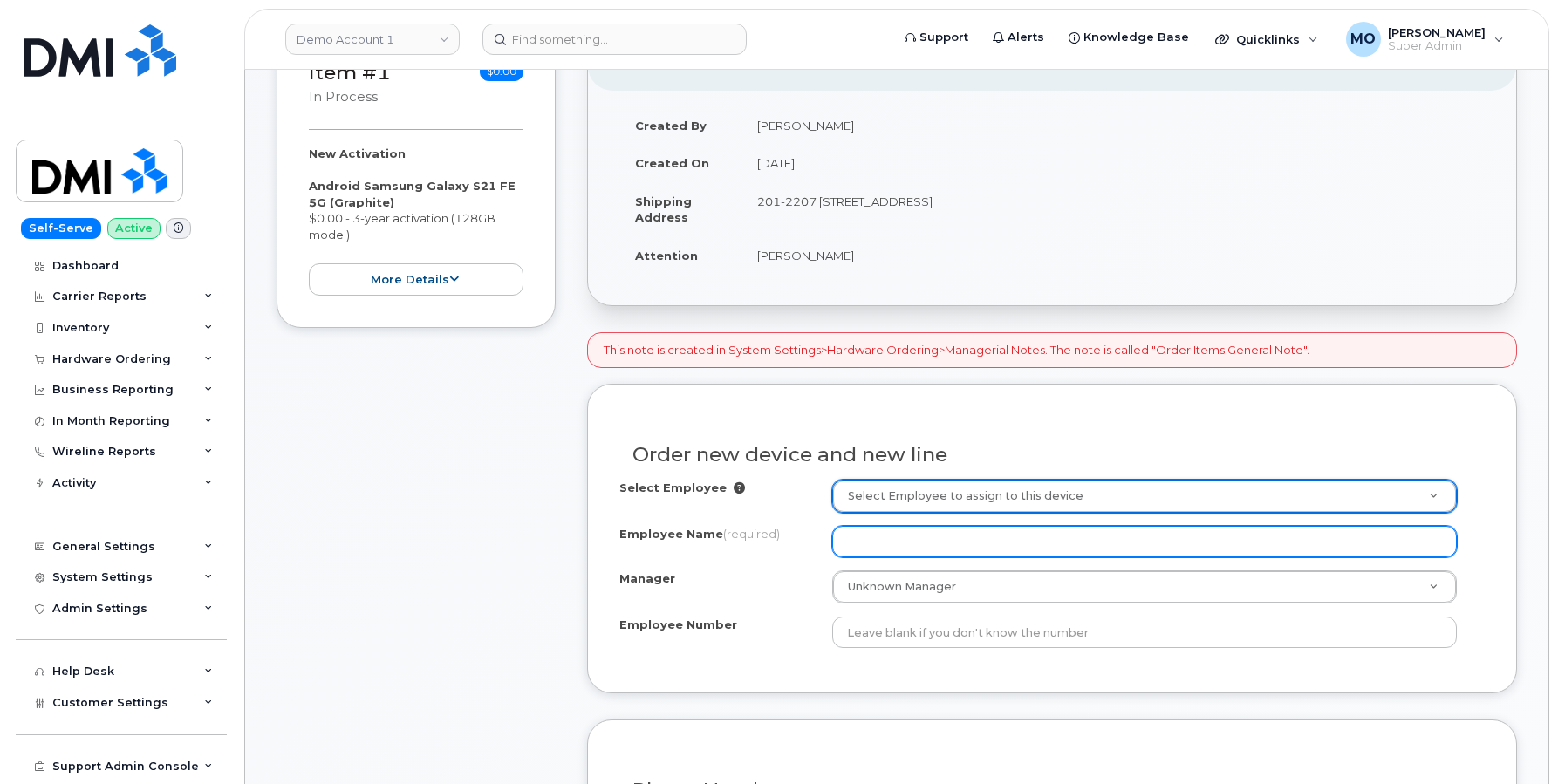
click at [877, 554] on input "Employee Name (required)" at bounding box center [1145, 542] width 625 height 31
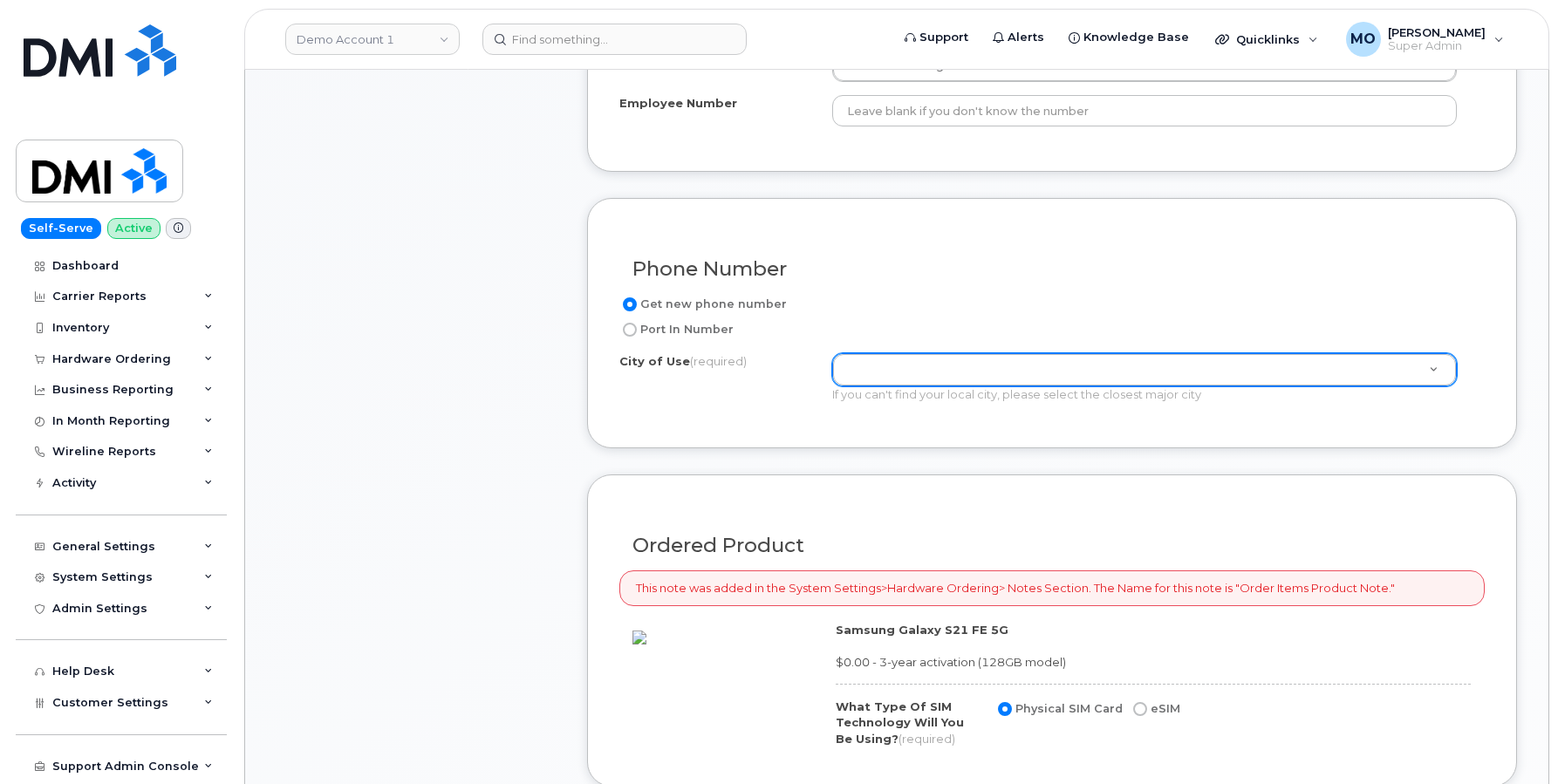
scroll to position [817, 0]
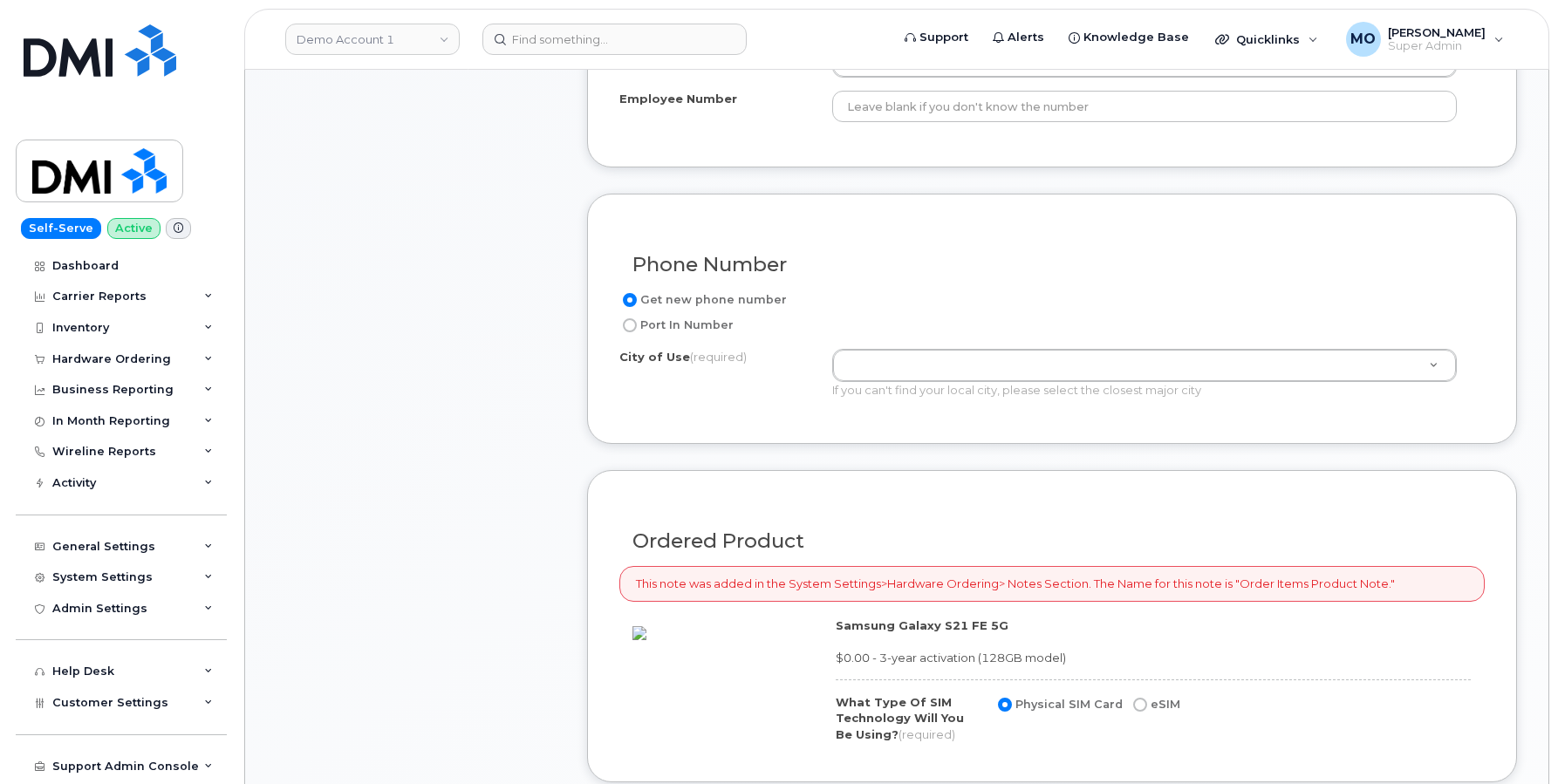
type input "test"
click at [945, 341] on div "Get new phone number Port In Number City of Use (required) If you can't find yo…" at bounding box center [1051, 350] width 865 height 122
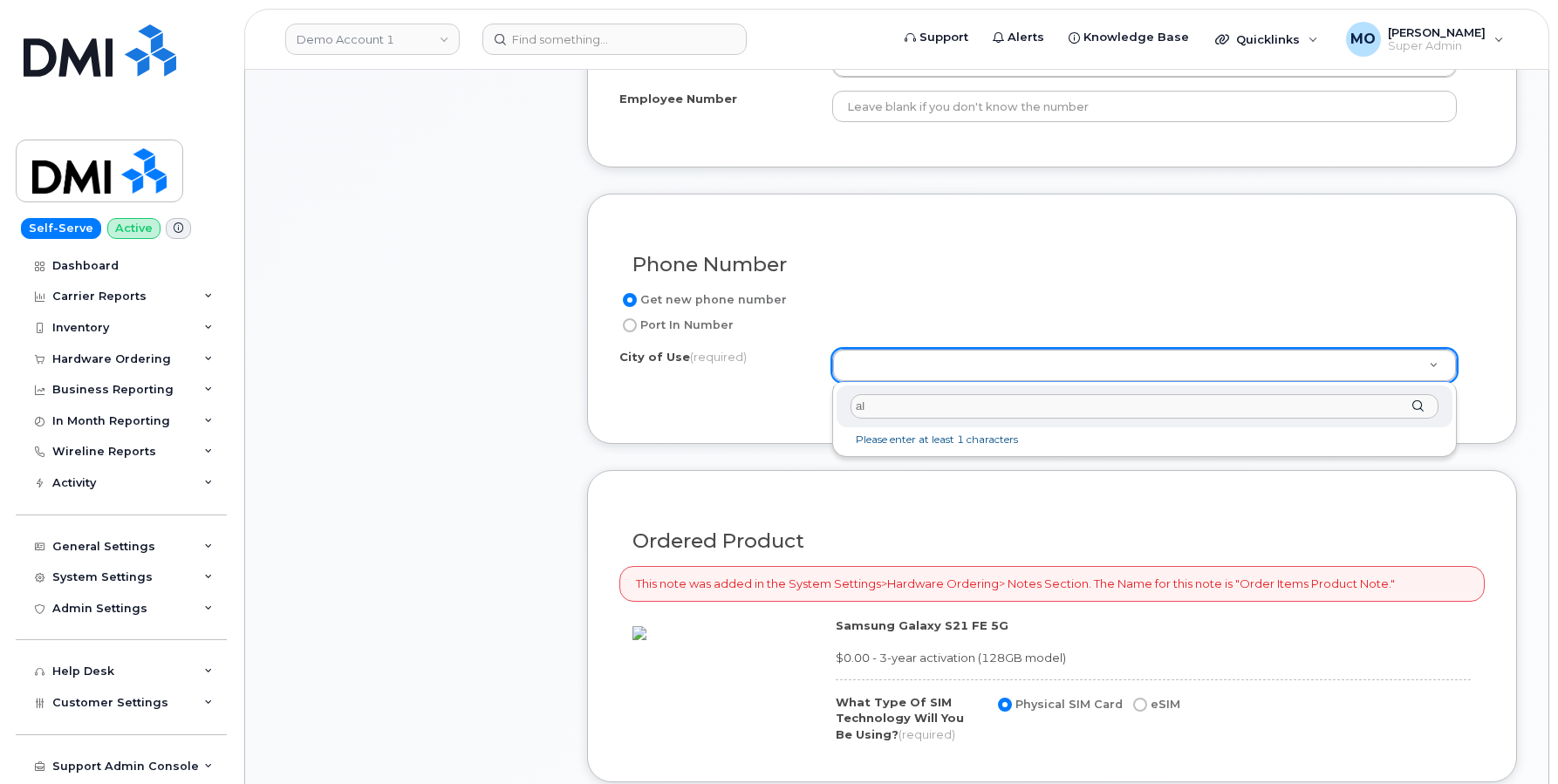
type input "alb"
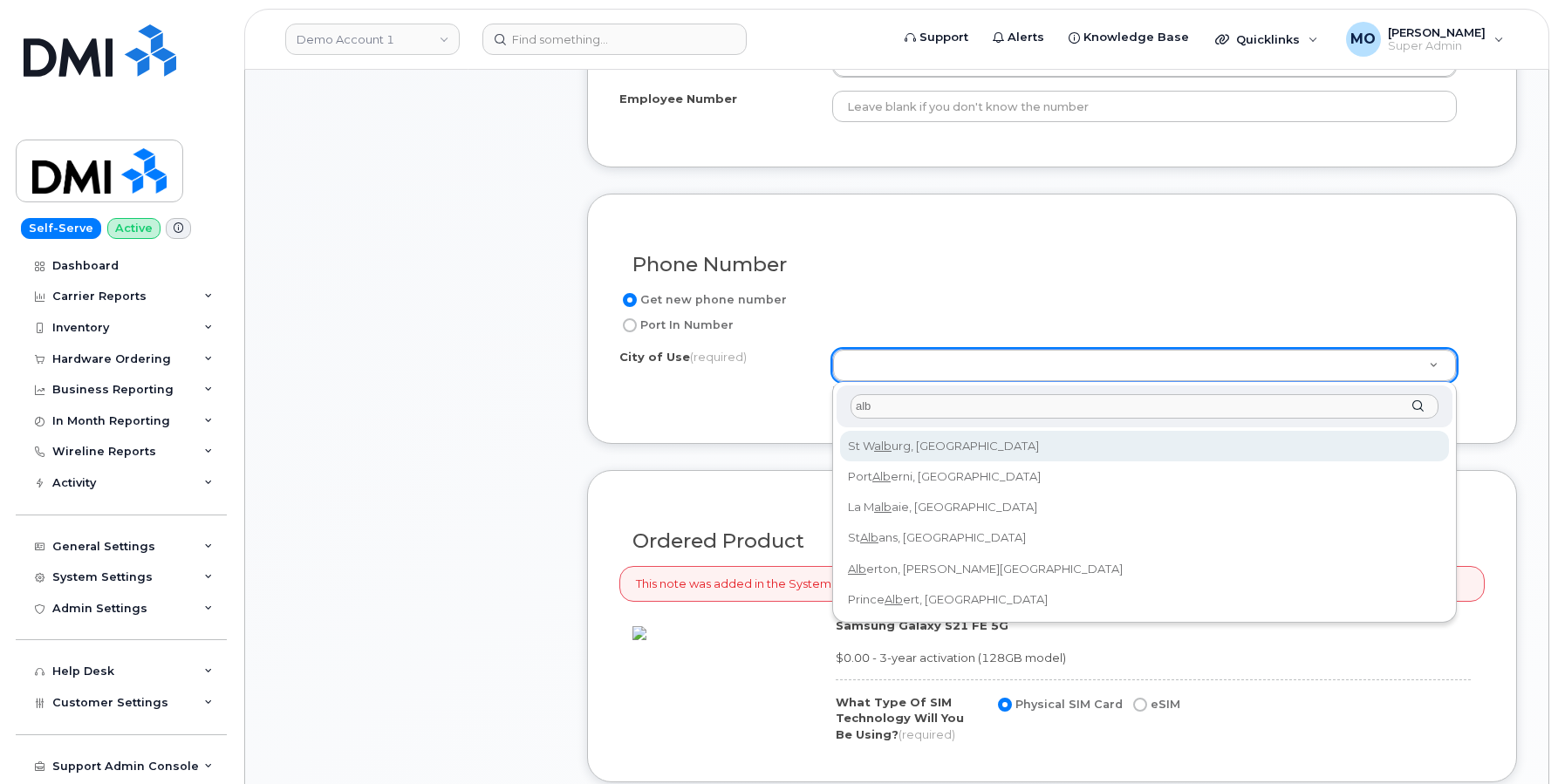
type input "7124"
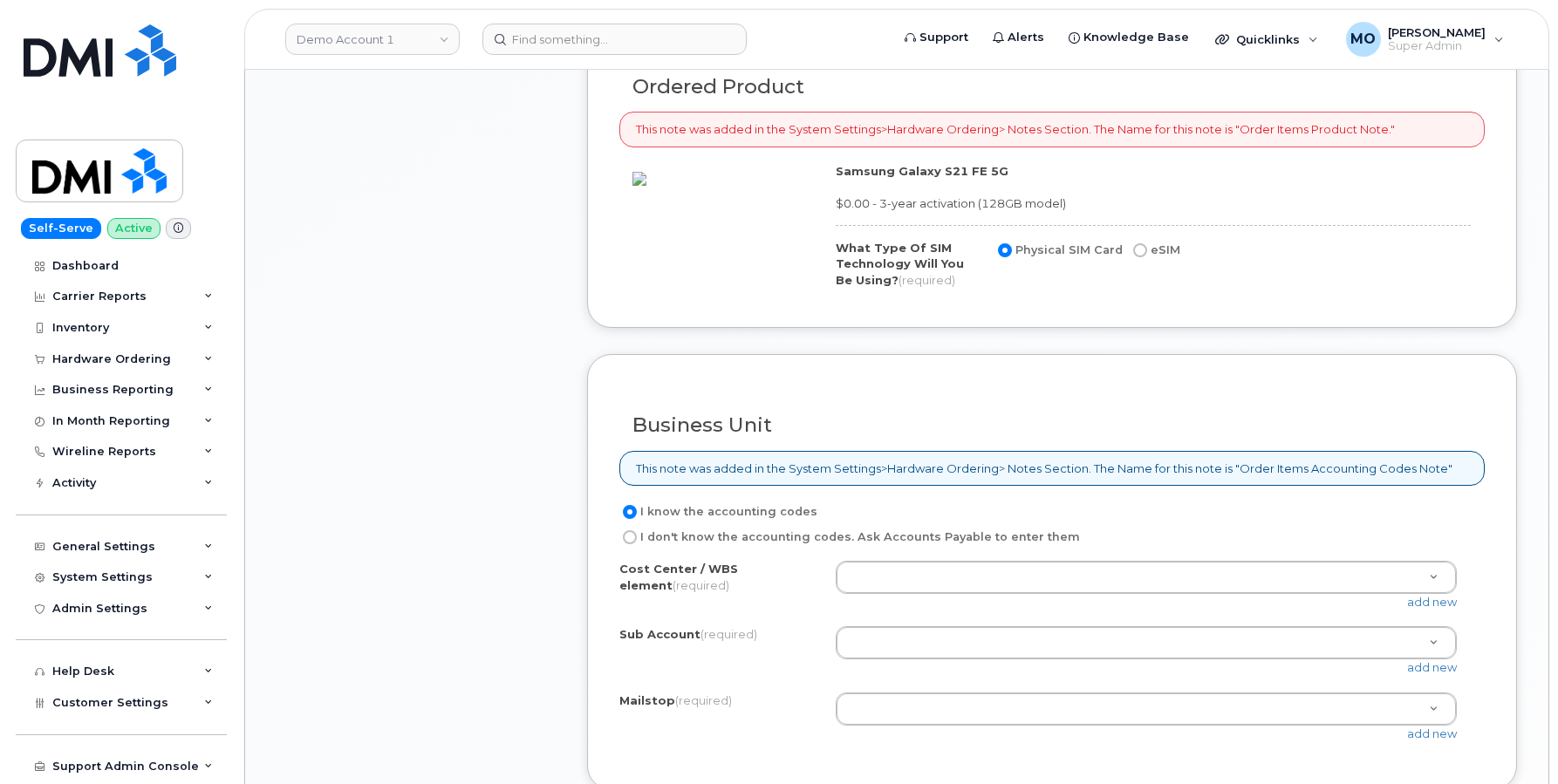
scroll to position [1364, 0]
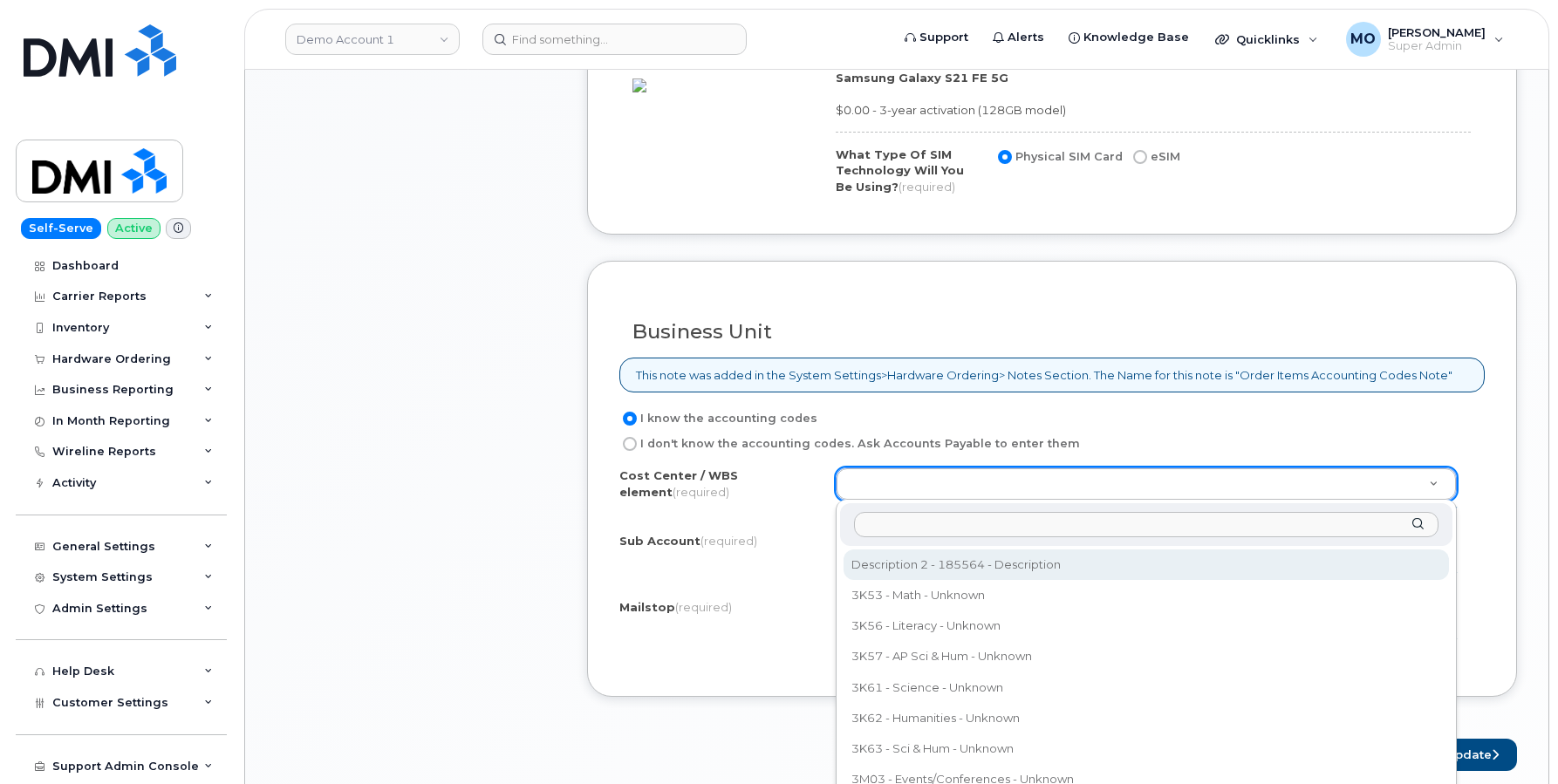
select select "185564"
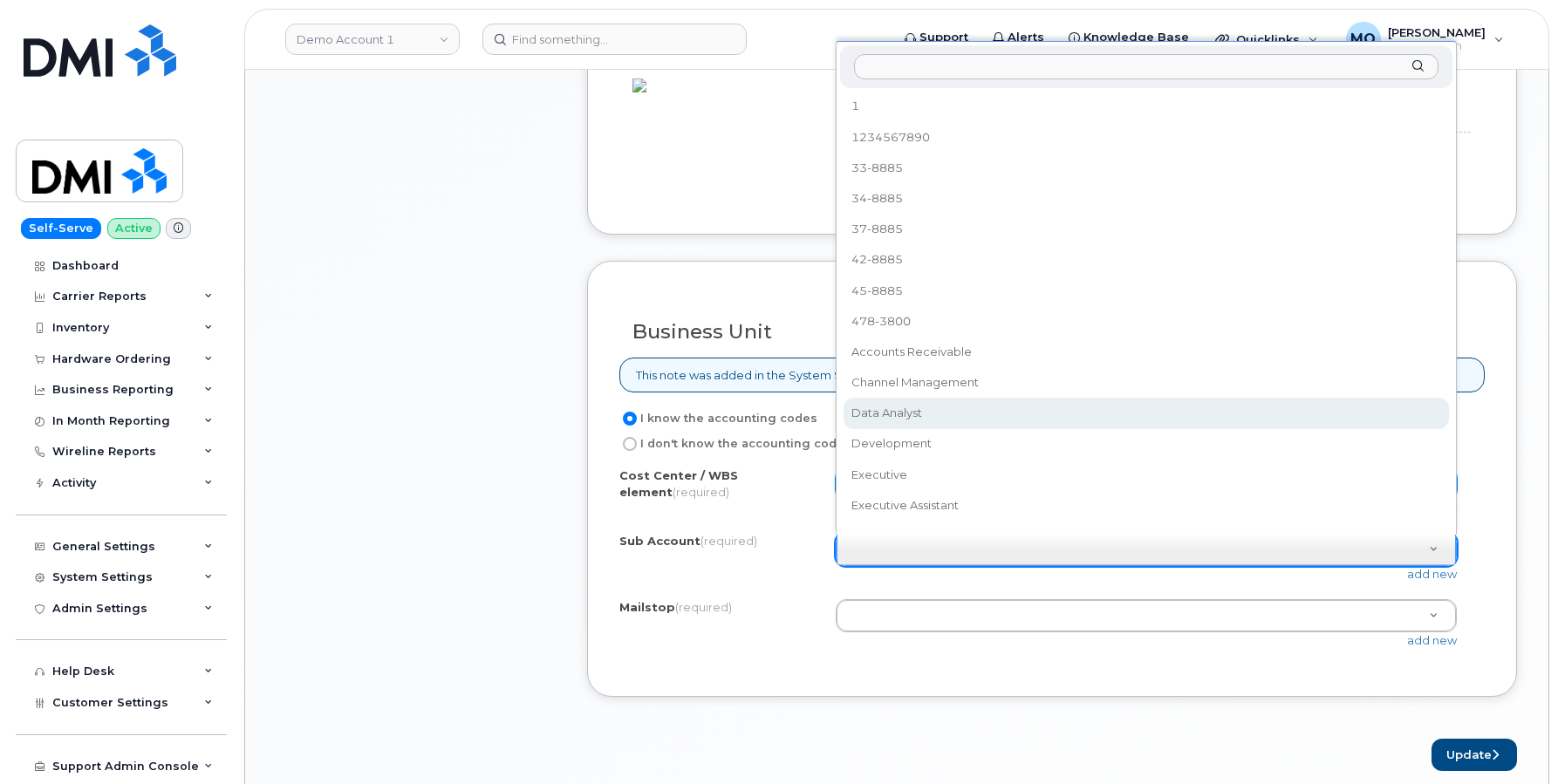
select select "Data Analyst"
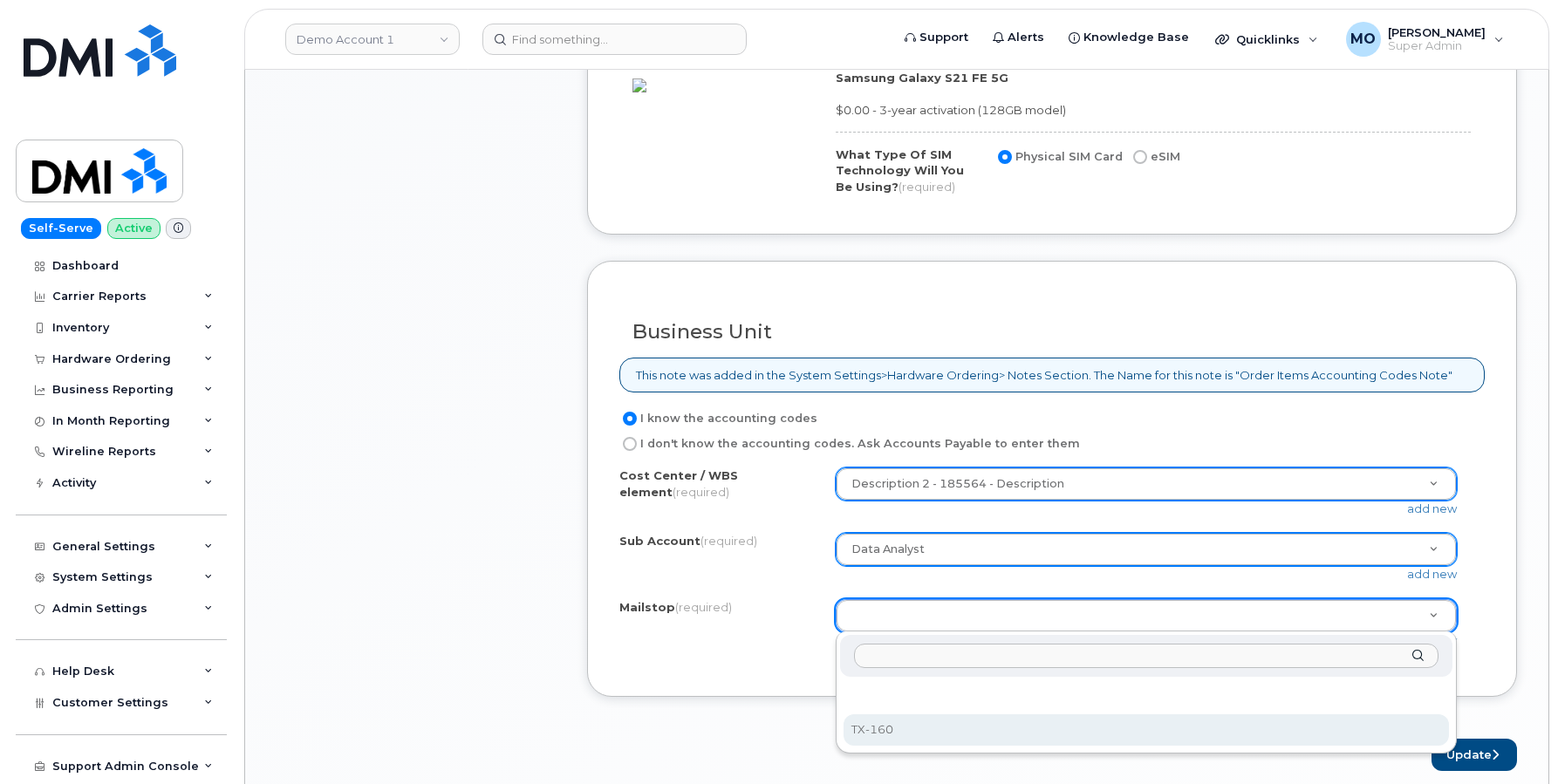
select select "TX-160"
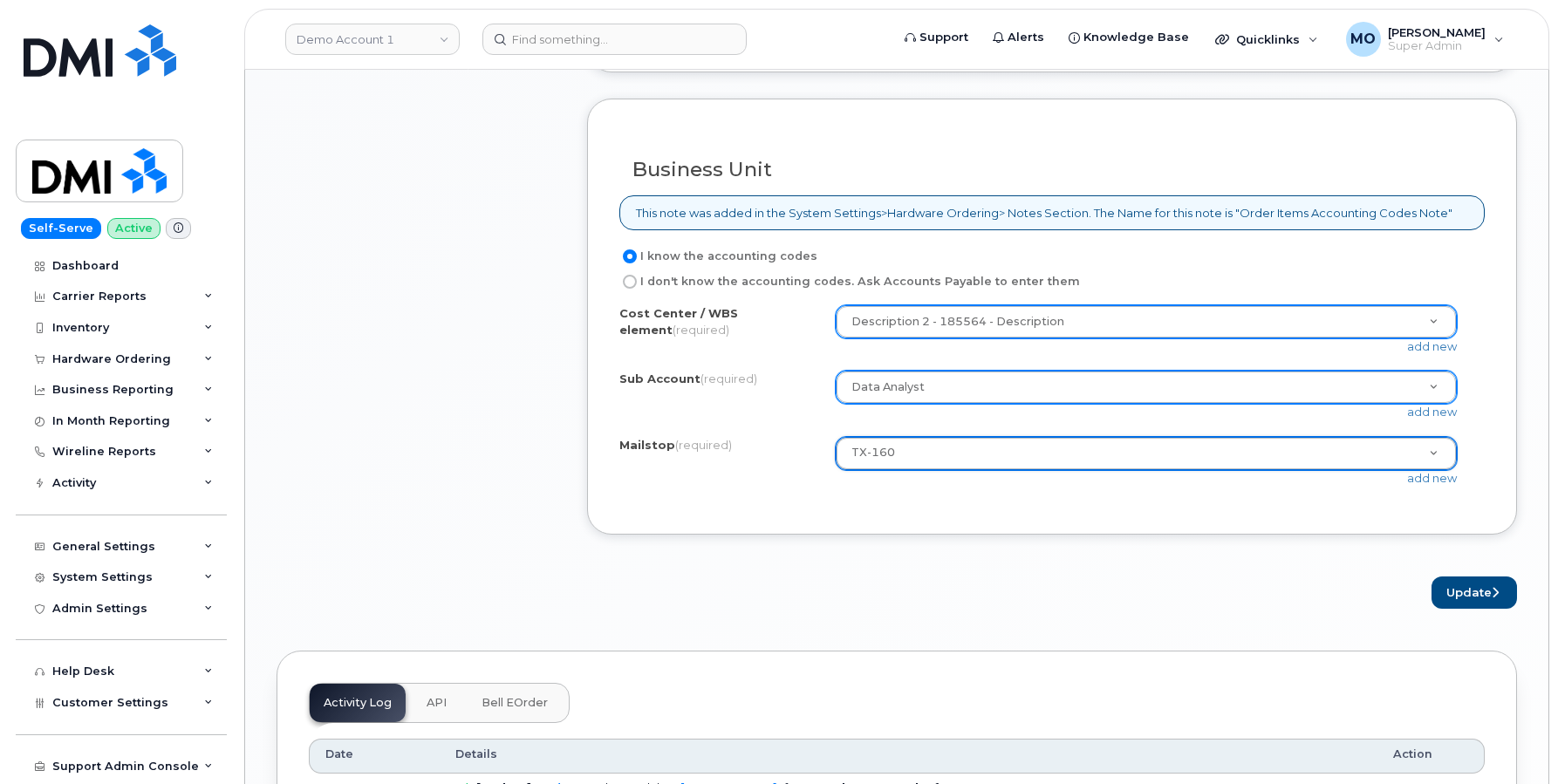
scroll to position [1917, 0]
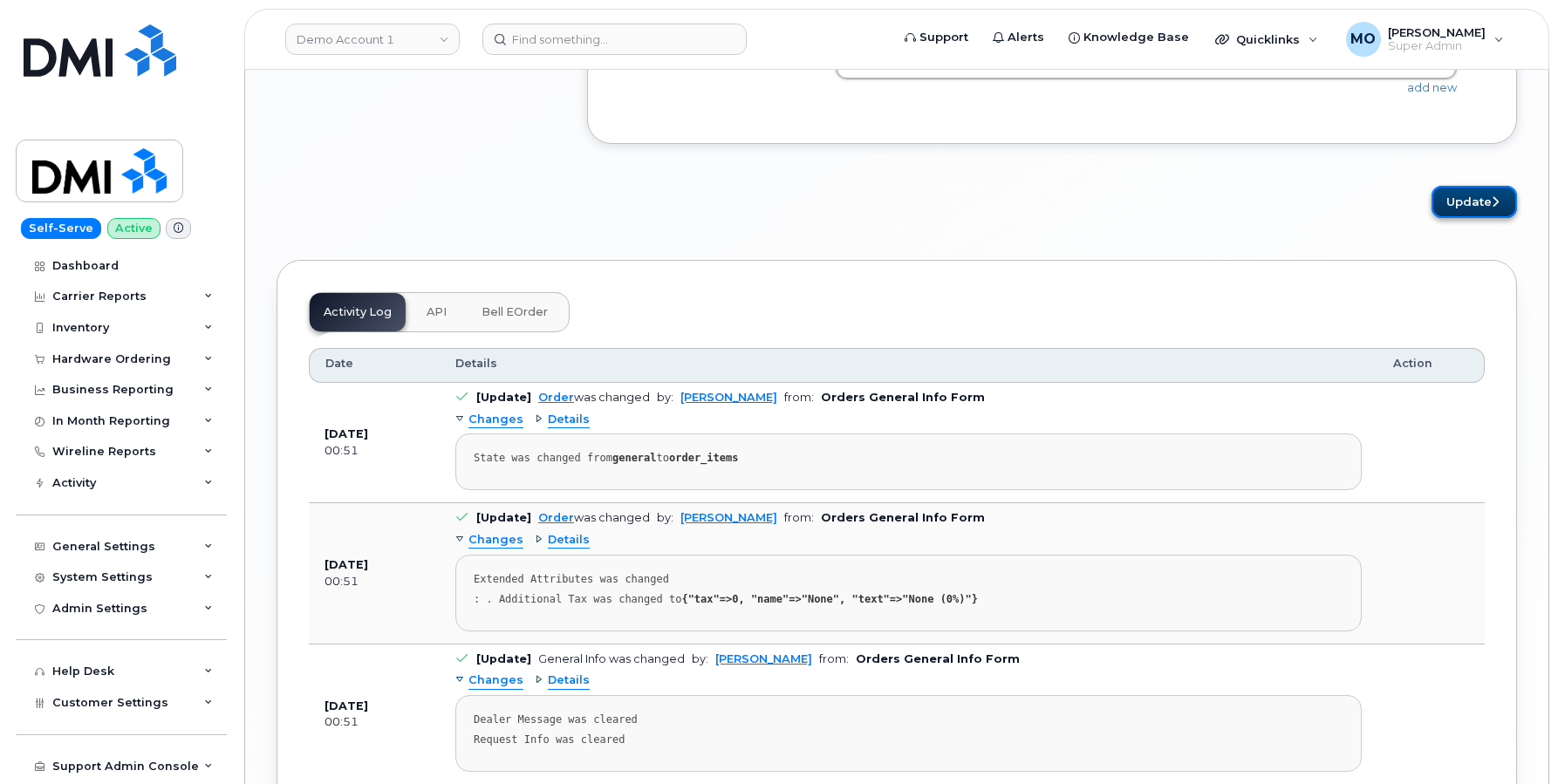
click at [1482, 188] on button "Update" at bounding box center [1474, 202] width 86 height 32
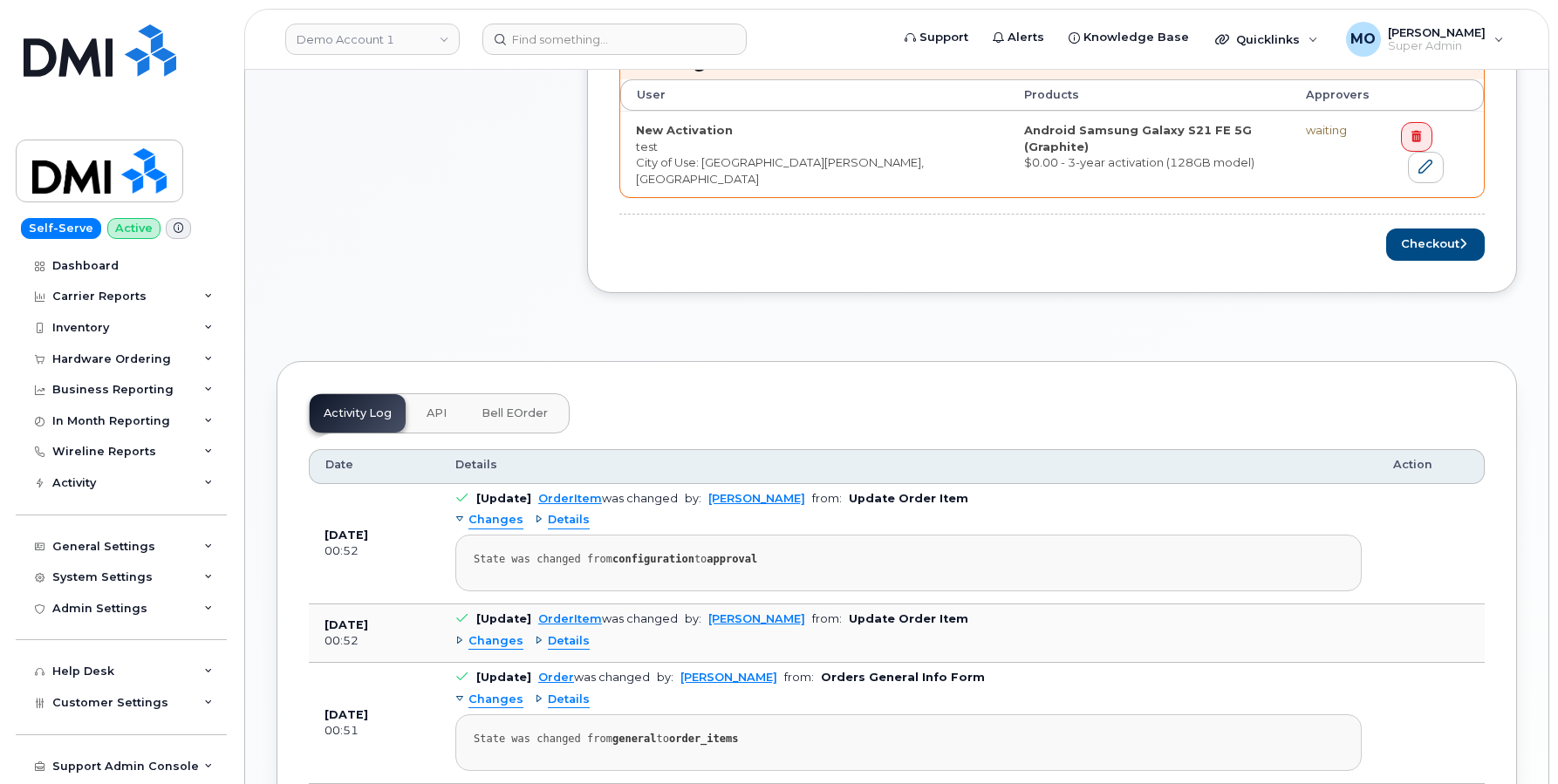
scroll to position [868, 0]
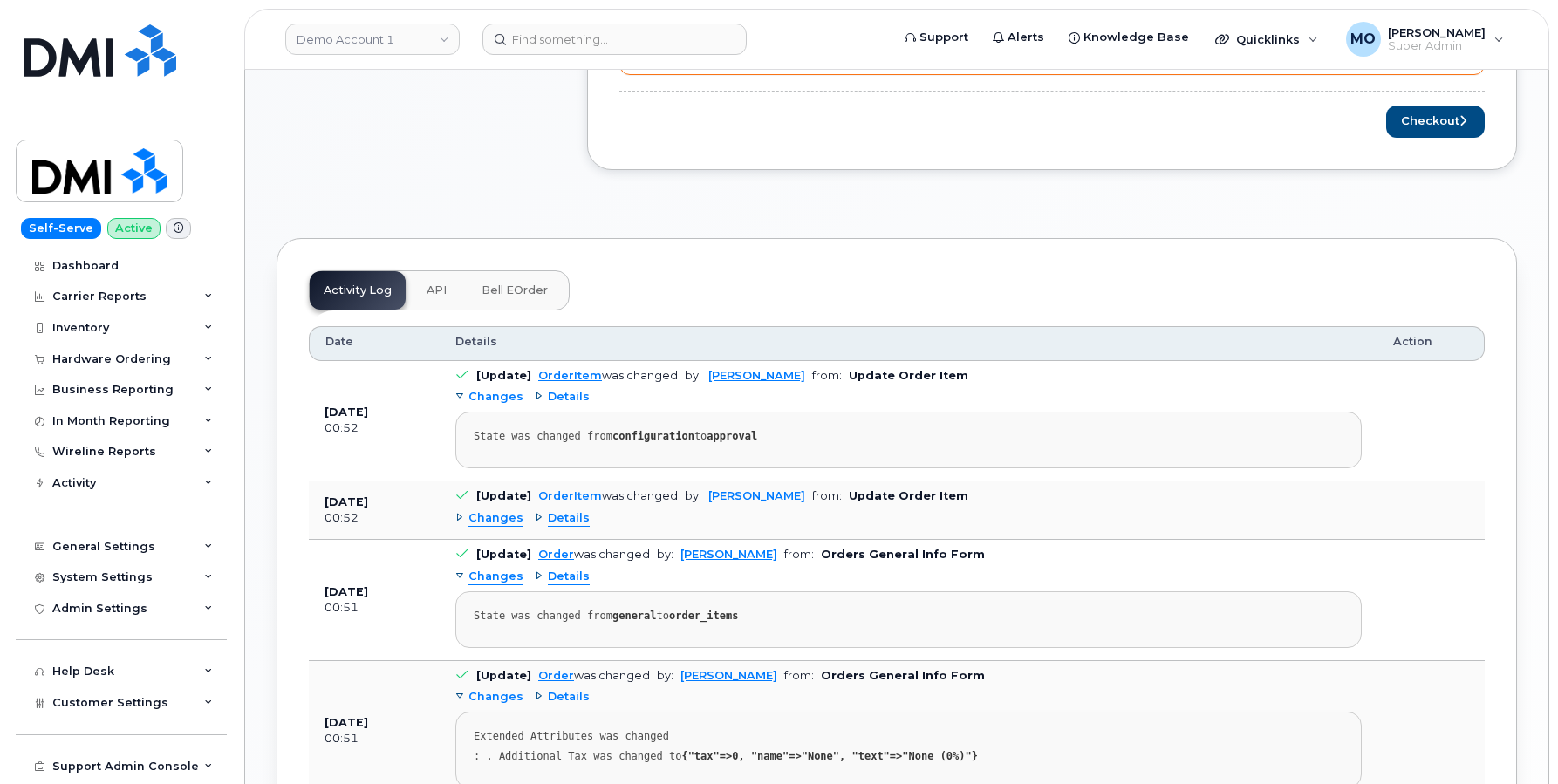
click at [534, 569] on div "Details" at bounding box center [562, 576] width 55 height 17
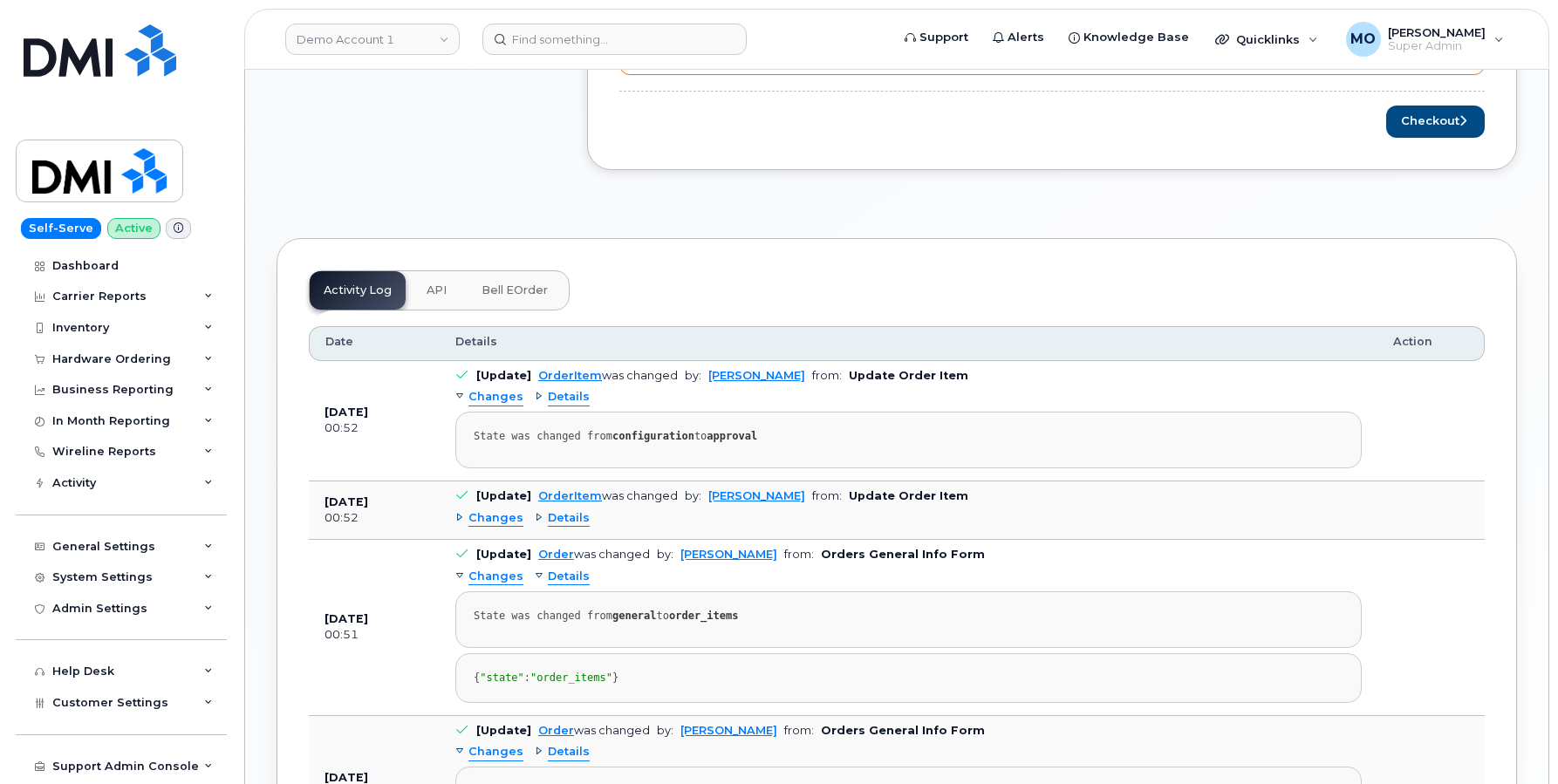
click at [534, 569] on div "Details" at bounding box center [562, 576] width 55 height 17
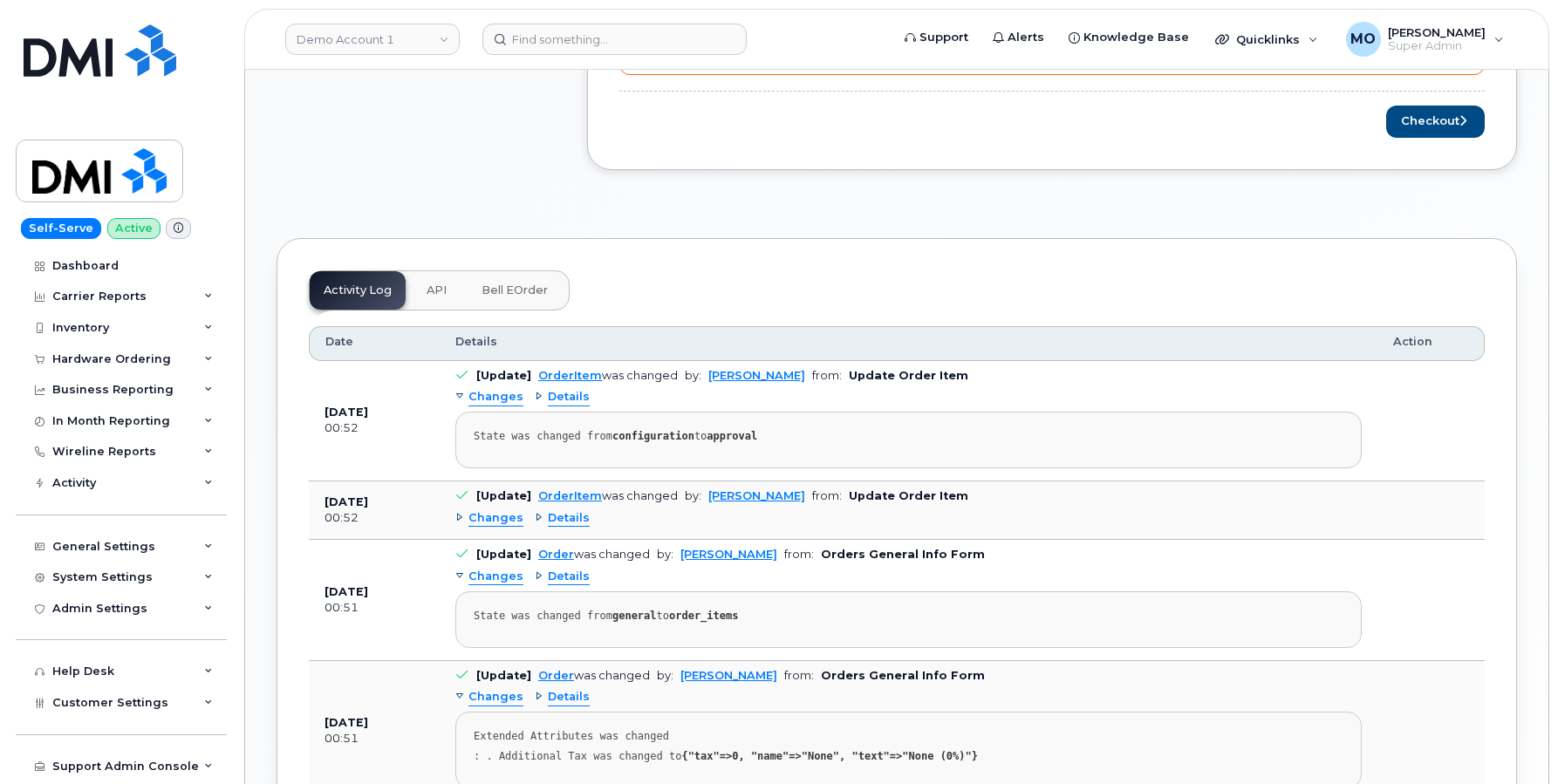
click at [534, 511] on div "Details" at bounding box center [562, 518] width 55 height 17
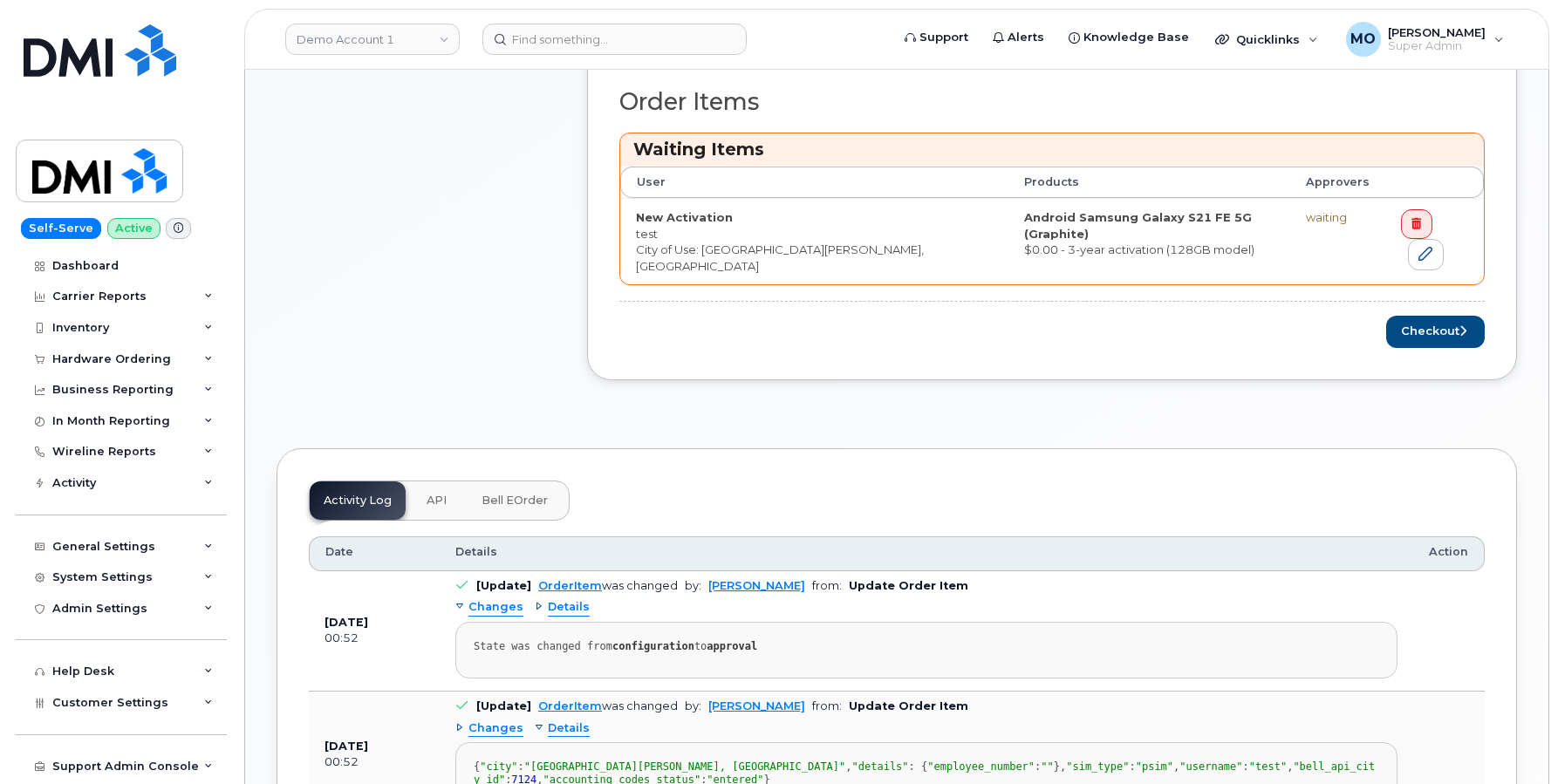
scroll to position [614, 0]
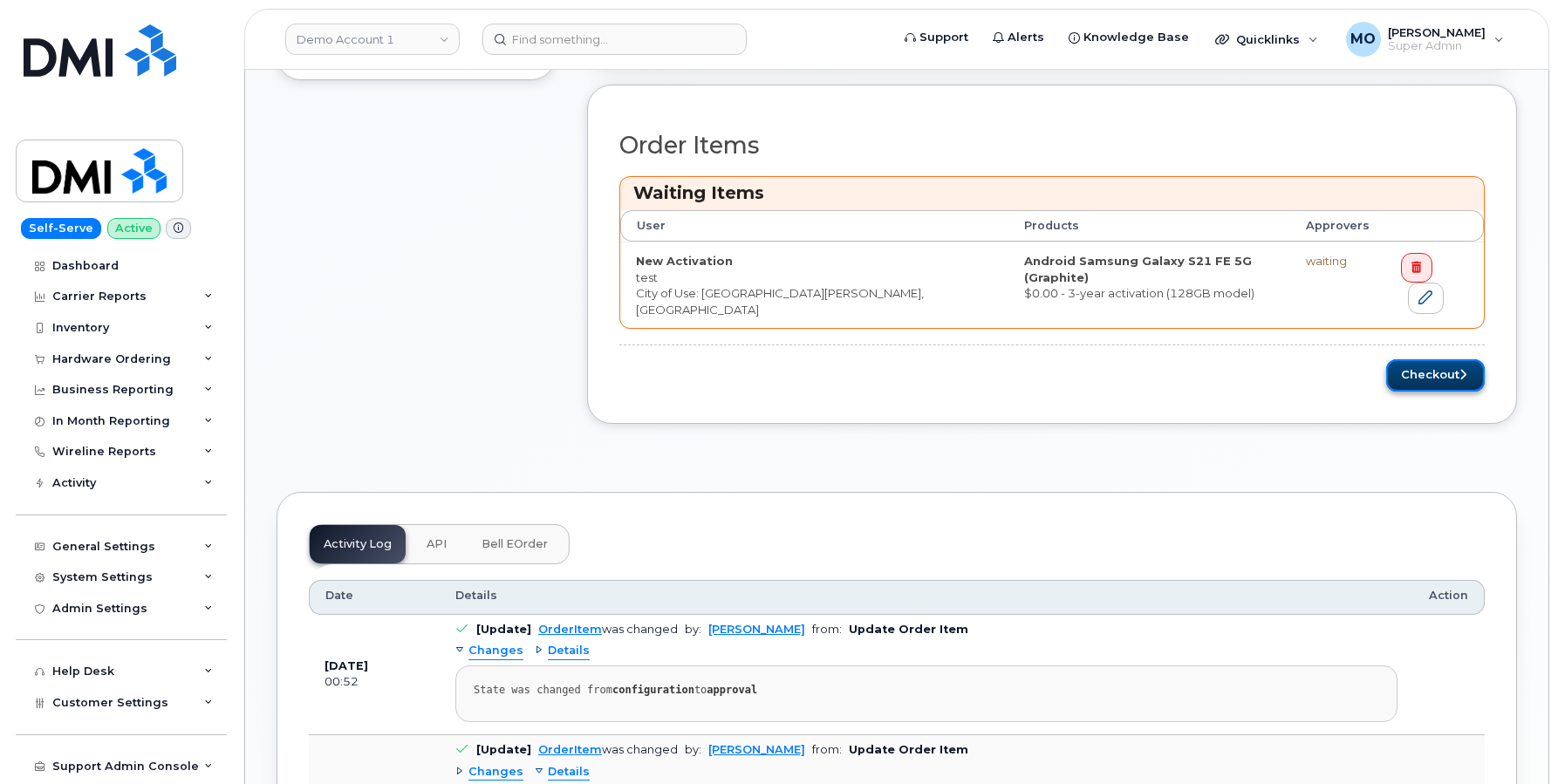
click at [1455, 359] on button "Checkout" at bounding box center [1436, 375] width 98 height 32
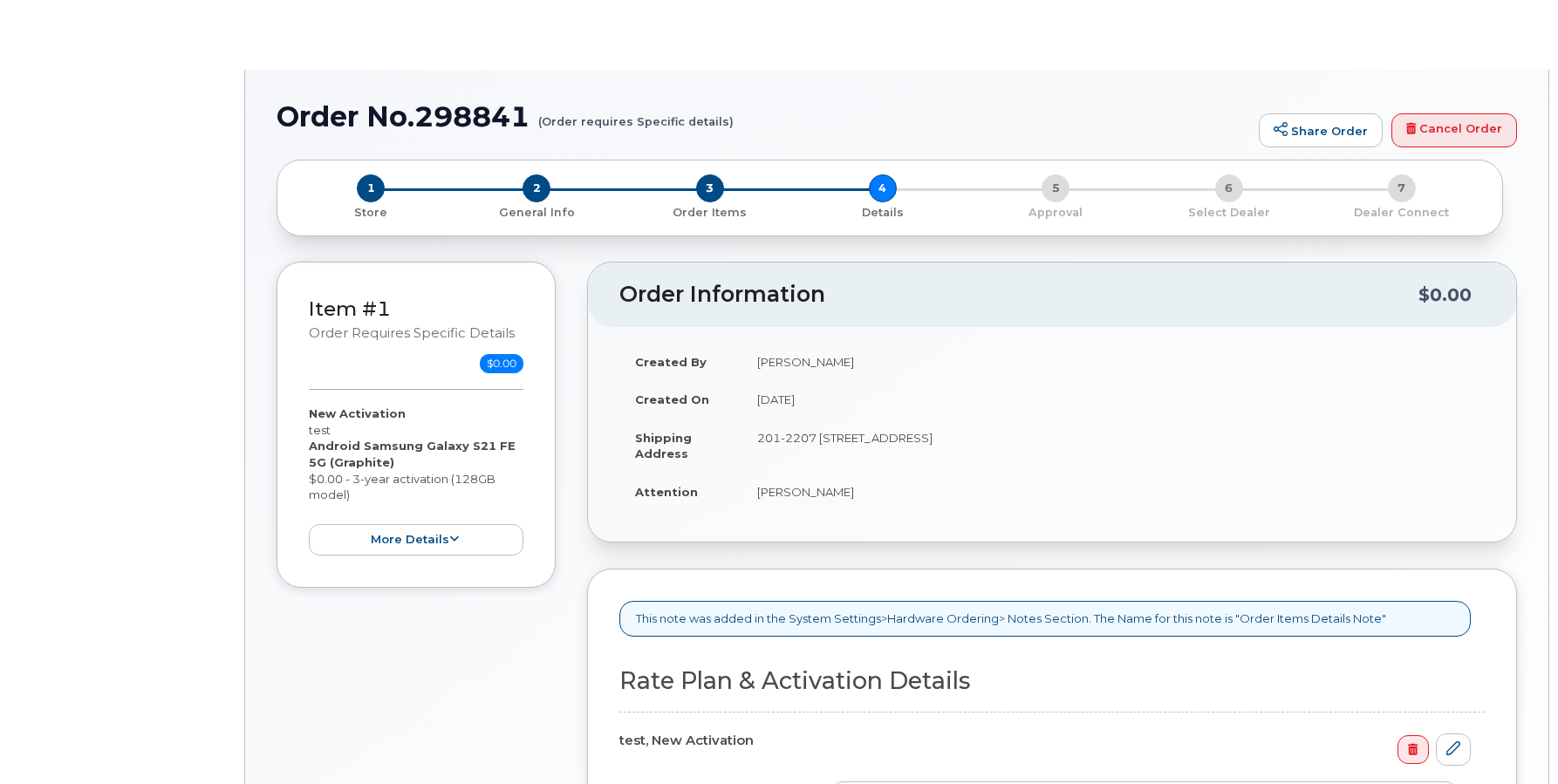
select select "Smartshare Plus 70/5GB"
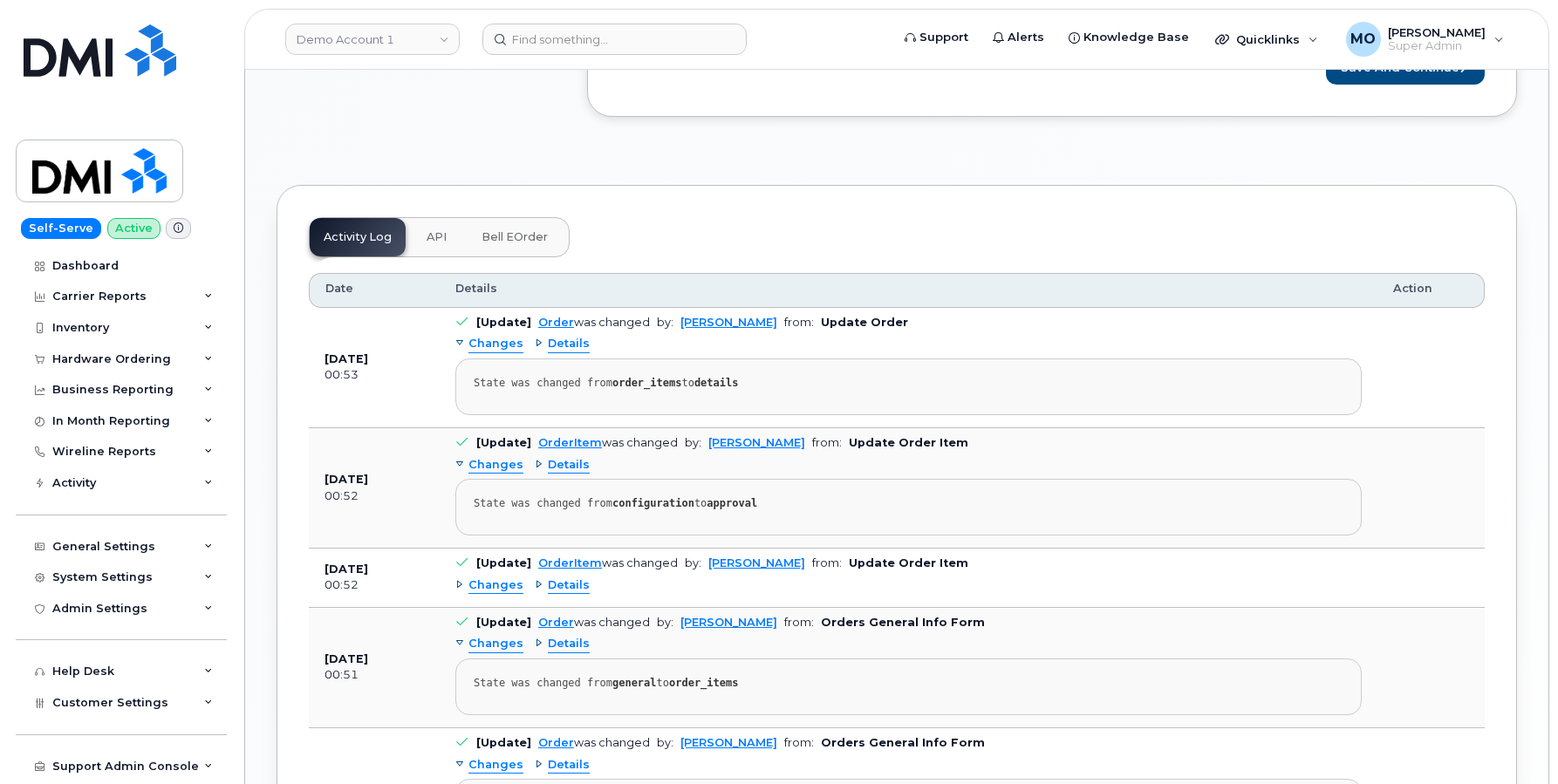
scroll to position [1273, 0]
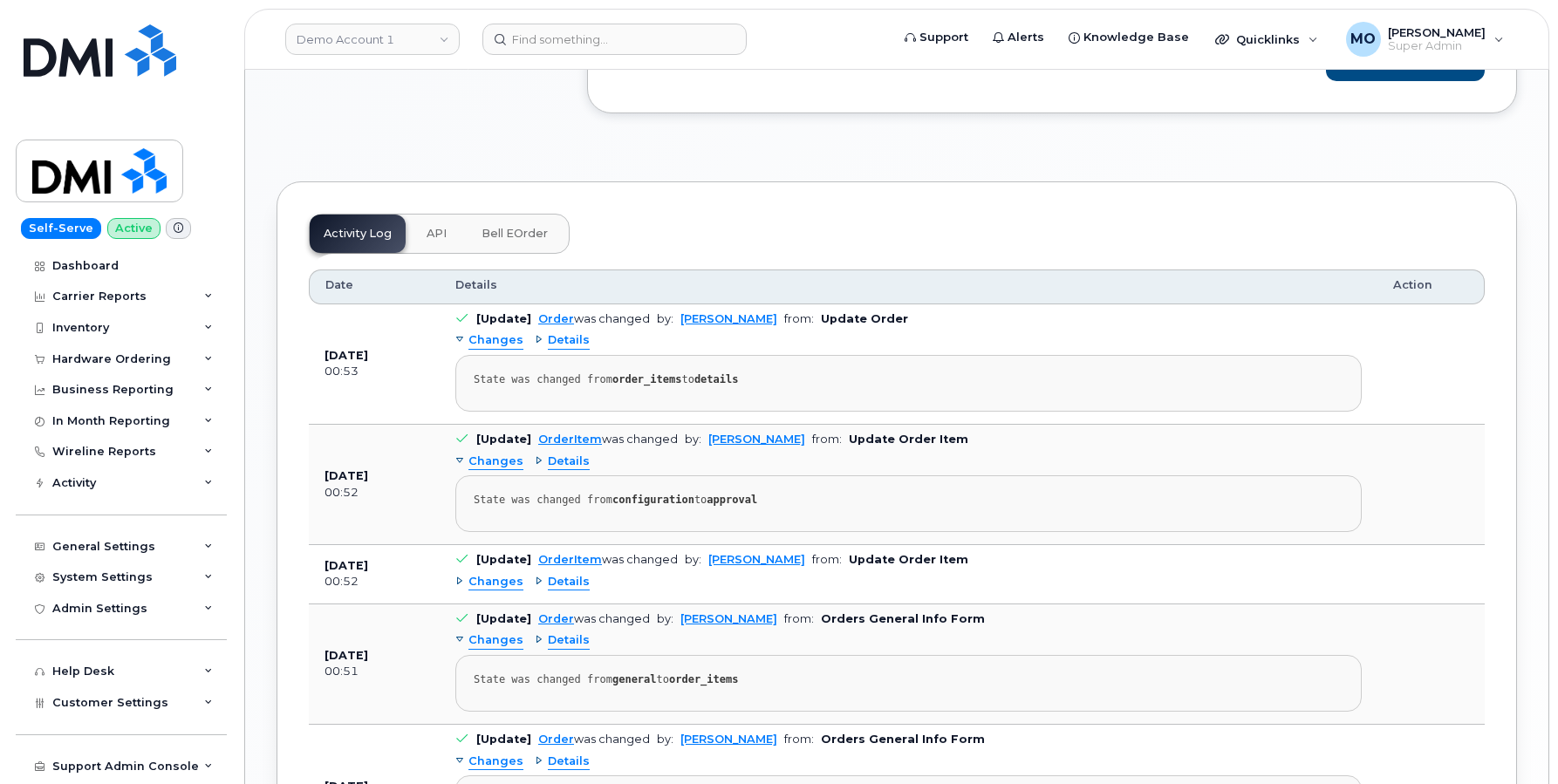
click at [534, 464] on div "Details" at bounding box center [562, 461] width 55 height 17
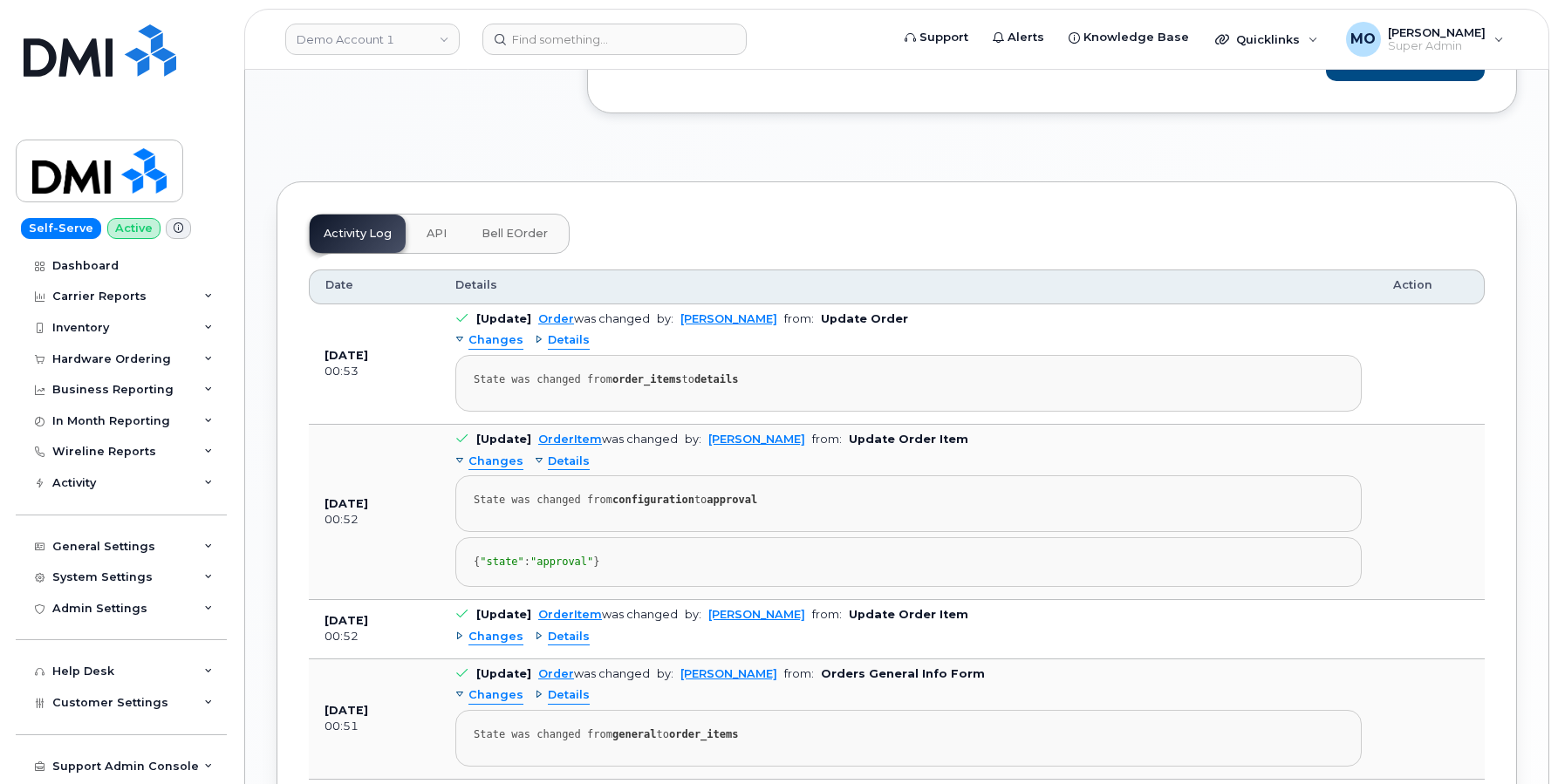
click at [534, 464] on div "Details" at bounding box center [562, 461] width 55 height 17
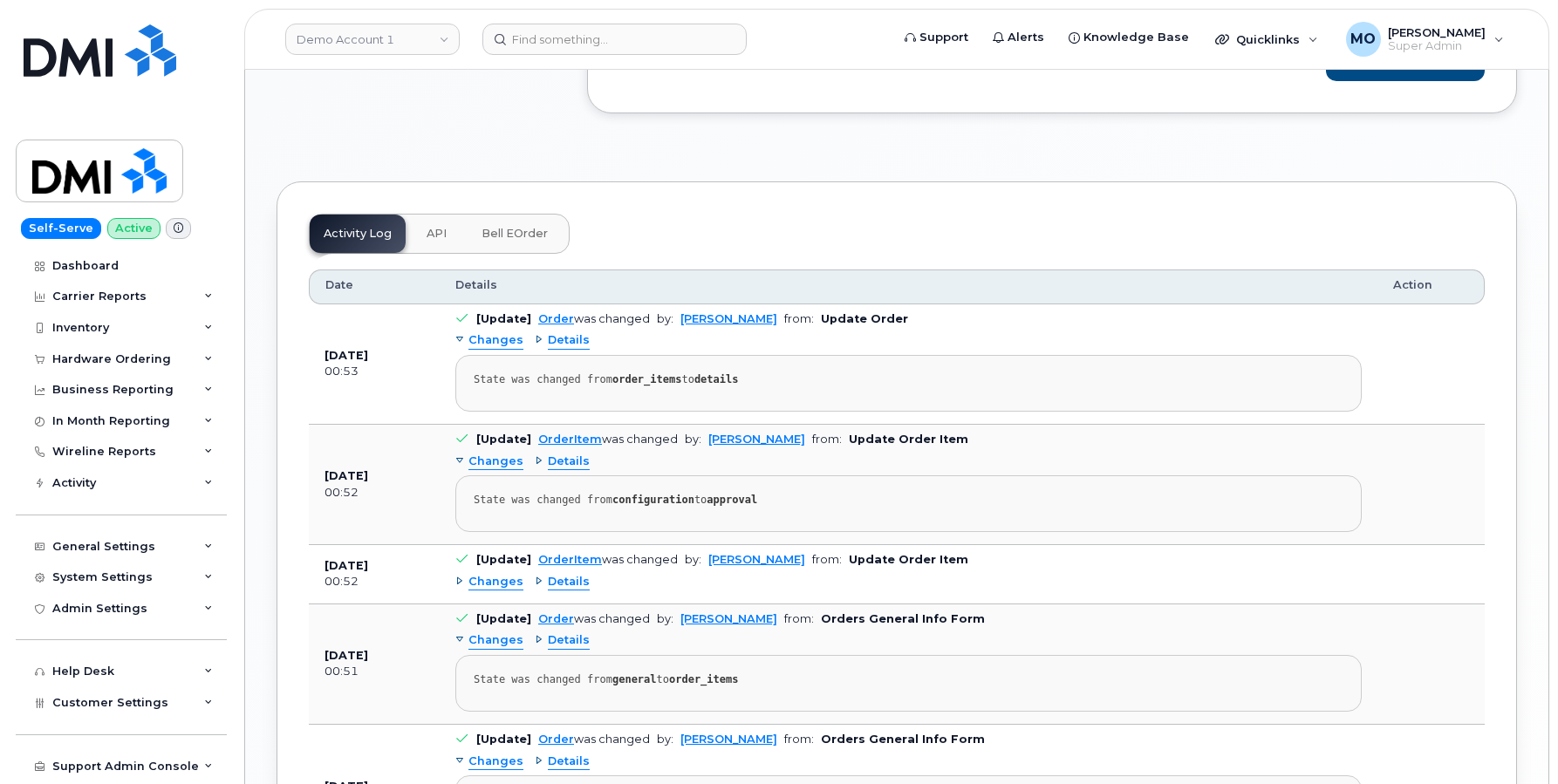
click at [537, 343] on div "Details" at bounding box center [562, 340] width 55 height 17
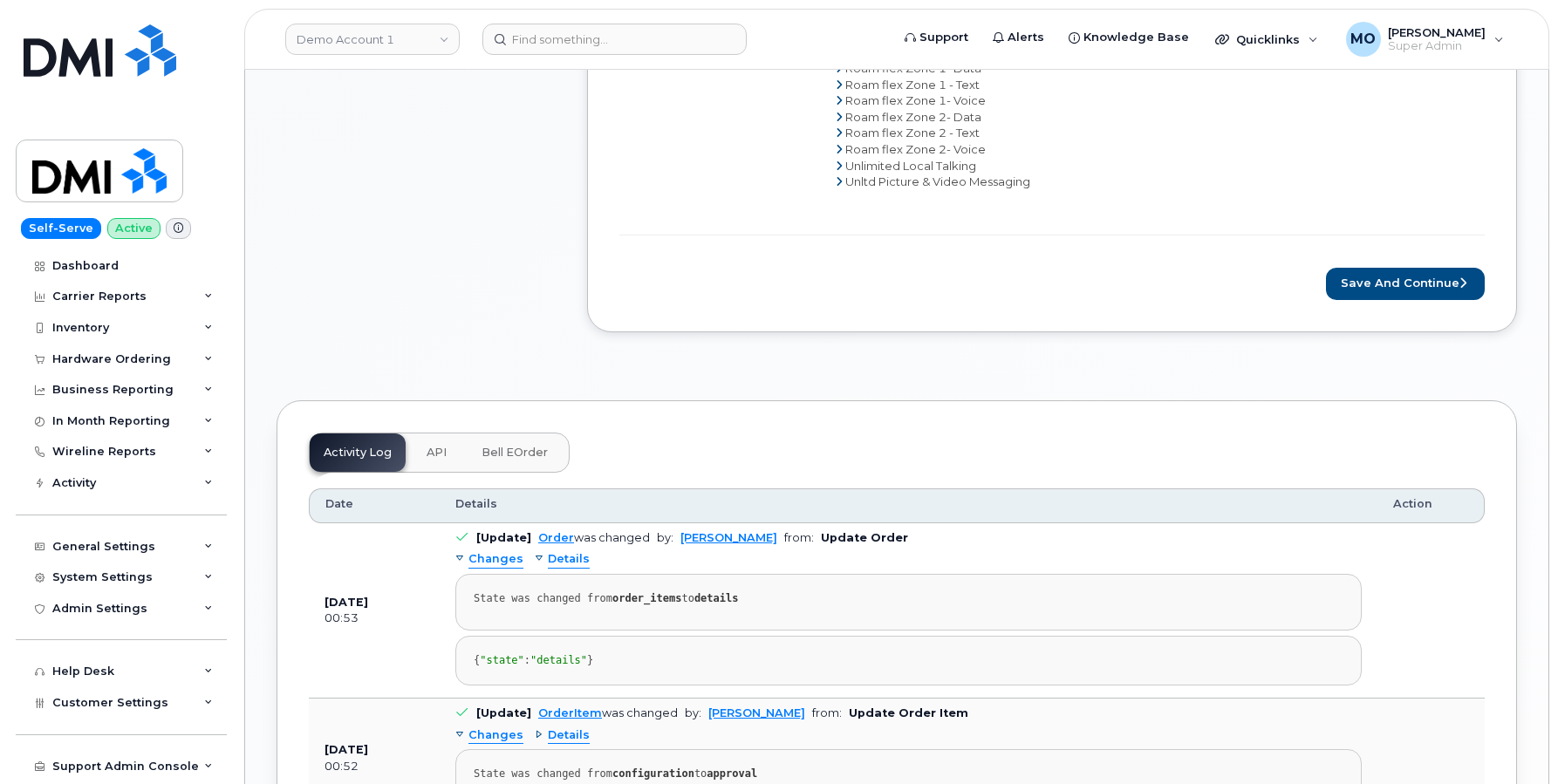
scroll to position [1057, 0]
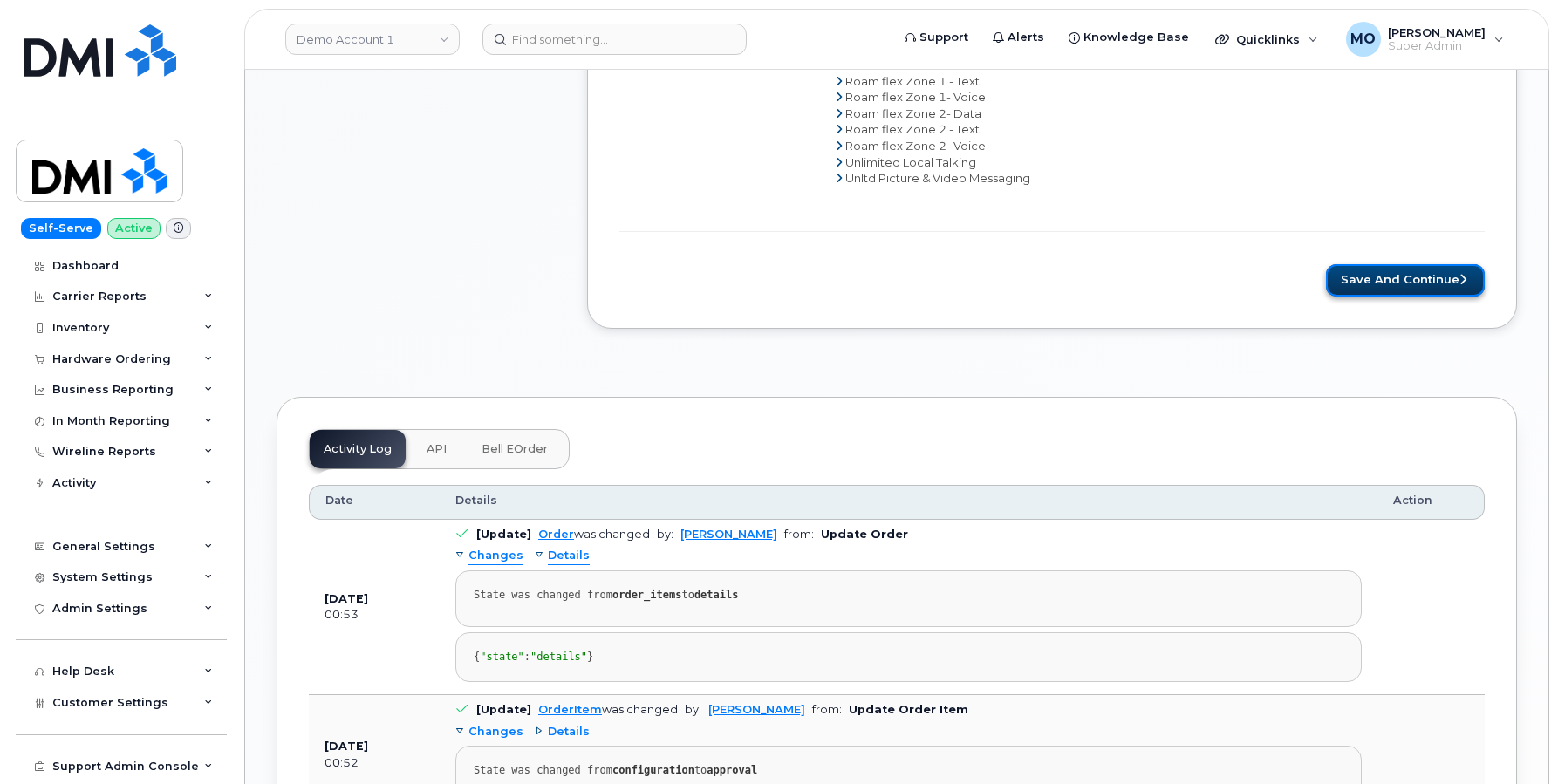
click at [1375, 265] on button "Save and Continue" at bounding box center [1404, 280] width 158 height 32
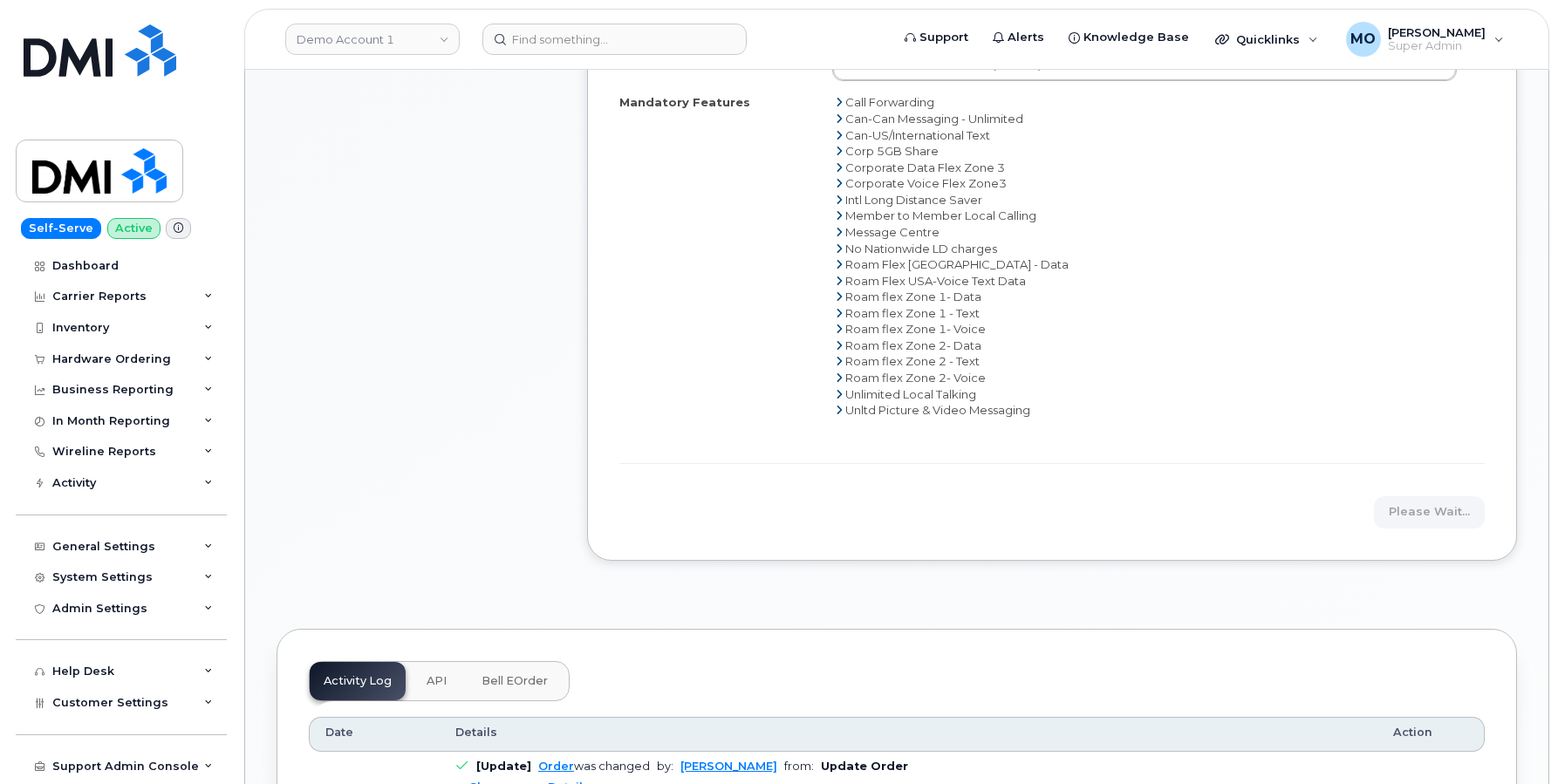
scroll to position [821, 0]
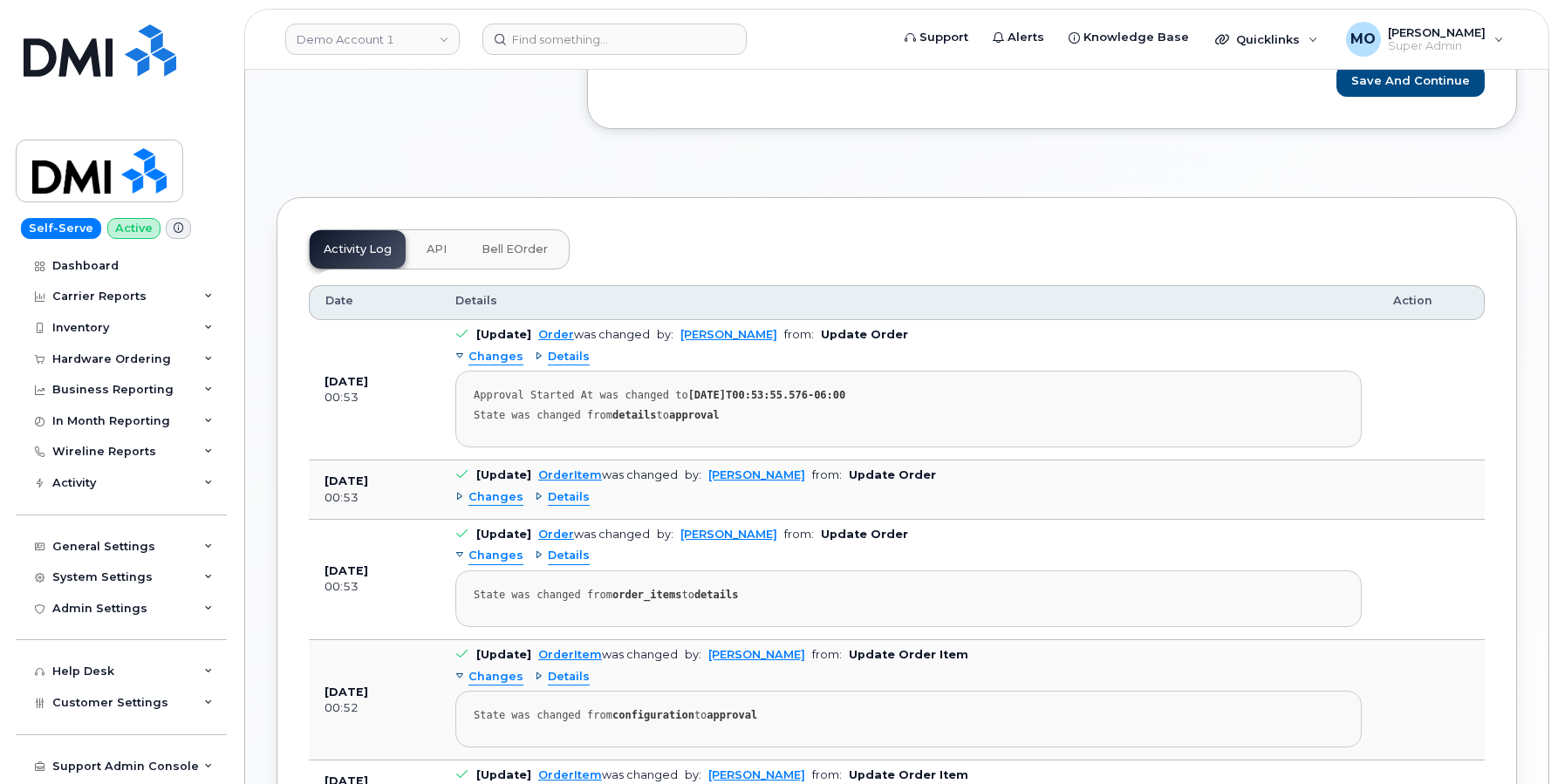
scroll to position [794, 0]
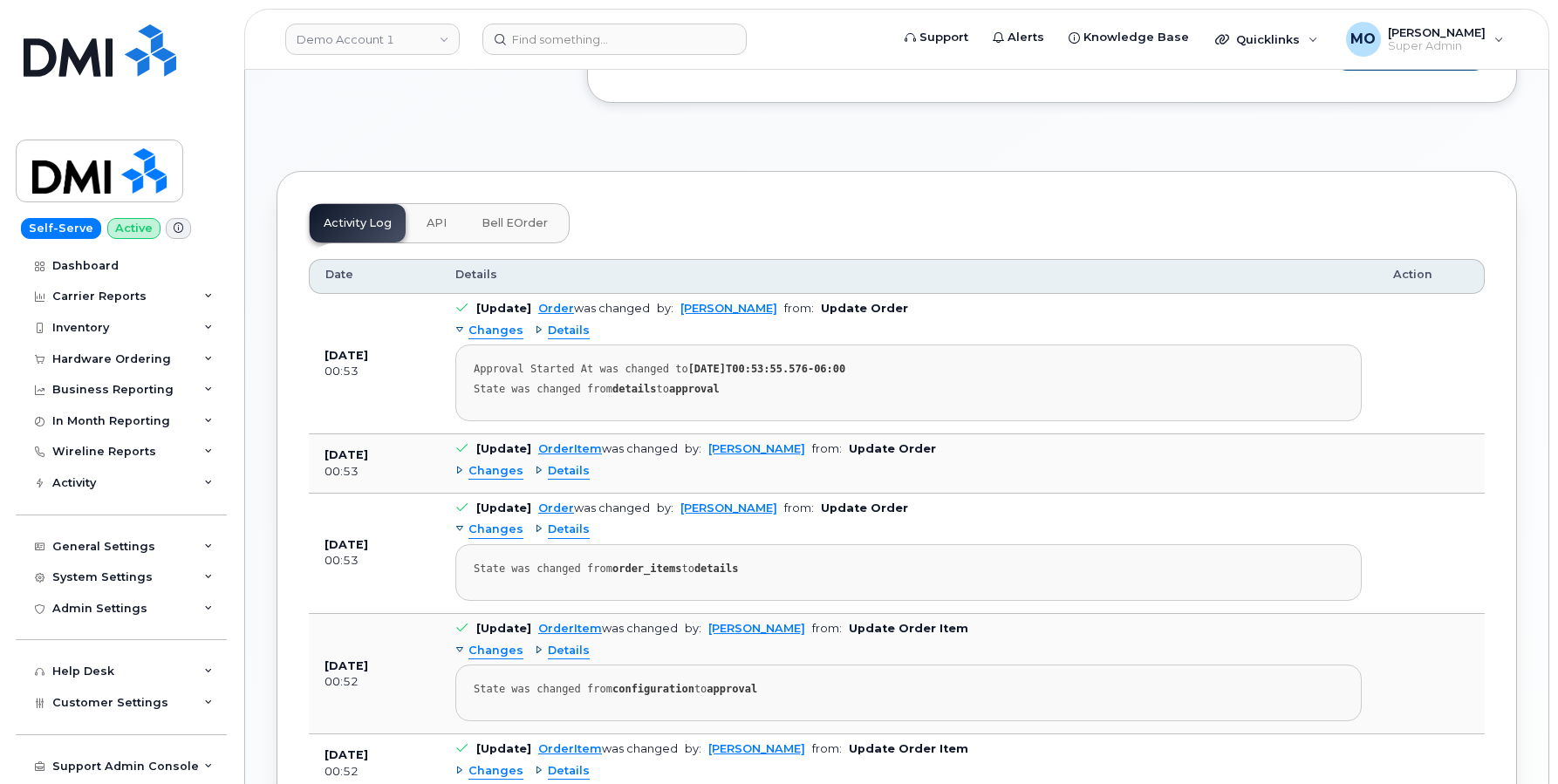
click at [534, 474] on div "Details" at bounding box center [562, 471] width 55 height 17
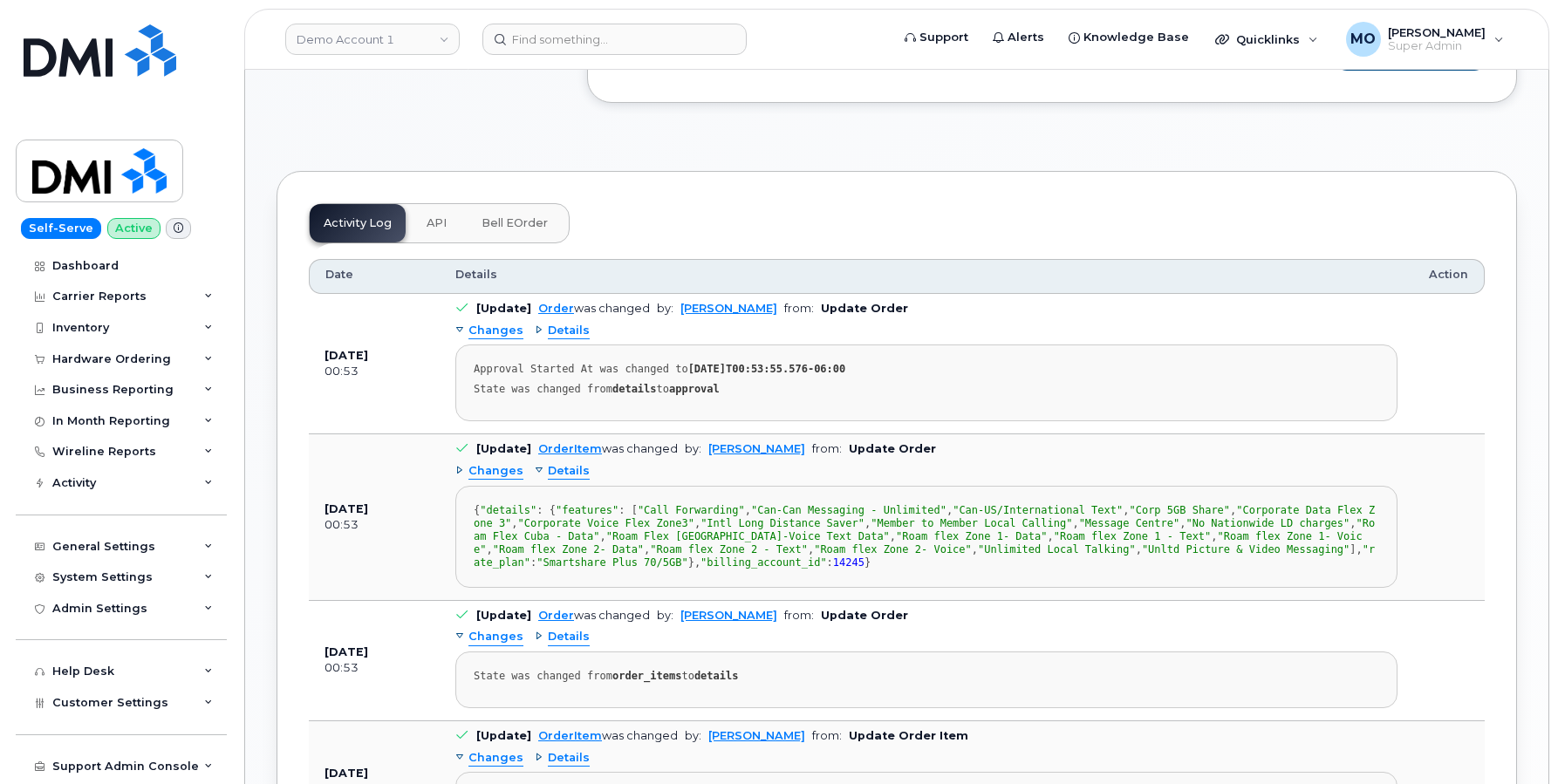
click at [461, 468] on div "Changes" at bounding box center [489, 471] width 68 height 17
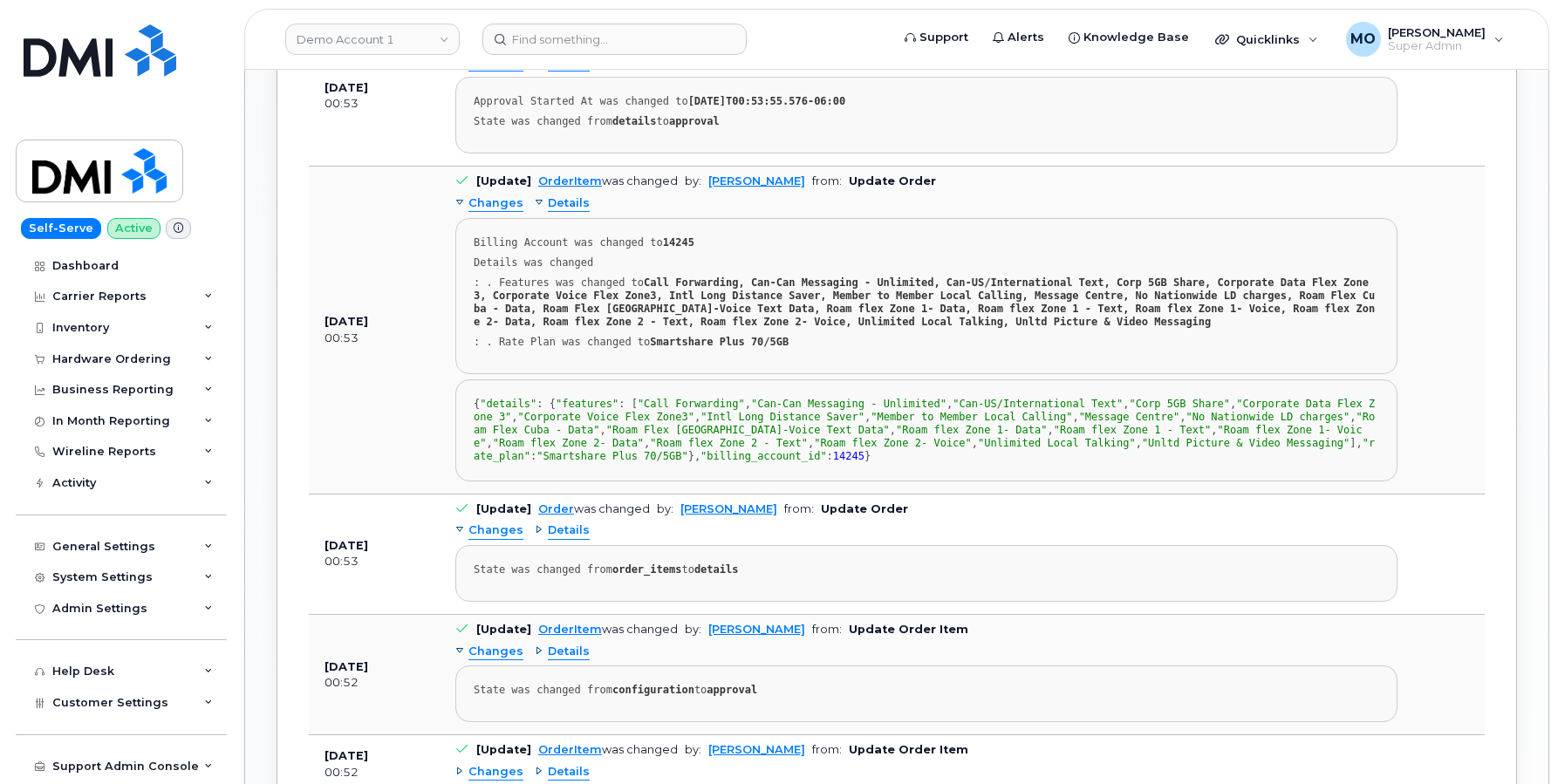
scroll to position [1049, 0]
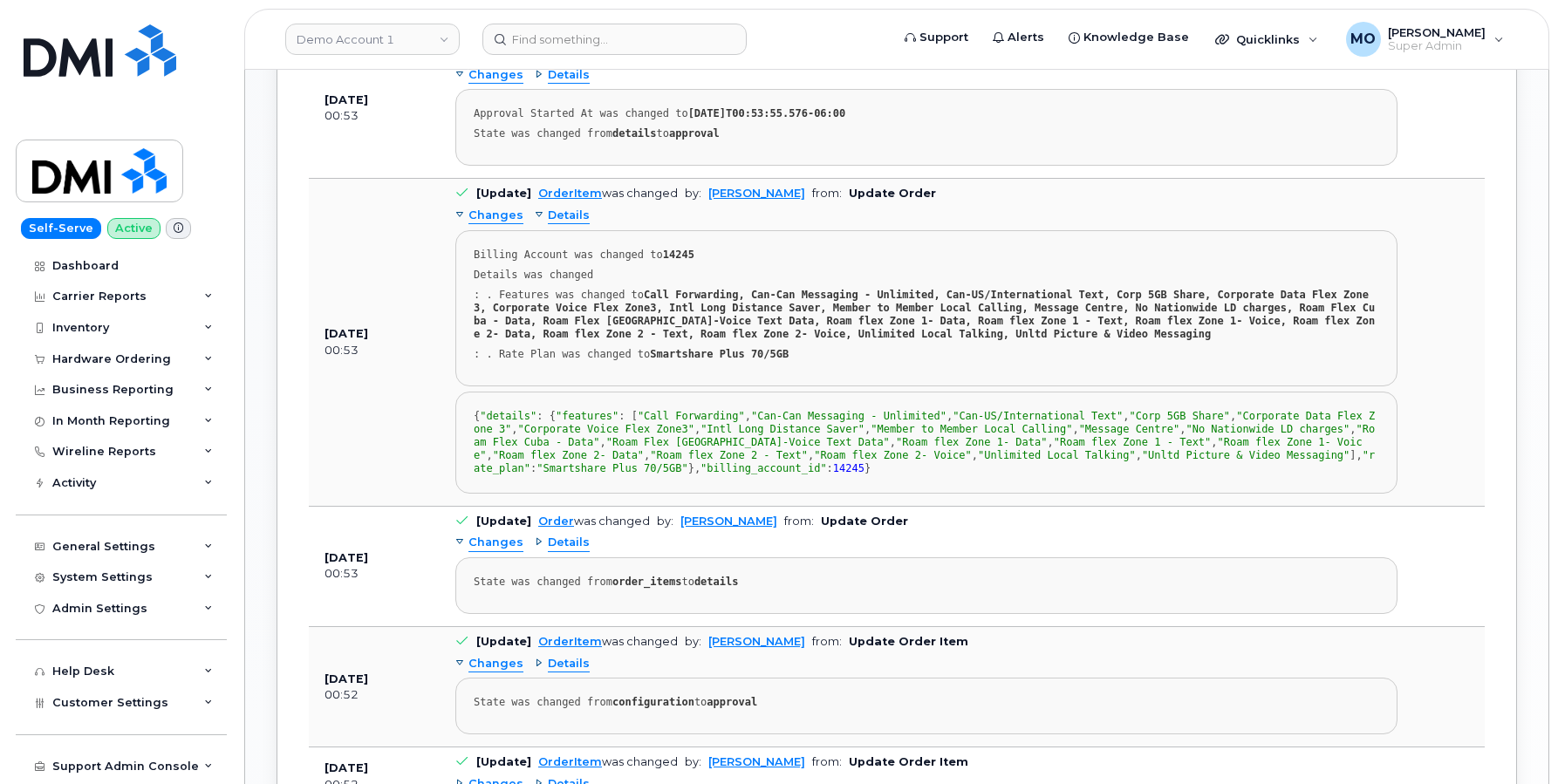
click at [541, 216] on div "Details" at bounding box center [562, 215] width 55 height 17
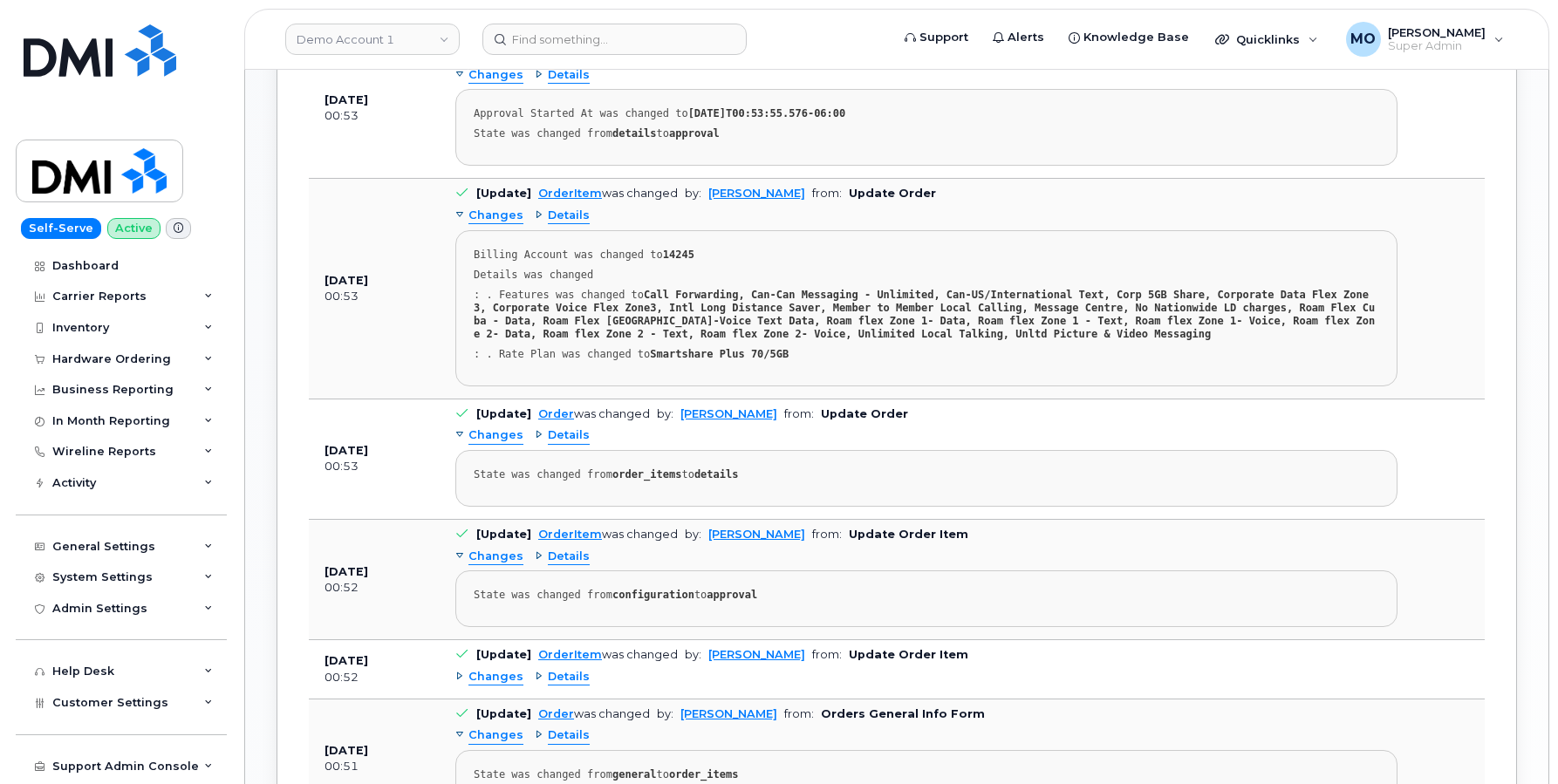
click at [467, 216] on div "Changes" at bounding box center [489, 215] width 68 height 17
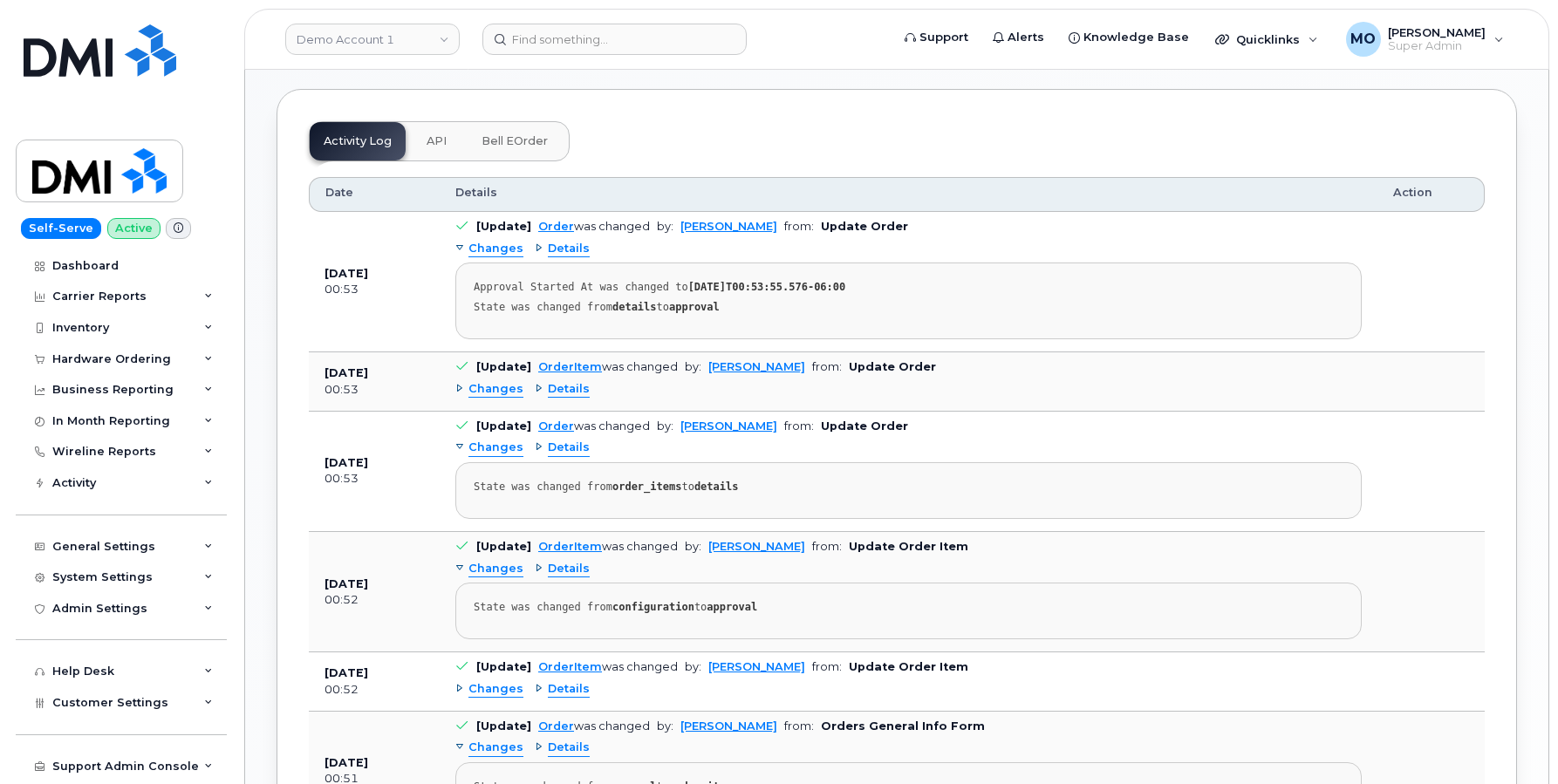
scroll to position [827, 0]
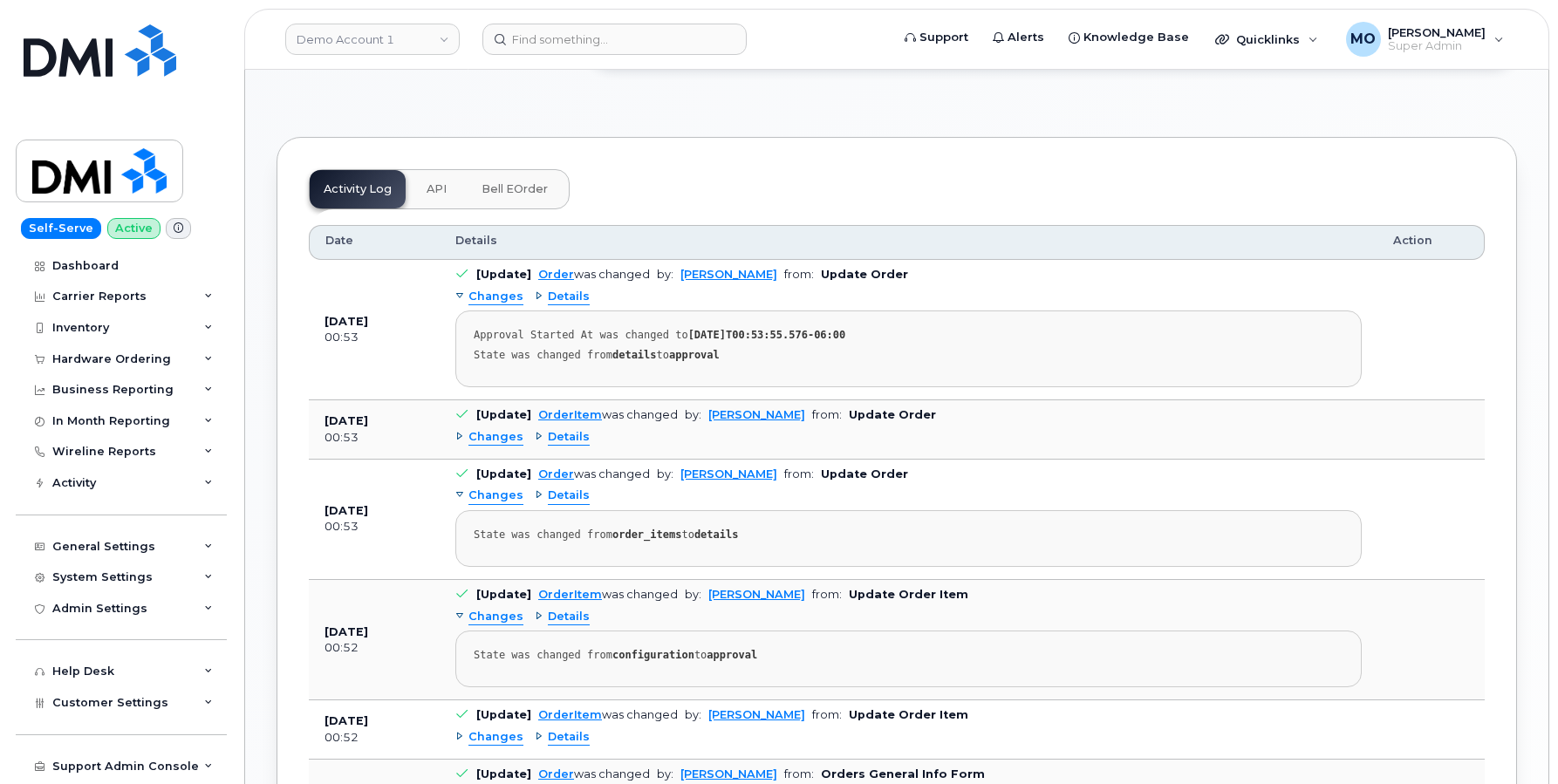
click at [467, 435] on div "Changes" at bounding box center [489, 437] width 68 height 17
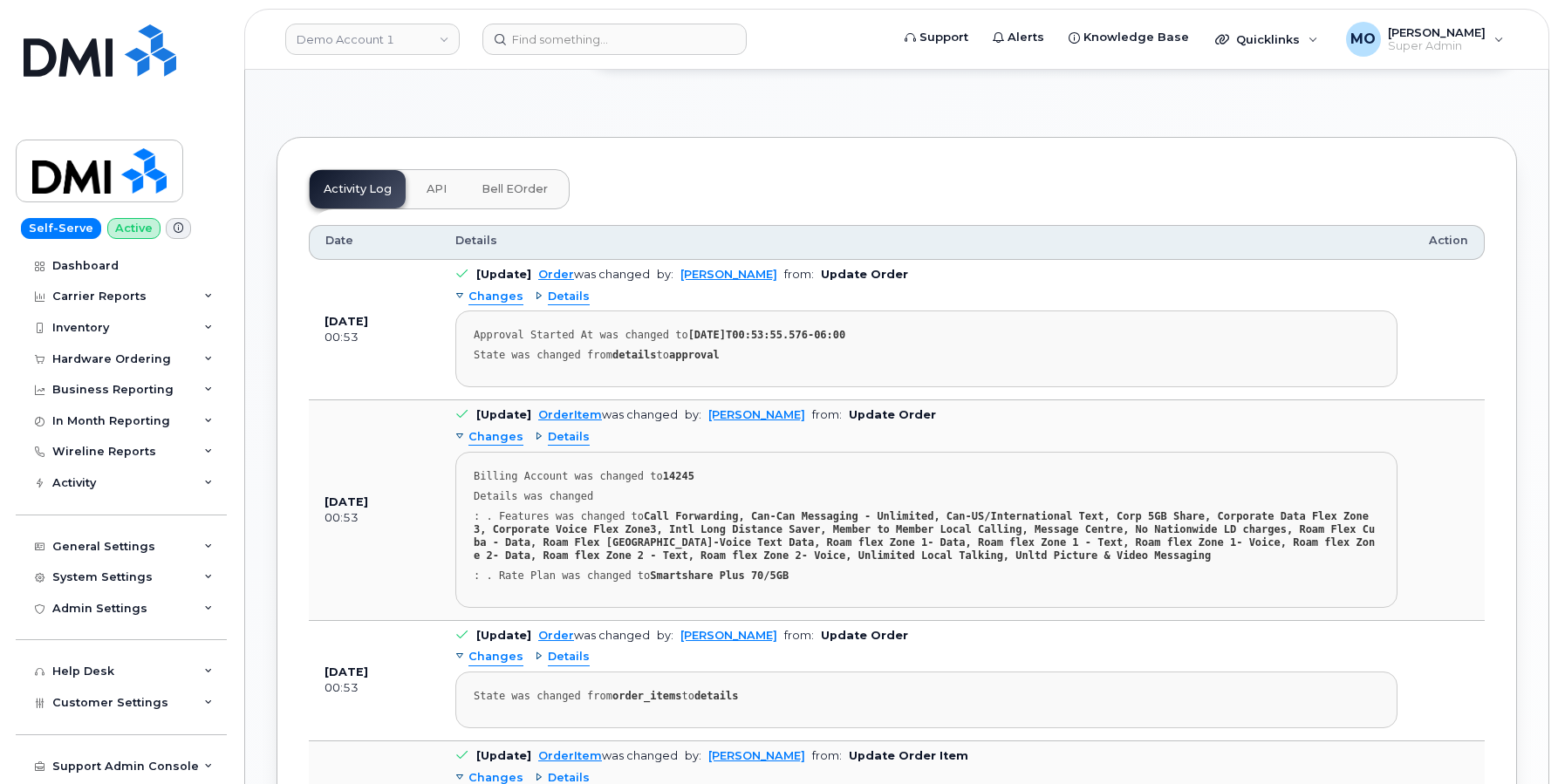
click at [467, 435] on div "Changes" at bounding box center [489, 437] width 68 height 17
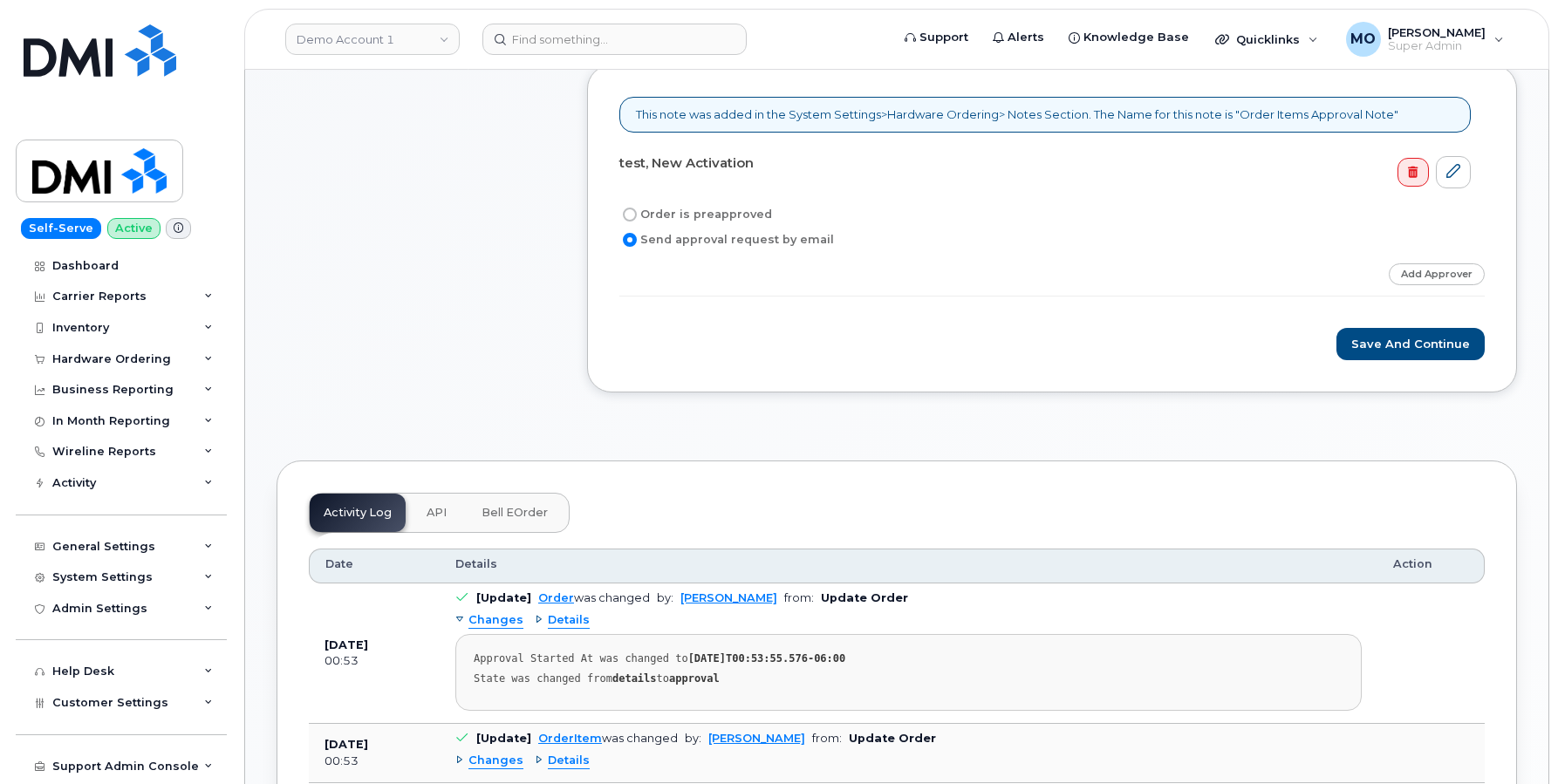
scroll to position [435, 0]
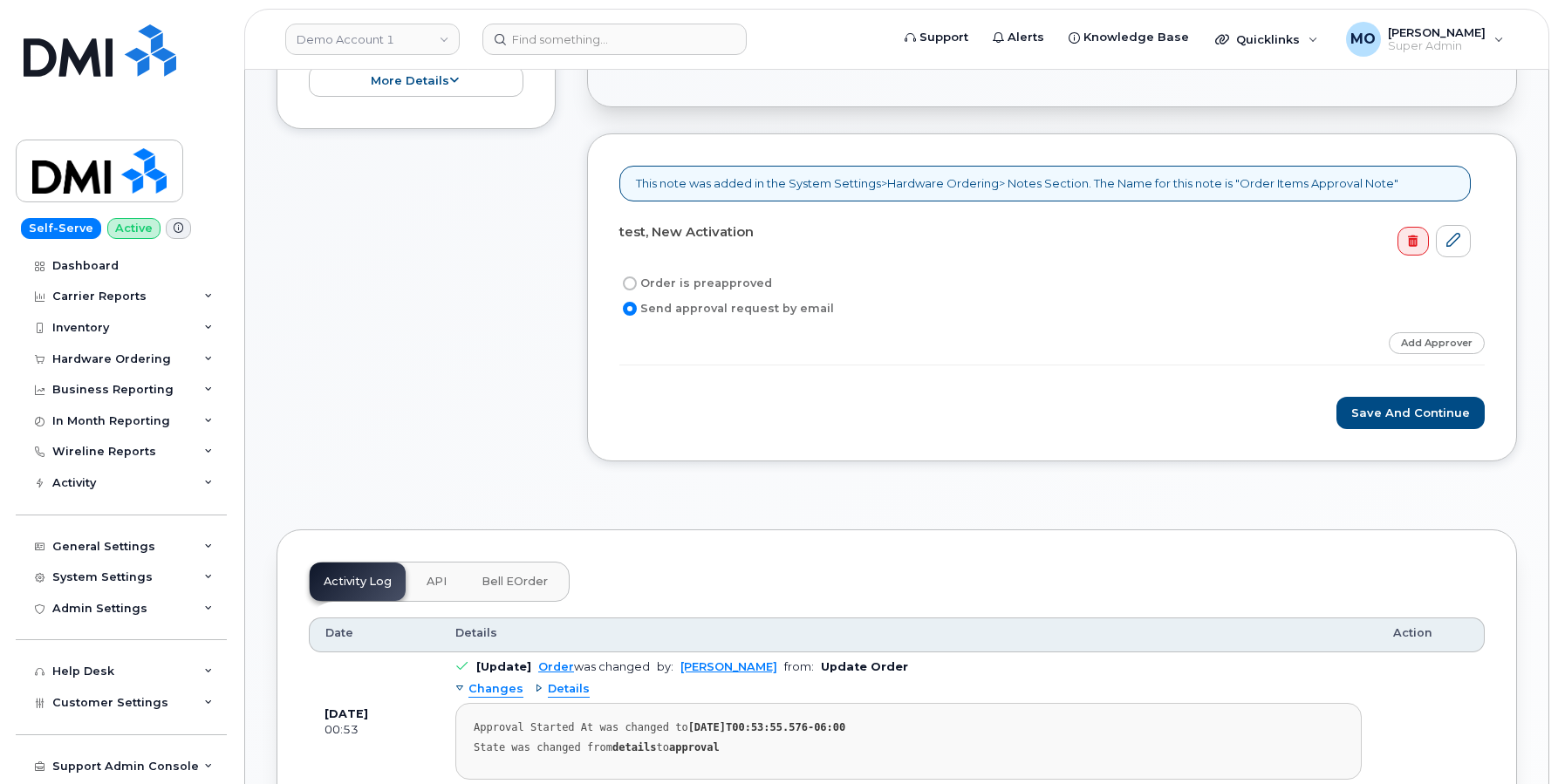
click at [632, 286] on input "Order is preapproved" at bounding box center [630, 283] width 14 height 14
radio input "true"
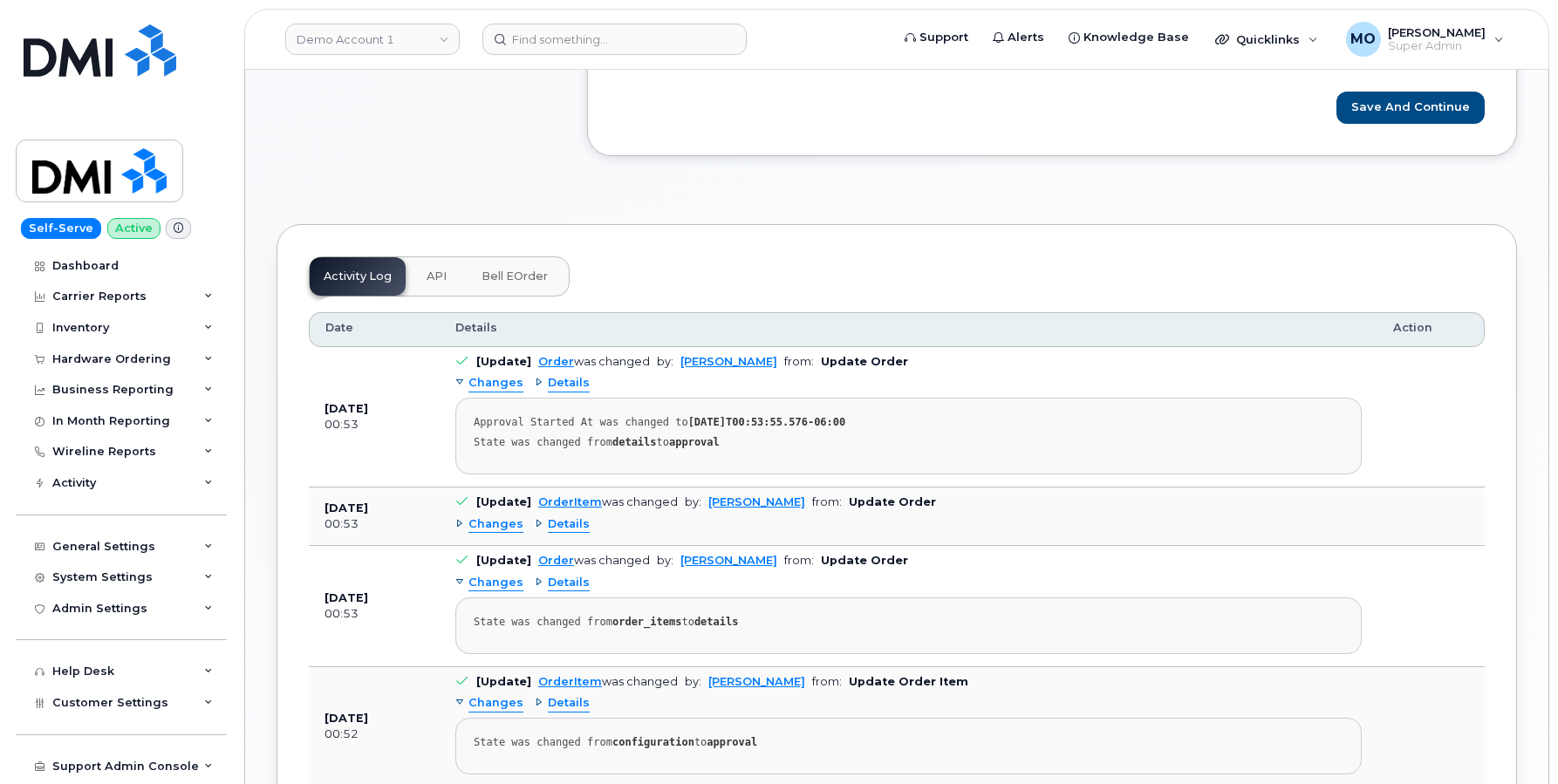
scroll to position [801, 0]
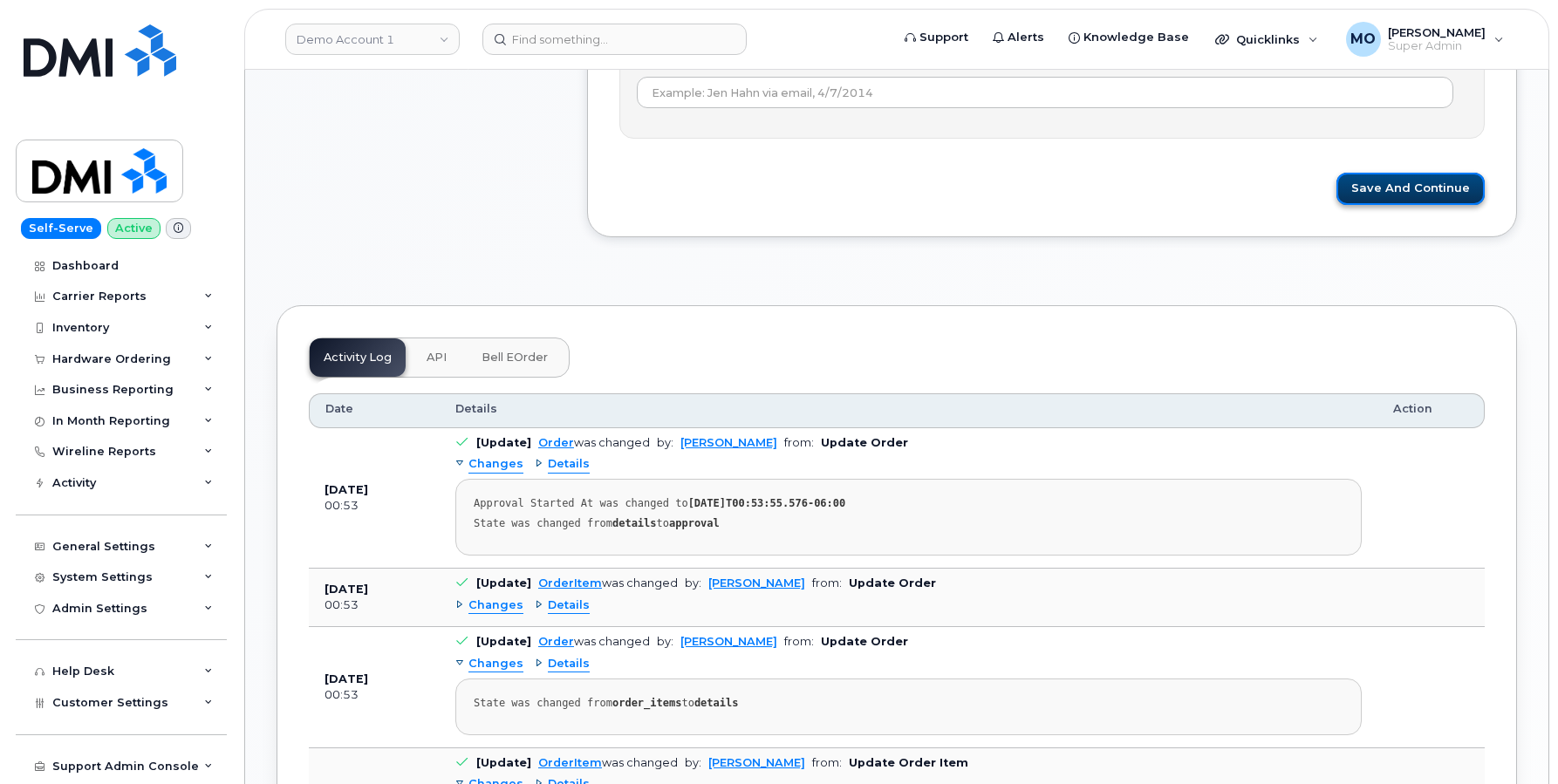
click at [1417, 182] on button "Save and Continue" at bounding box center [1410, 189] width 149 height 32
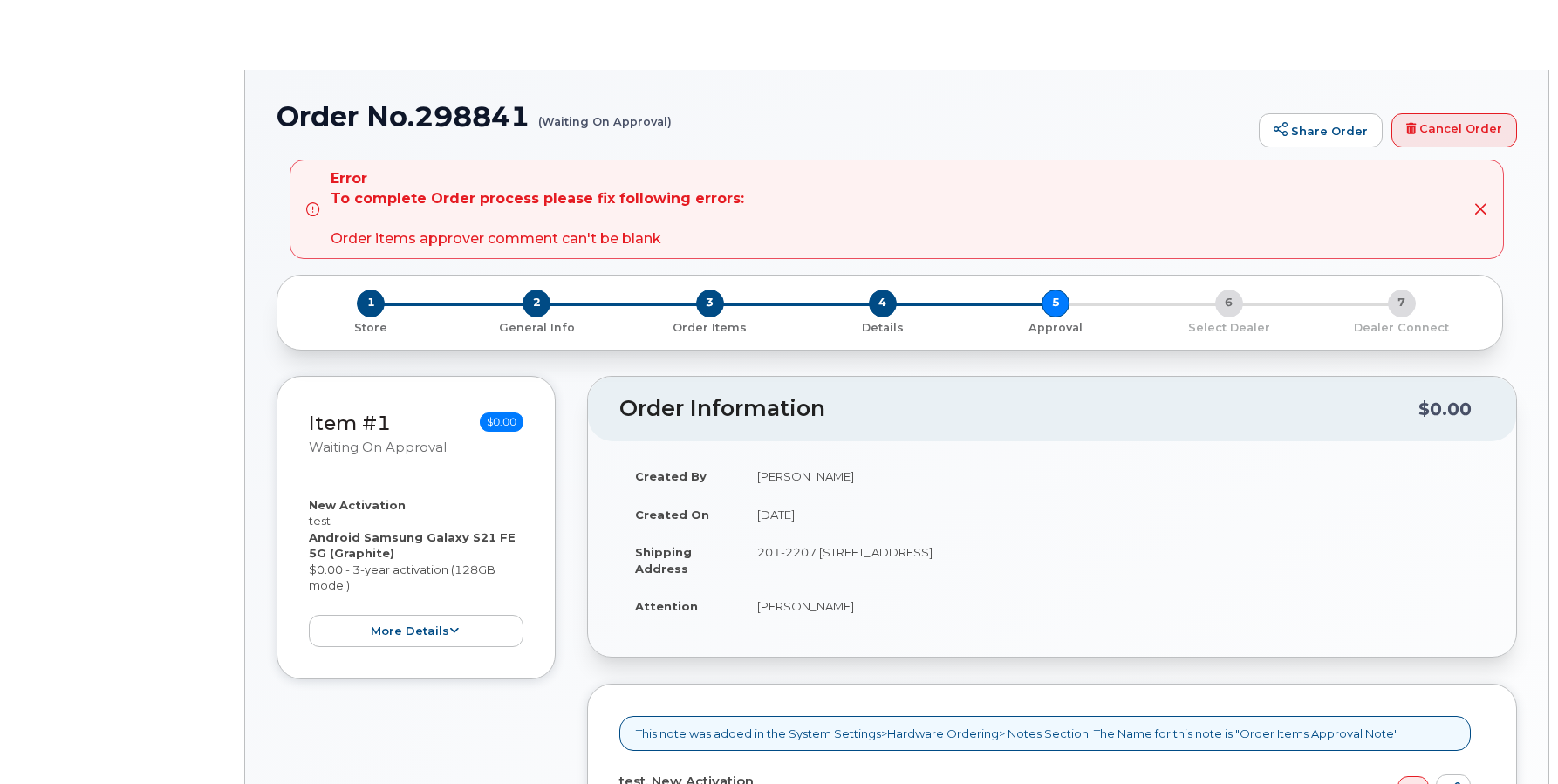
radio input "true"
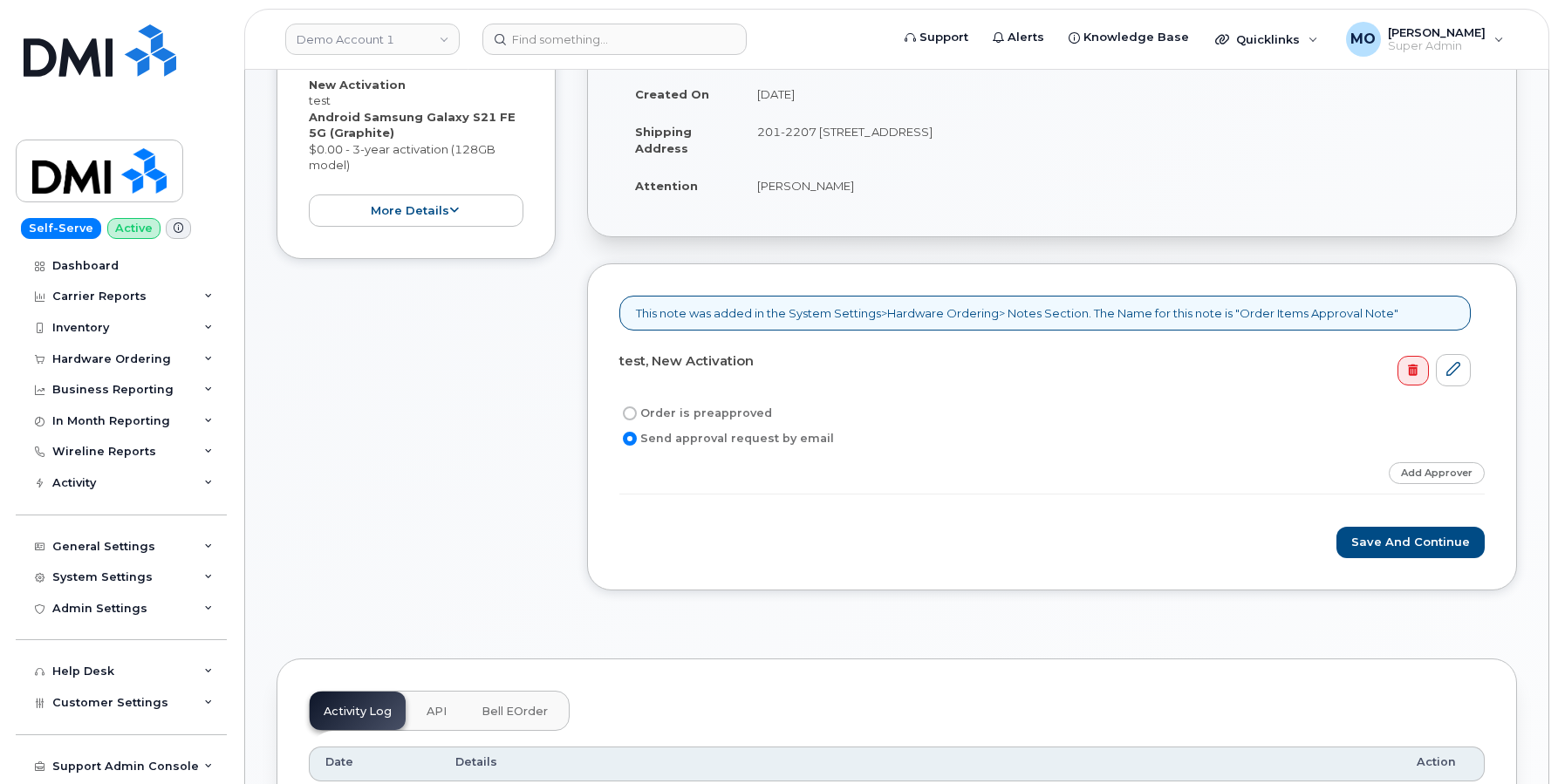
scroll to position [508, 0]
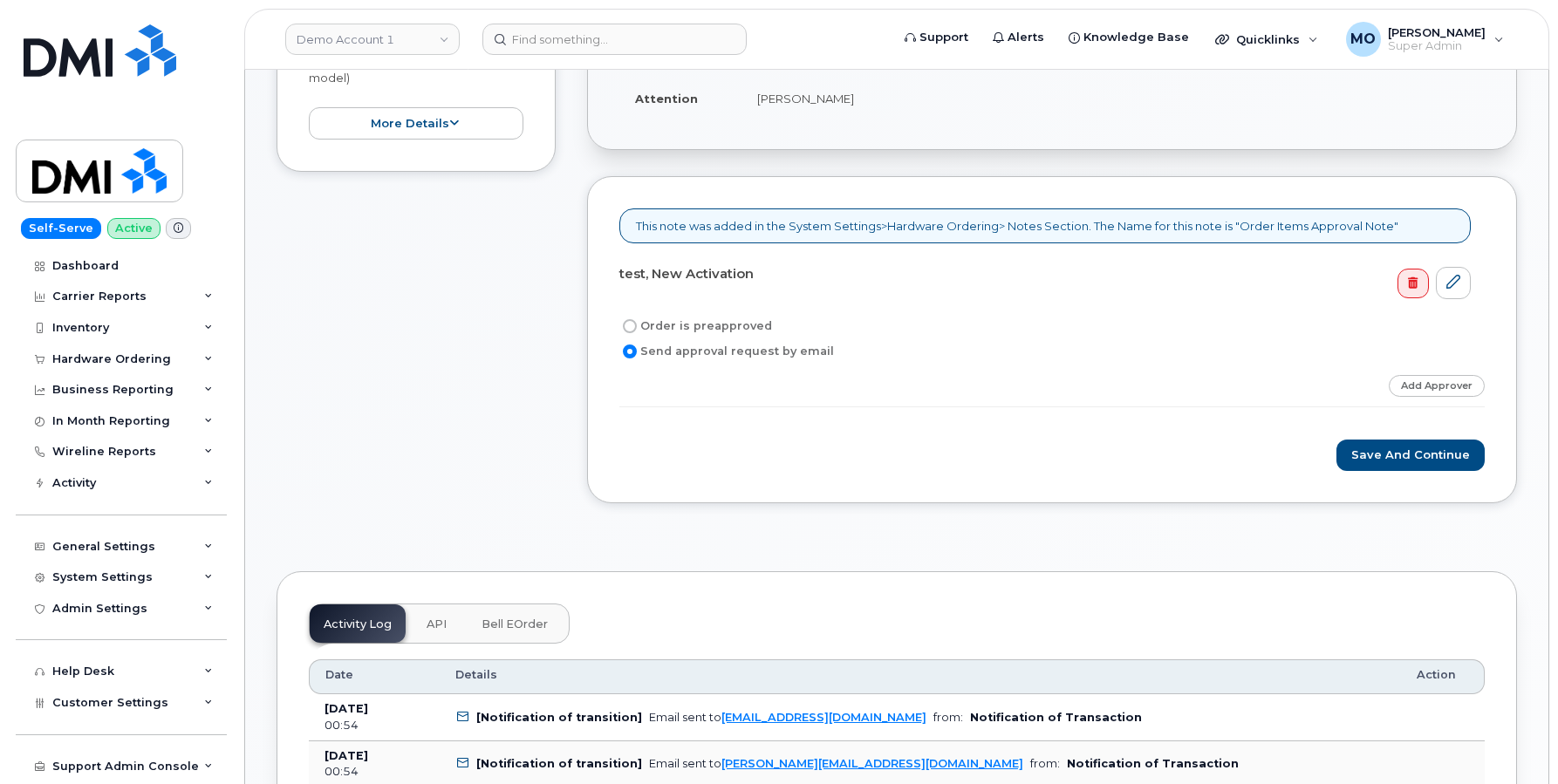
click at [630, 325] on input "Order is preapproved" at bounding box center [630, 326] width 14 height 14
radio input "true"
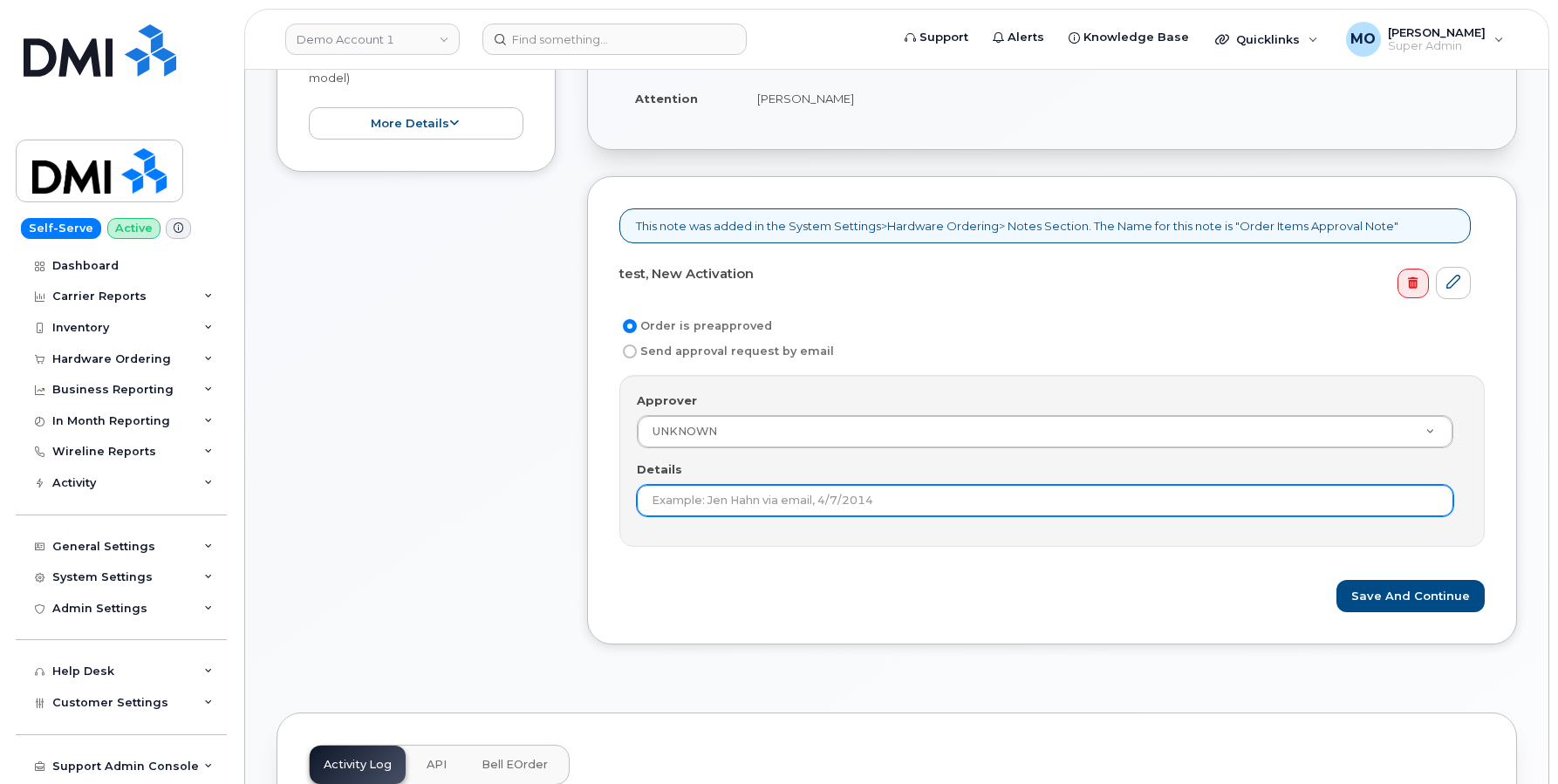
click at [717, 509] on input "Details" at bounding box center [1045, 501] width 817 height 31
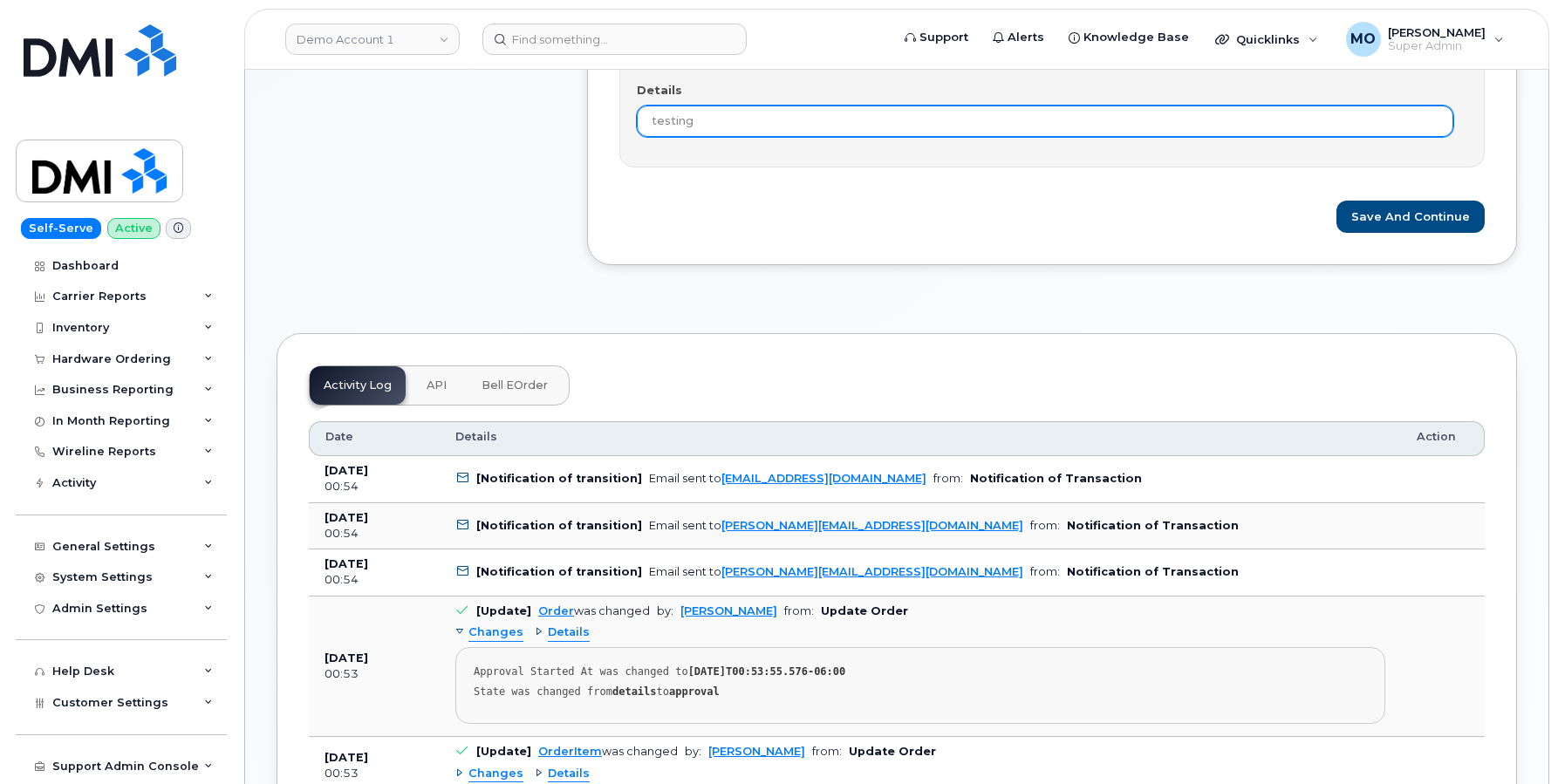
scroll to position [902, 0]
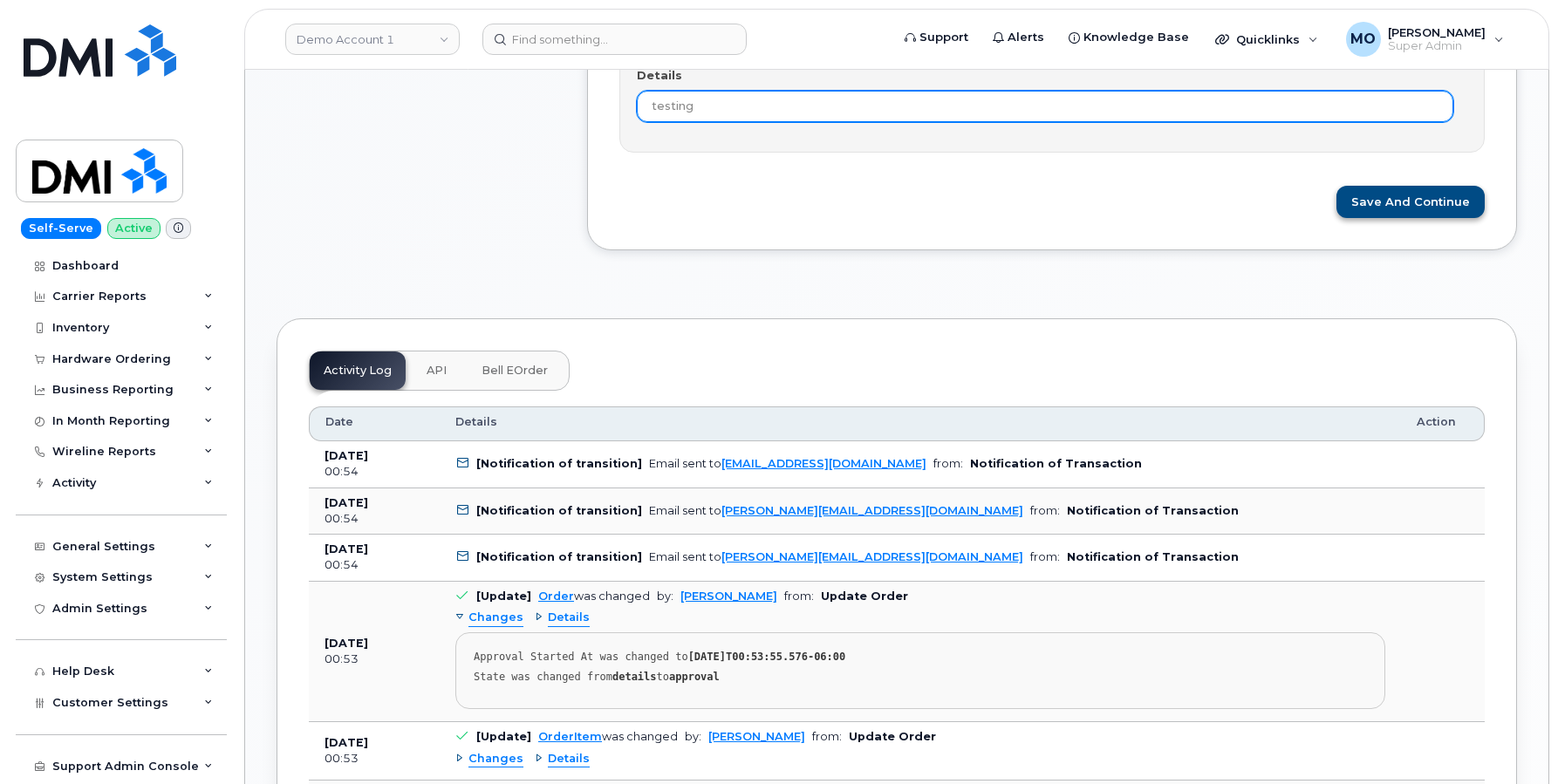
type input "testing"
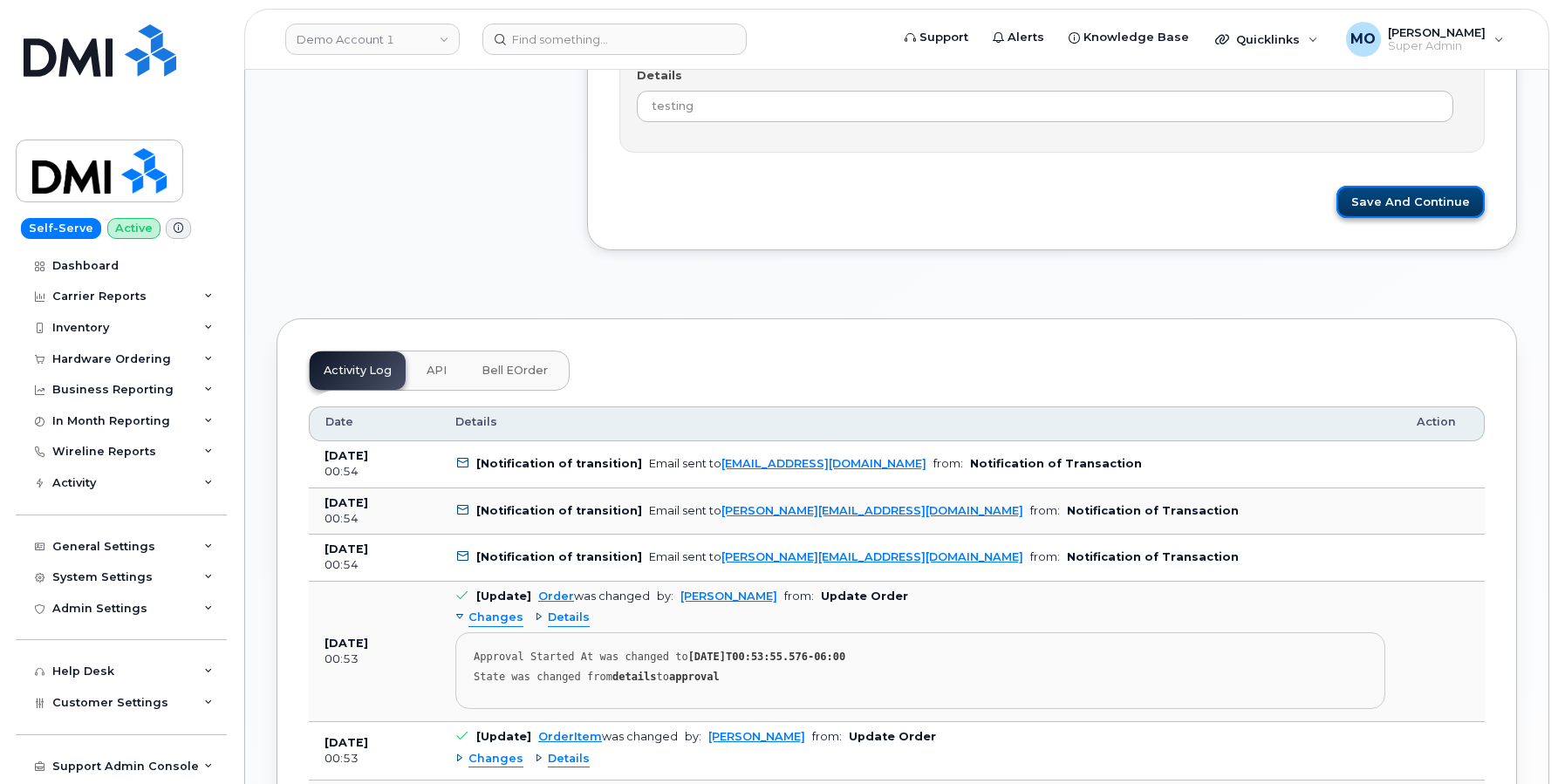
click at [1424, 211] on button "Save and Continue" at bounding box center [1410, 202] width 149 height 32
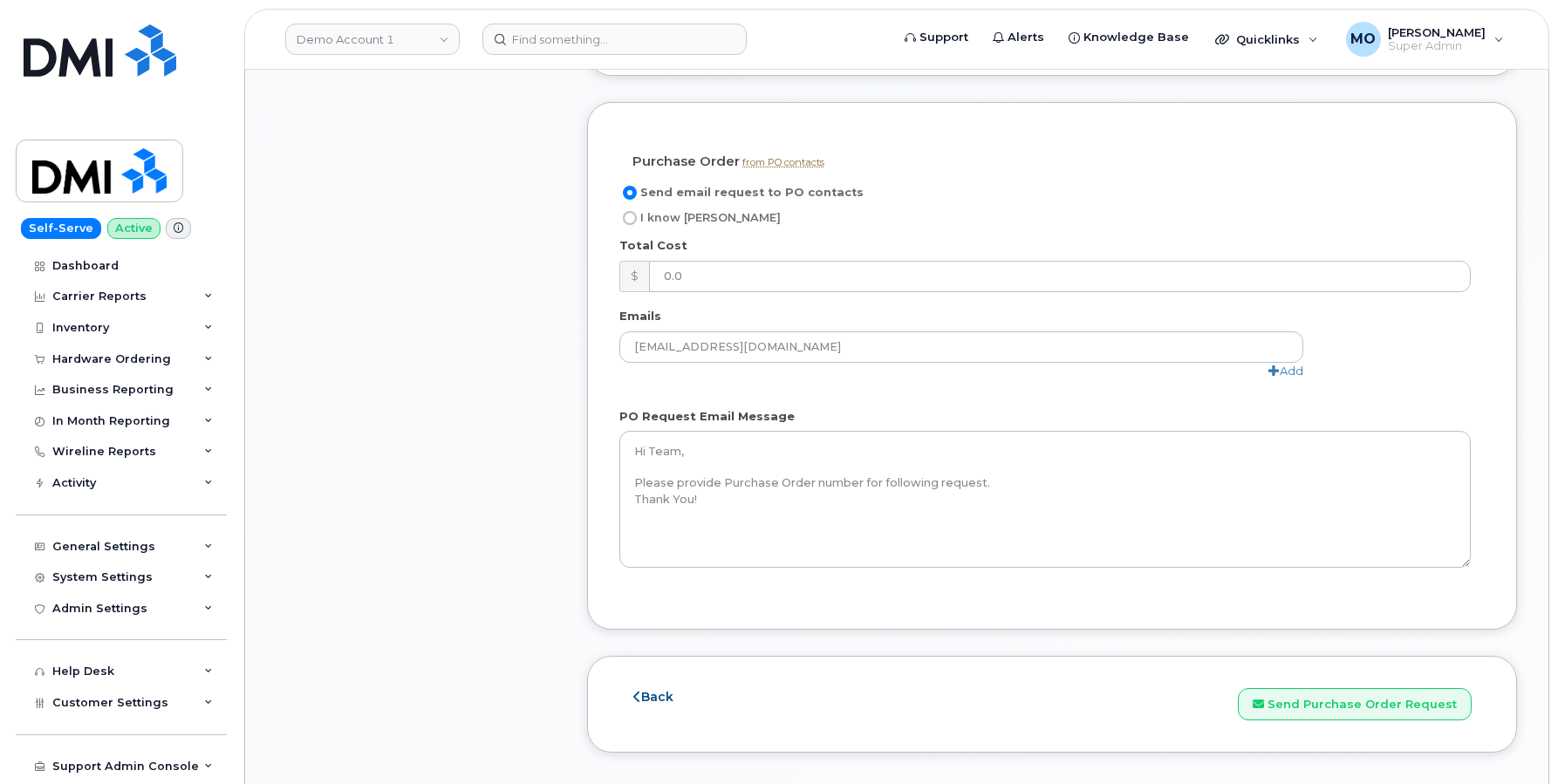
scroll to position [1335, 0]
click at [626, 211] on label "I know [PERSON_NAME]" at bounding box center [700, 220] width 161 height 21
click at [626, 213] on input "I know [PERSON_NAME]" at bounding box center [630, 220] width 14 height 14
radio input "true"
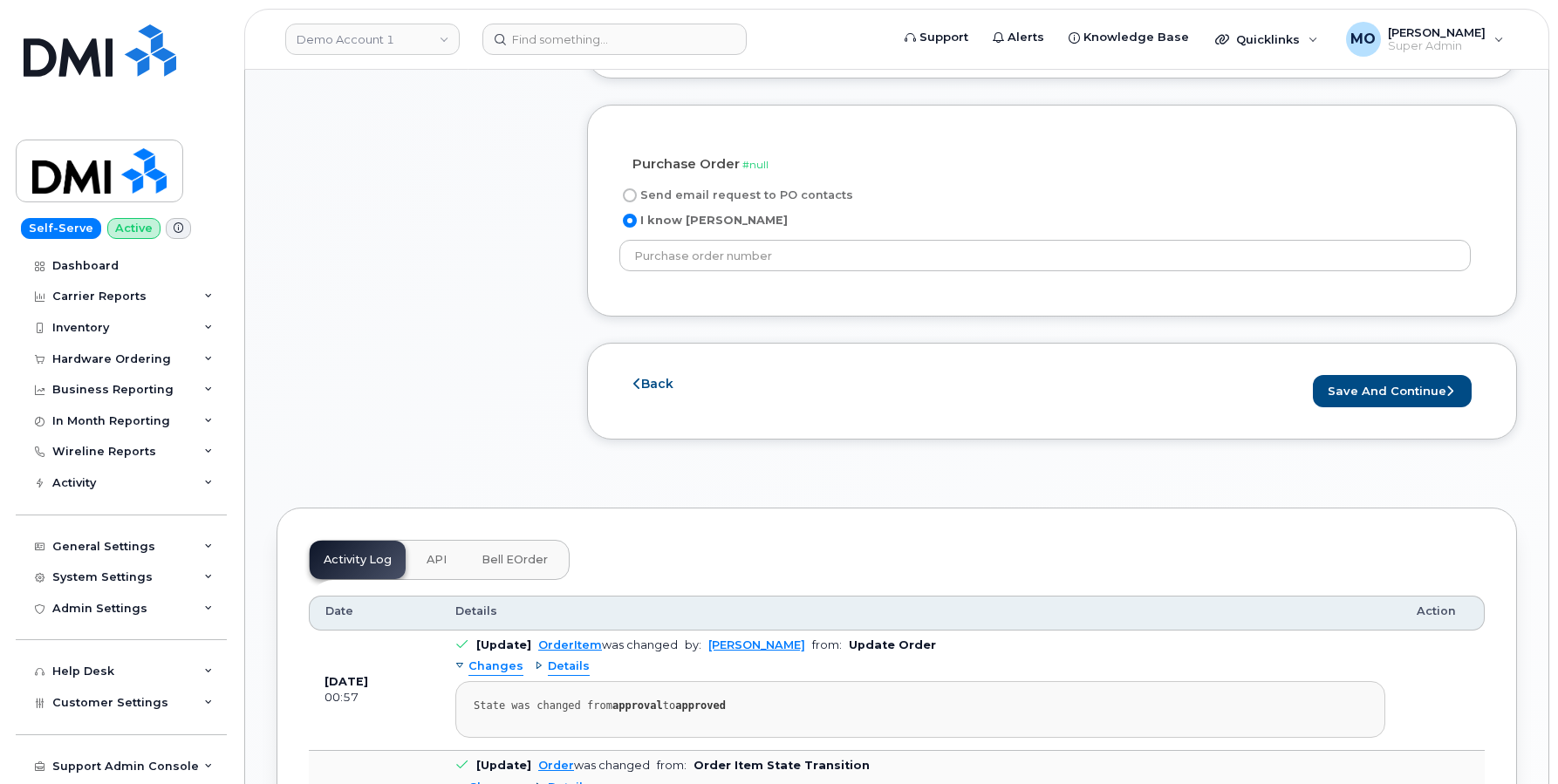
click at [631, 188] on input "Send email request to PO contacts" at bounding box center [630, 195] width 14 height 14
radio input "true"
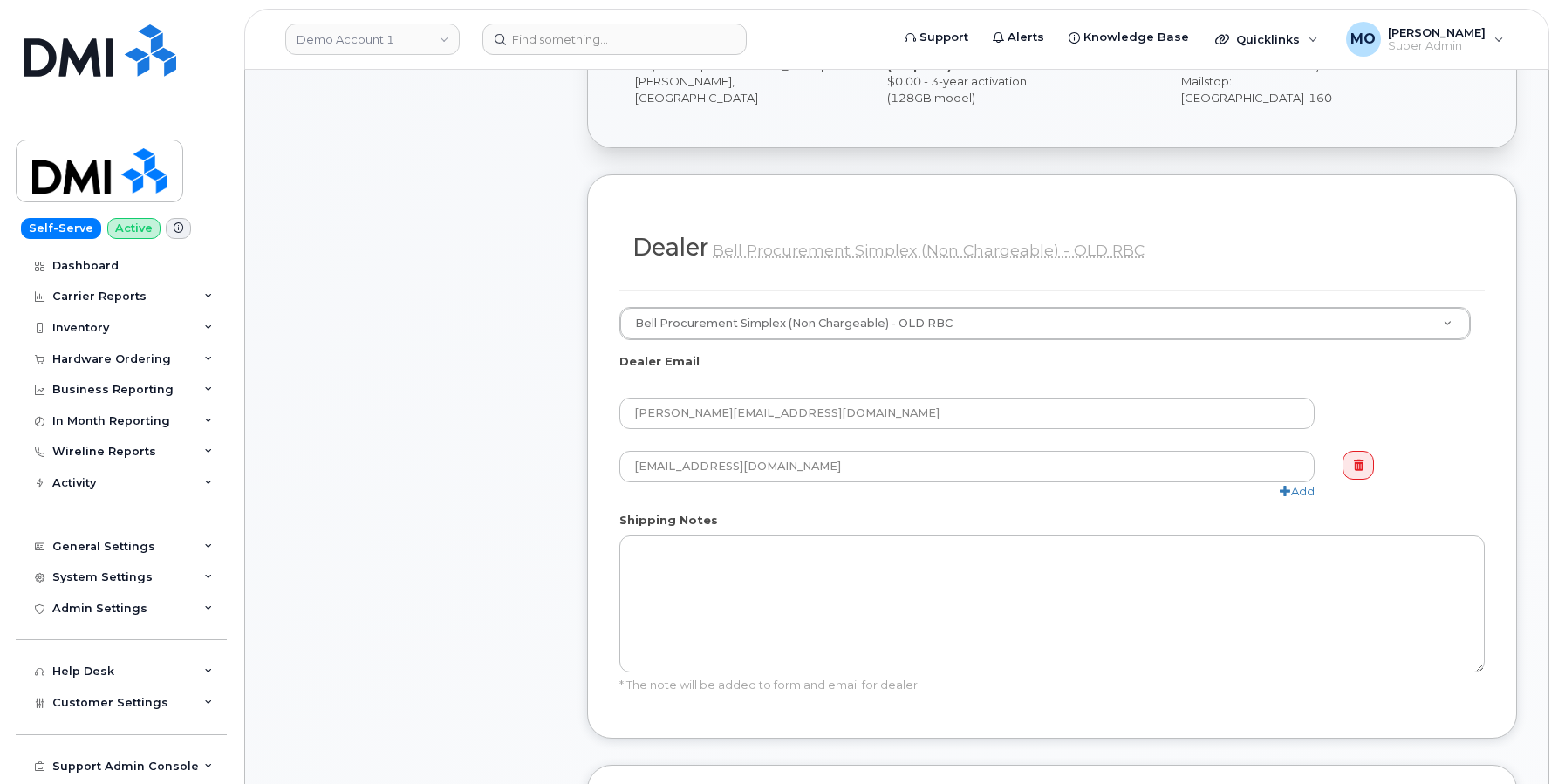
scroll to position [0, 0]
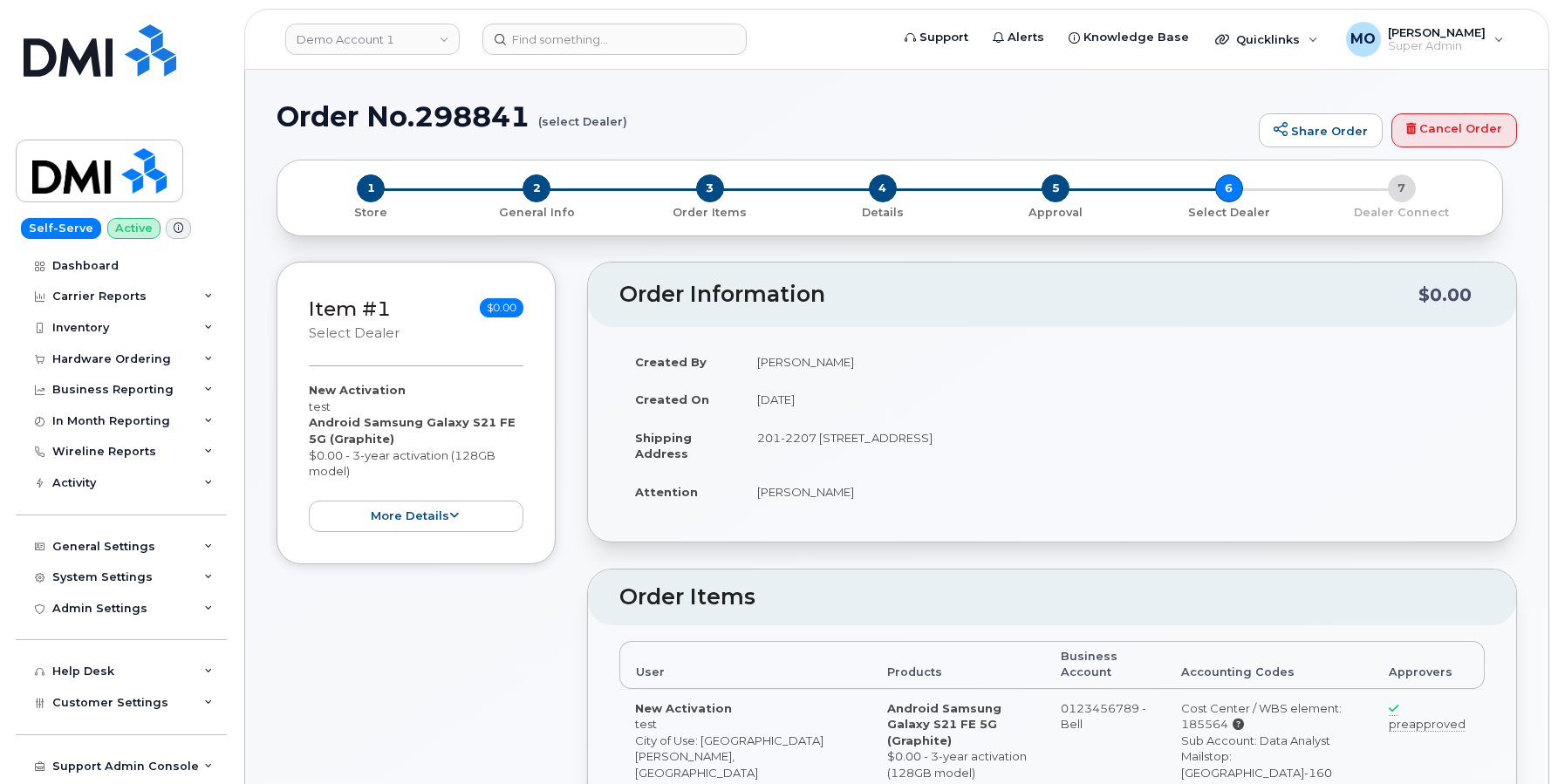
click at [473, 107] on h1 "Order No.298841 (select Dealer)" at bounding box center [763, 116] width 973 height 30
copy h1 "298841"
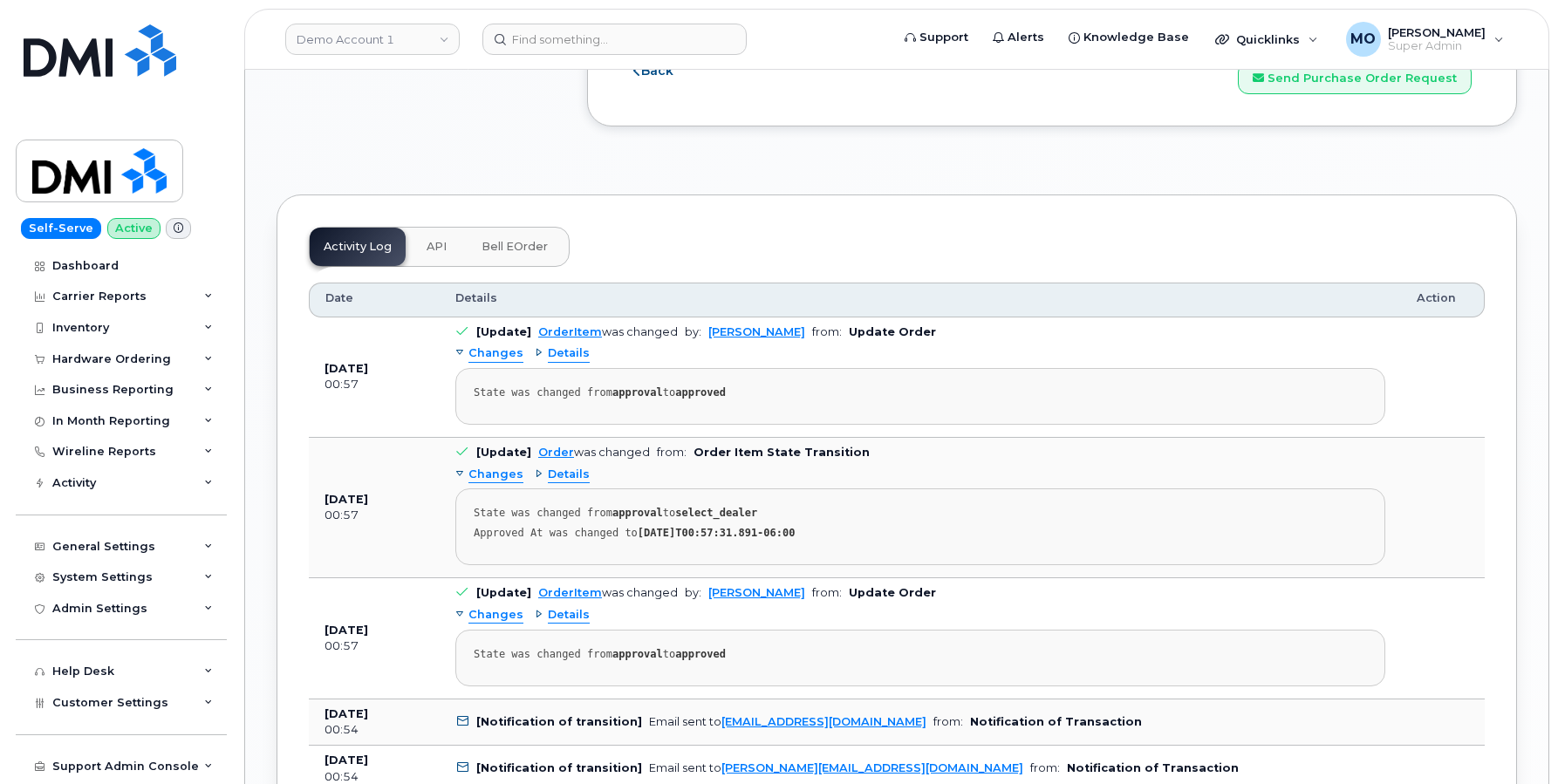
click at [427, 227] on button "API" at bounding box center [436, 246] width 48 height 38
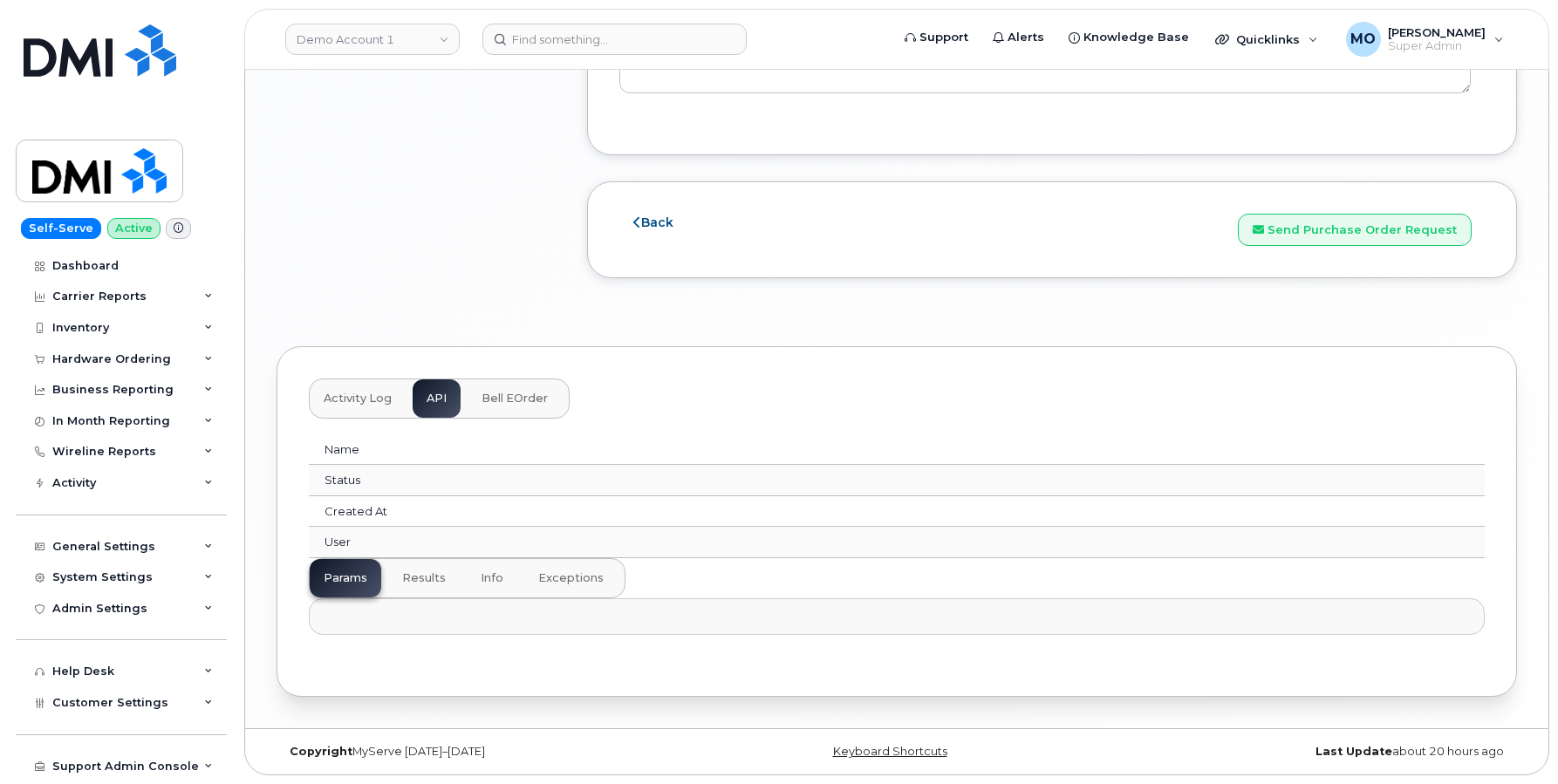
scroll to position [1795, 0]
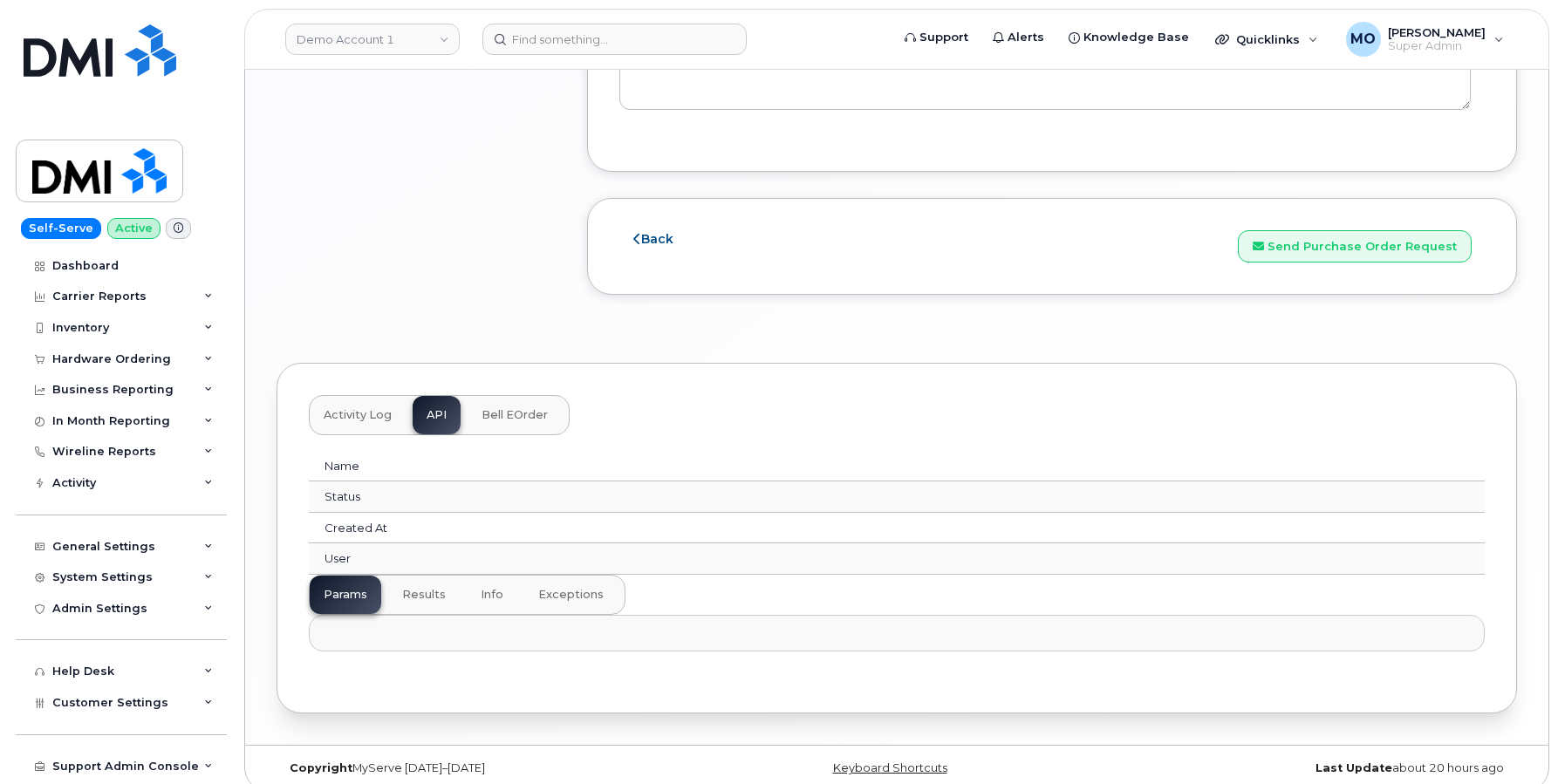
click at [349, 395] on button "Activity Log" at bounding box center [358, 414] width 96 height 38
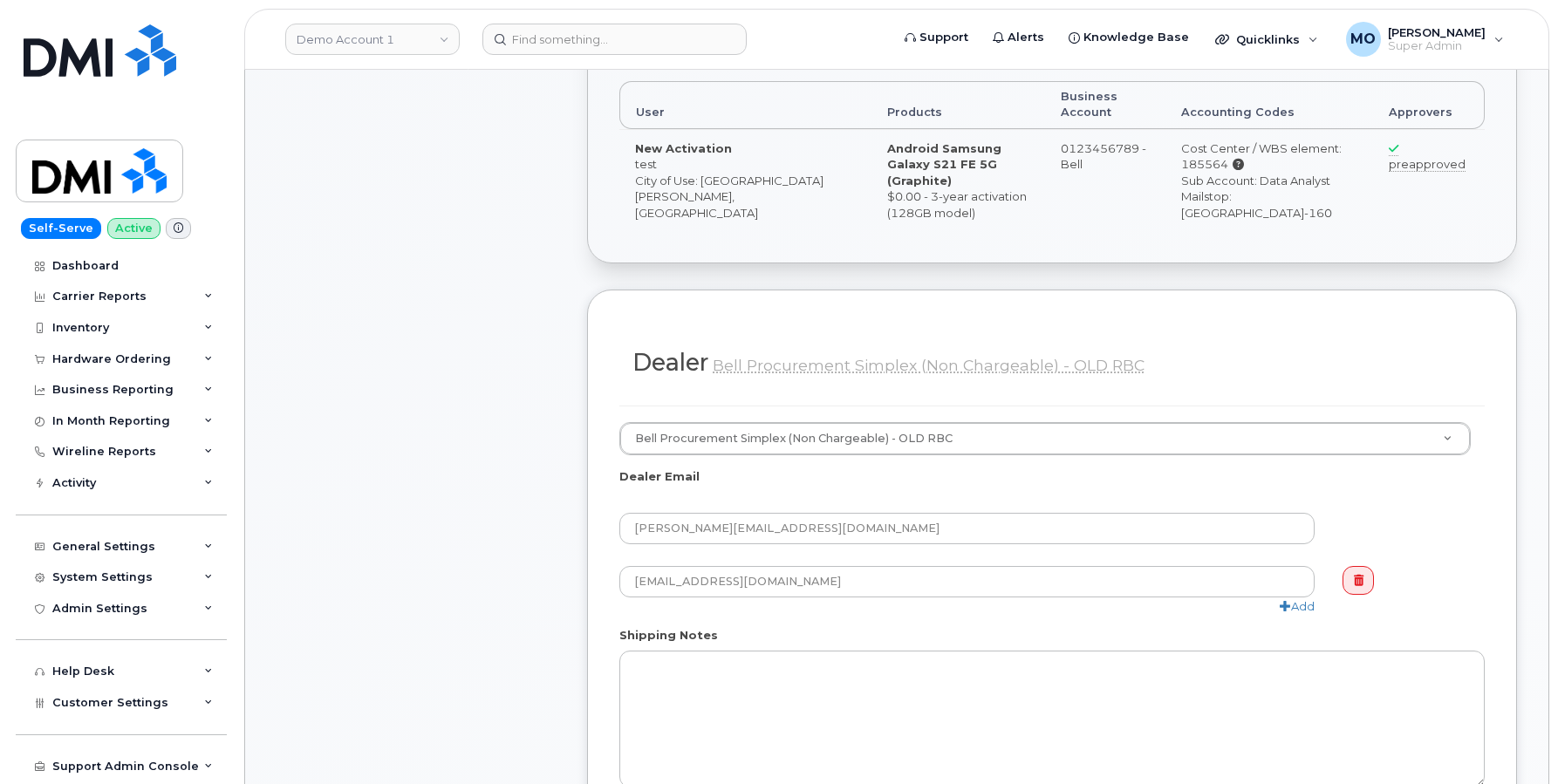
scroll to position [559, 0]
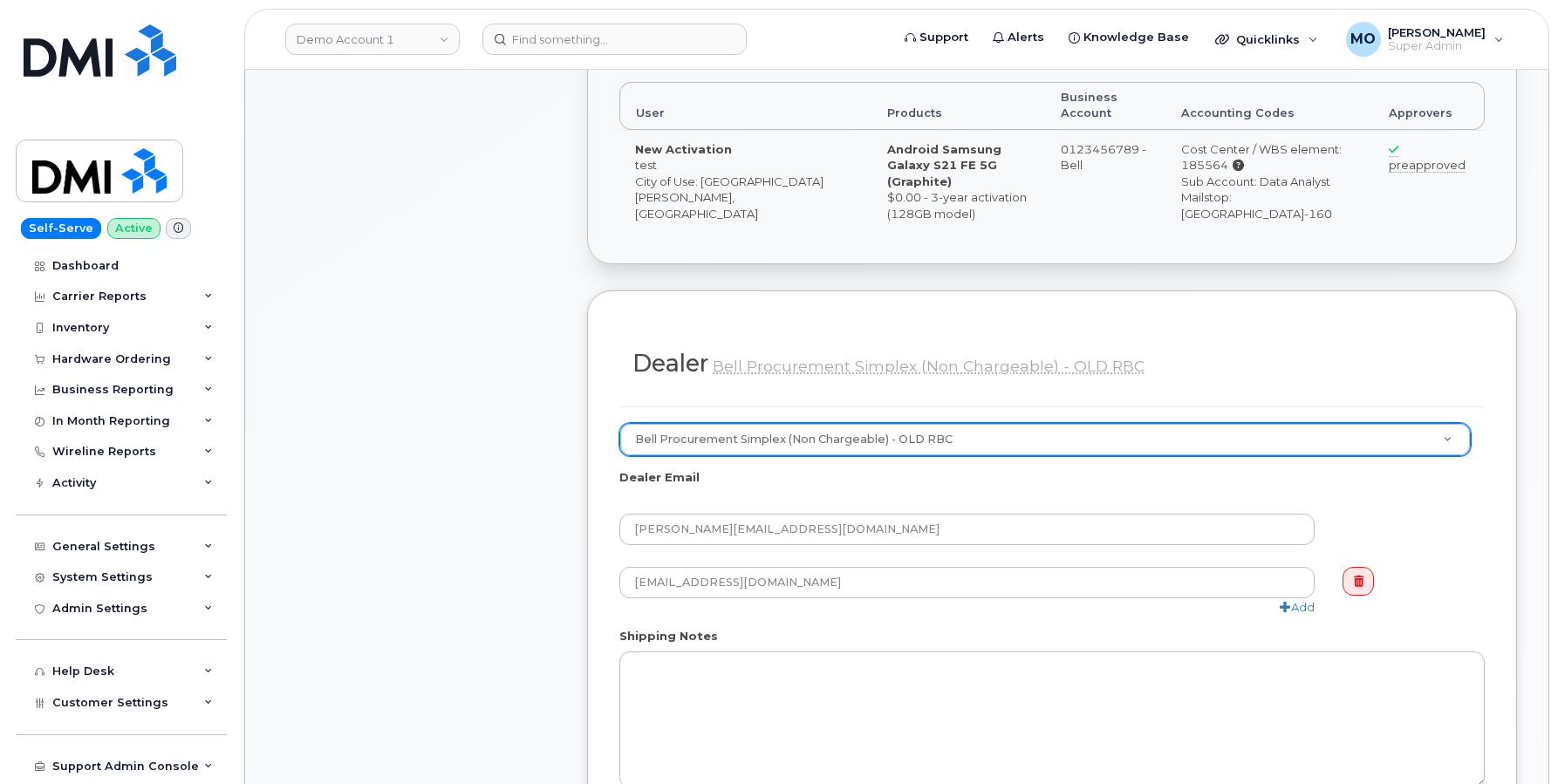
click at [741, 440] on div "Bell Procurement Simplex (Non Chargeable) - OLD RBC" at bounding box center [1044, 440] width 851 height 33
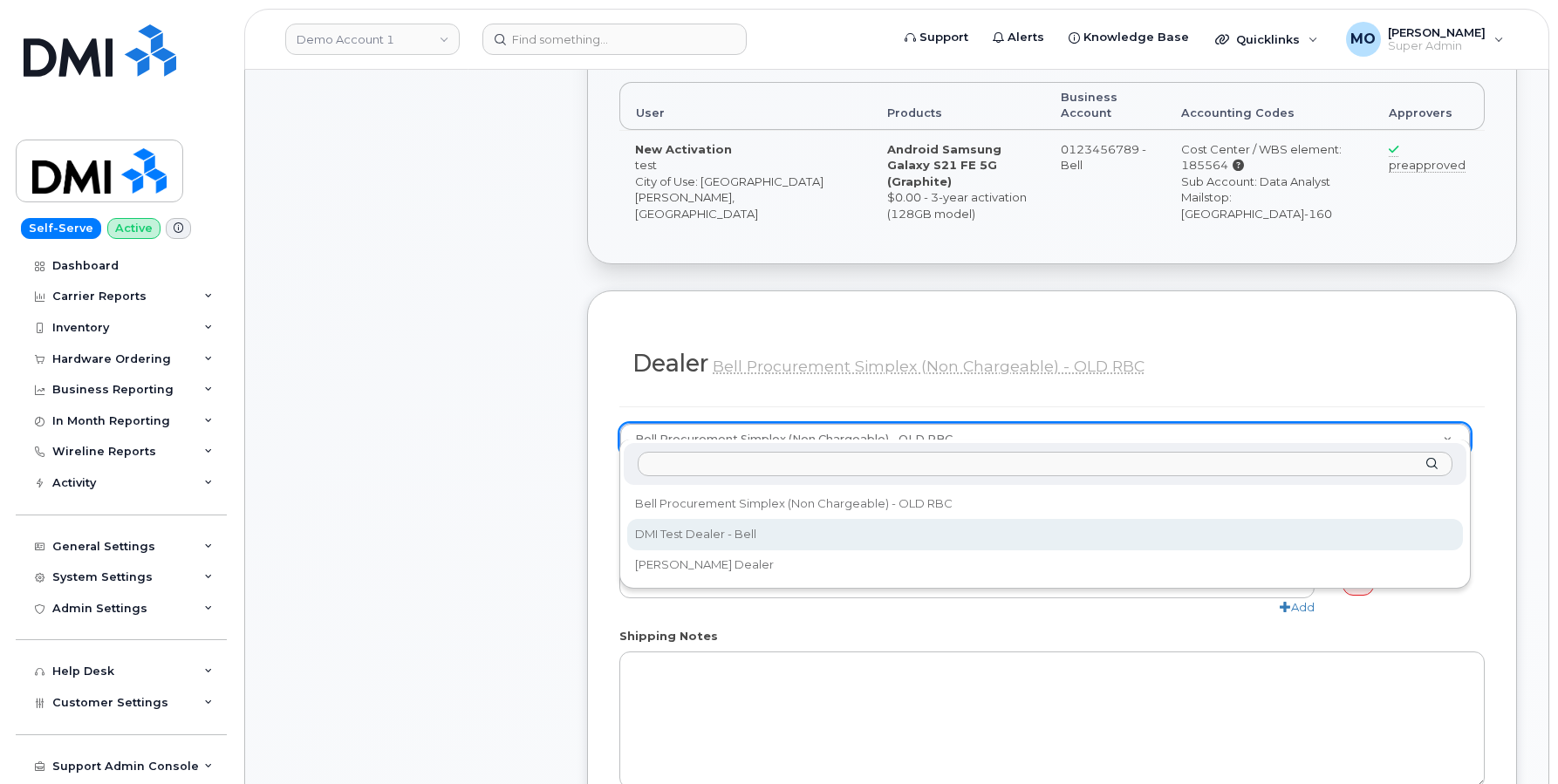
select select "229"
type input "[EMAIL_ADDRESS][DOMAIN_NAME]"
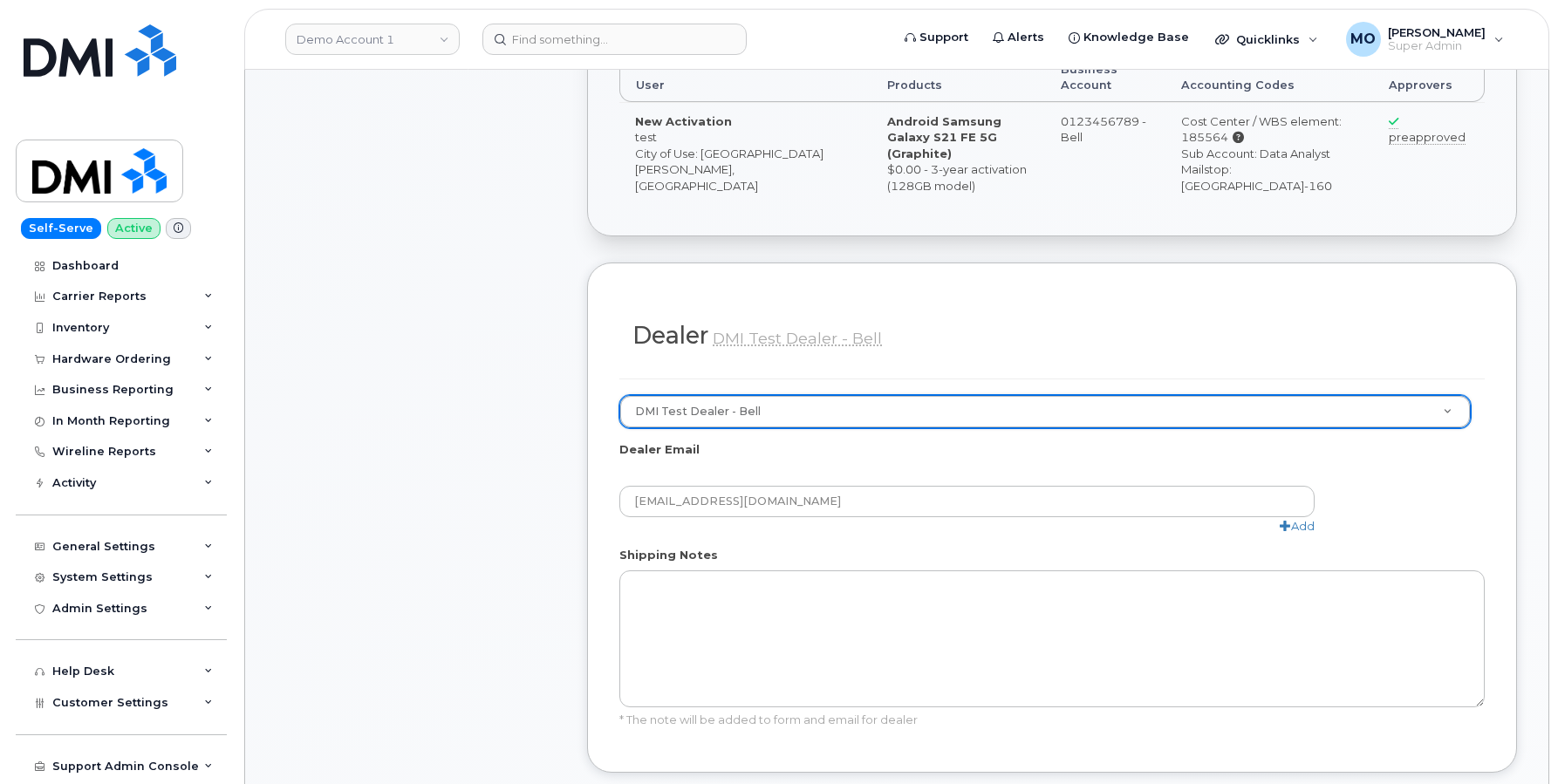
scroll to position [603, 0]
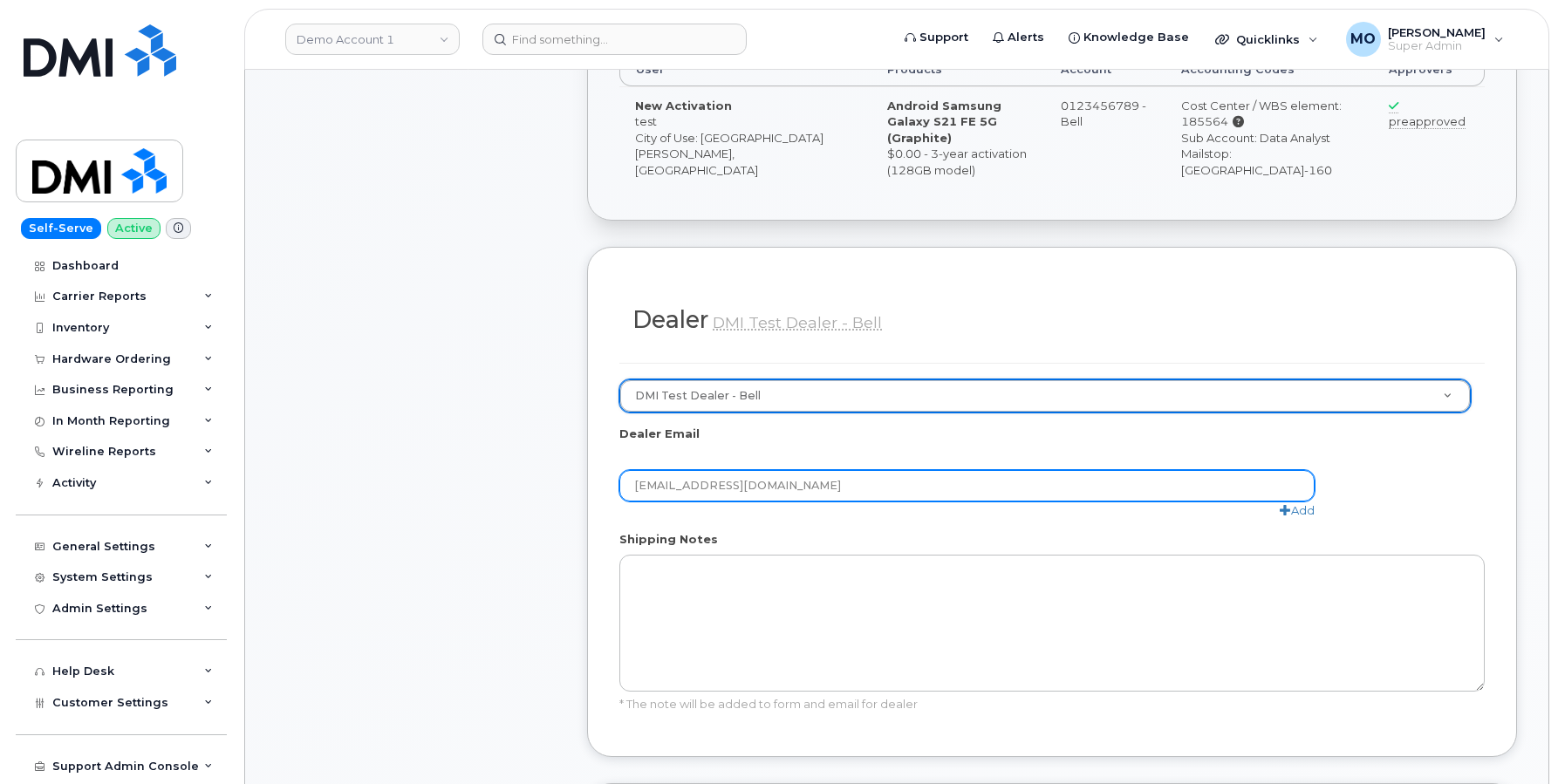
click at [799, 470] on input "[EMAIL_ADDRESS][DOMAIN_NAME]" at bounding box center [966, 486] width 695 height 31
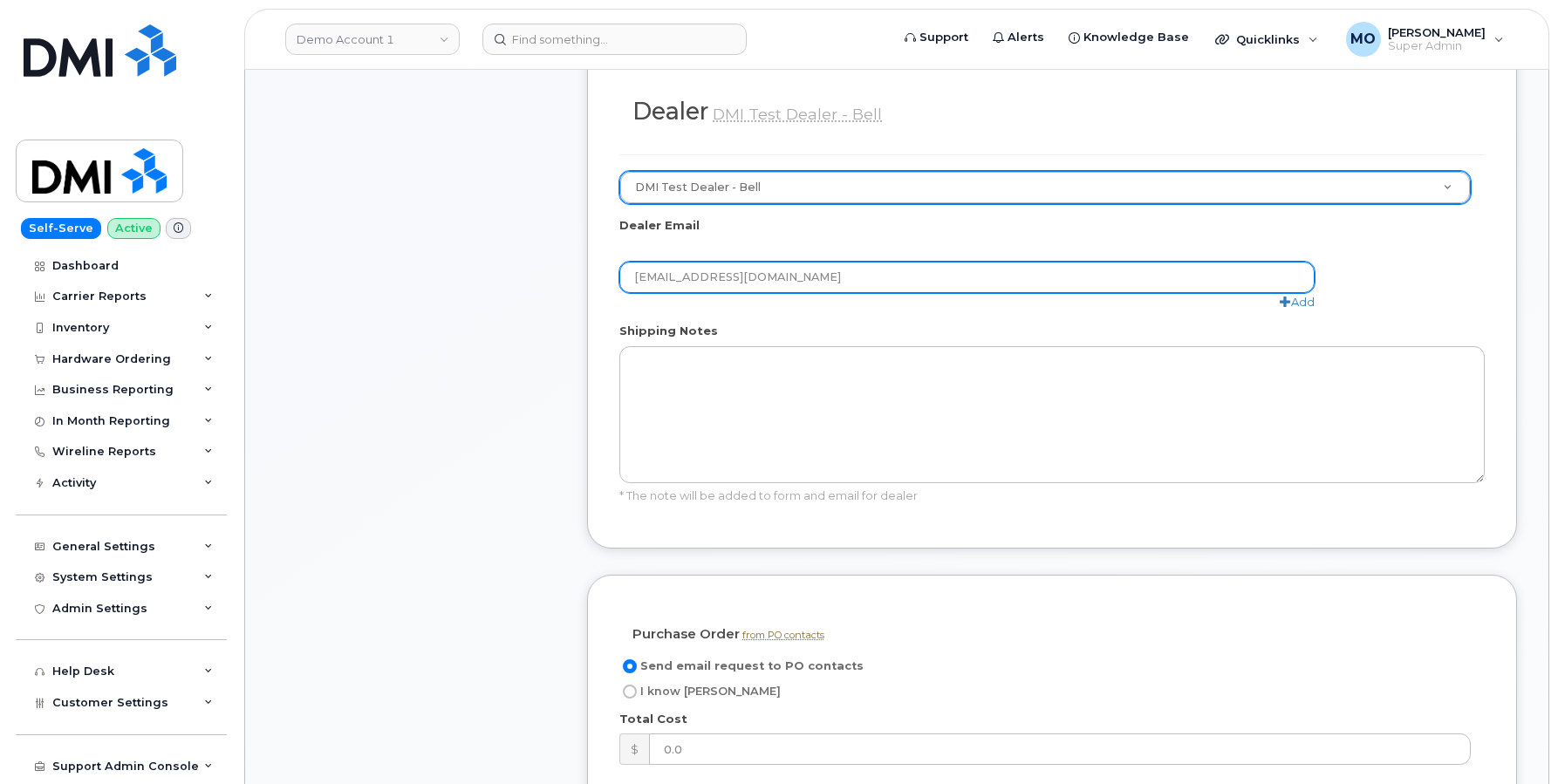
scroll to position [816, 0]
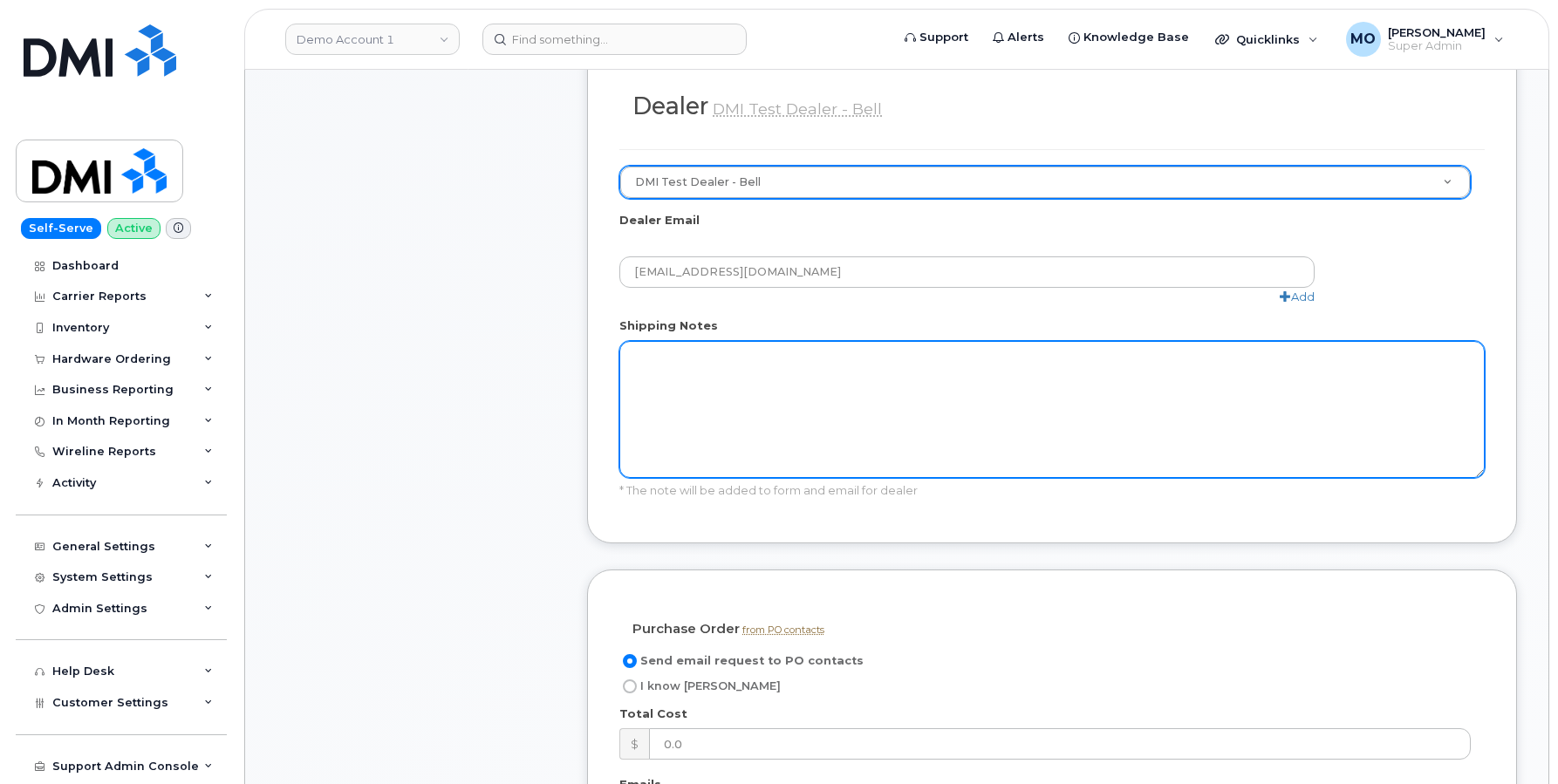
click at [843, 375] on textarea "Shipping Notes" at bounding box center [1051, 409] width 865 height 137
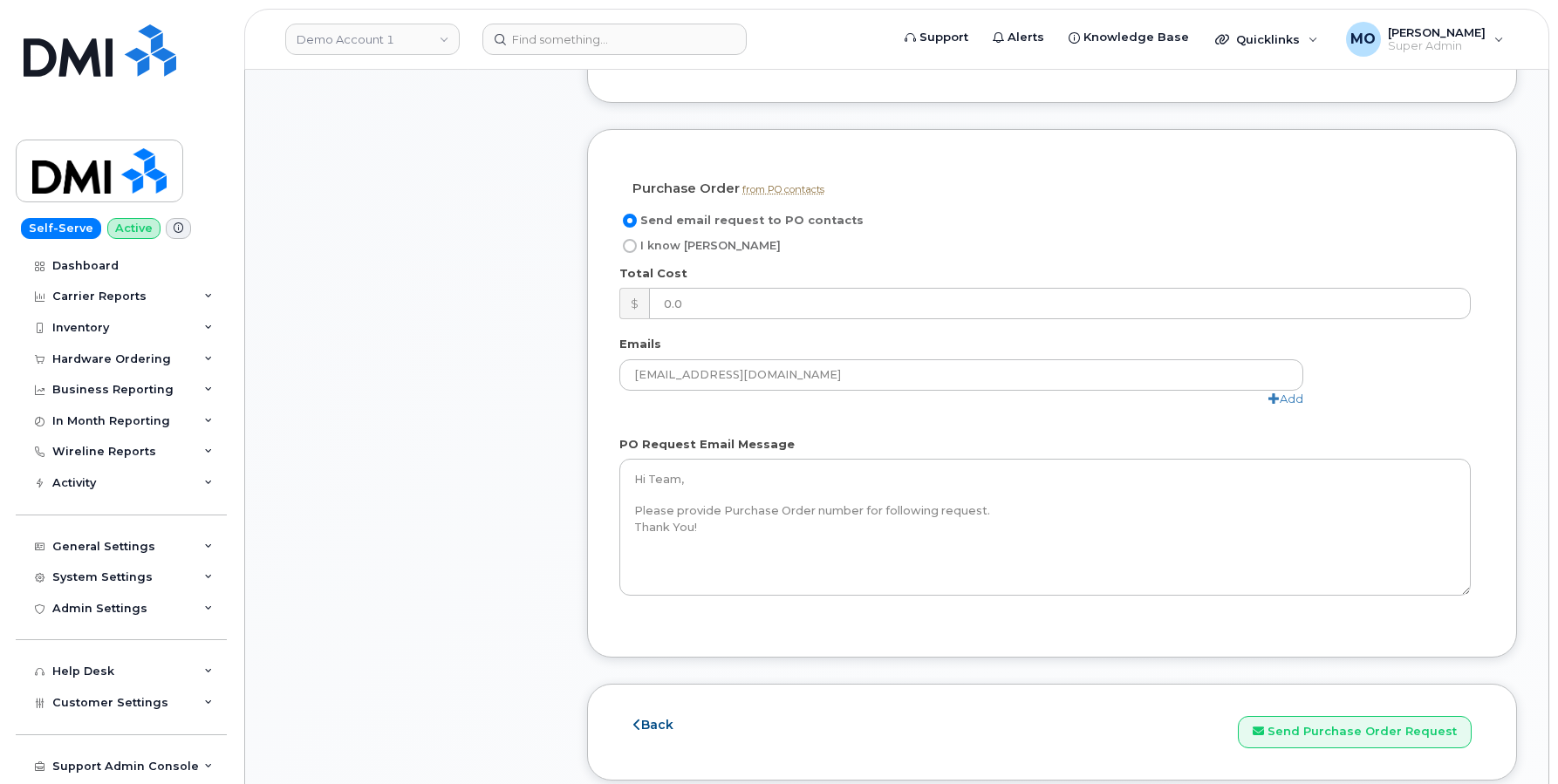
scroll to position [1266, 0]
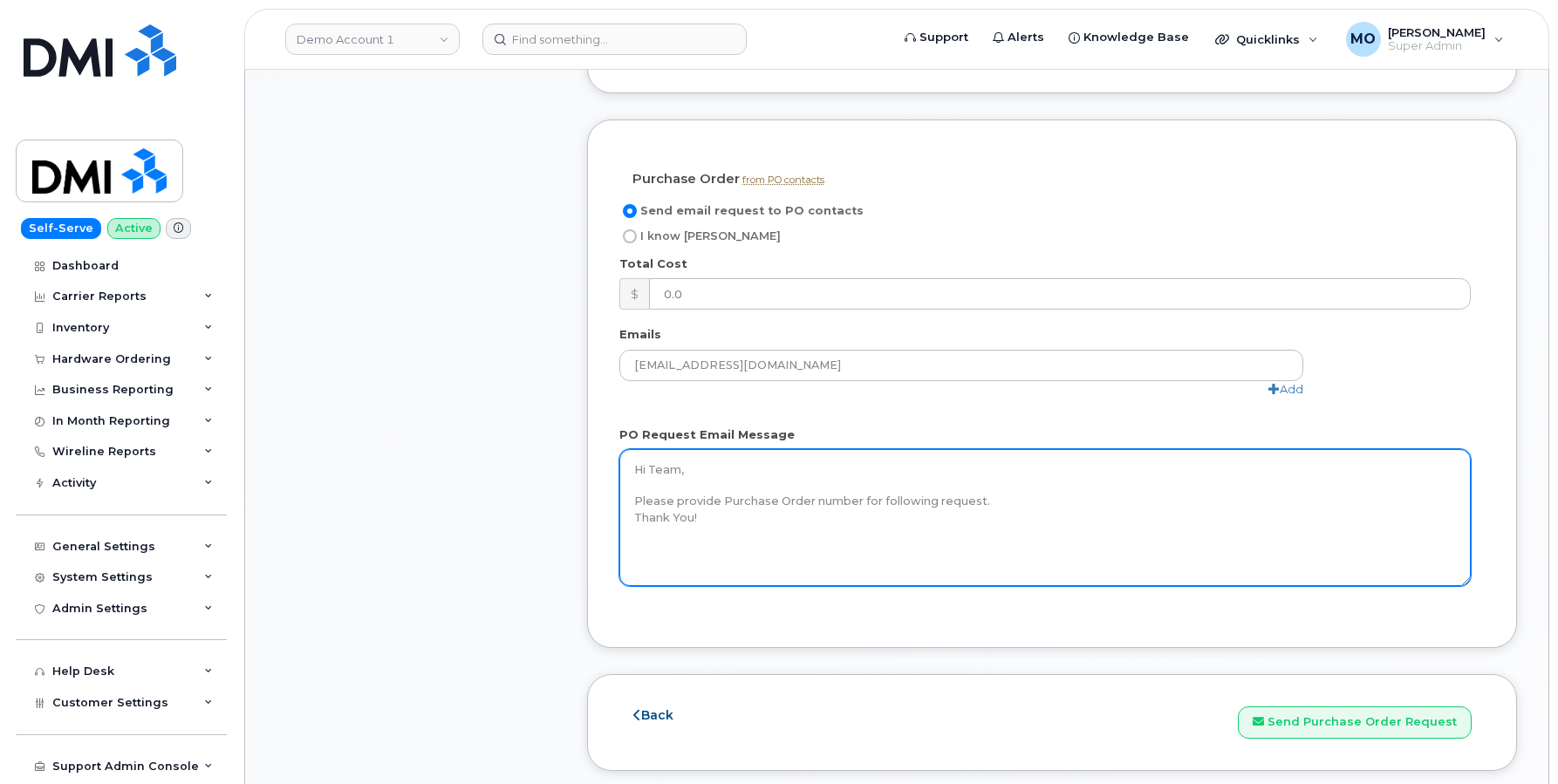
type textarea "this is for testing purpose only."
click at [892, 483] on textarea "Hi Team, Please provide Purchase Order number for following request. Thank You!" at bounding box center [1044, 517] width 851 height 137
click at [949, 505] on textarea "Hi Team, Please provide Purchase Order number for following request. Thank You!" at bounding box center [1044, 517] width 851 height 137
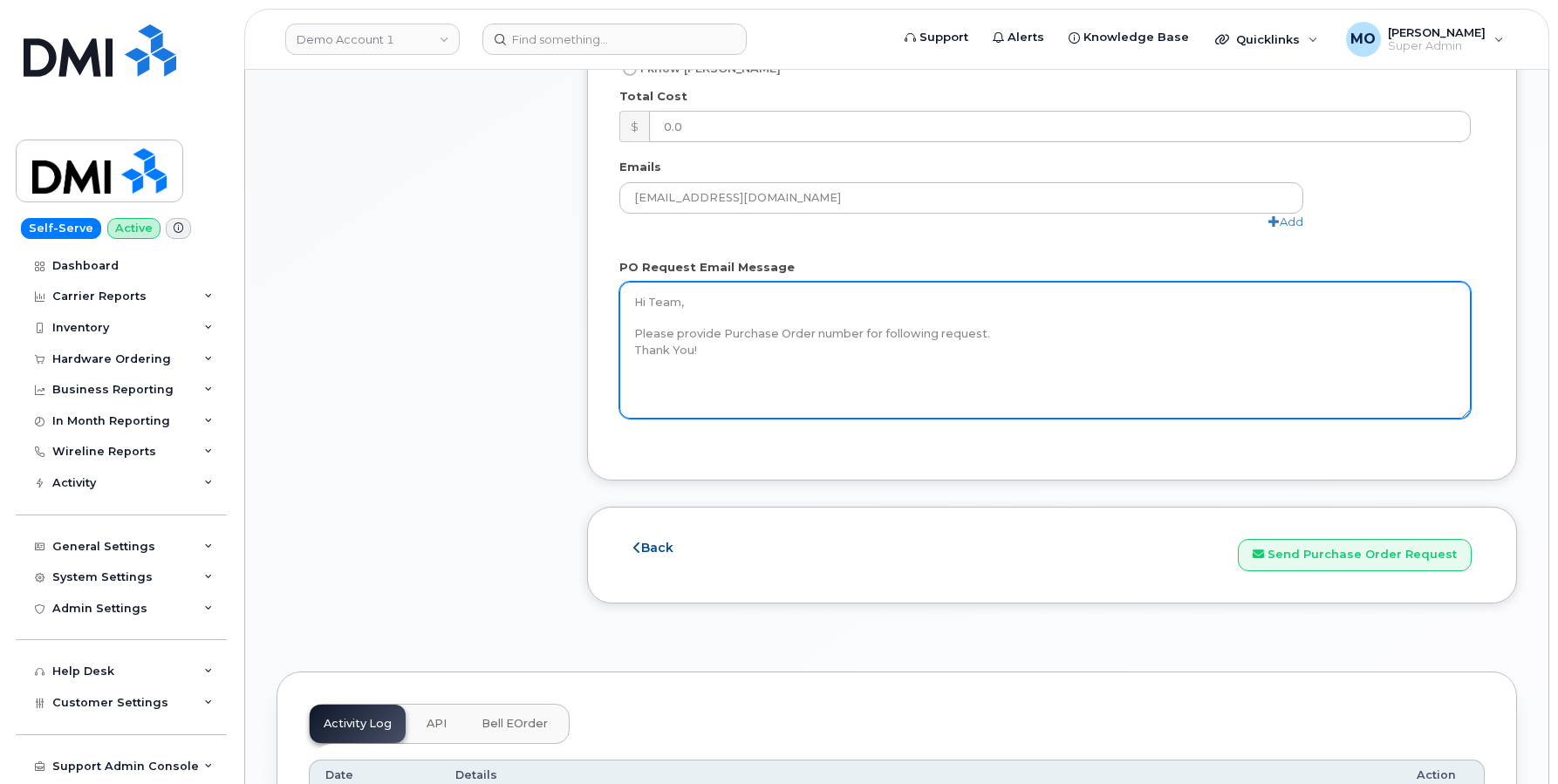
scroll to position [1463, 0]
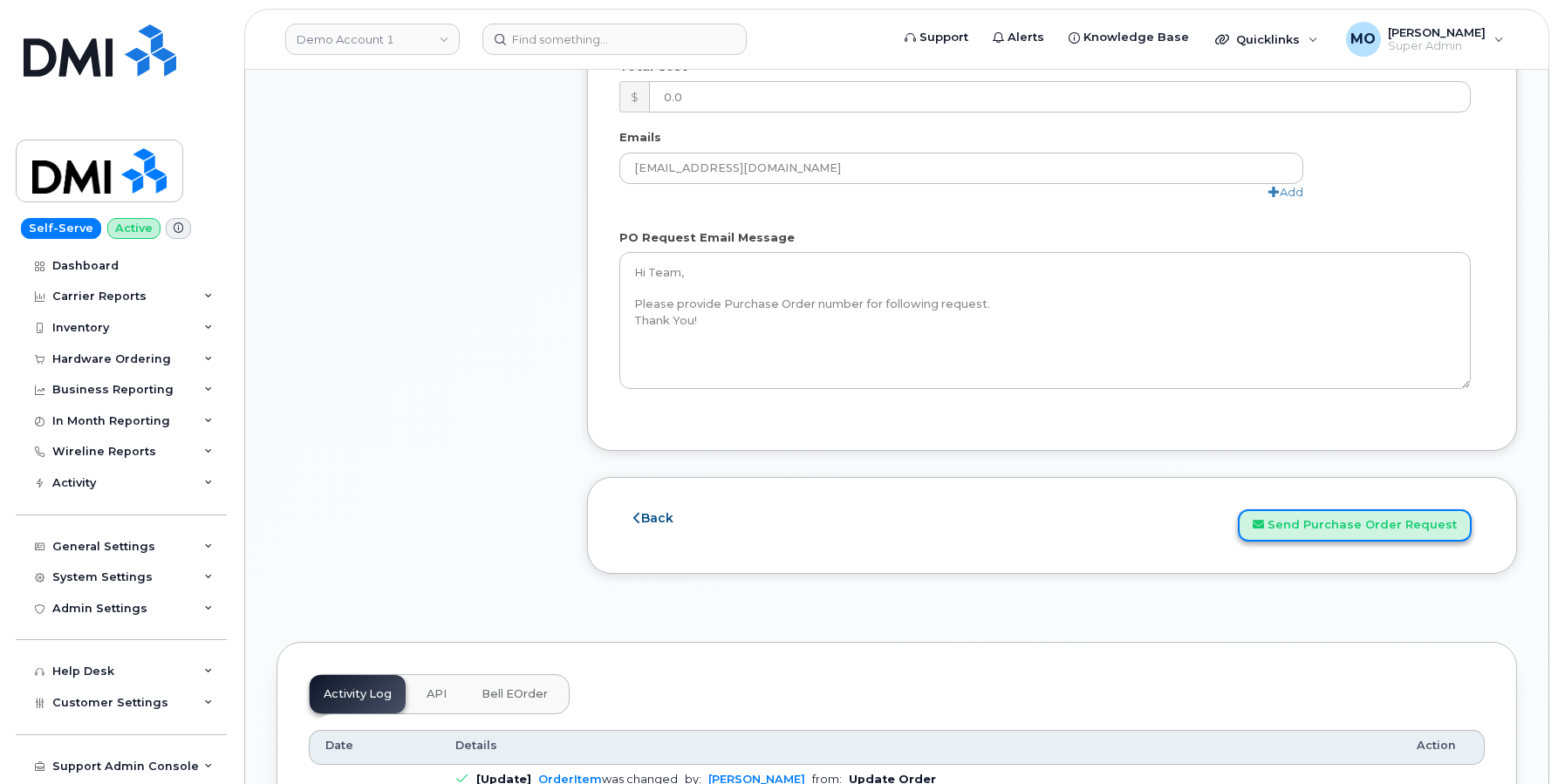
click at [1336, 510] on button "Send Purchase Order Request" at bounding box center [1355, 525] width 234 height 32
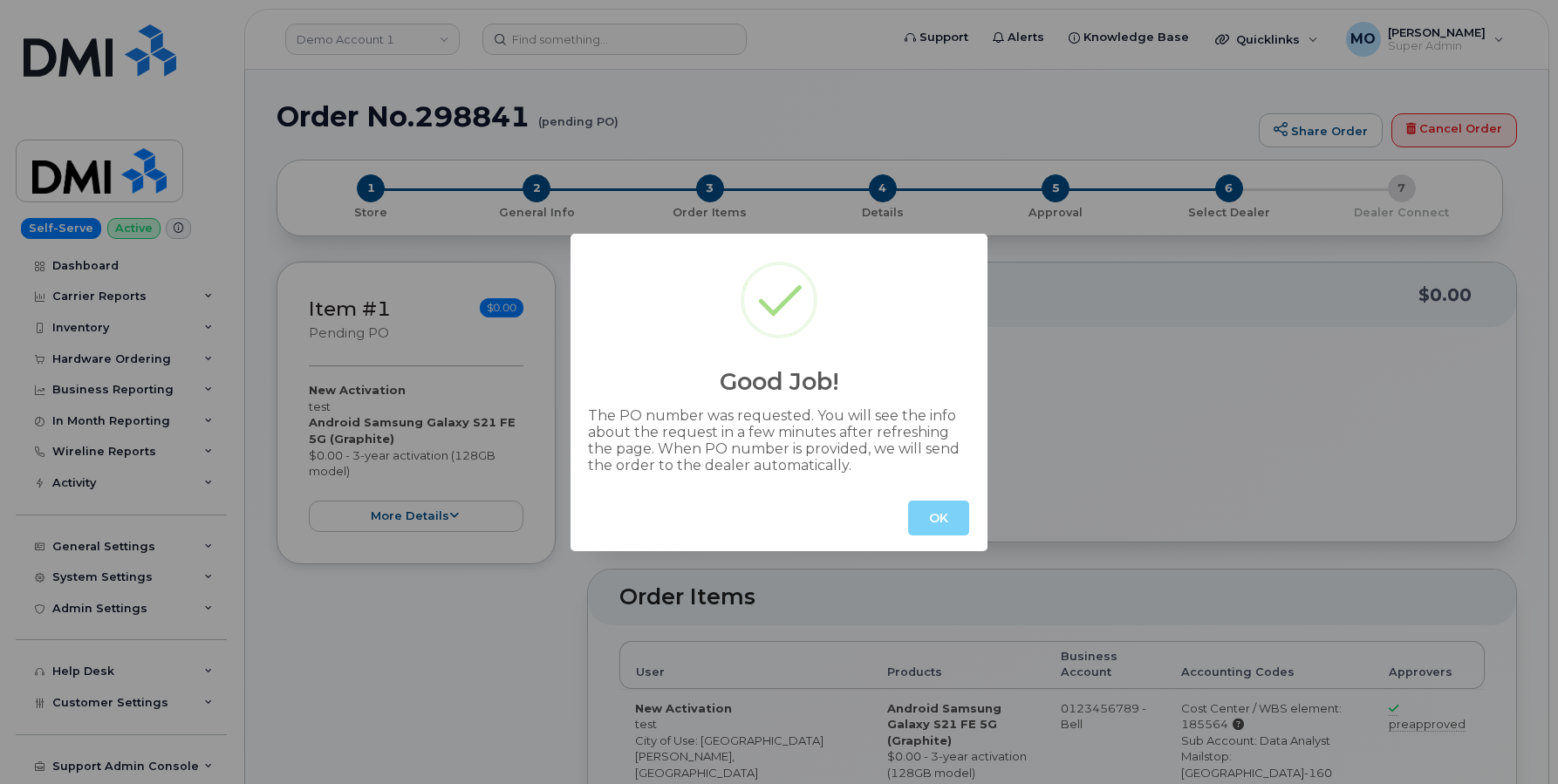
radio input "true"
click at [927, 514] on button "OK" at bounding box center [939, 517] width 61 height 34
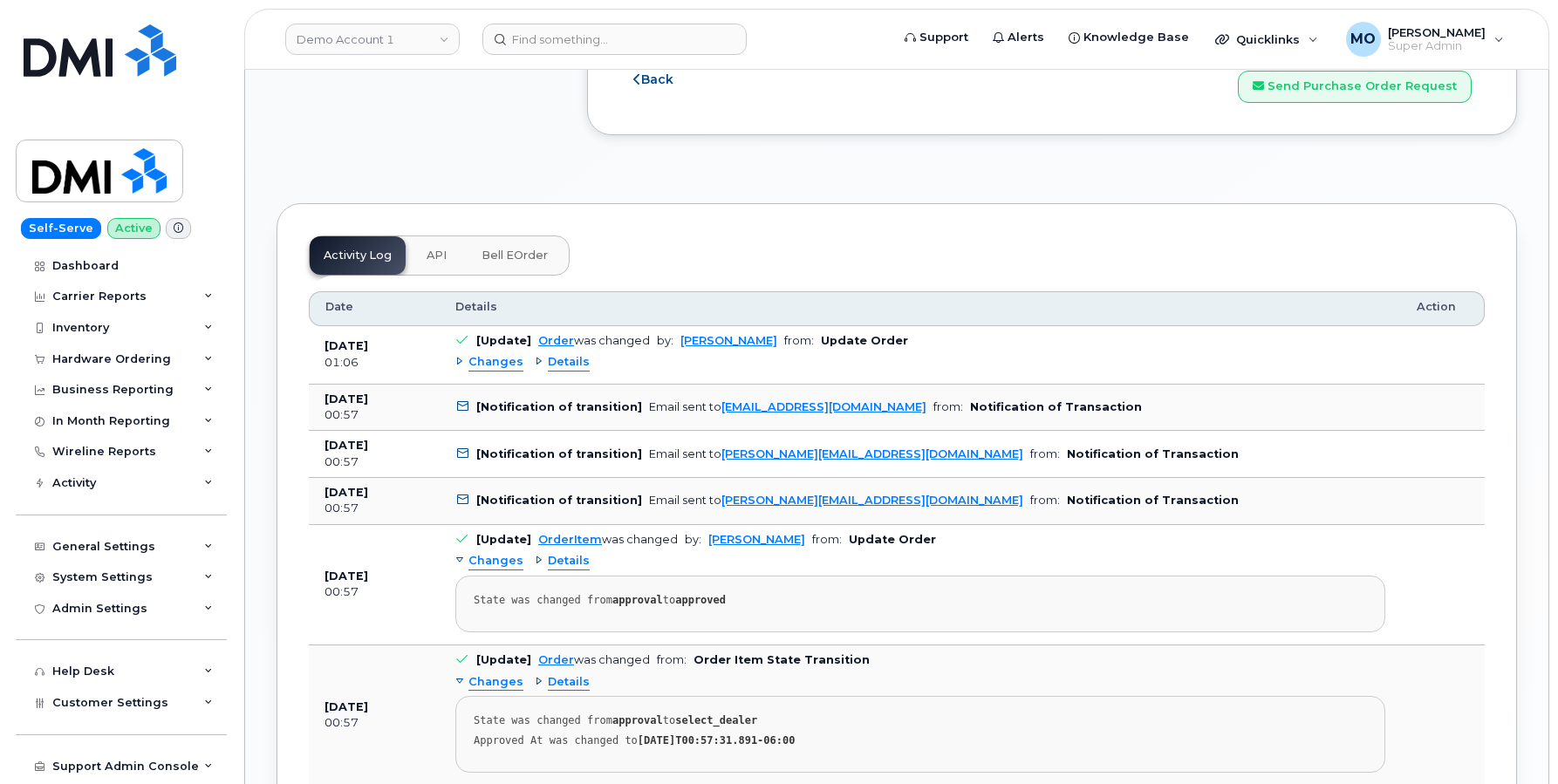
scroll to position [1900, 0]
click at [466, 356] on div "Changes" at bounding box center [489, 364] width 68 height 17
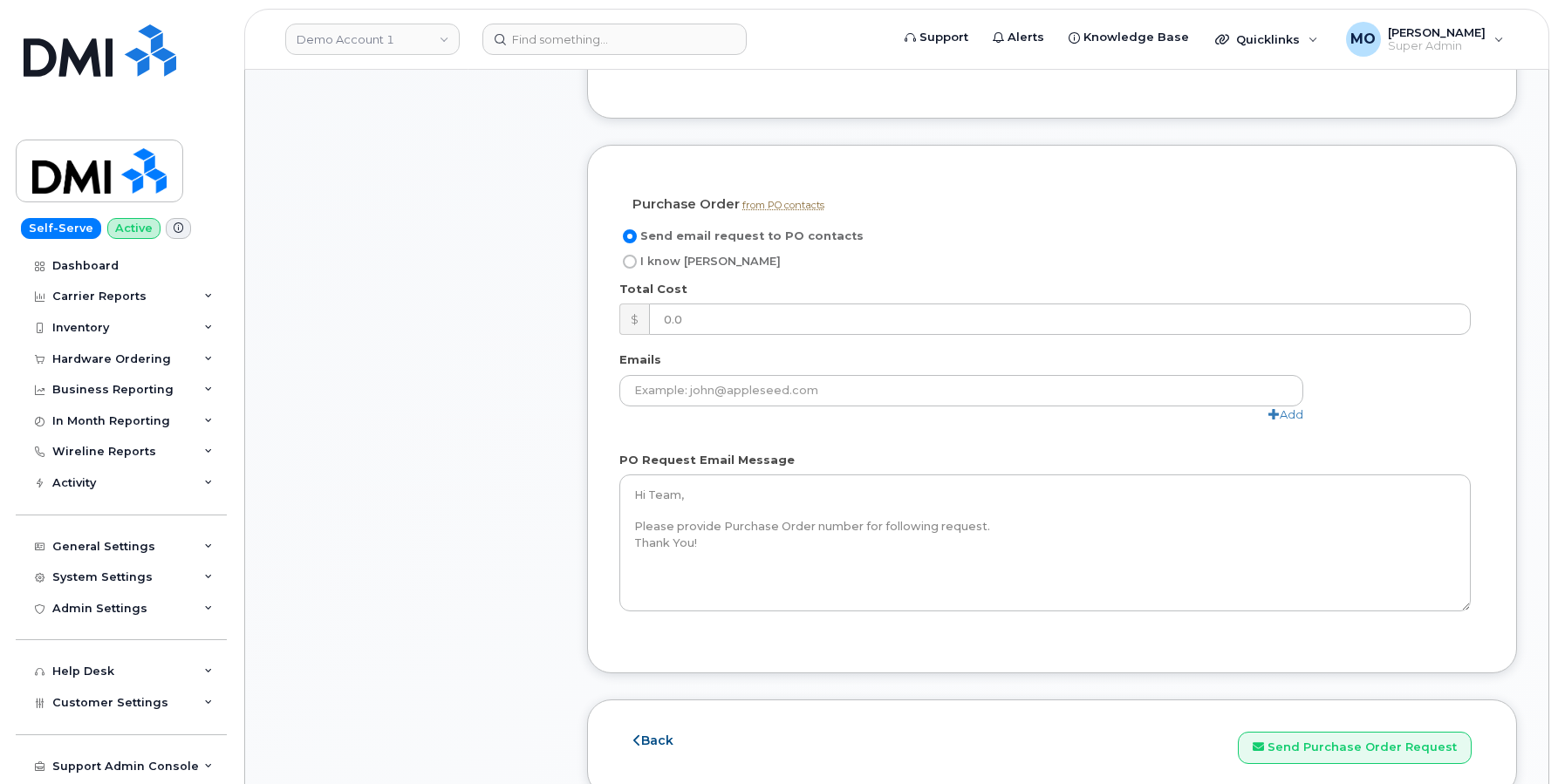
scroll to position [1340, 0]
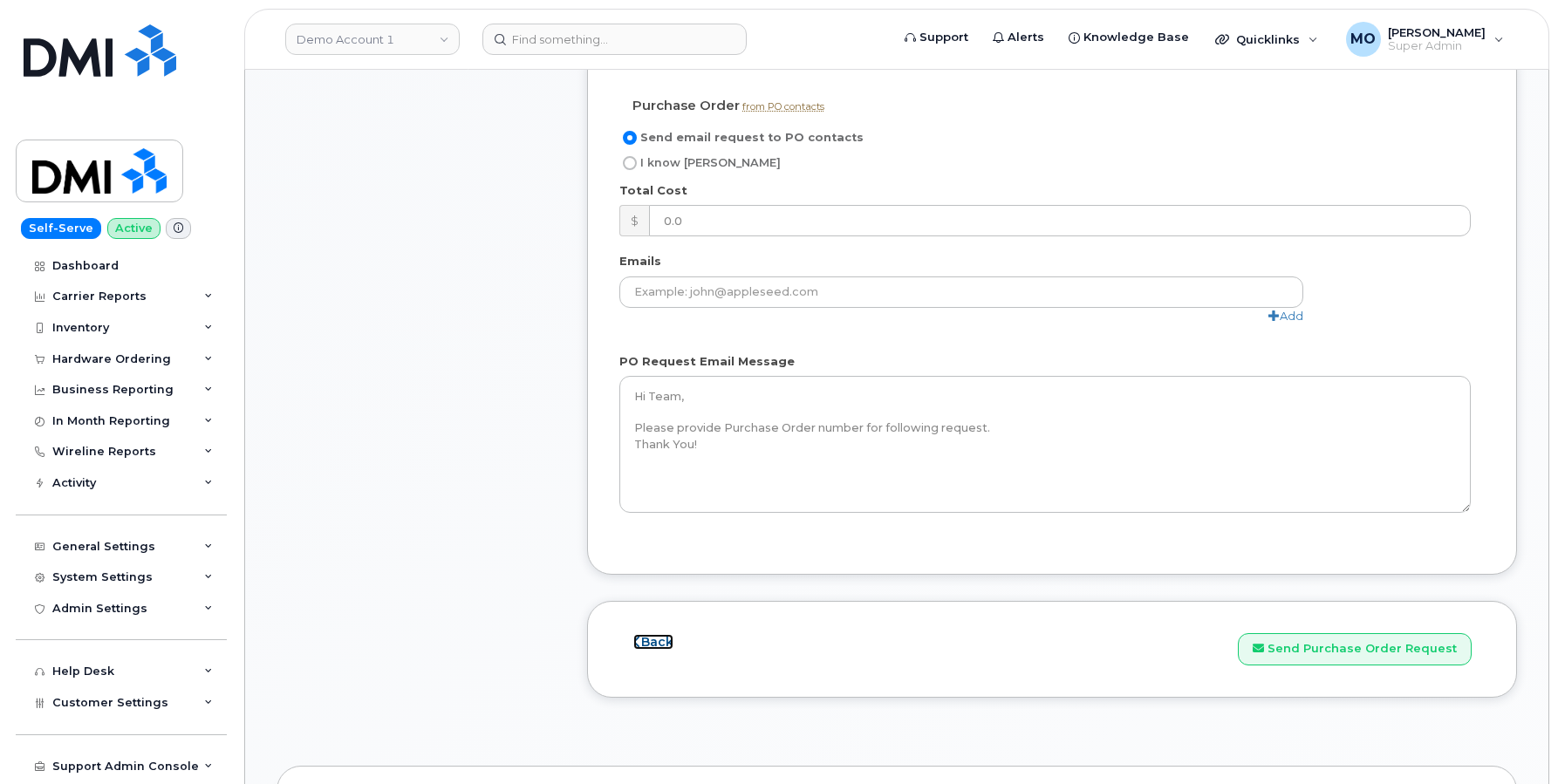
click at [636, 635] on icon at bounding box center [638, 641] width 8 height 12
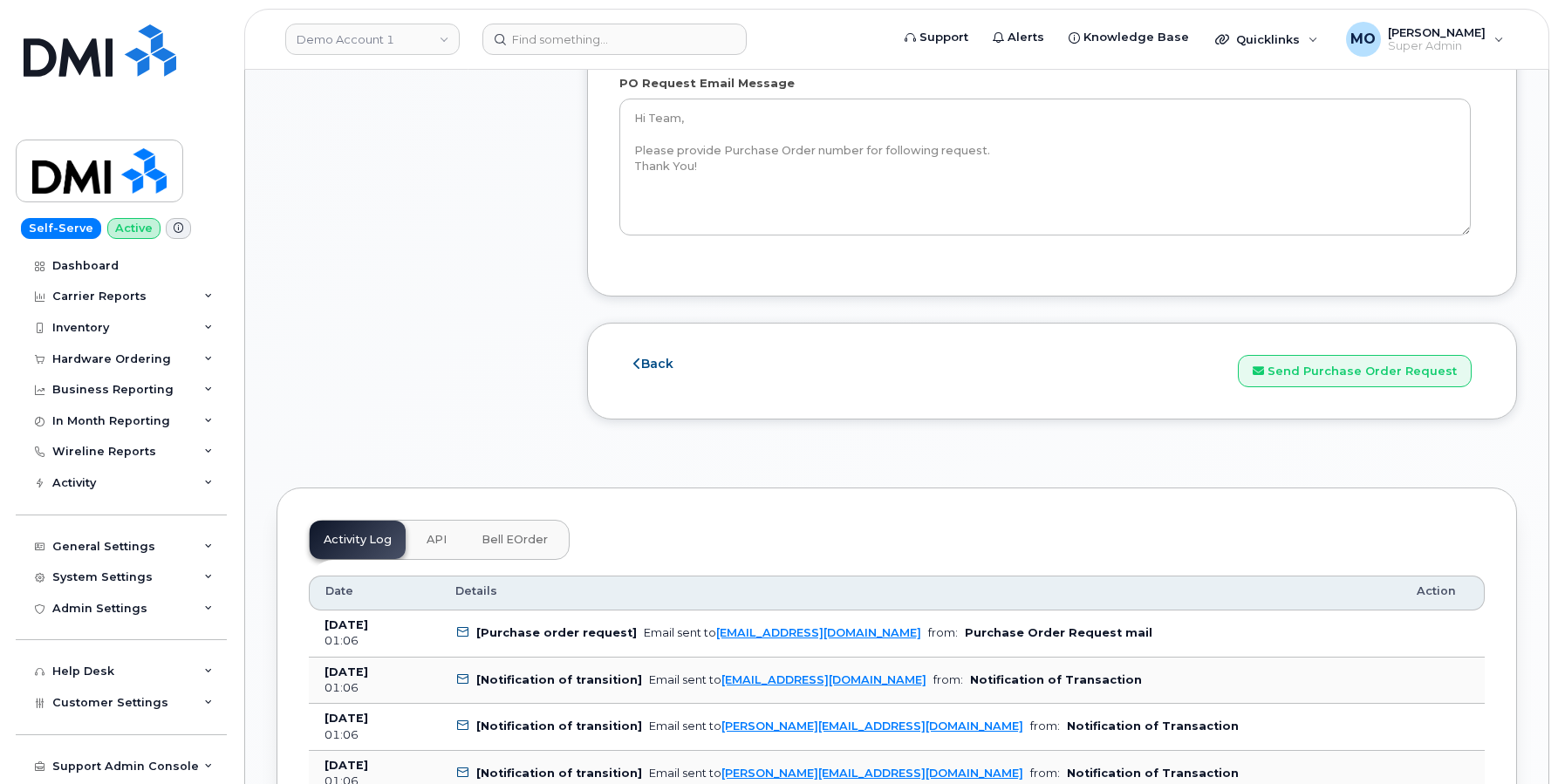
scroll to position [1613, 0]
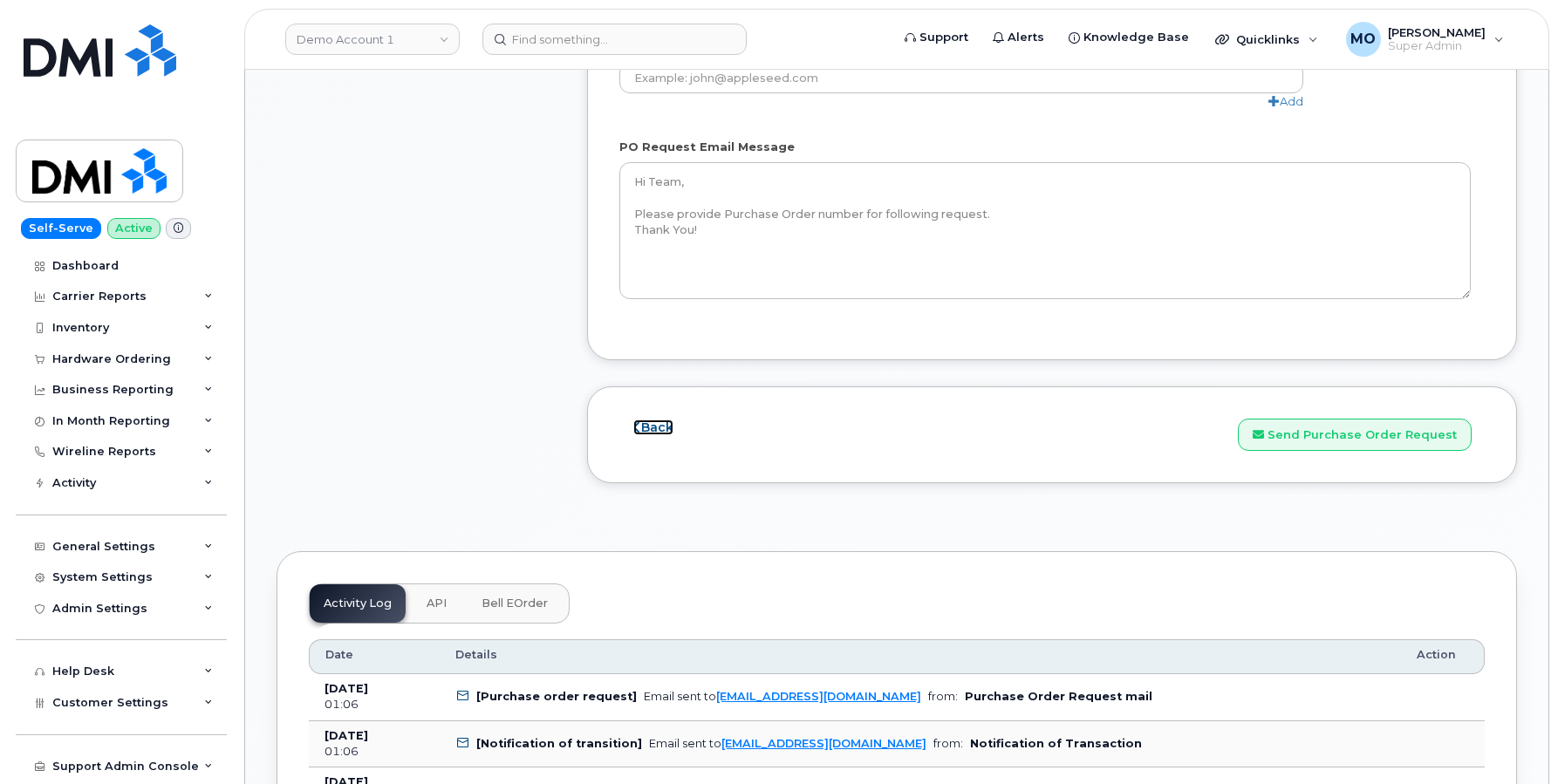
click at [648, 419] on link "Back" at bounding box center [654, 427] width 40 height 16
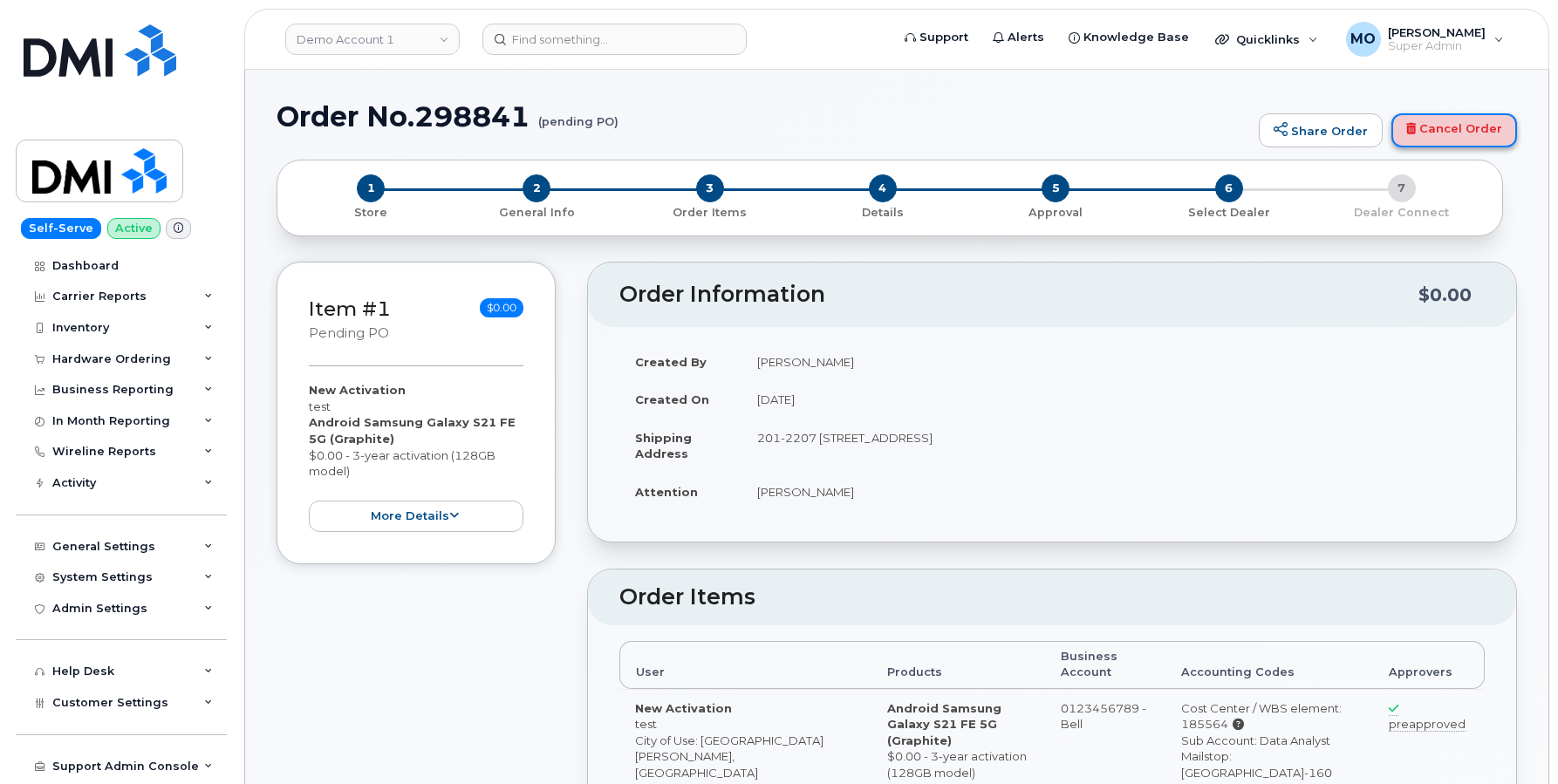
click at [1453, 123] on link "Cancel Order" at bounding box center [1455, 130] width 126 height 34
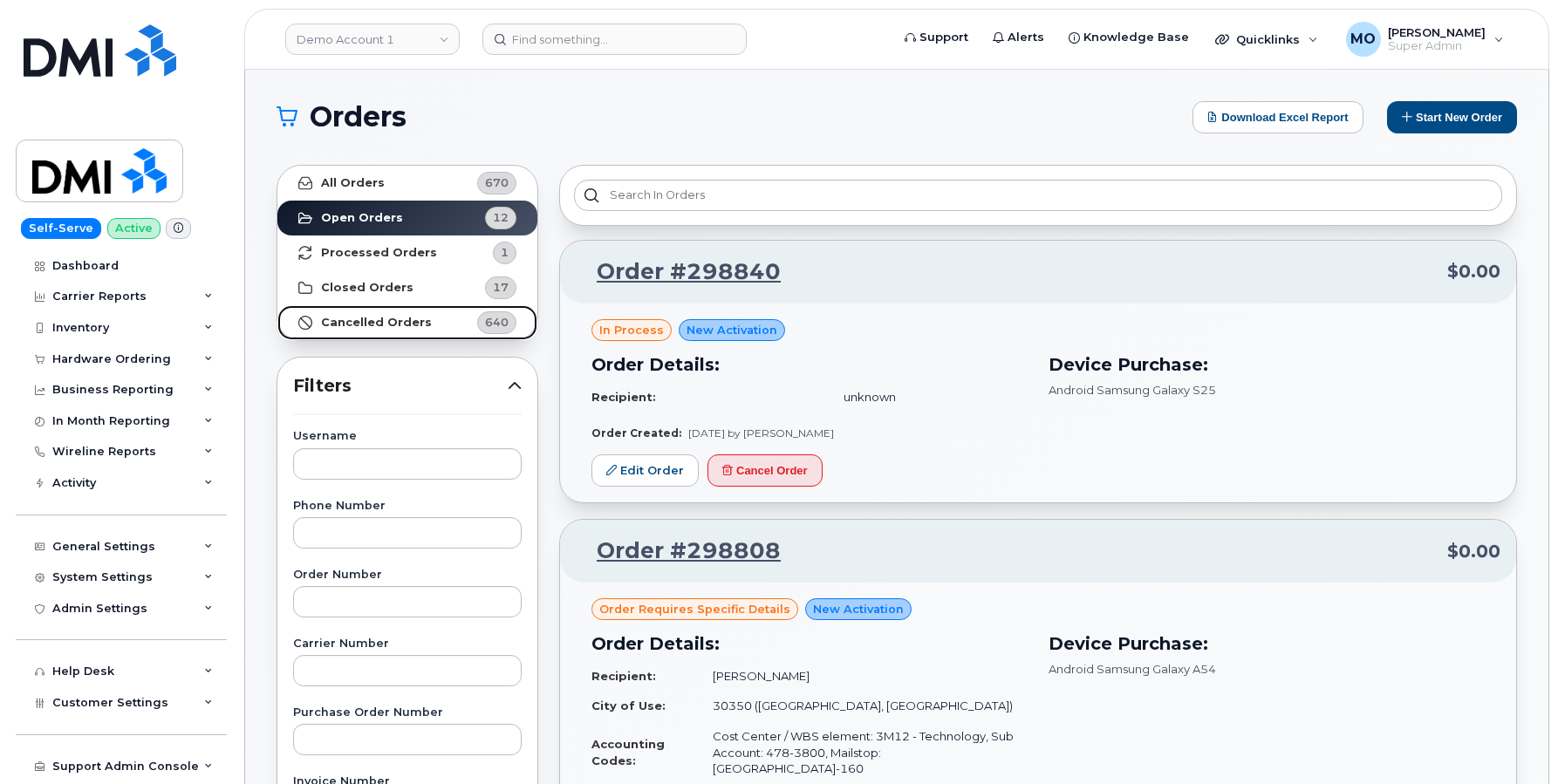
click at [409, 322] on strong "Cancelled Orders" at bounding box center [376, 323] width 111 height 14
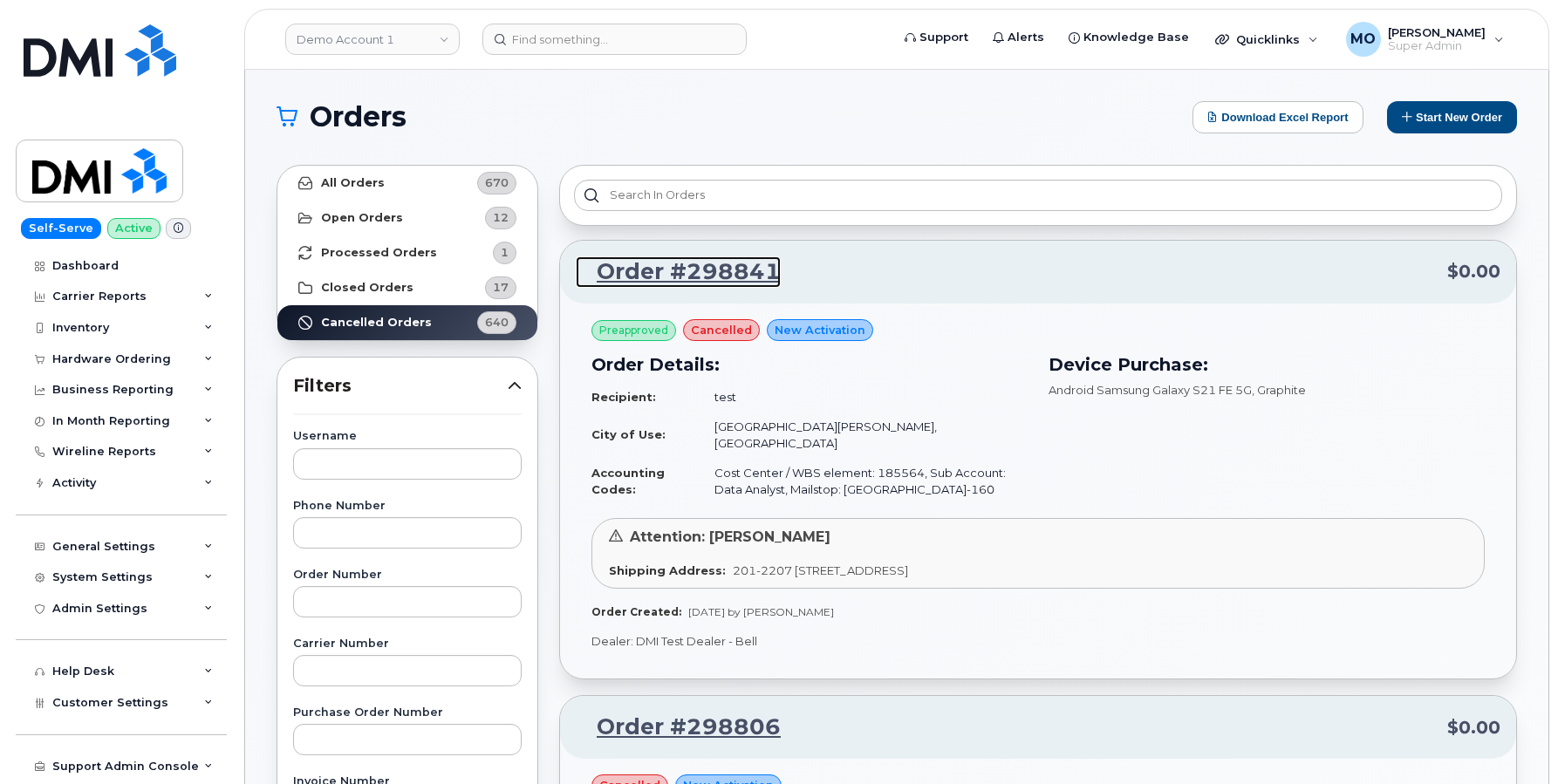
click at [729, 275] on link "Order #298841" at bounding box center [678, 272] width 205 height 31
